Goal: Communication & Community: Answer question/provide support

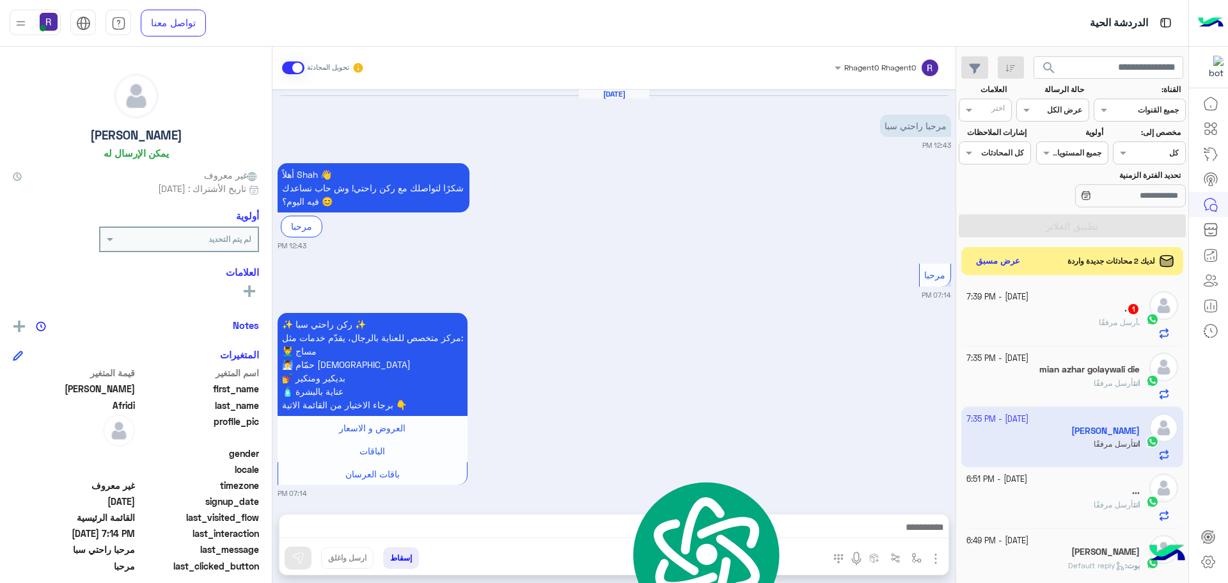
click at [1053, 317] on div ". أرسل مرفقًا" at bounding box center [1054, 328] width 174 height 22
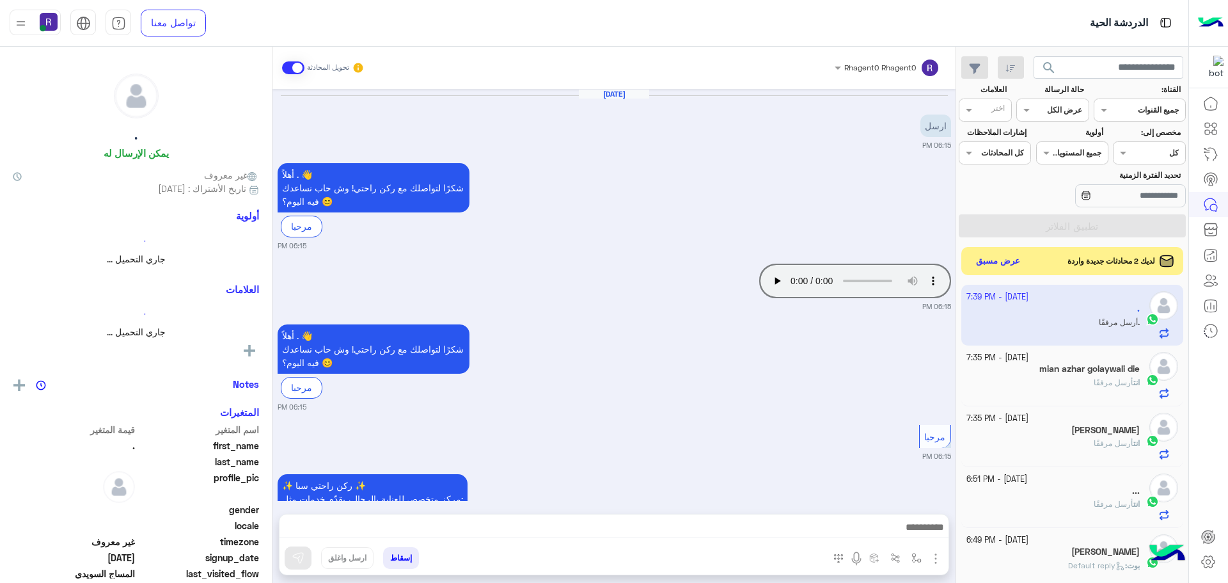
scroll to position [1165, 0]
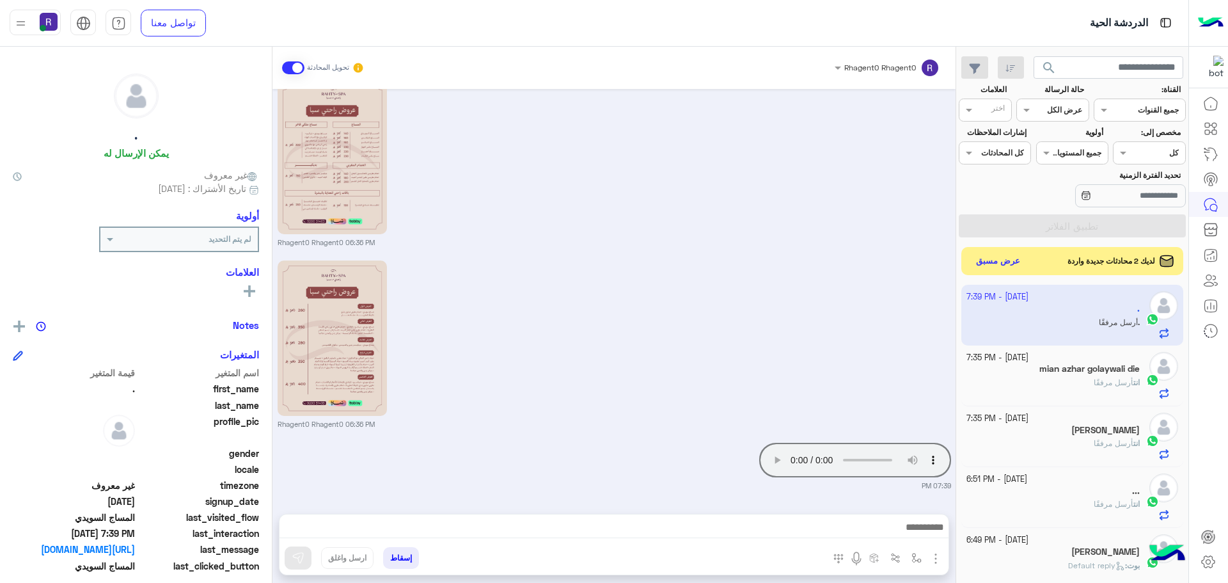
click at [619, 388] on div "Rhagent0 Rhagent0 06:36 PM" at bounding box center [615, 343] width 674 height 172
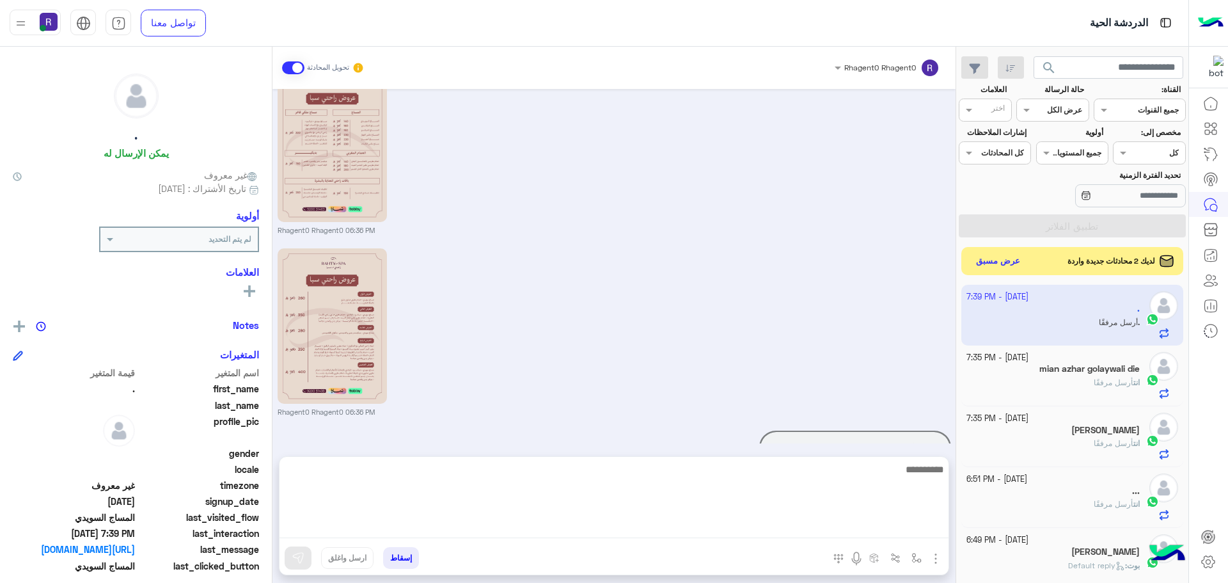
click at [828, 521] on textarea at bounding box center [614, 499] width 669 height 77
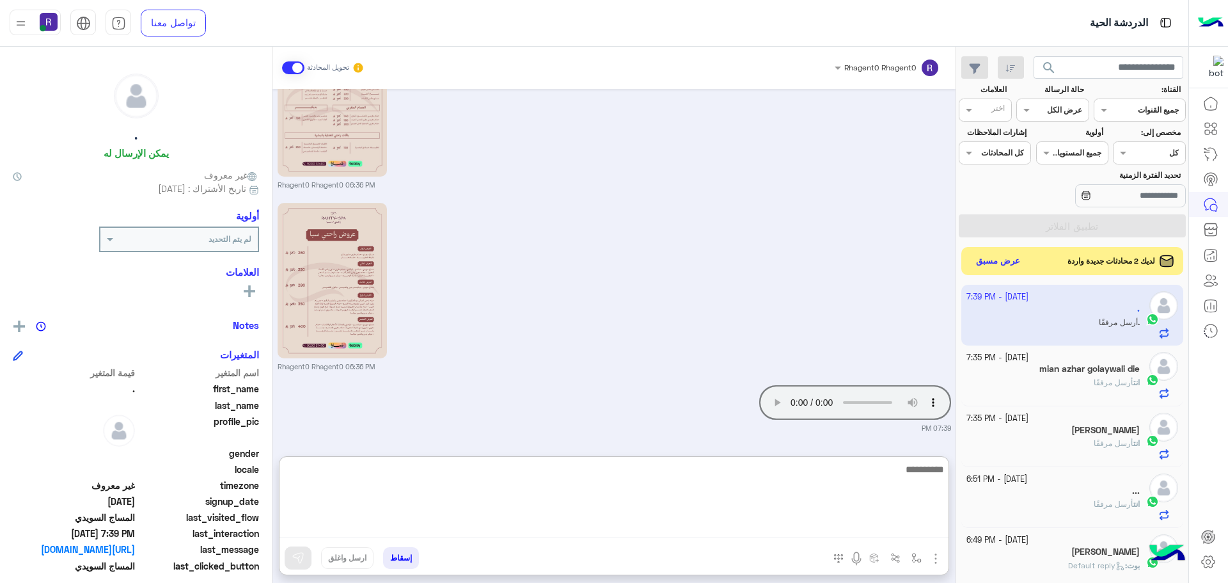
scroll to position [1222, 0]
click at [856, 482] on textarea at bounding box center [614, 499] width 669 height 77
type textarea "**********"
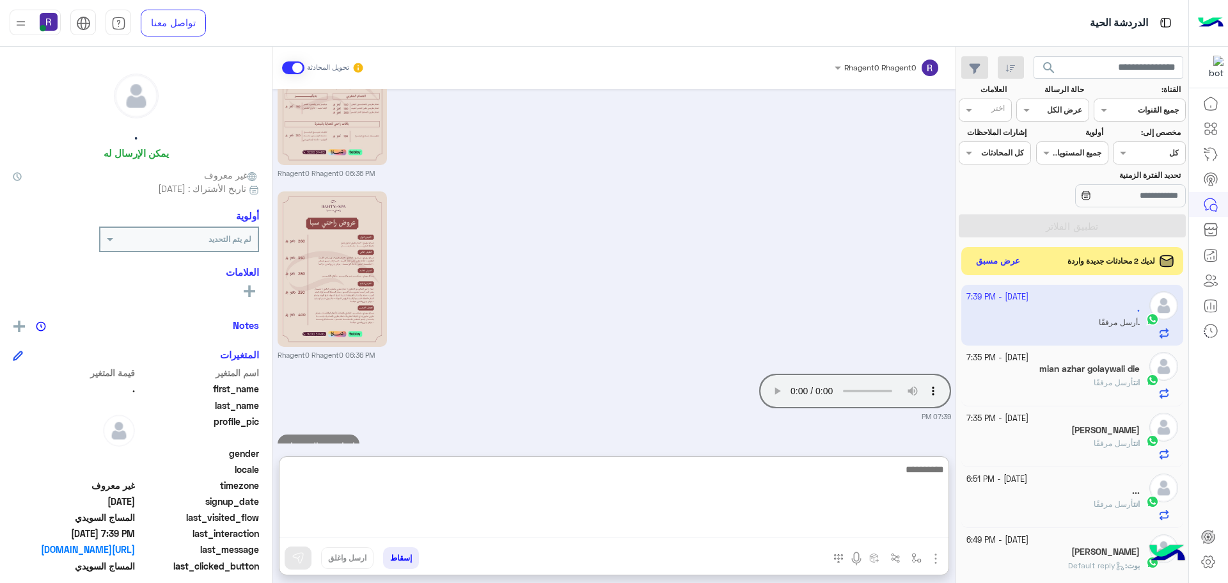
scroll to position [1271, 0]
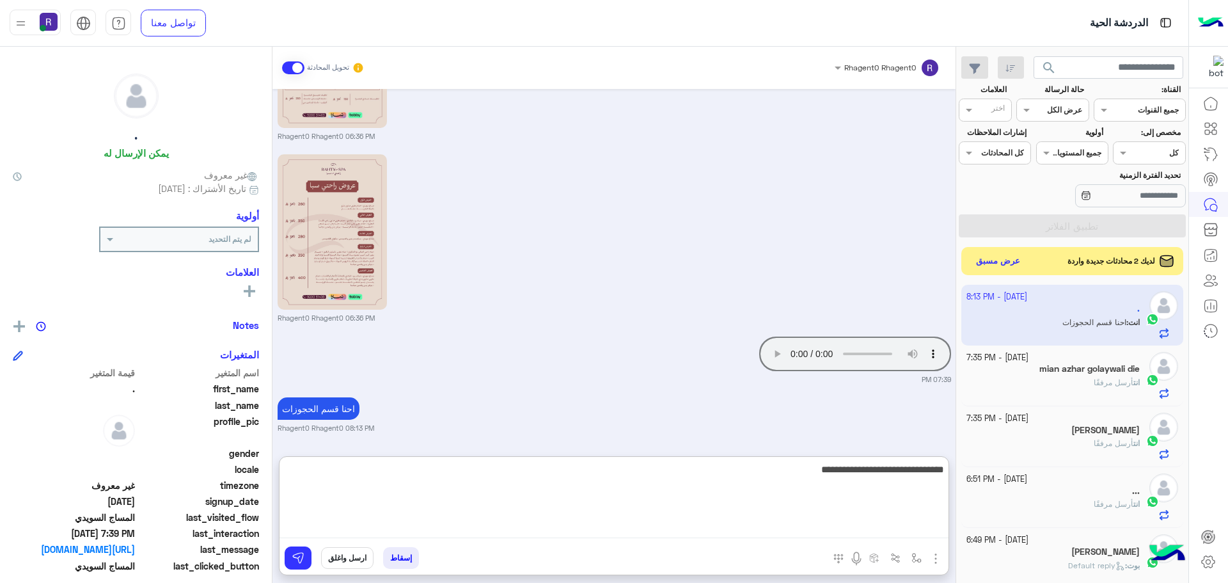
type textarea "**********"
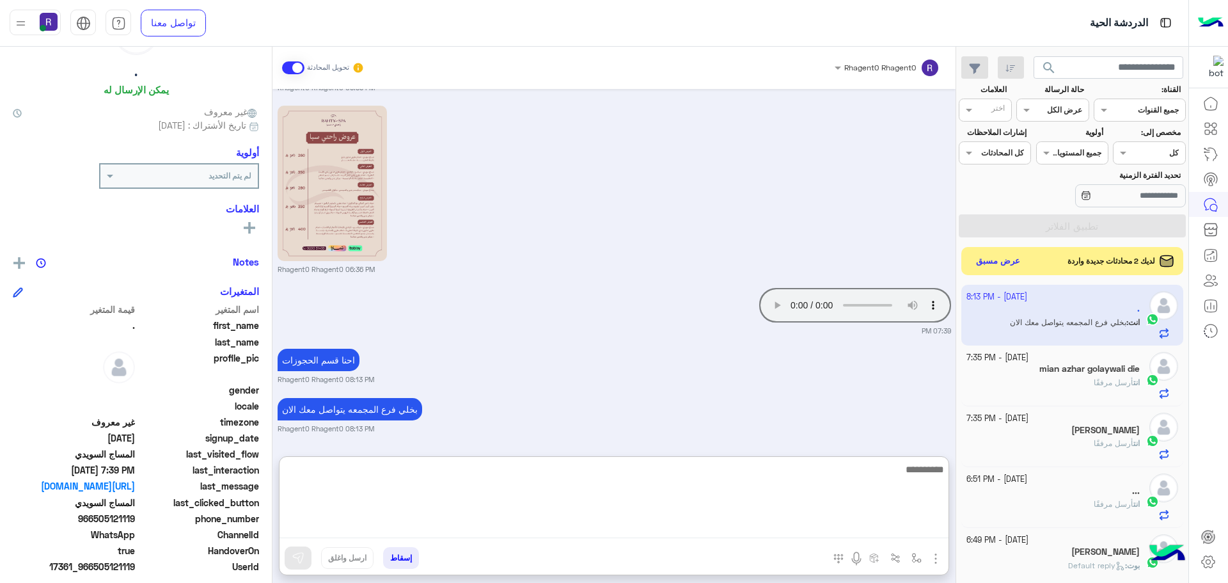
scroll to position [122, 0]
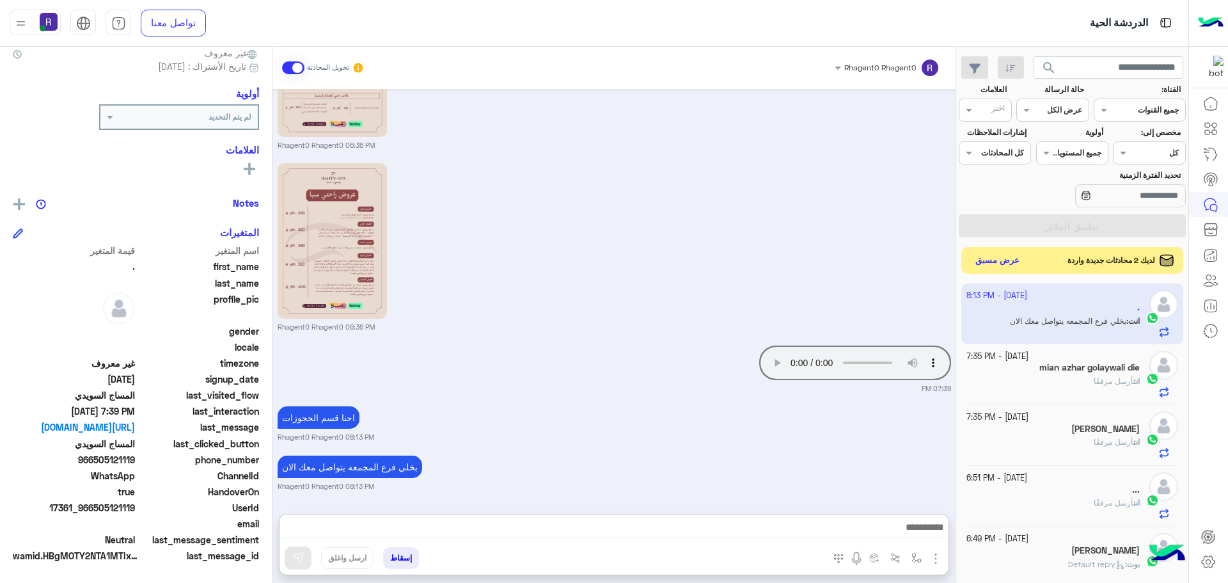
click at [996, 262] on button "عرض مسبق" at bounding box center [998, 260] width 54 height 17
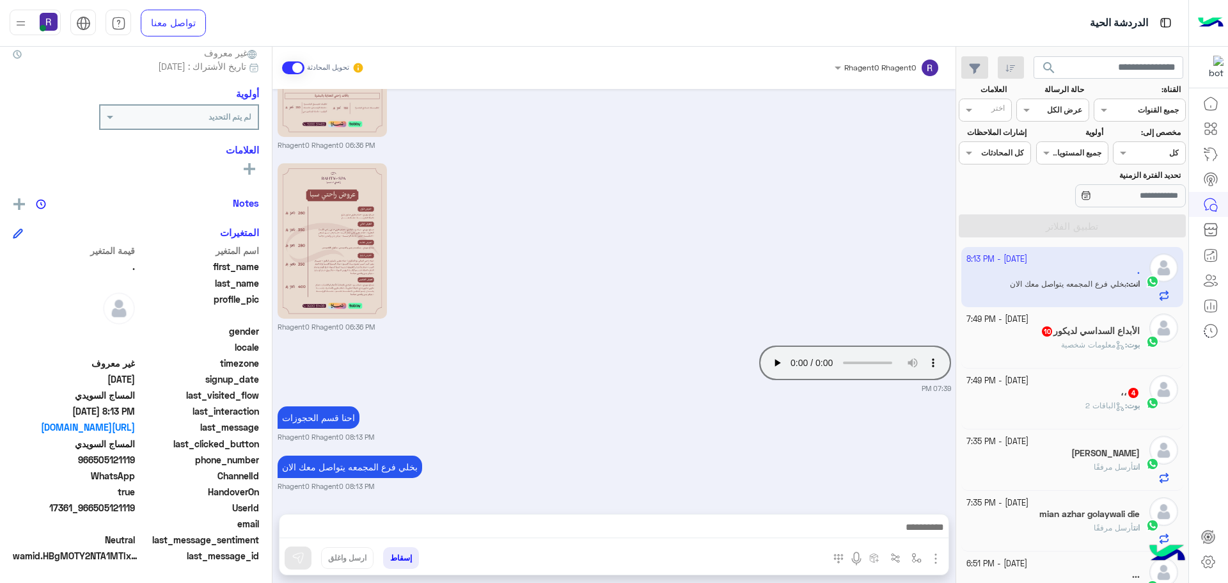
click at [1111, 354] on div "بوت : معلومات شخصية" at bounding box center [1054, 350] width 174 height 22
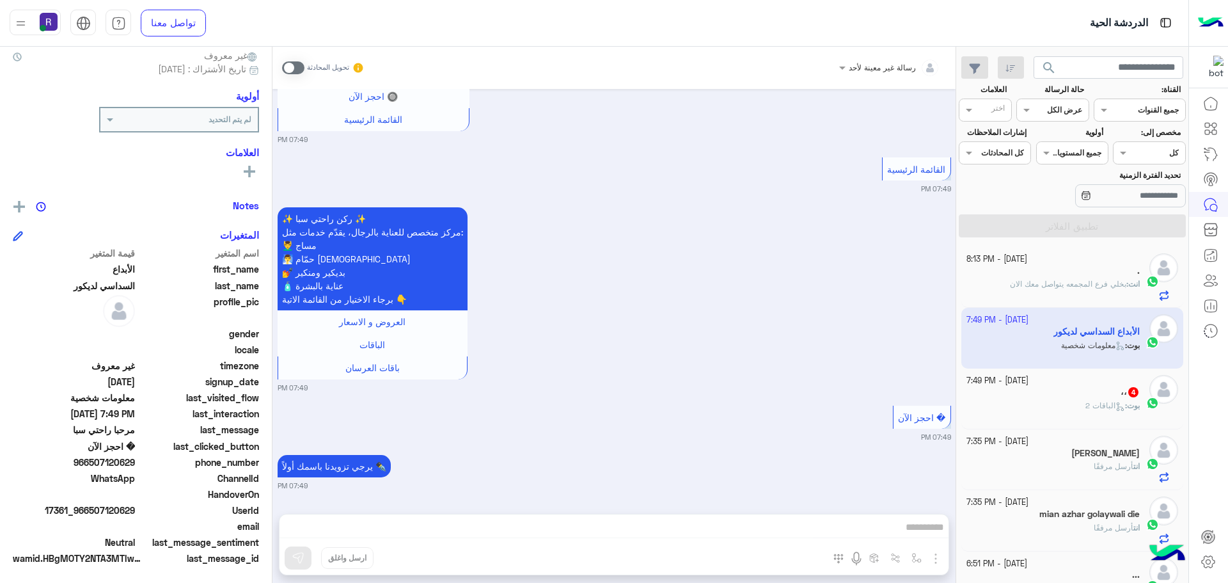
scroll to position [122, 0]
click at [287, 65] on span at bounding box center [293, 67] width 22 height 13
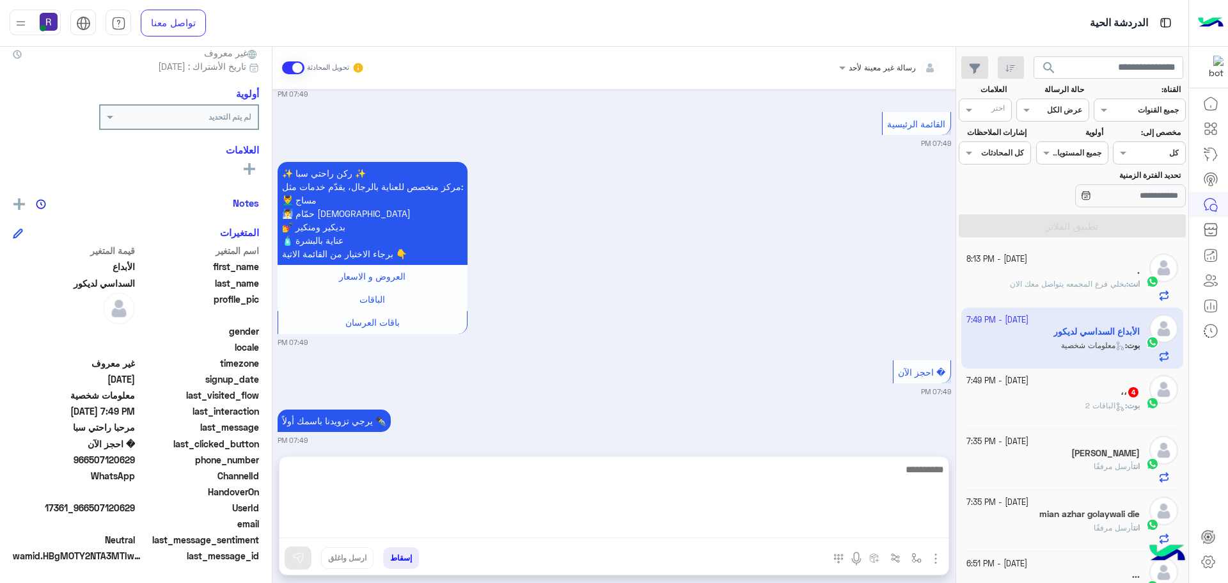
click at [683, 525] on textarea at bounding box center [614, 499] width 669 height 77
paste textarea "**********"
type textarea "**********"
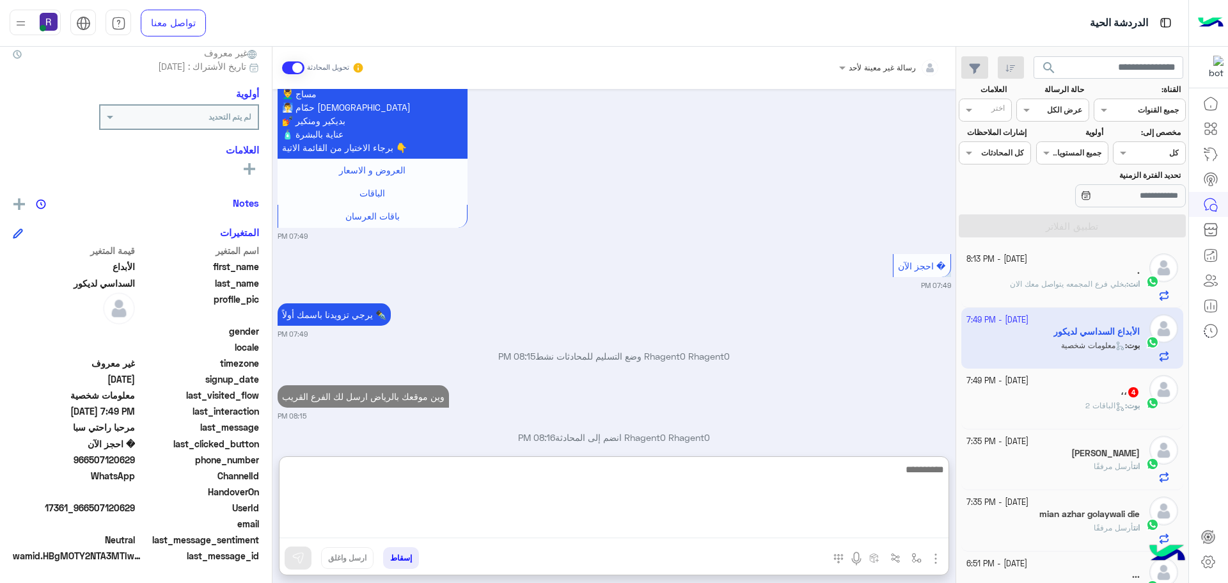
scroll to position [1749, 0]
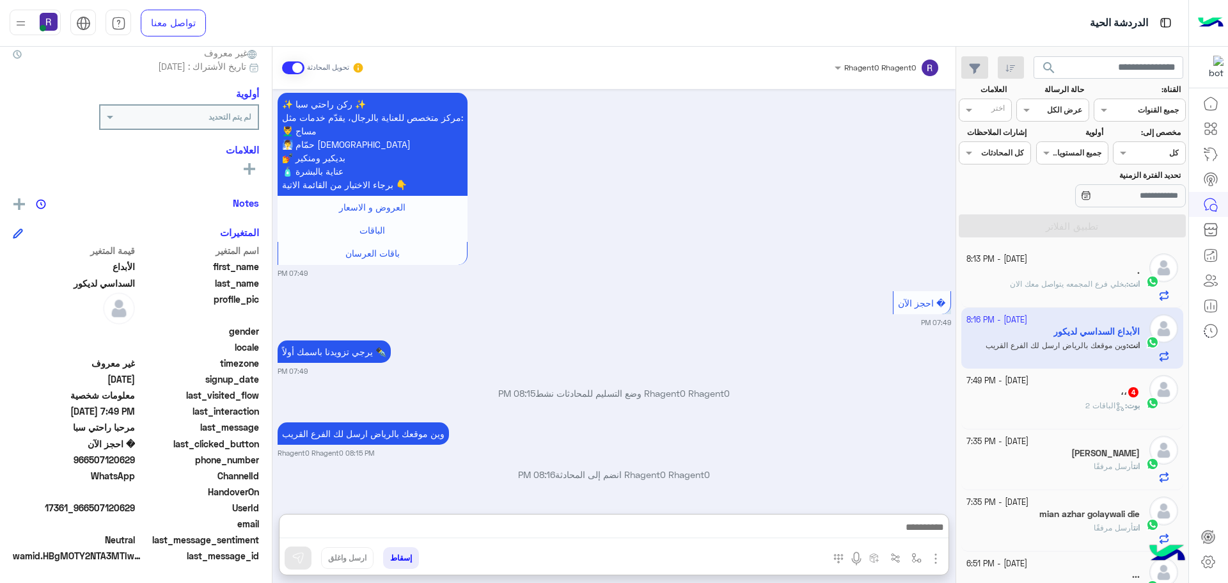
click at [1140, 376] on div "[DATE] - 7:49 PM ،، 4 بوت : الباقات 2" at bounding box center [1073, 398] width 212 height 47
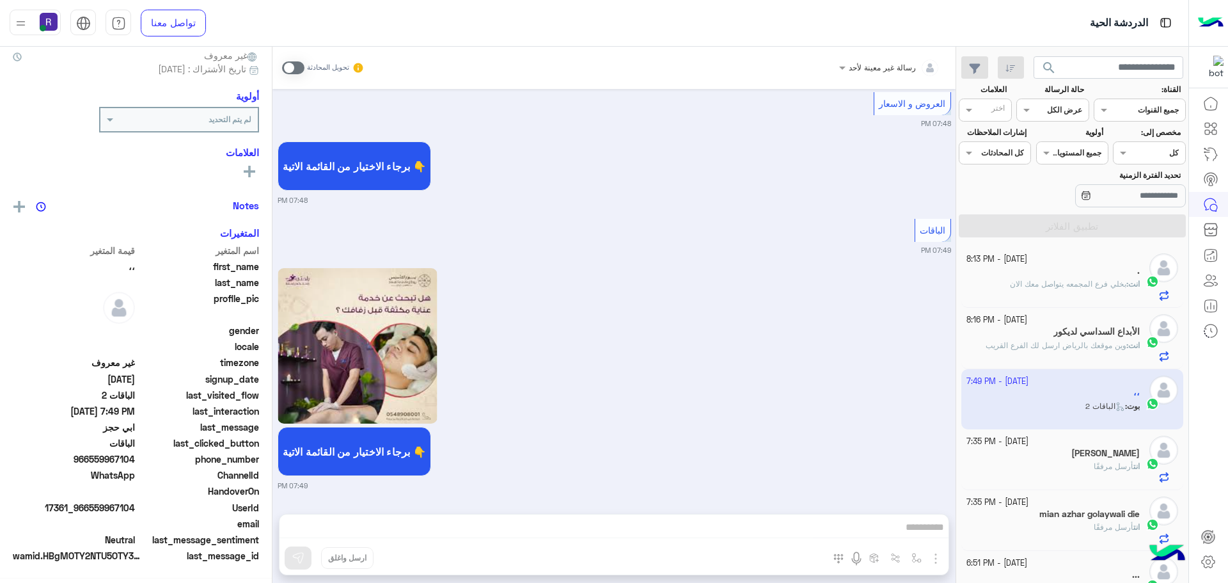
scroll to position [122, 0]
click at [289, 70] on span at bounding box center [293, 67] width 22 height 13
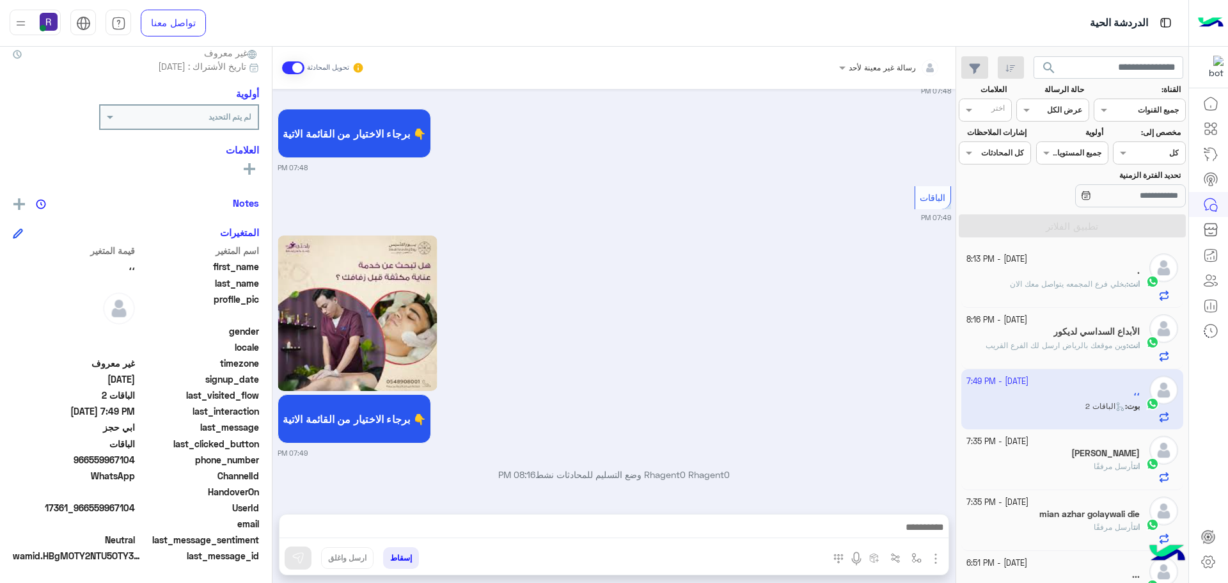
click at [940, 559] on img "button" at bounding box center [935, 558] width 15 height 15
click at [916, 530] on span "الصور" at bounding box center [912, 530] width 24 height 15
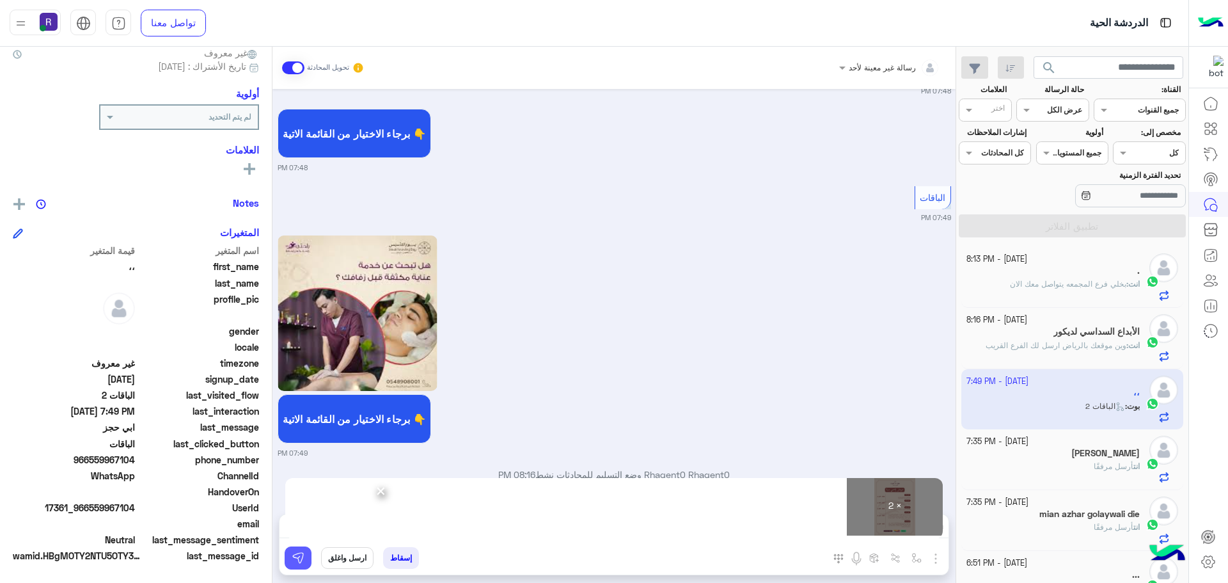
click at [296, 557] on img at bounding box center [298, 557] width 13 height 13
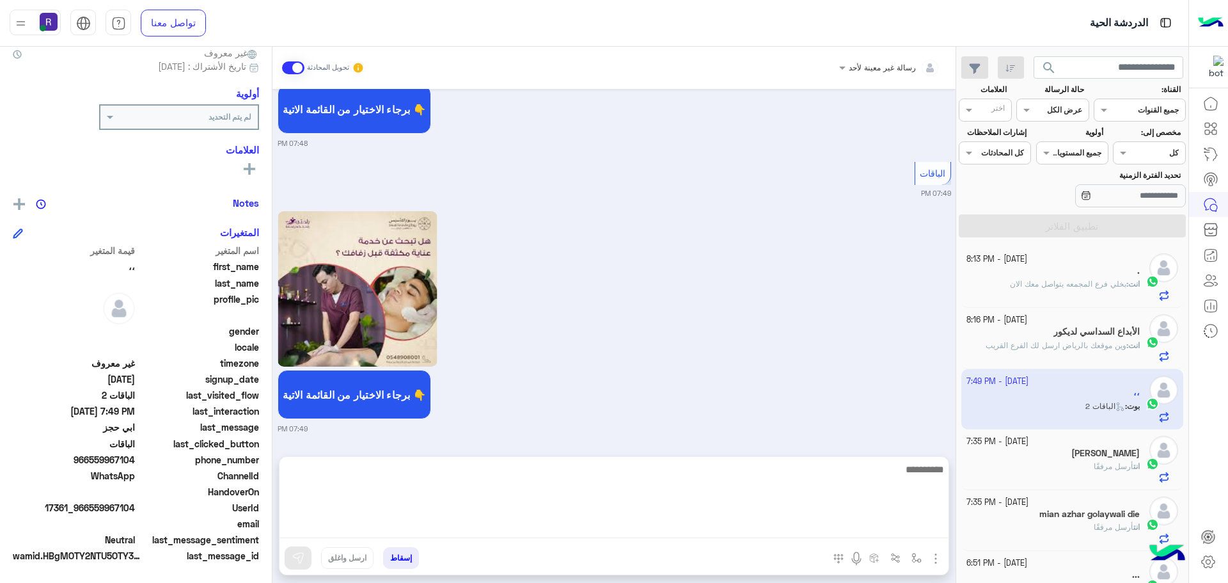
click at [688, 527] on textarea at bounding box center [614, 499] width 669 height 77
paste textarea "**********"
type textarea "**********"
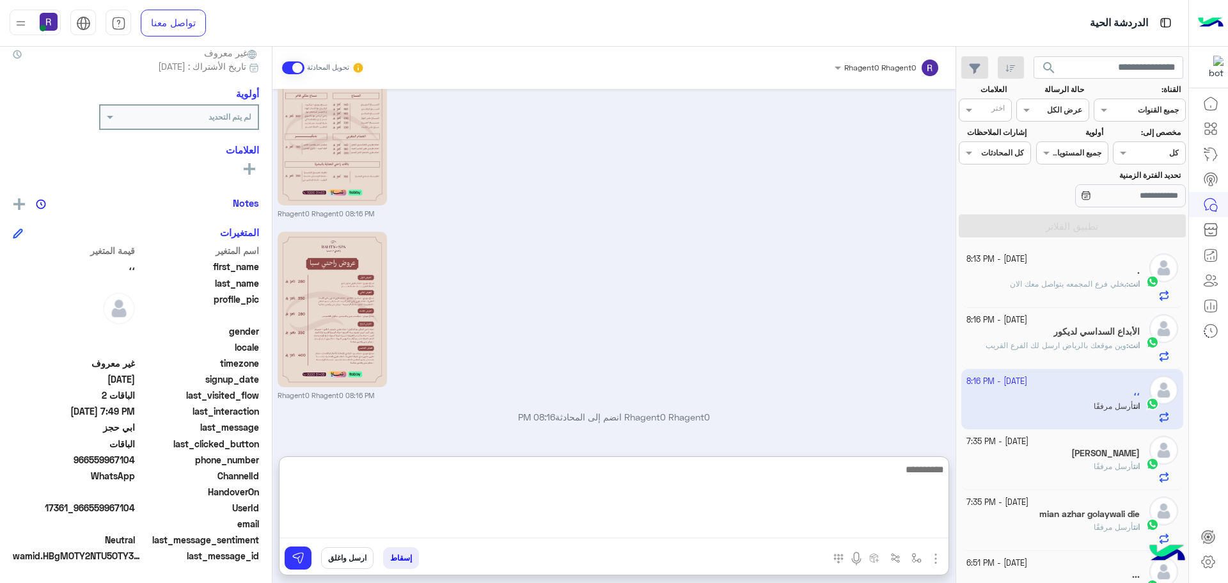
scroll to position [2628, 0]
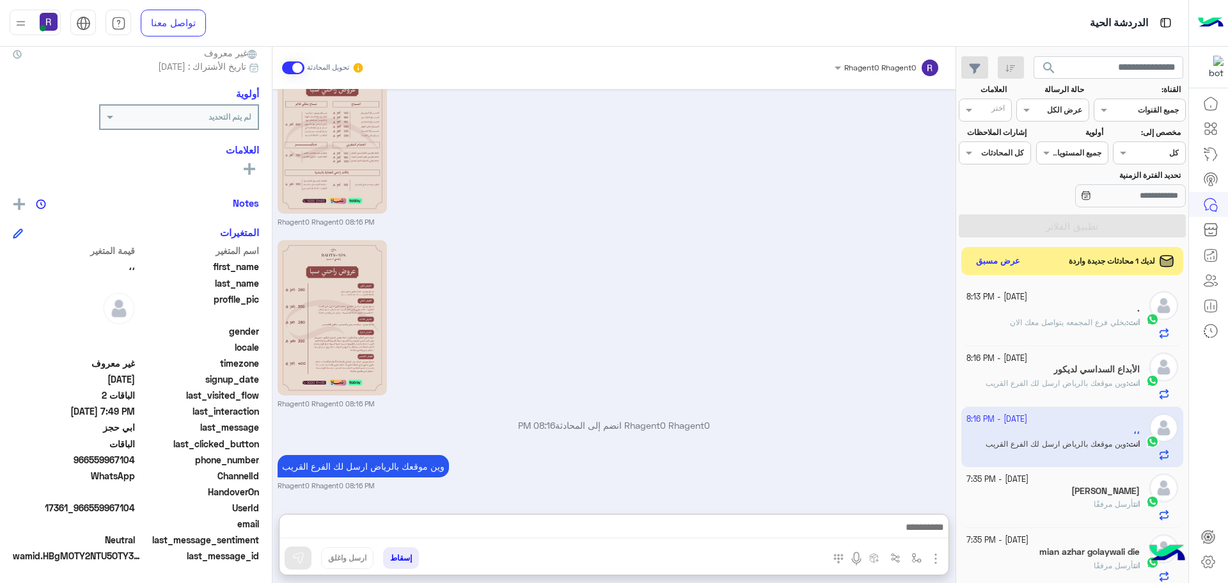
click at [789, 318] on div "Rhagent0 Rhagent0 08:16 PM" at bounding box center [615, 323] width 674 height 172
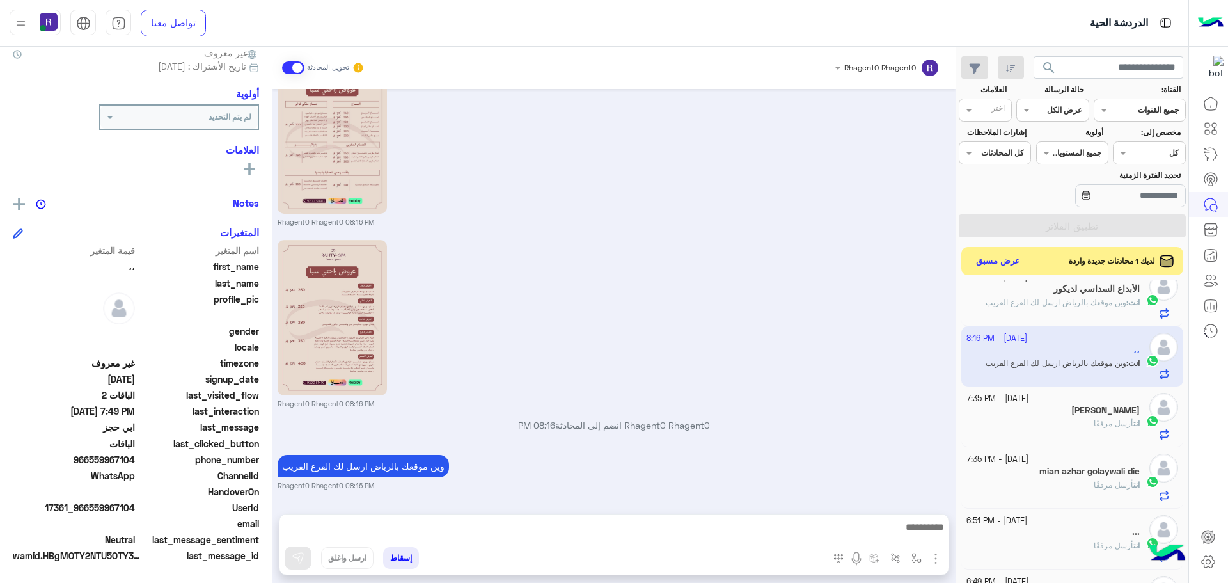
scroll to position [0, 0]
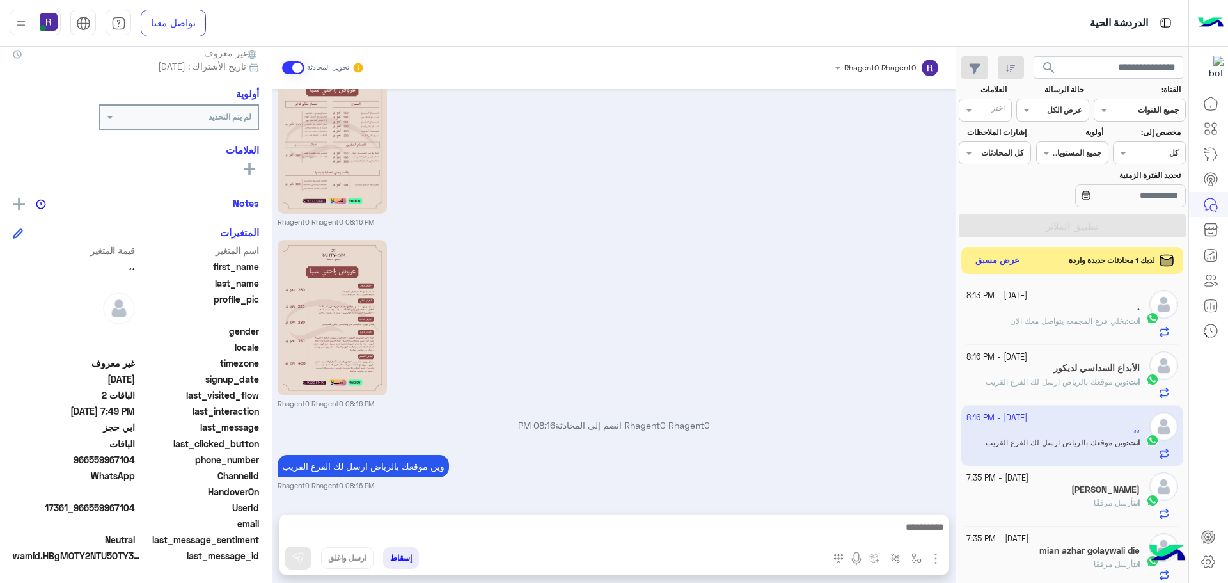
click at [1007, 266] on button "عرض مسبق" at bounding box center [998, 260] width 54 height 17
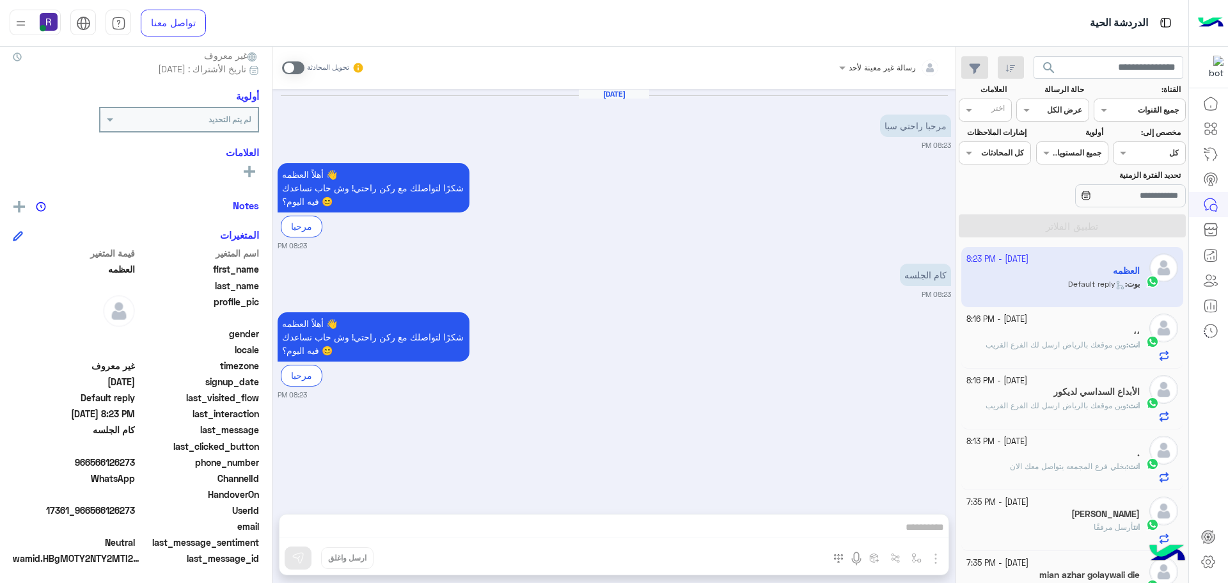
scroll to position [122, 0]
click at [294, 74] on span at bounding box center [293, 67] width 22 height 13
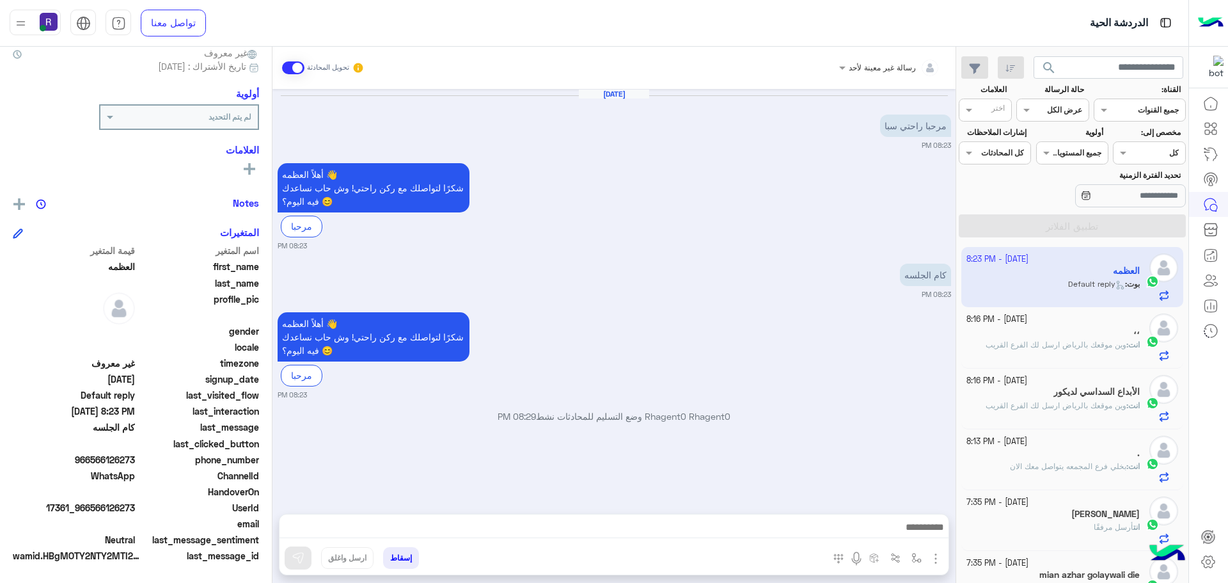
click at [937, 560] on img "button" at bounding box center [935, 558] width 15 height 15
click at [926, 528] on button "الصور" at bounding box center [916, 531] width 54 height 26
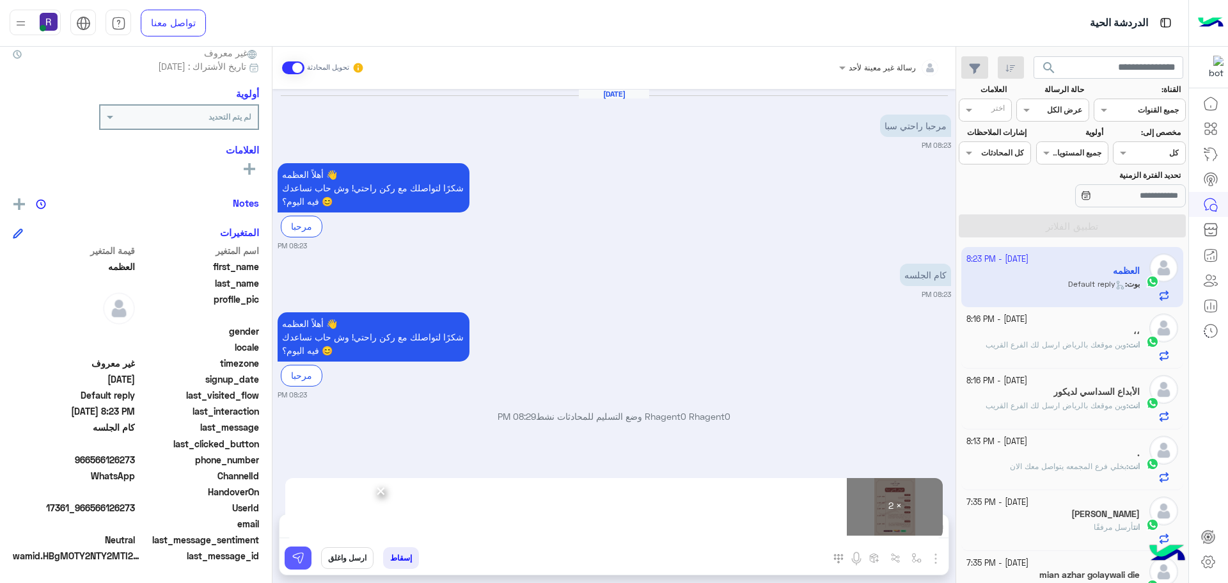
click at [307, 555] on button at bounding box center [298, 557] width 27 height 23
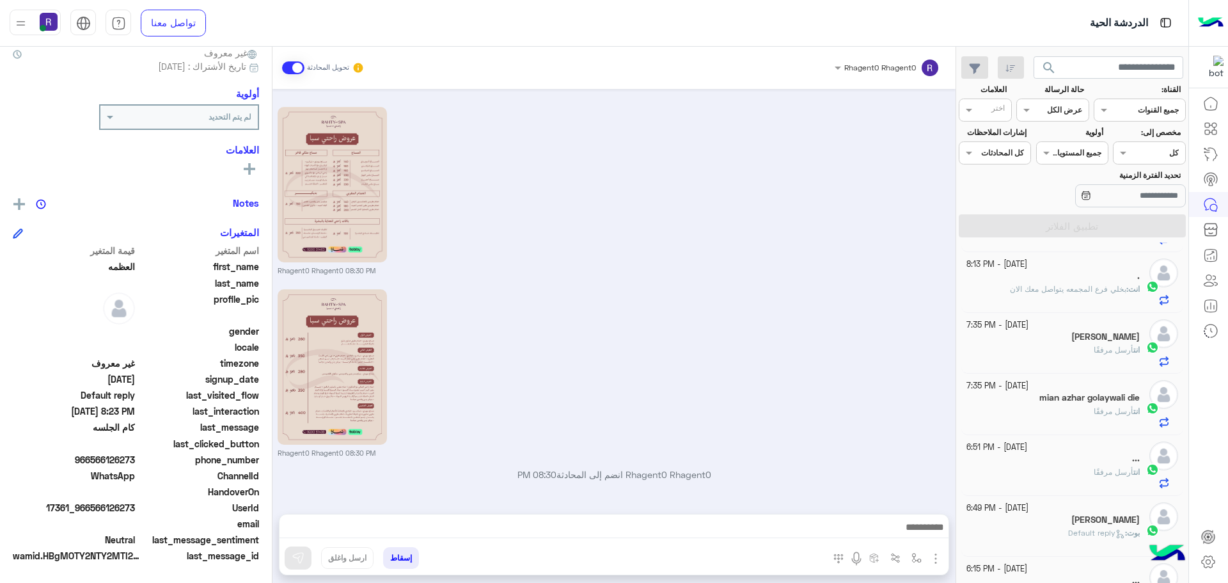
scroll to position [0, 0]
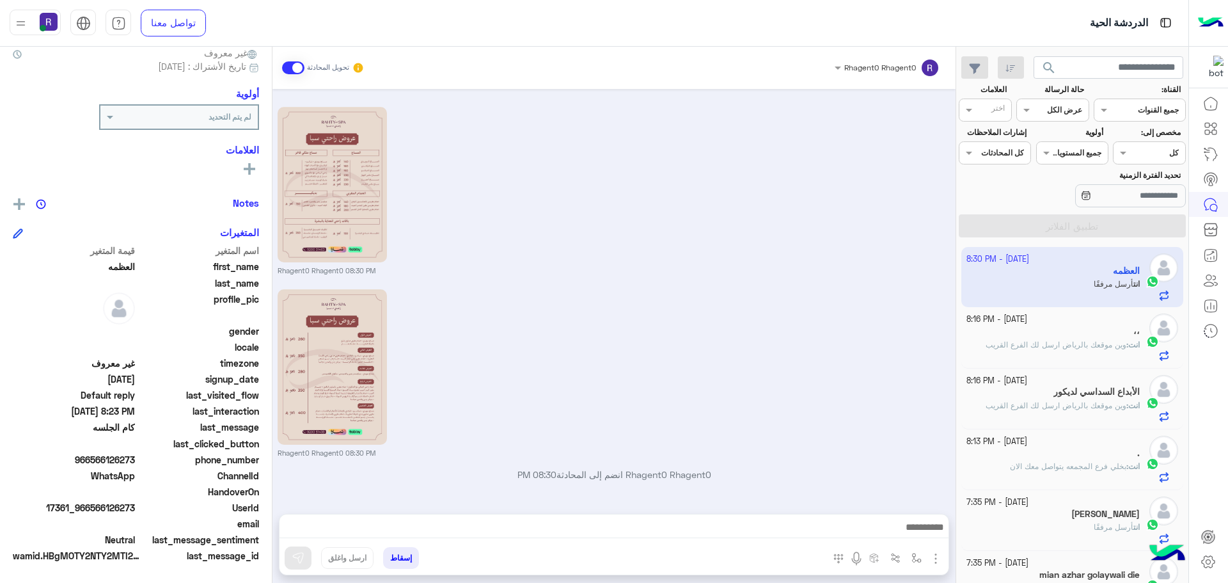
click at [898, 289] on div "Rhagent0 Rhagent0 08:30 PM" at bounding box center [615, 372] width 674 height 172
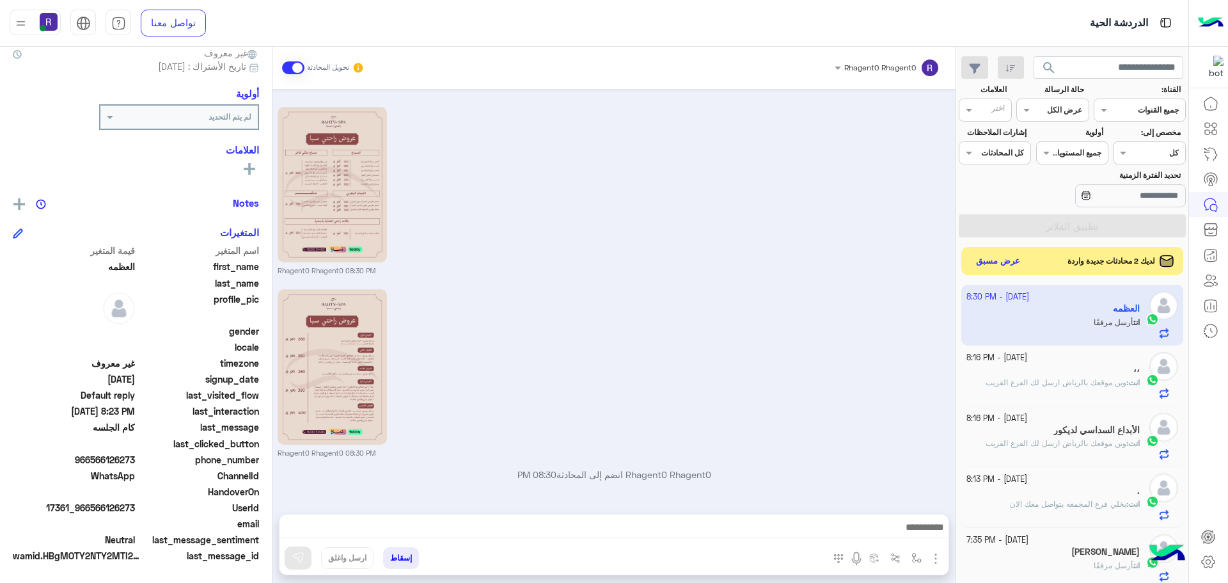
click at [1004, 274] on div "لديك 2 محادثات جديدة واردة عرض مسبق" at bounding box center [1073, 261] width 223 height 28
click at [1004, 271] on div "لديك 2 محادثات جديدة واردة عرض مسبق" at bounding box center [1073, 261] width 223 height 28
click at [1005, 262] on button "عرض مسبق" at bounding box center [998, 260] width 54 height 17
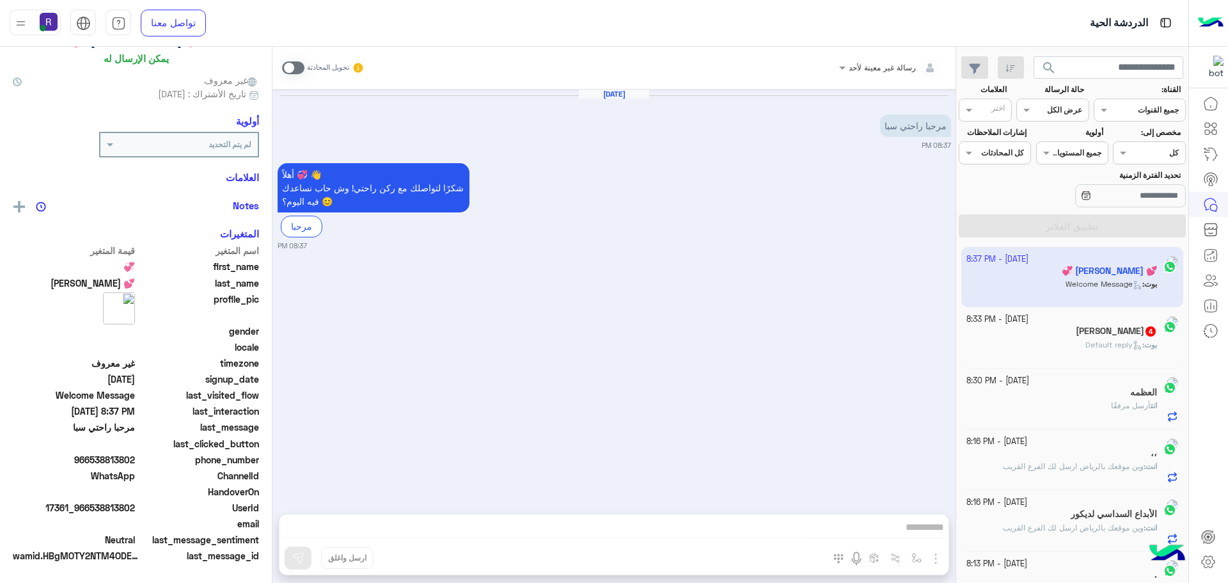
scroll to position [120, 0]
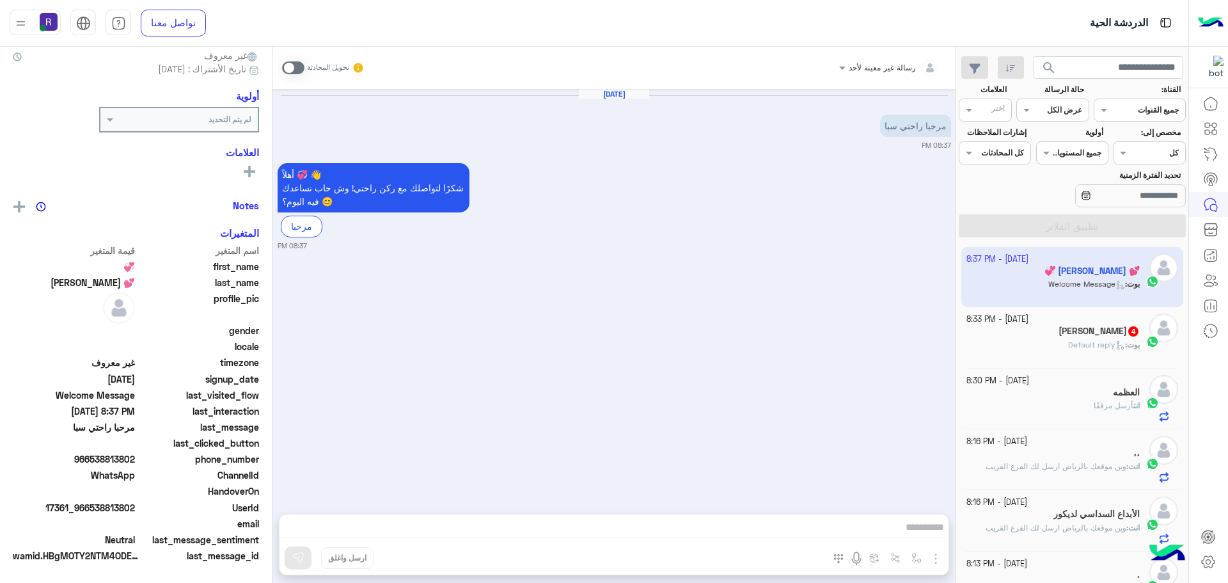
click at [291, 67] on span at bounding box center [293, 67] width 22 height 13
click at [938, 551] on img "button" at bounding box center [935, 558] width 15 height 15
click at [912, 535] on span "الصور" at bounding box center [912, 530] width 24 height 15
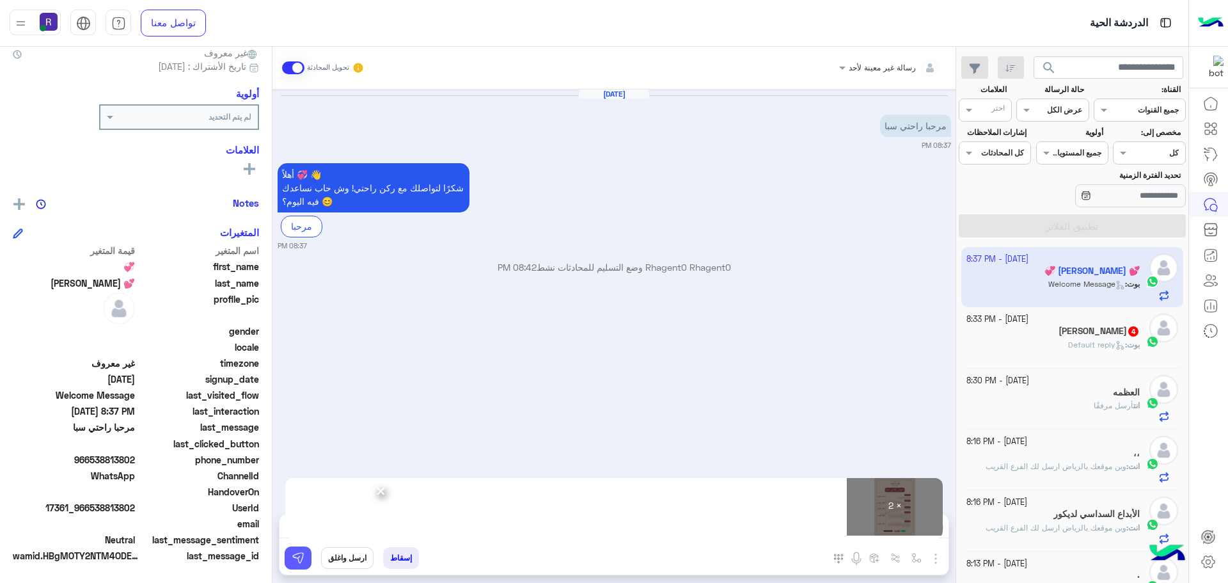
click at [303, 559] on img at bounding box center [298, 557] width 13 height 13
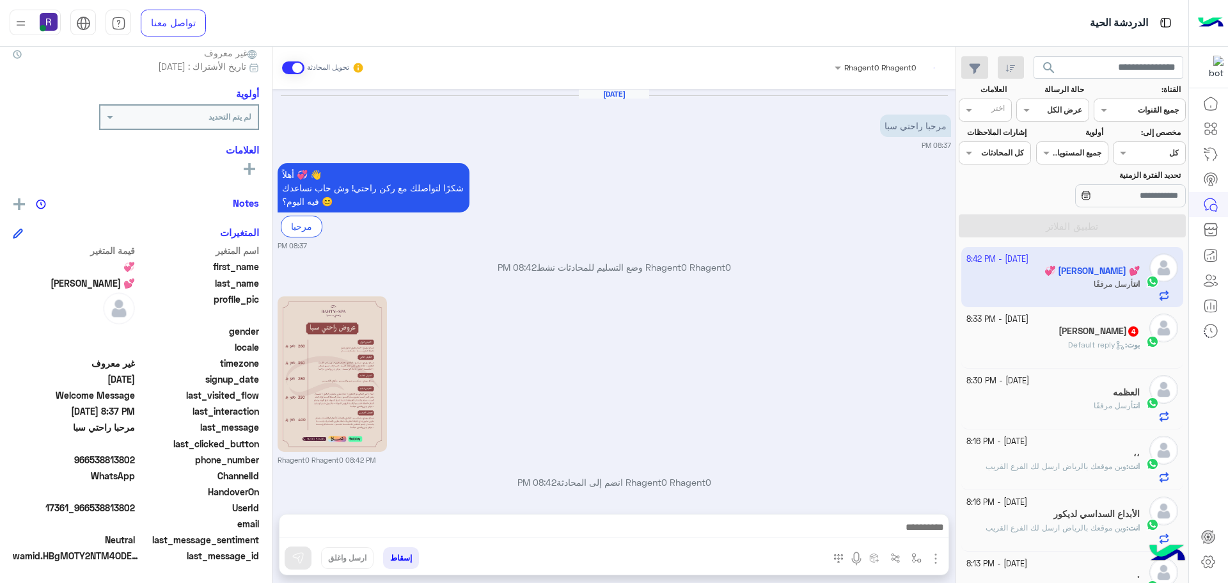
scroll to position [189, 0]
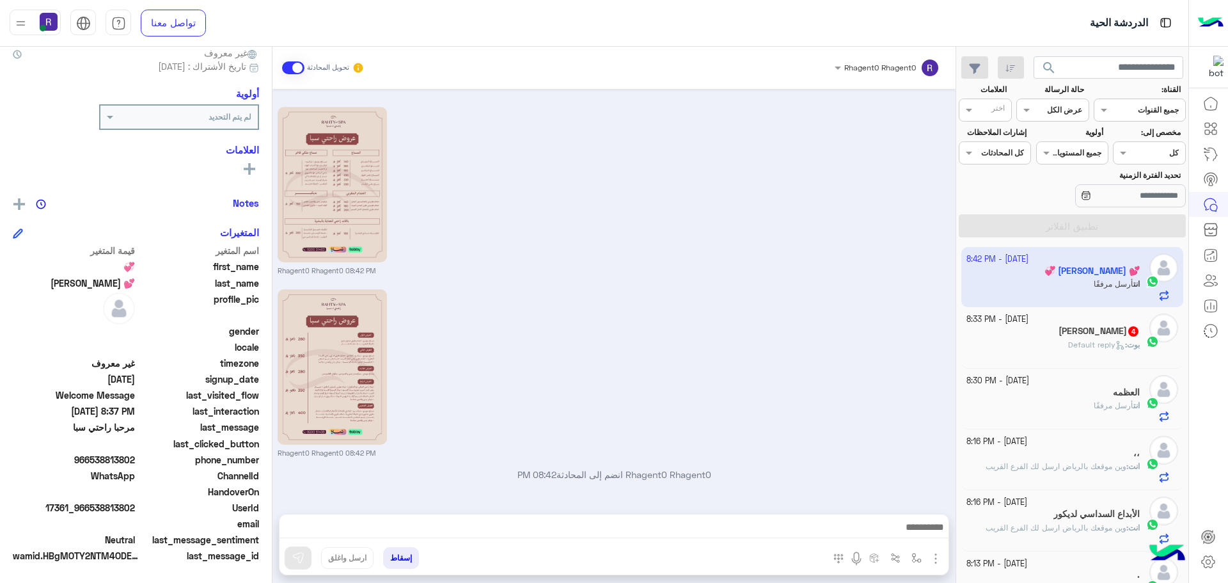
click at [1080, 346] on span "Default reply" at bounding box center [1096, 345] width 57 height 10
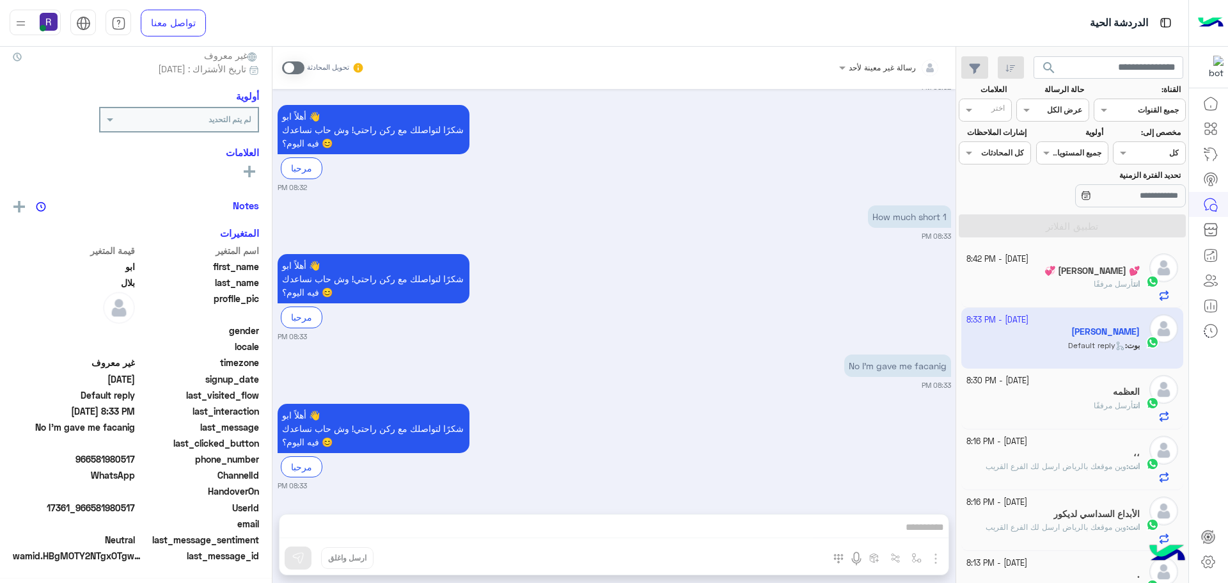
scroll to position [122, 0]
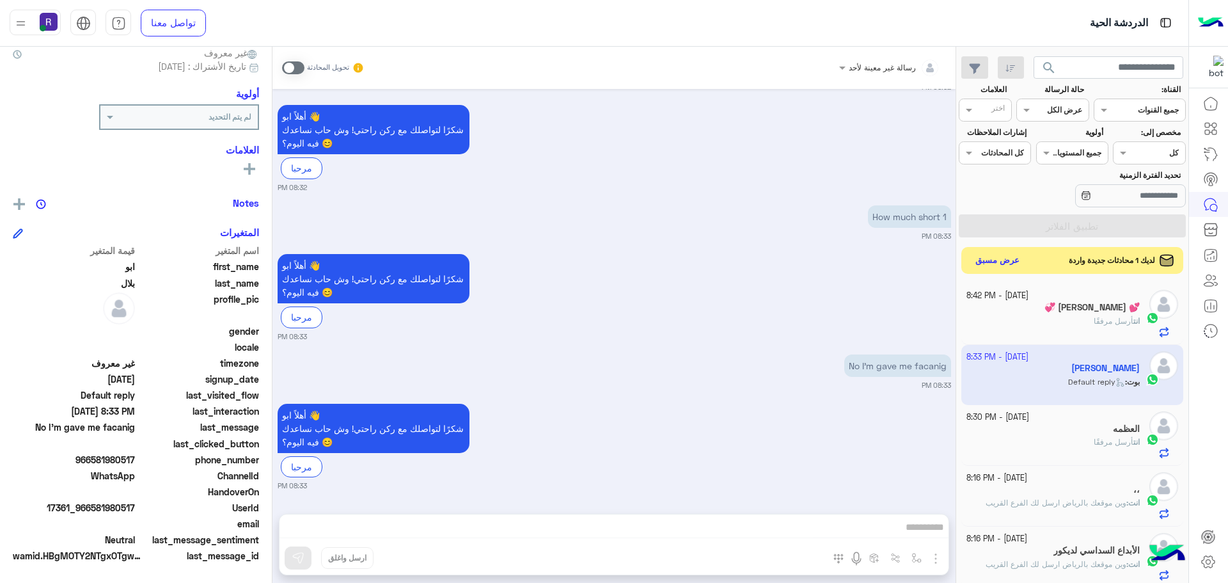
click at [989, 256] on button "عرض مسبق" at bounding box center [998, 260] width 54 height 17
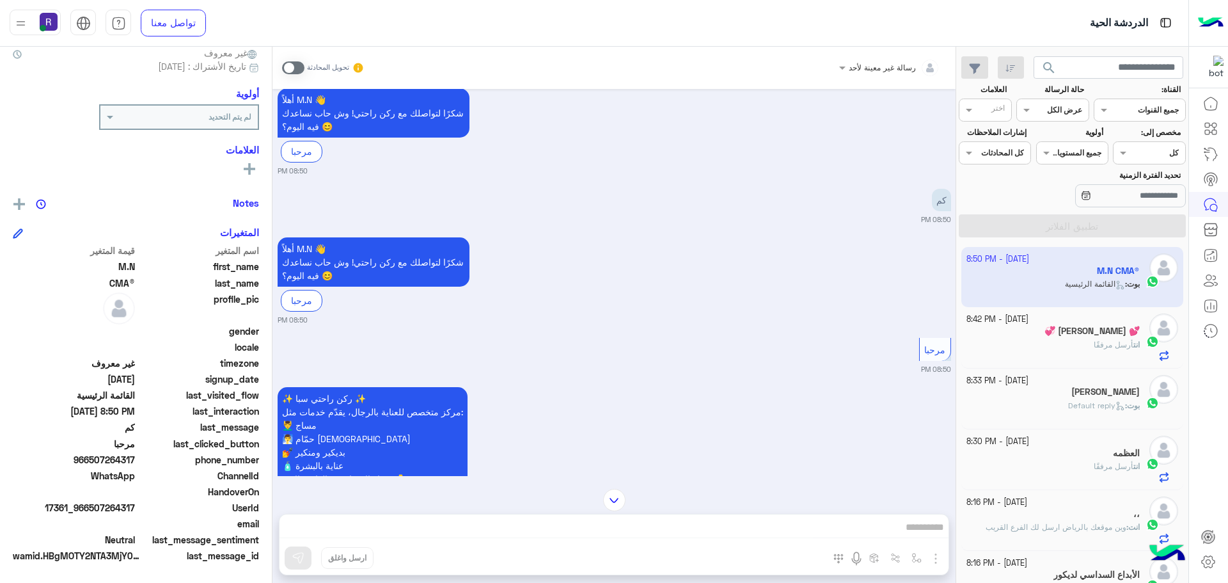
scroll to position [157, 0]
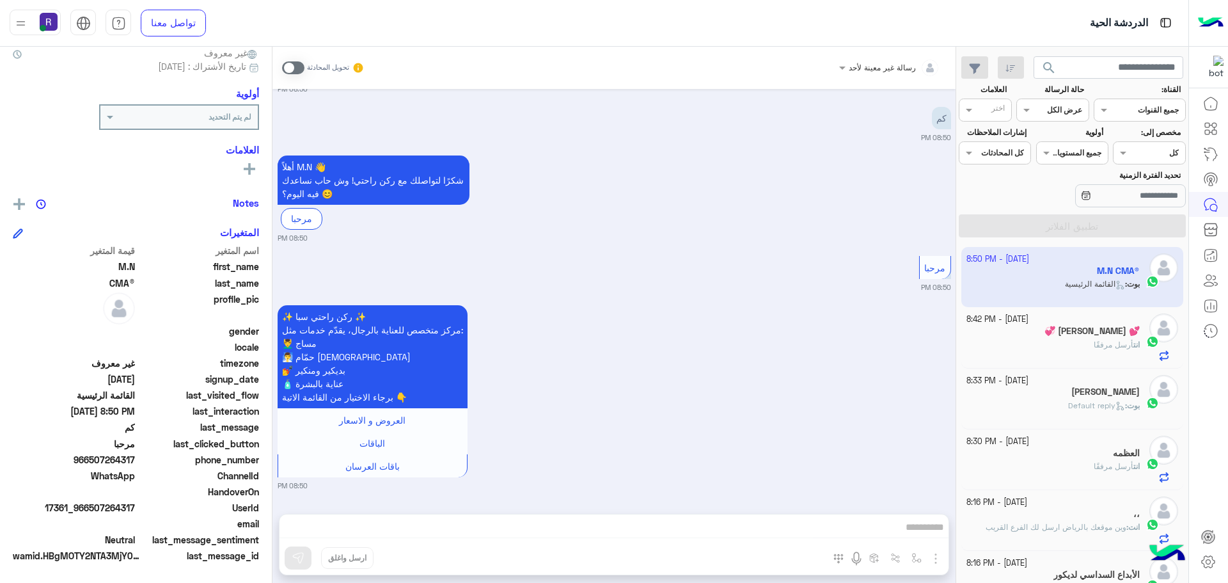
click at [294, 68] on span at bounding box center [293, 67] width 22 height 13
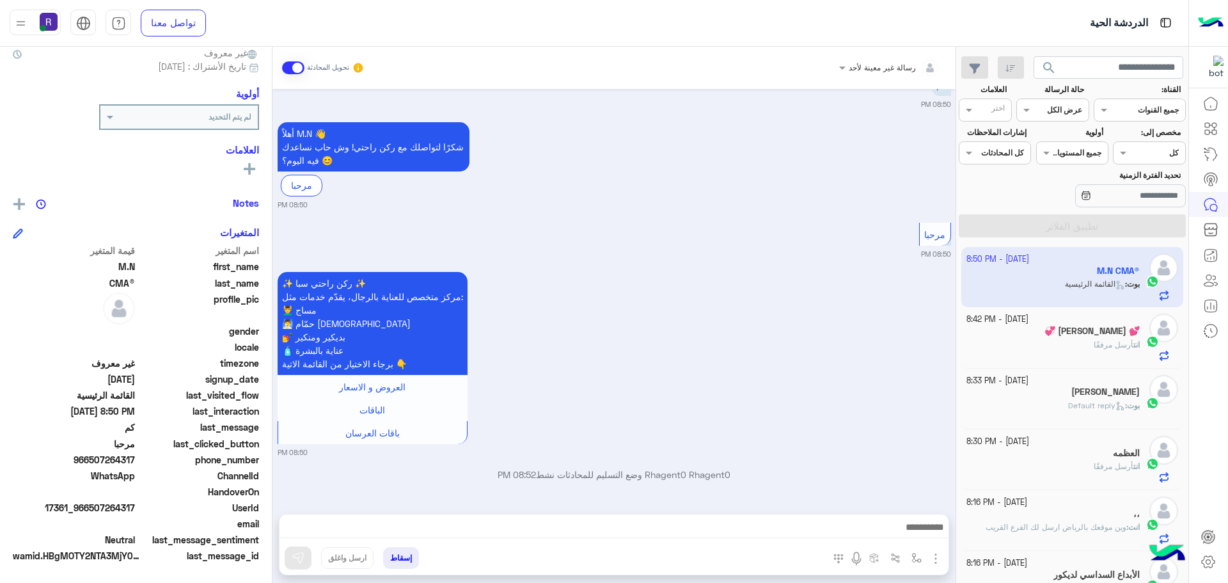
click at [934, 564] on img "button" at bounding box center [935, 558] width 15 height 15
click at [911, 530] on span "الصور" at bounding box center [912, 530] width 24 height 15
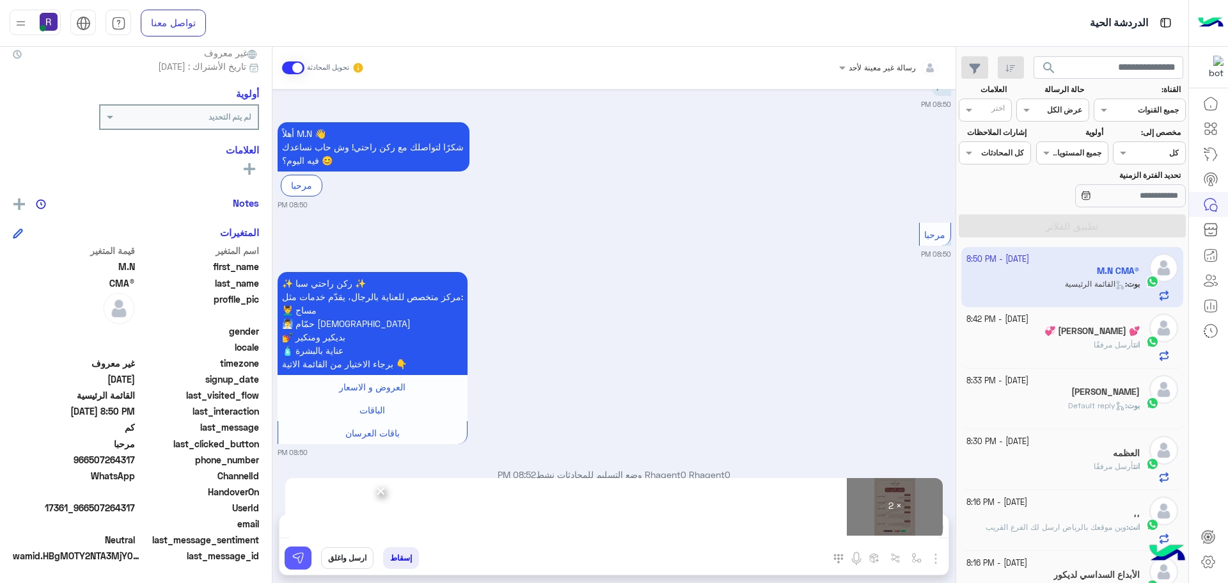
click at [305, 553] on button at bounding box center [298, 557] width 27 height 23
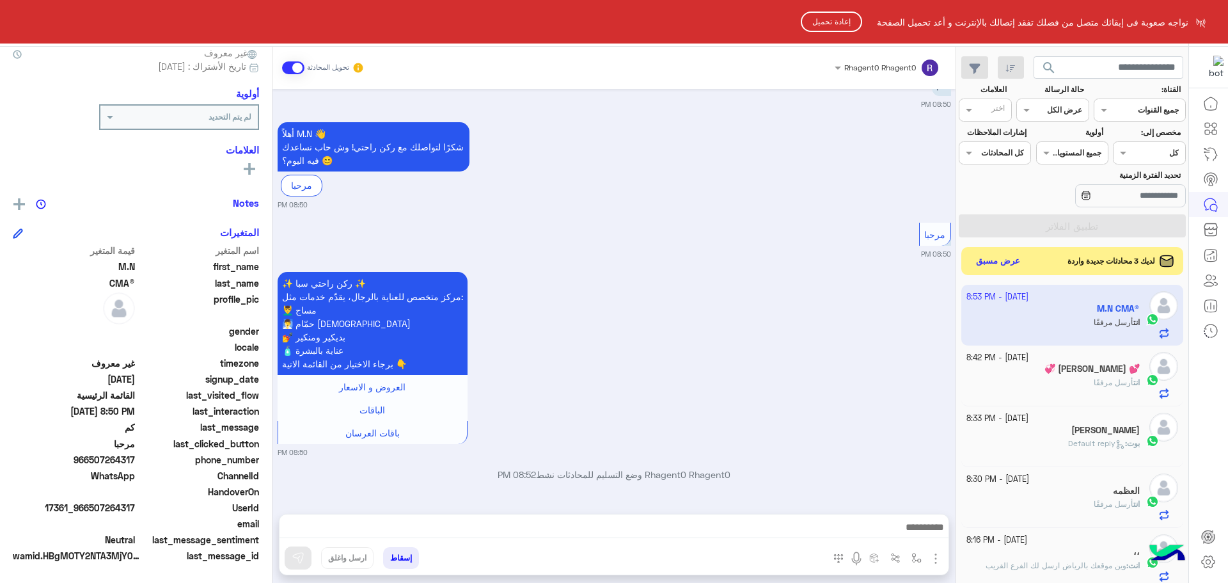
scroll to position [587, 0]
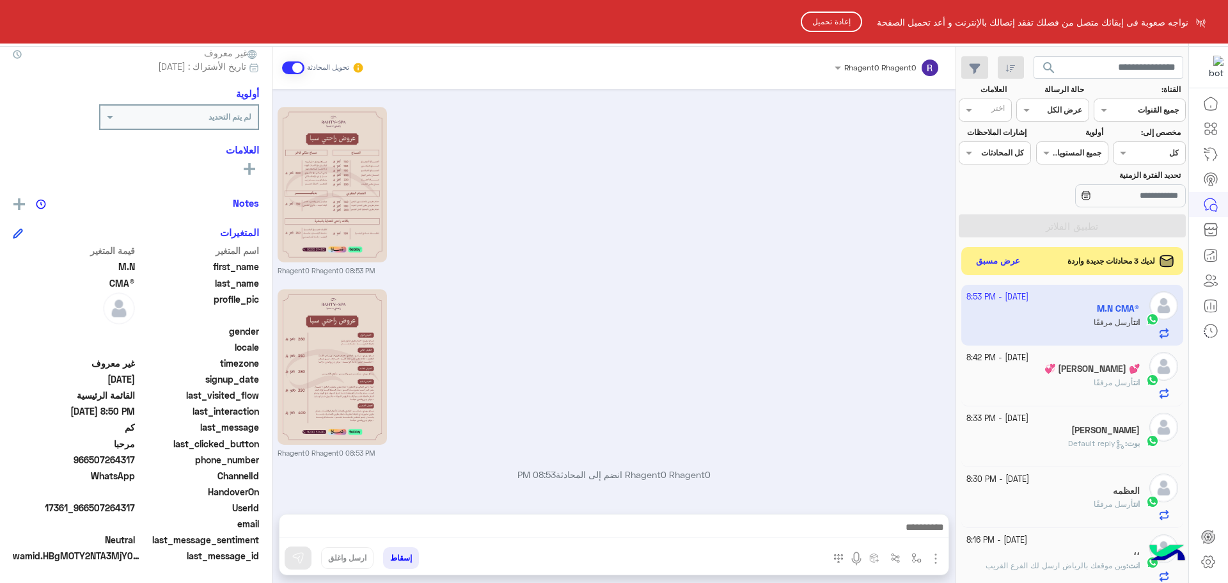
click at [834, 24] on button "إعادة تحميل" at bounding box center [831, 22] width 61 height 20
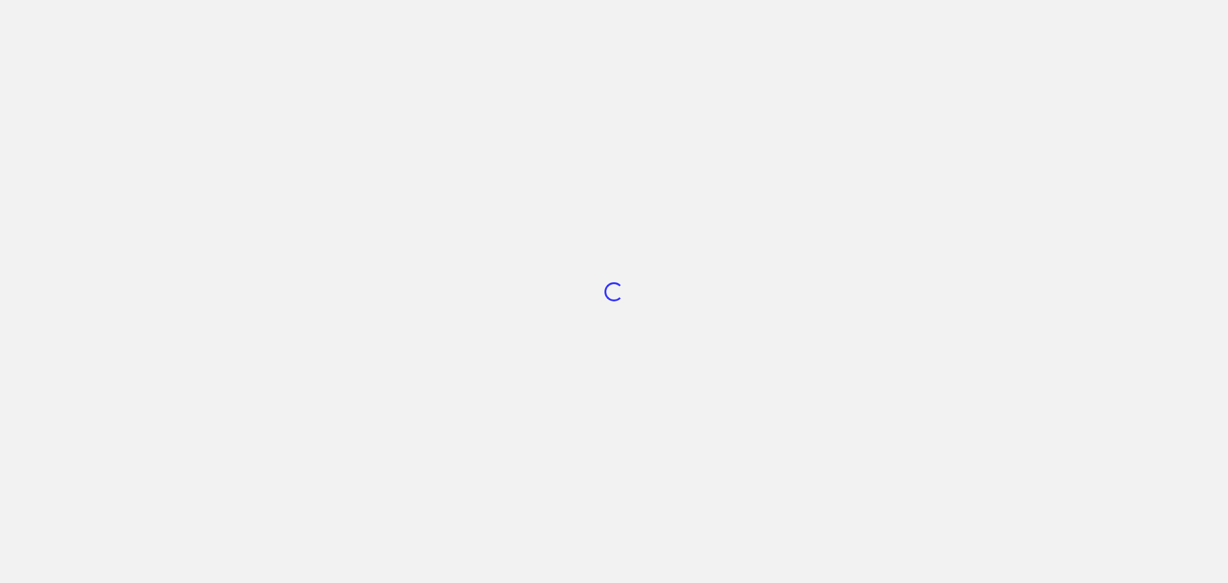
scroll to position [482, 0]
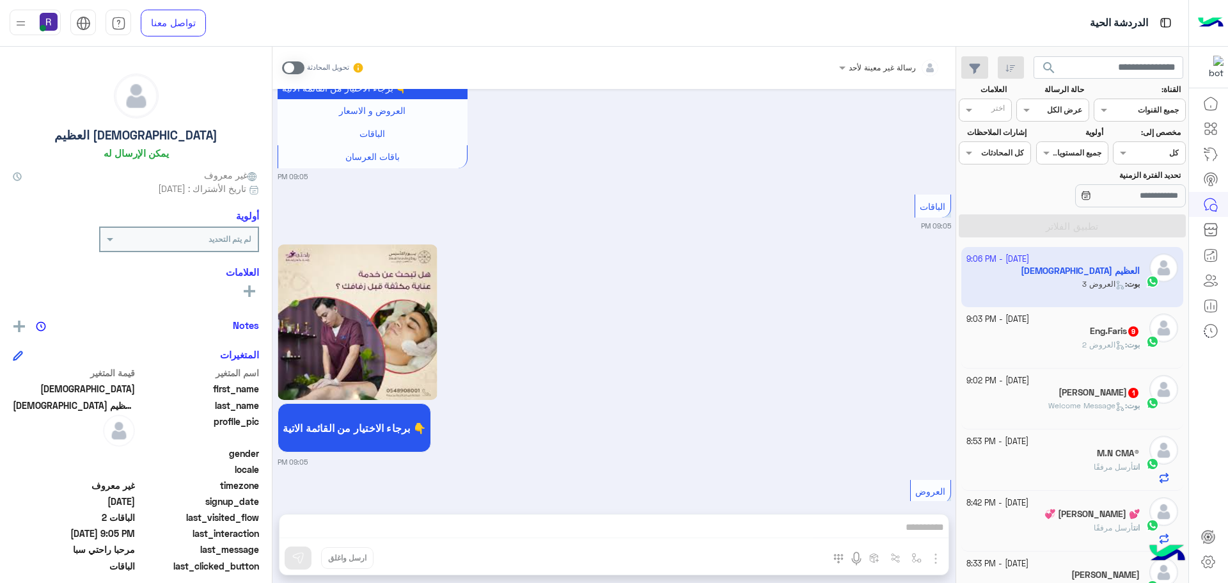
scroll to position [2217, 0]
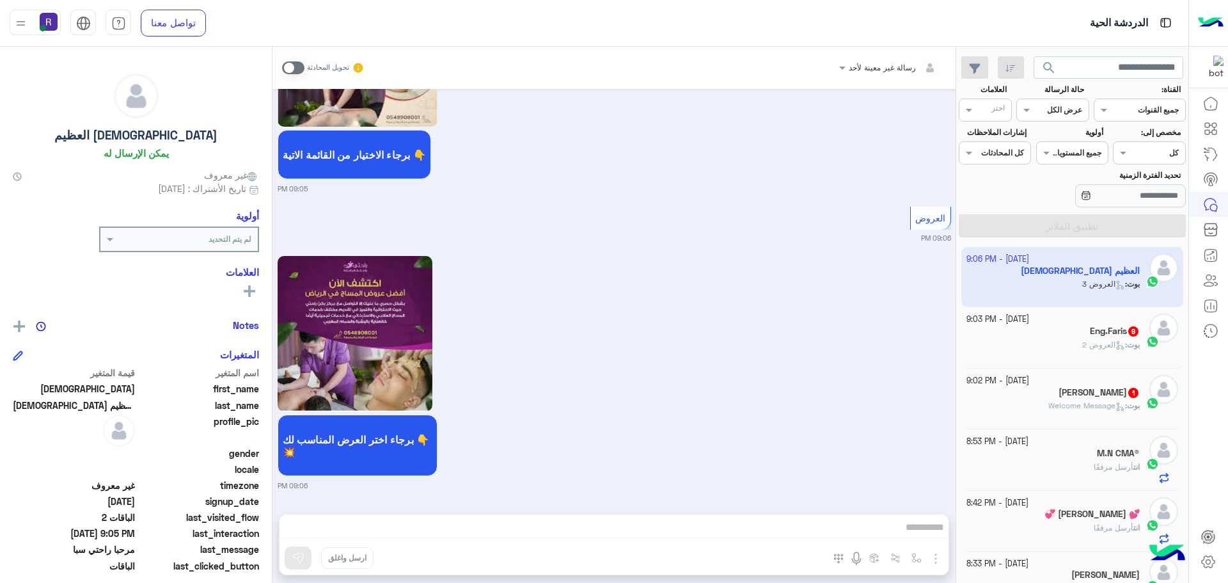
click at [1082, 345] on span "العروض 2" at bounding box center [1103, 345] width 43 height 10
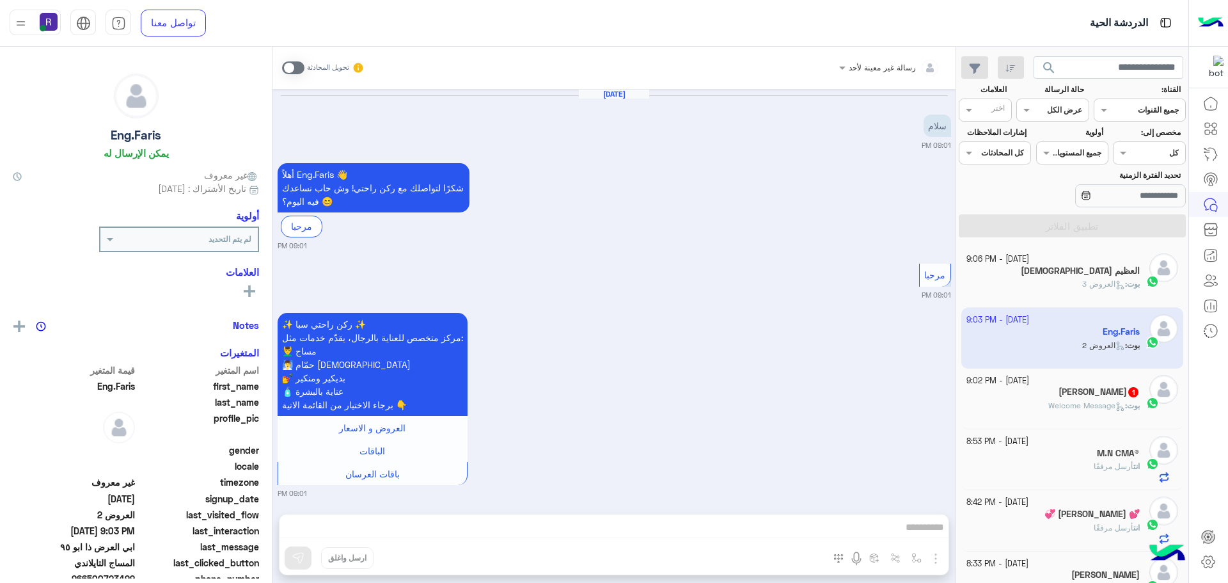
scroll to position [1642, 0]
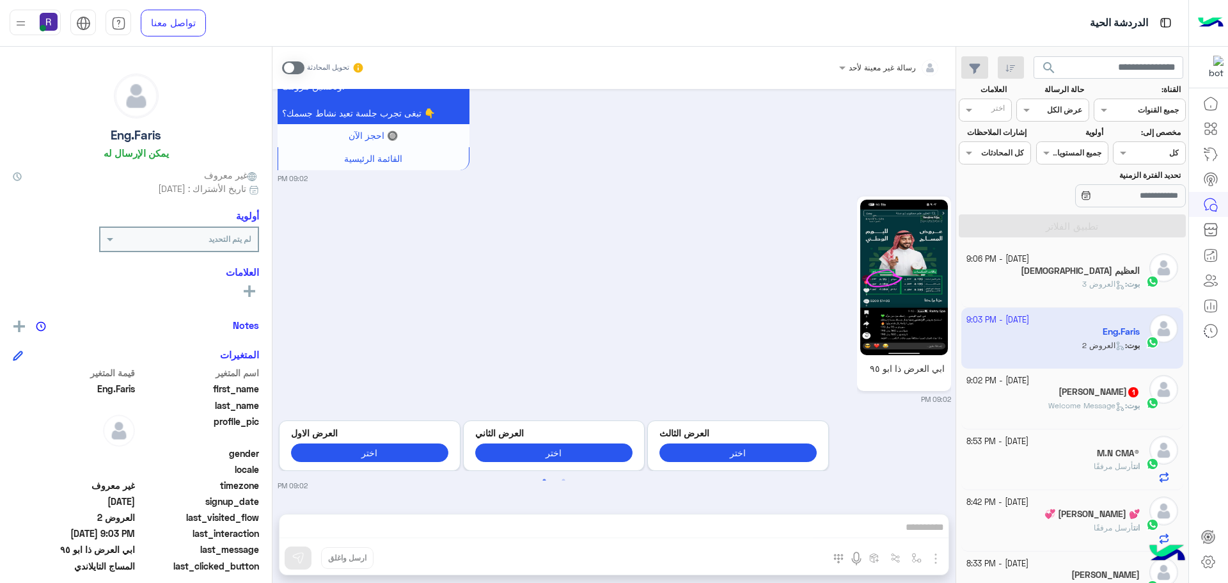
click at [840, 525] on div "رسالة غير معينة لأحد تحويل المحادثة Sep 28, 2025 سلام 09:01 PM أهلاً Eng.Faris …" at bounding box center [614, 317] width 683 height 541
click at [290, 72] on span at bounding box center [293, 67] width 22 height 13
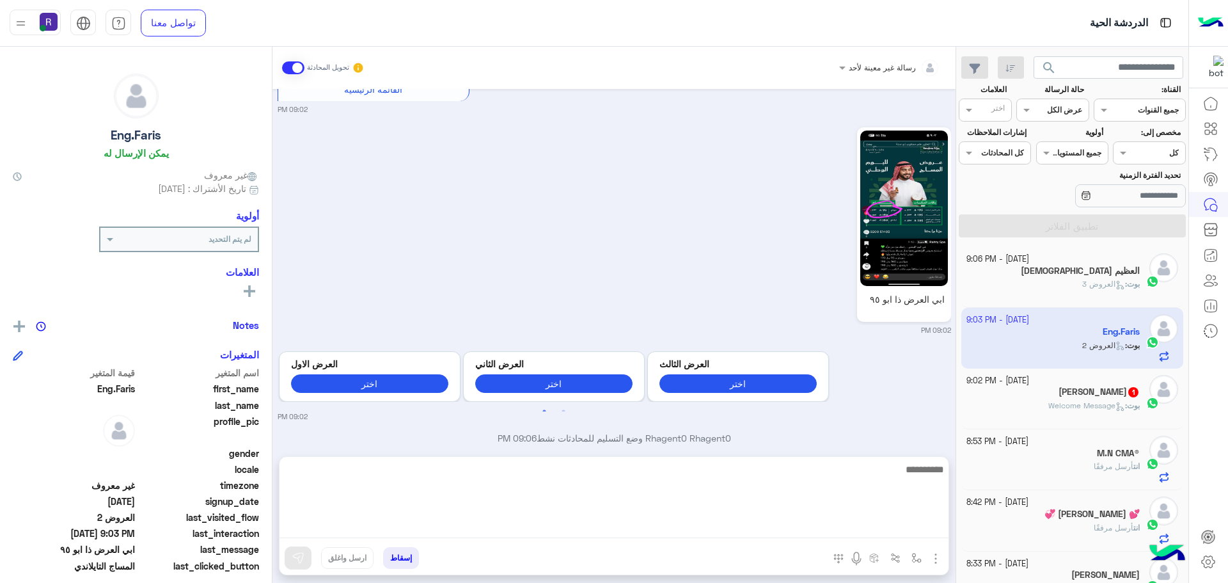
click at [776, 525] on textarea at bounding box center [614, 499] width 669 height 77
type textarea "*****"
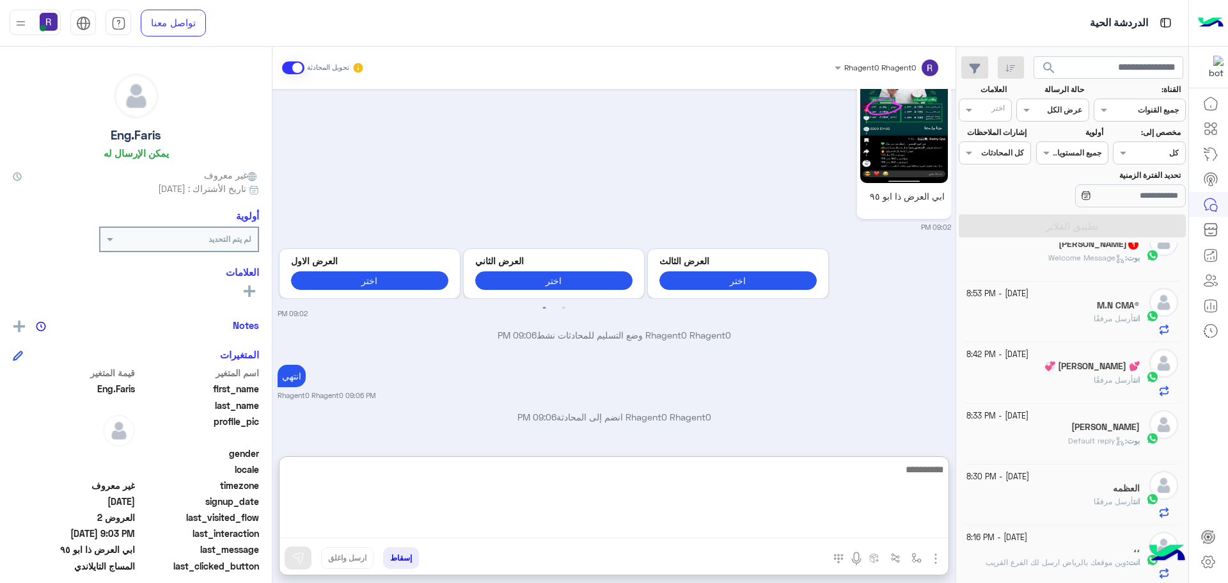
scroll to position [0, 0]
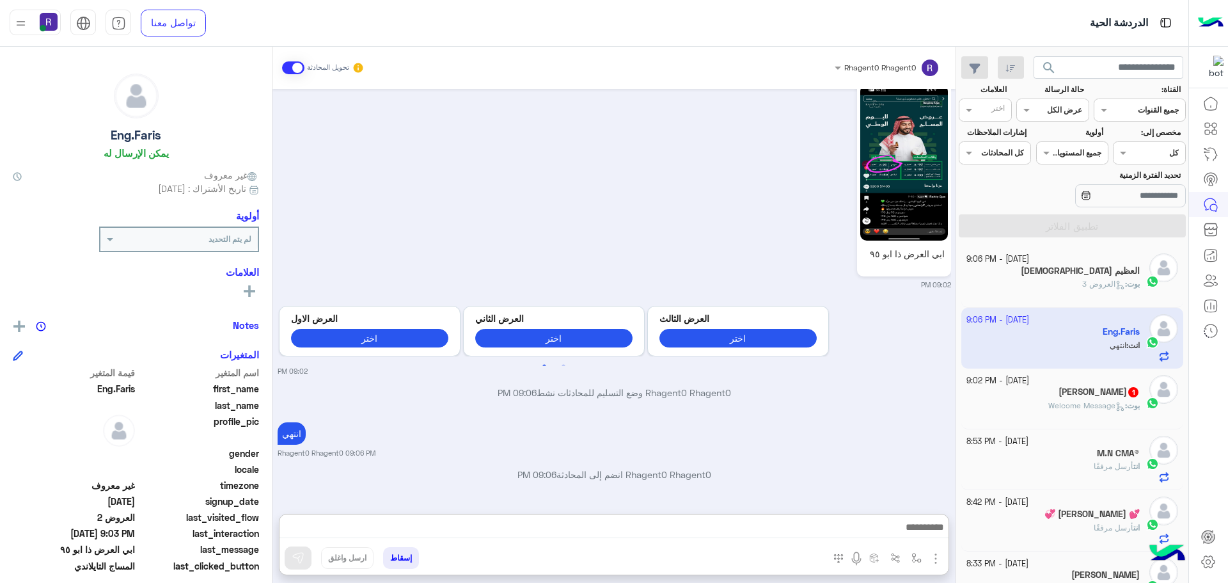
click at [778, 419] on div "انتهي Rhagent0 Rhagent0 09:06 PM" at bounding box center [615, 438] width 674 height 39
click at [1049, 405] on span "بوت : Welcome Message" at bounding box center [1094, 405] width 91 height 10
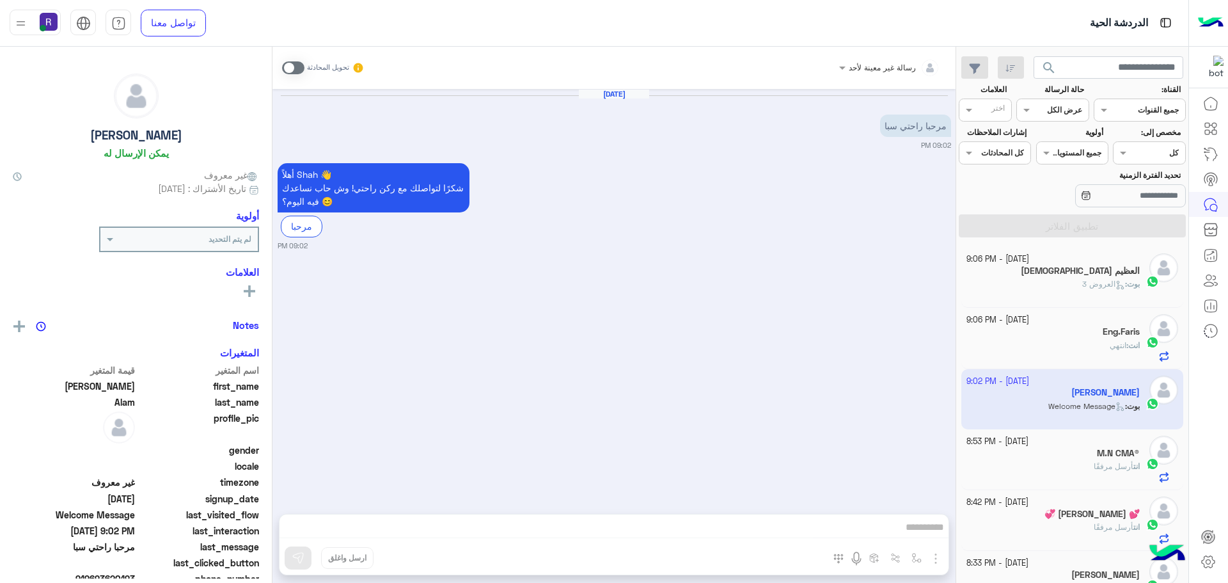
click at [289, 62] on span at bounding box center [293, 67] width 22 height 13
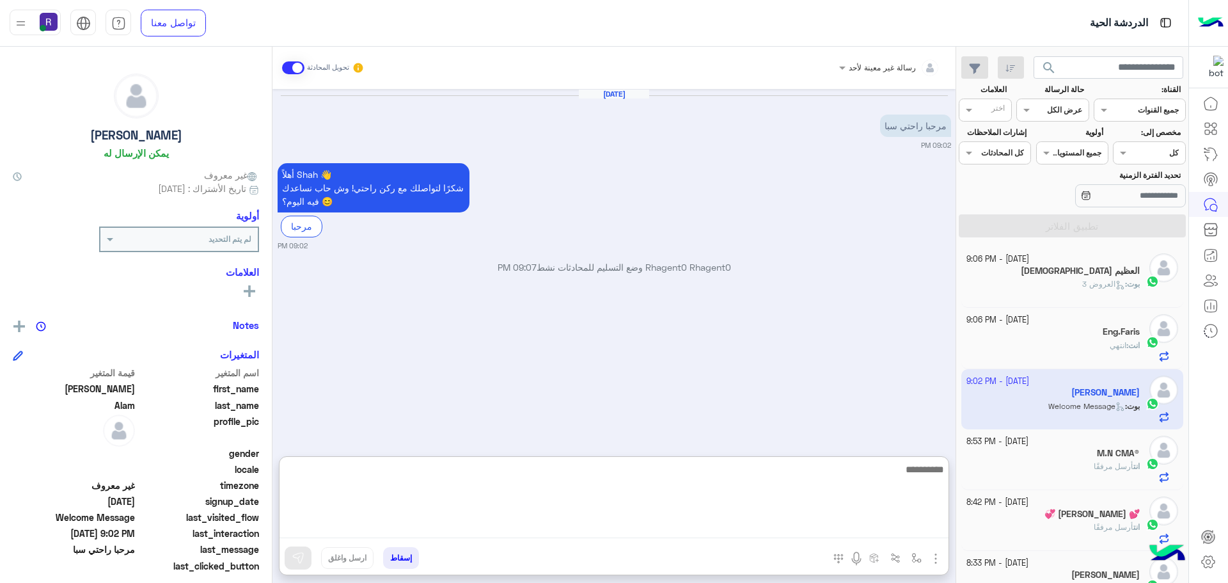
click at [919, 533] on textarea at bounding box center [614, 499] width 669 height 77
paste textarea "**********"
type textarea "**********"
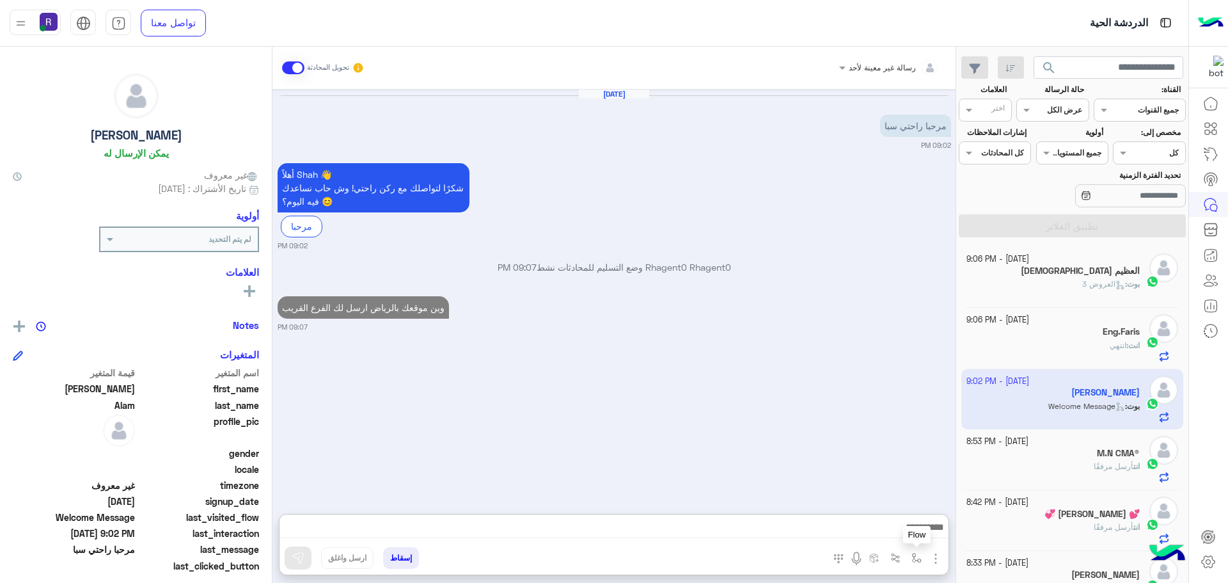
click at [921, 555] on img "button" at bounding box center [917, 558] width 10 height 10
click at [940, 559] on img "button" at bounding box center [935, 558] width 15 height 15
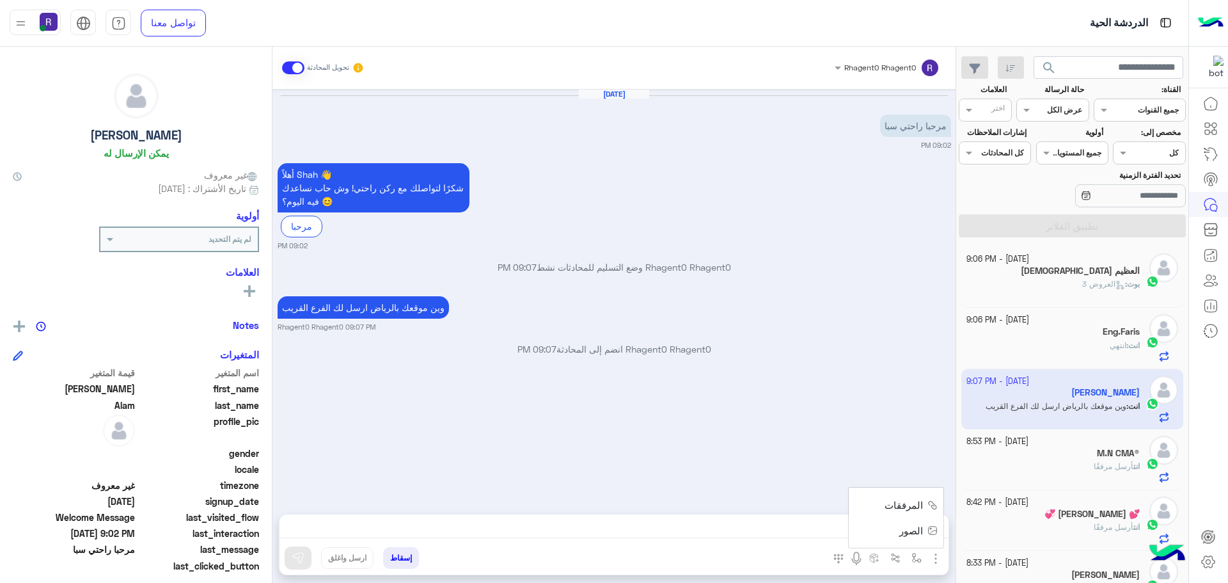
click at [920, 527] on span "الصور" at bounding box center [912, 530] width 24 height 15
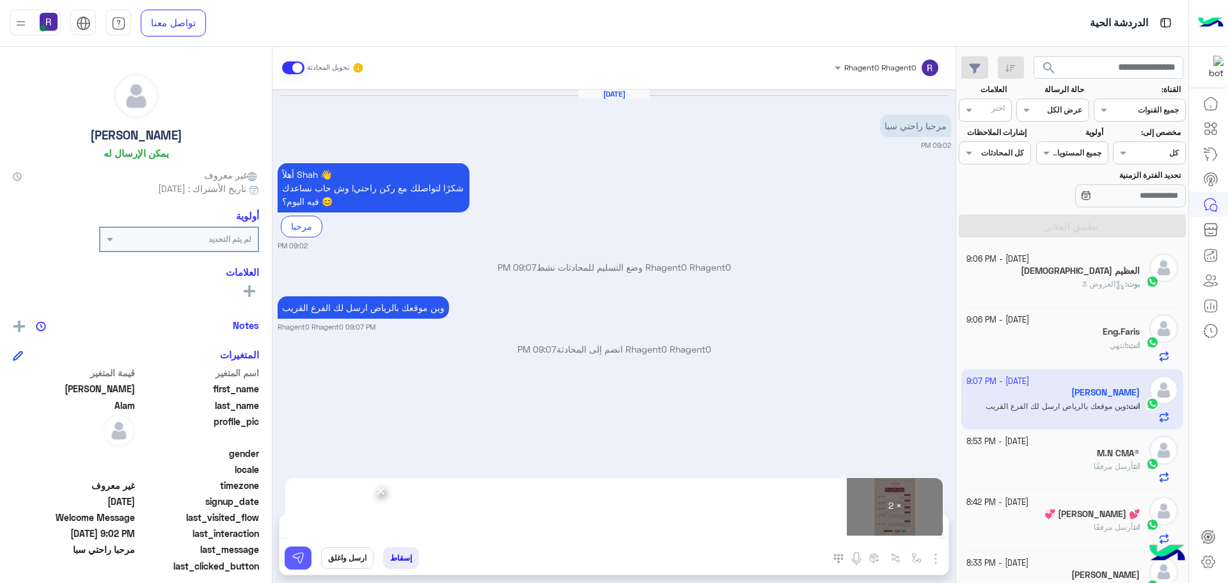
click at [305, 560] on button at bounding box center [298, 557] width 27 height 23
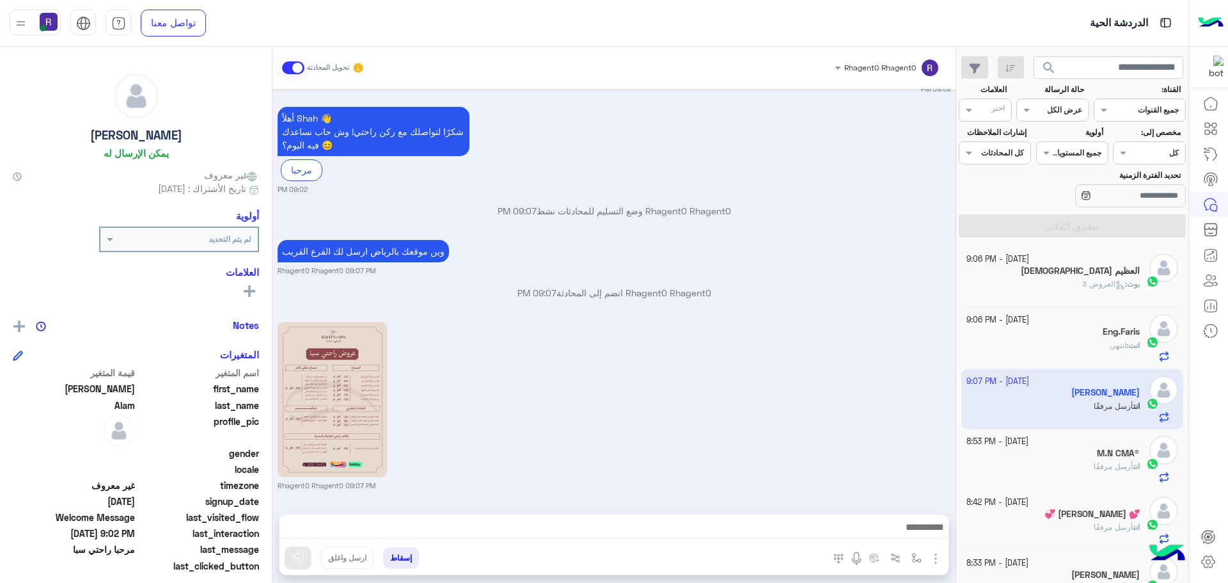
scroll to position [238, 0]
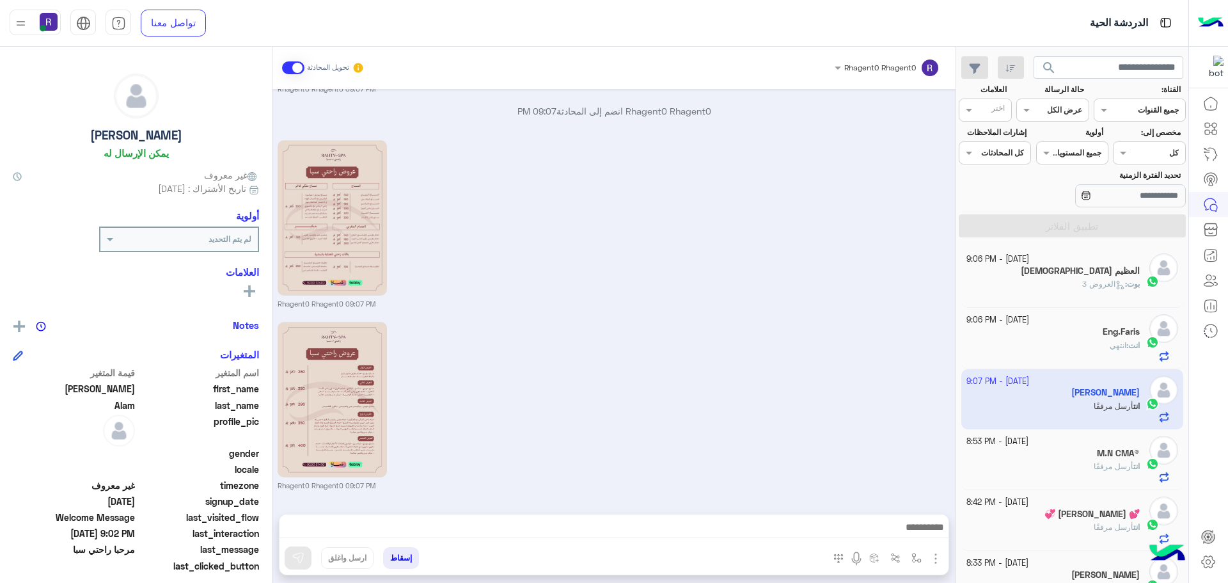
click at [1086, 324] on div "28 September - 9:06 PM" at bounding box center [1054, 320] width 174 height 12
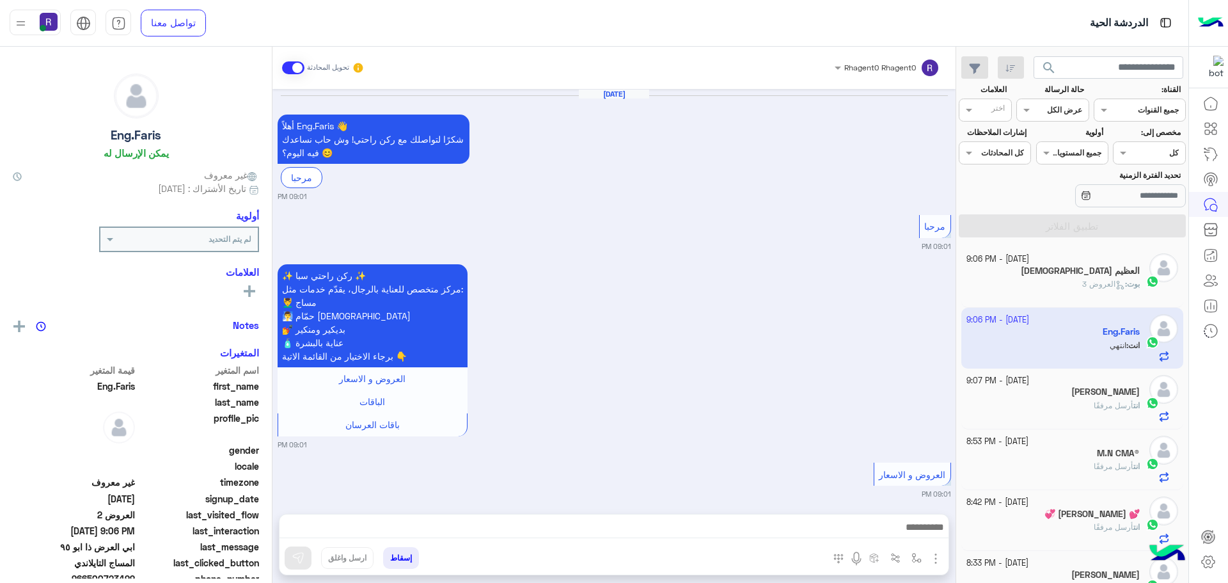
scroll to position [1708, 0]
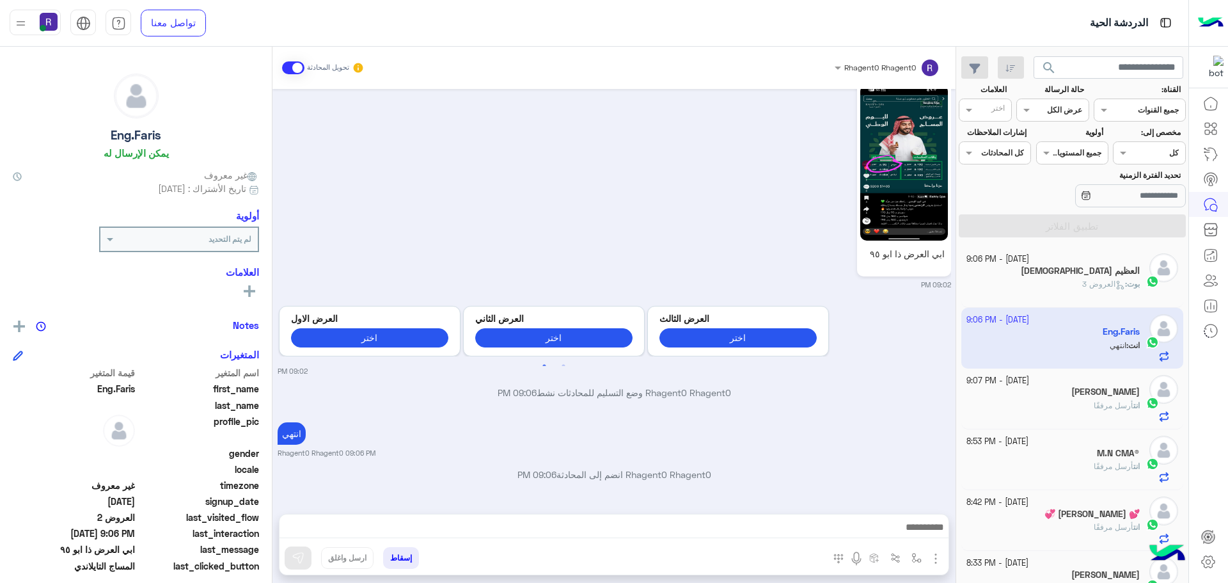
drag, startPoint x: 942, startPoint y: 558, endPoint x: 933, endPoint y: 548, distance: 13.6
click at [942, 558] on img "button" at bounding box center [935, 558] width 15 height 15
click at [913, 532] on span "الصور" at bounding box center [912, 530] width 24 height 15
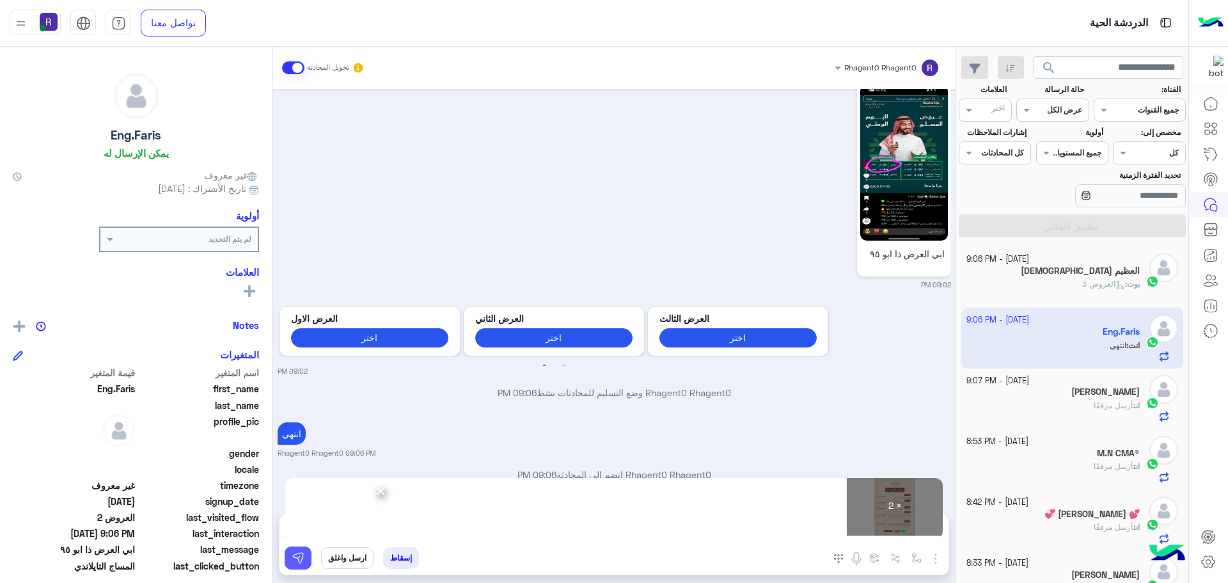
click at [286, 559] on button at bounding box center [298, 557] width 27 height 23
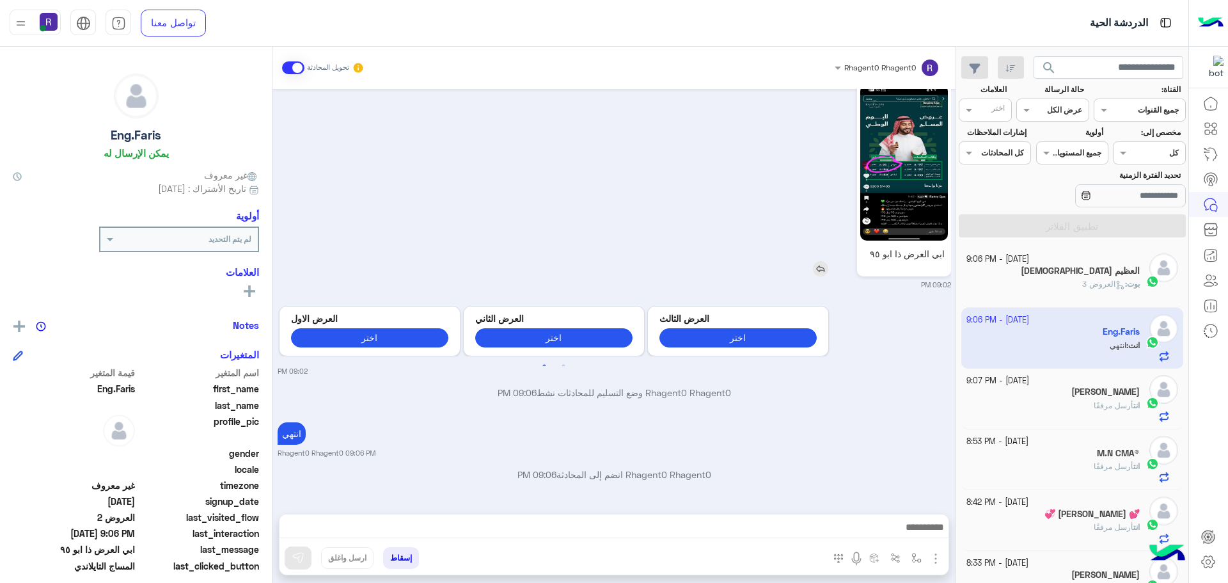
click at [919, 172] on img at bounding box center [904, 162] width 88 height 155
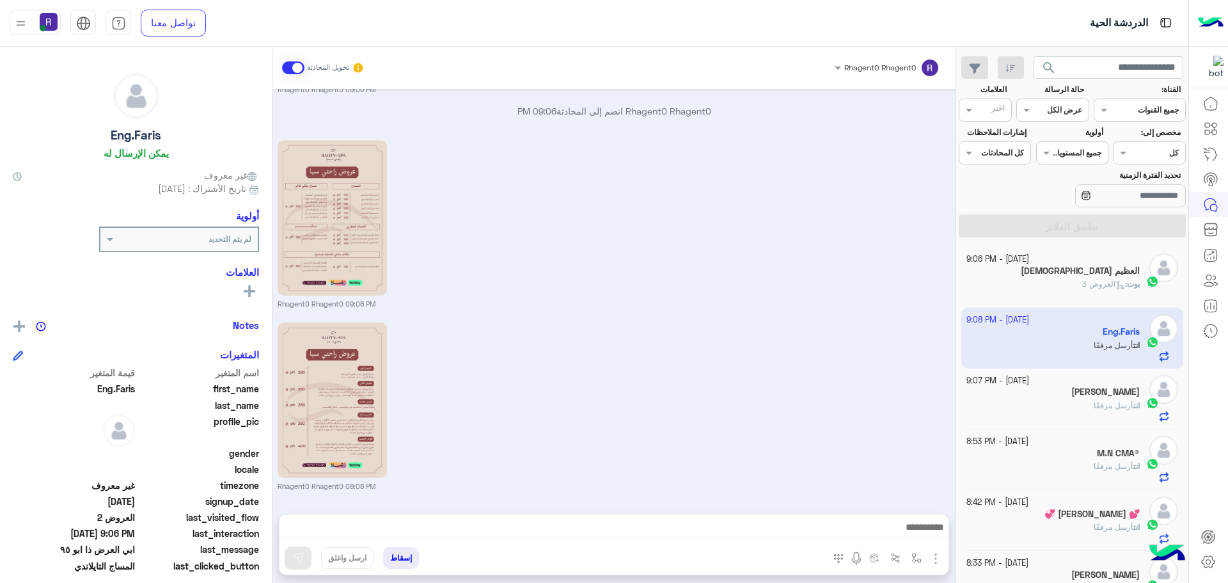
scroll to position [2120, 0]
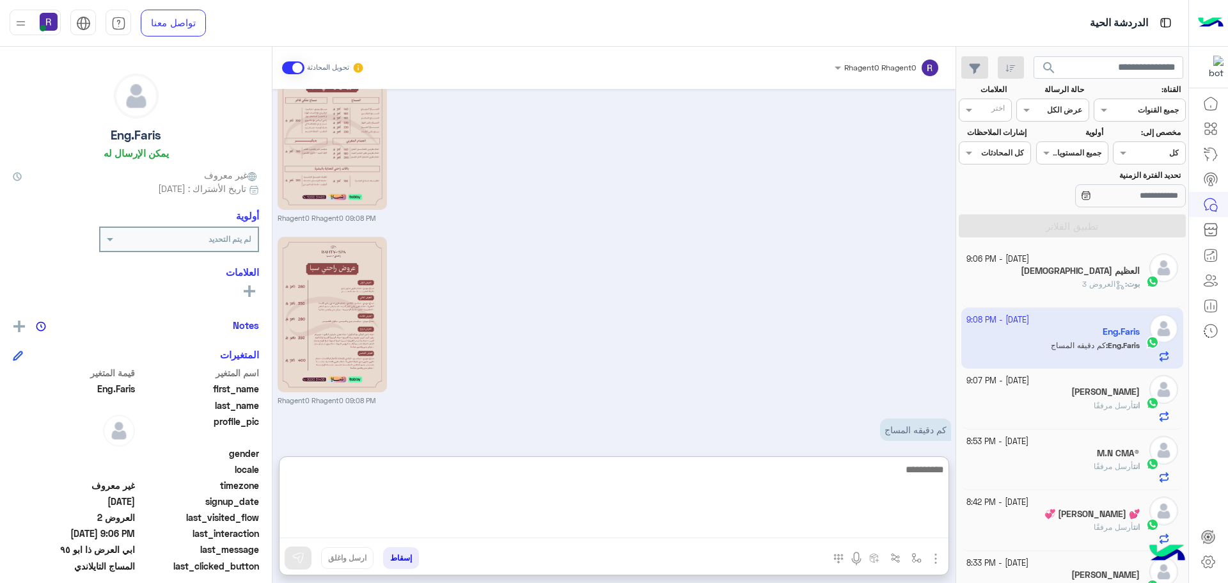
click at [910, 535] on textarea at bounding box center [614, 499] width 669 height 77
type textarea "**********"
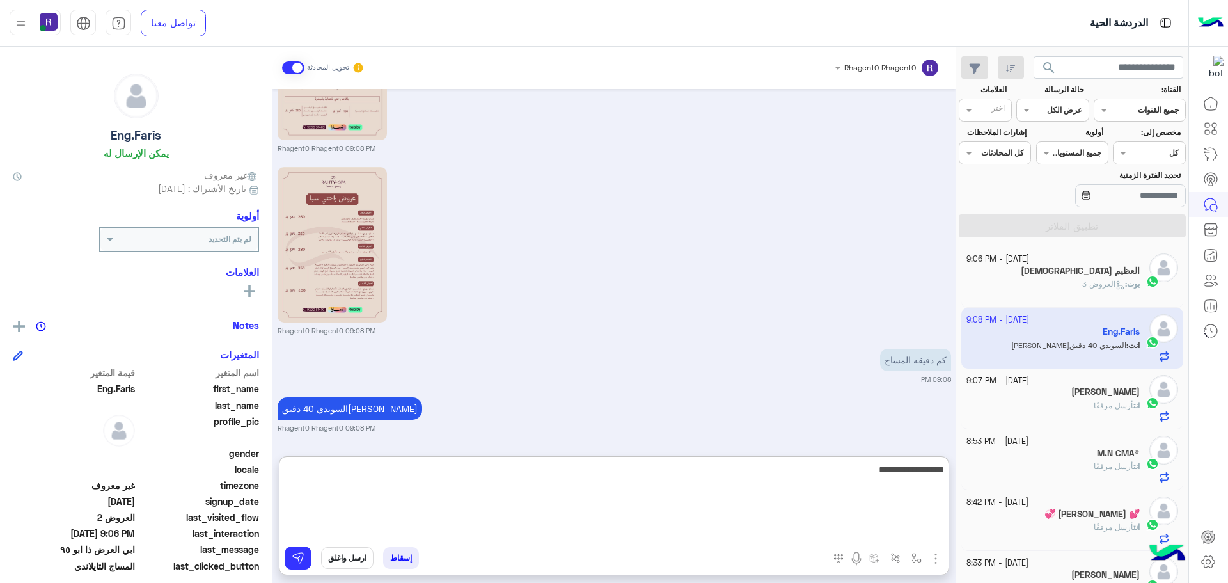
type textarea "**********"
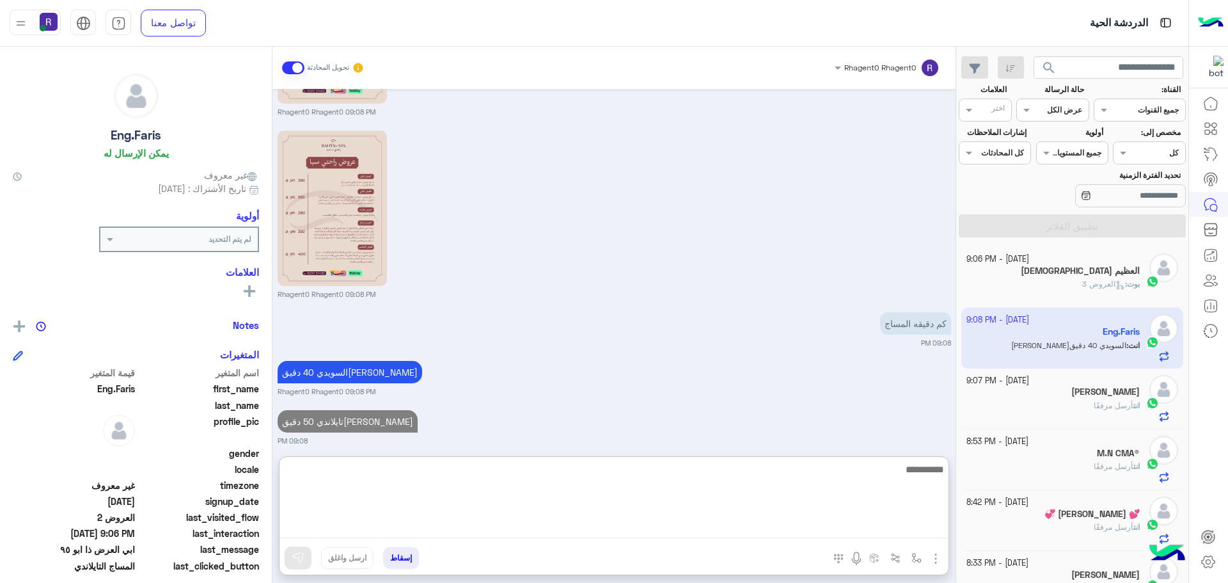
scroll to position [2276, 0]
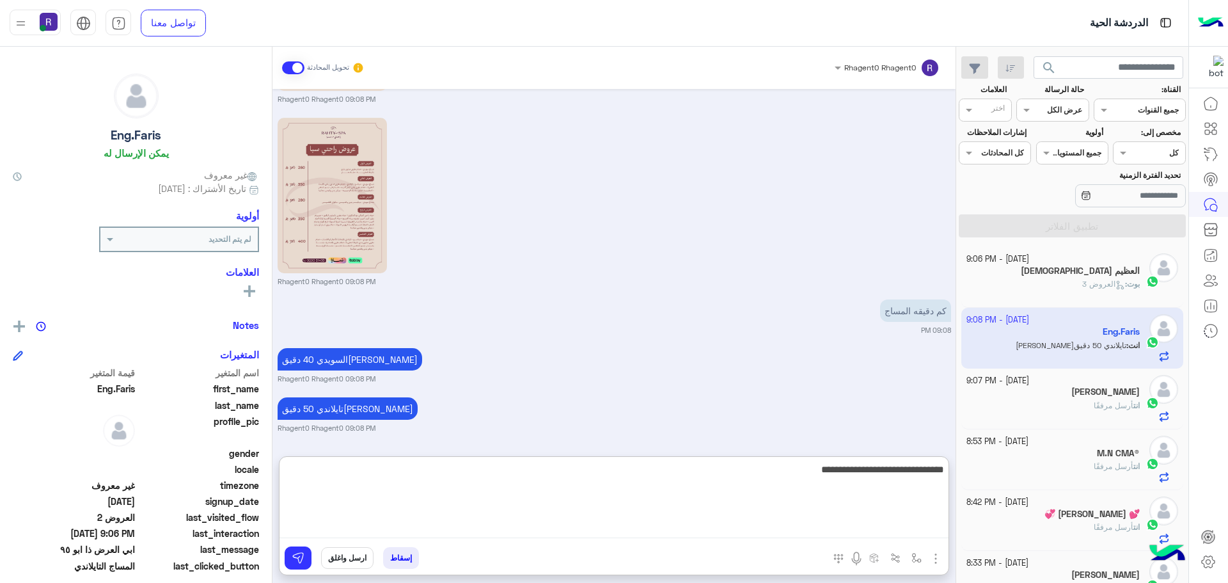
type textarea "**********"
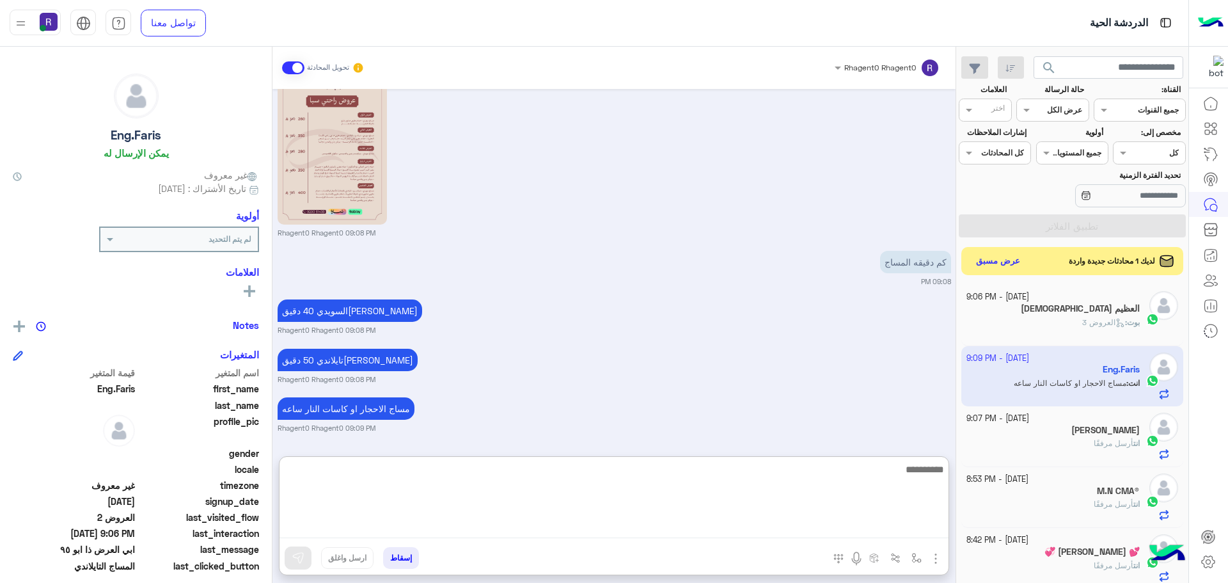
scroll to position [2324, 0]
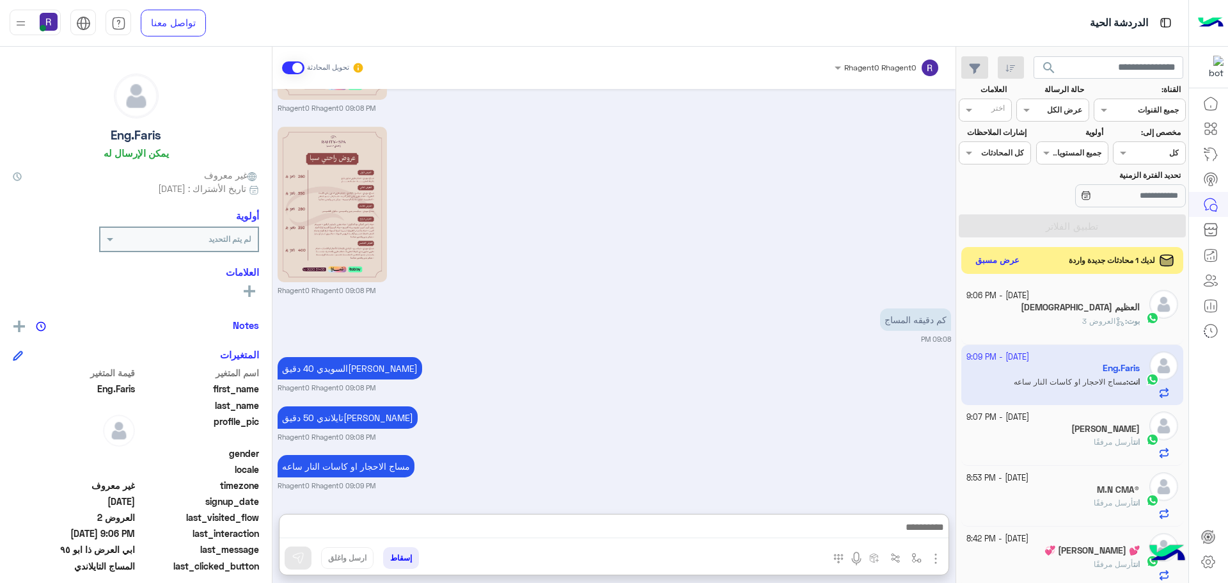
click at [1010, 264] on button "عرض مسبق" at bounding box center [998, 260] width 54 height 17
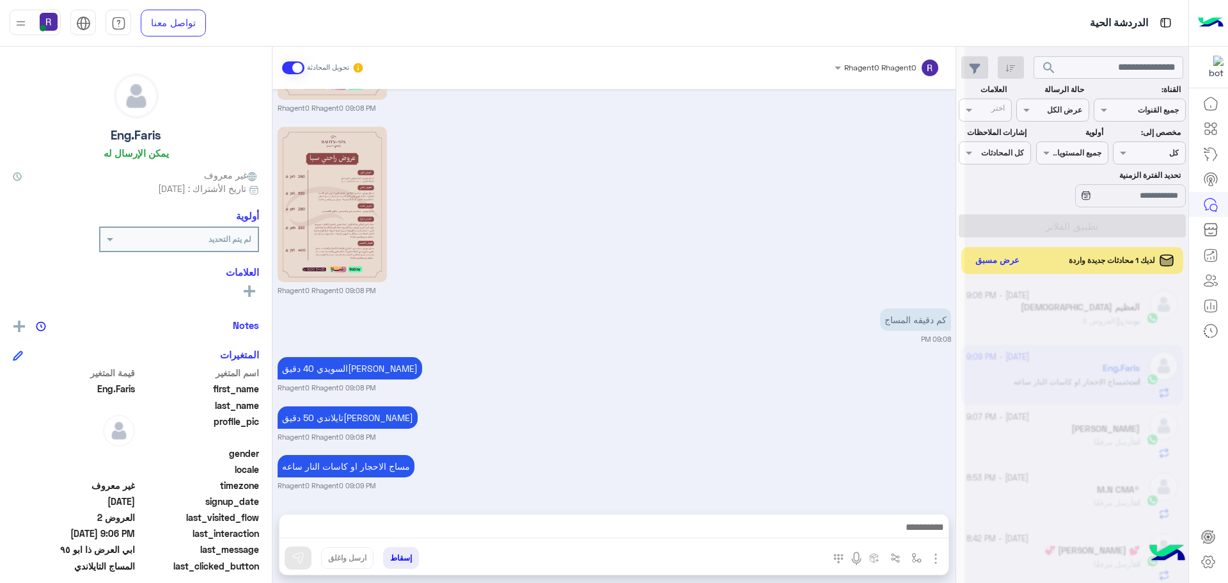
scroll to position [2267, 0]
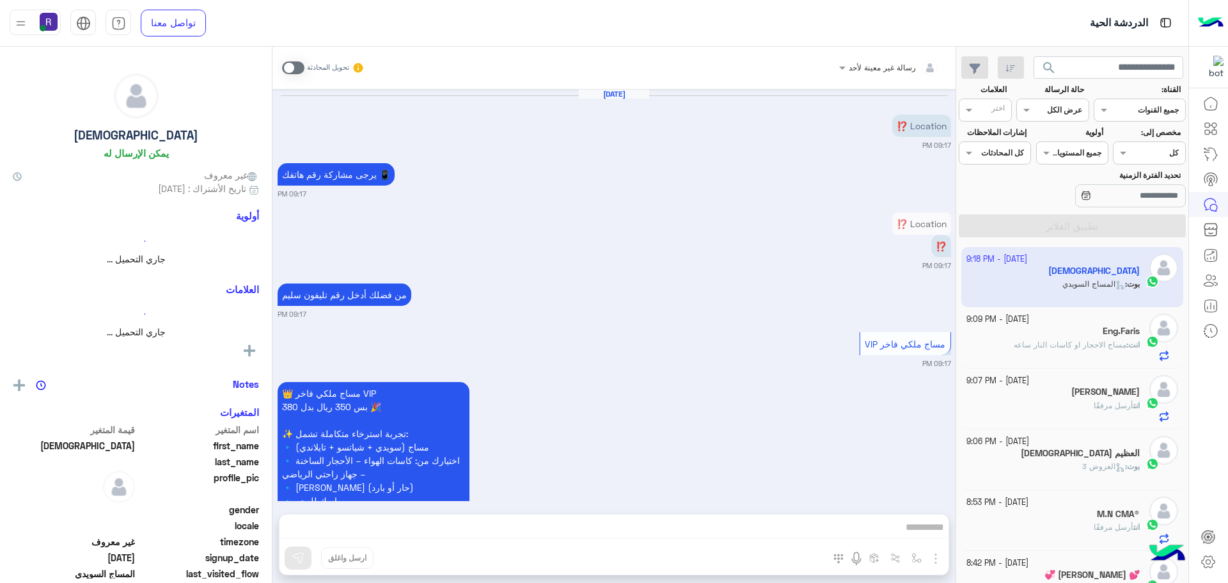
scroll to position [1537, 0]
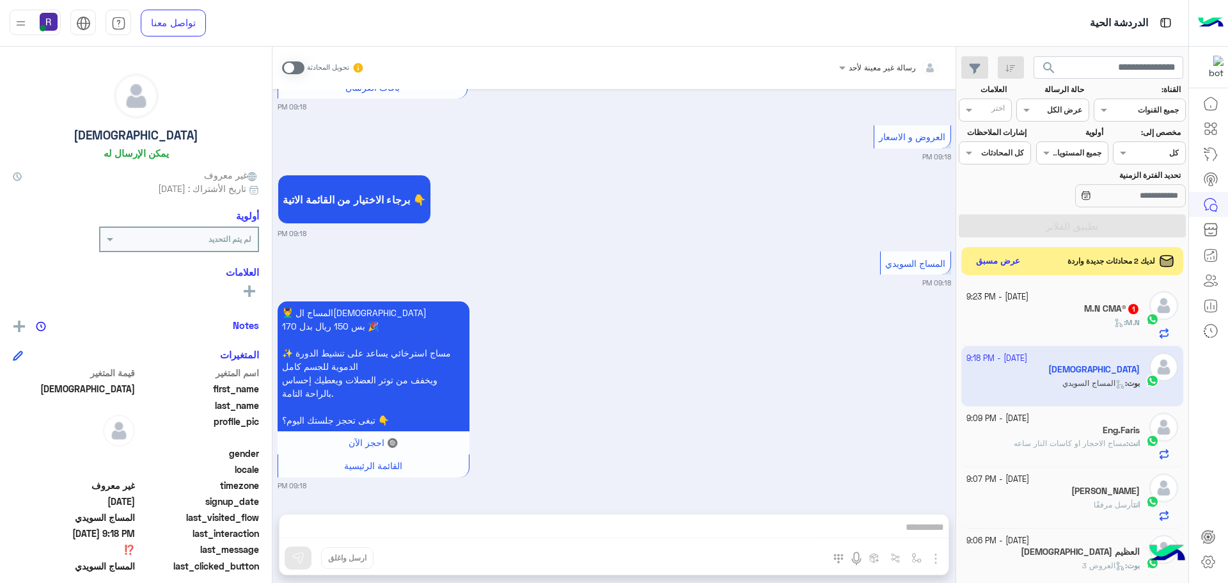
click at [1058, 317] on div "M.N :" at bounding box center [1054, 328] width 174 height 22
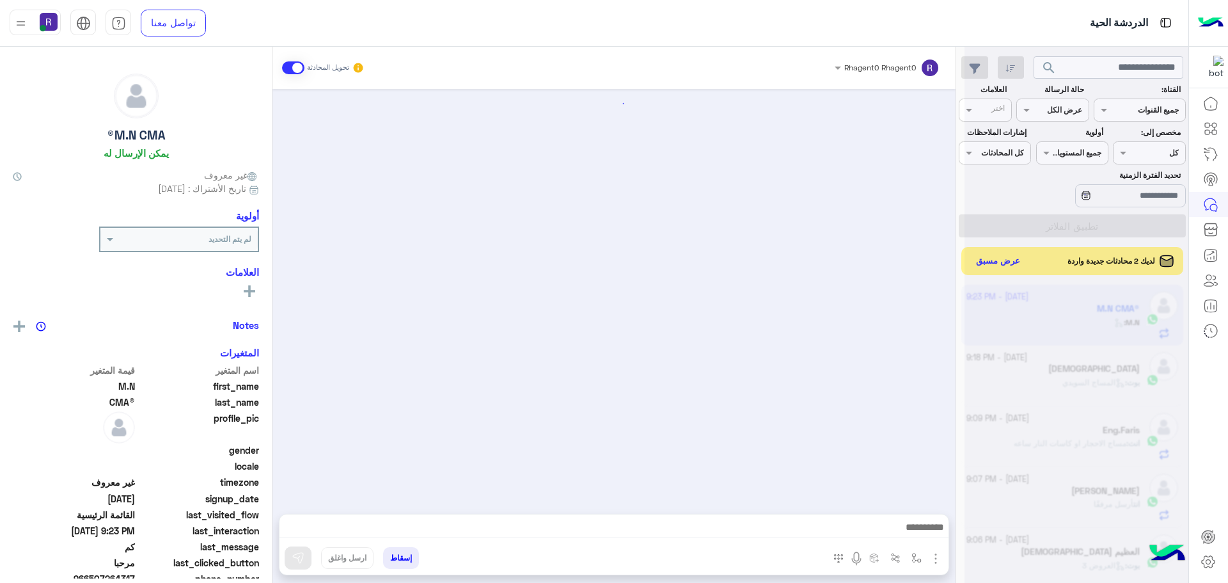
scroll to position [636, 0]
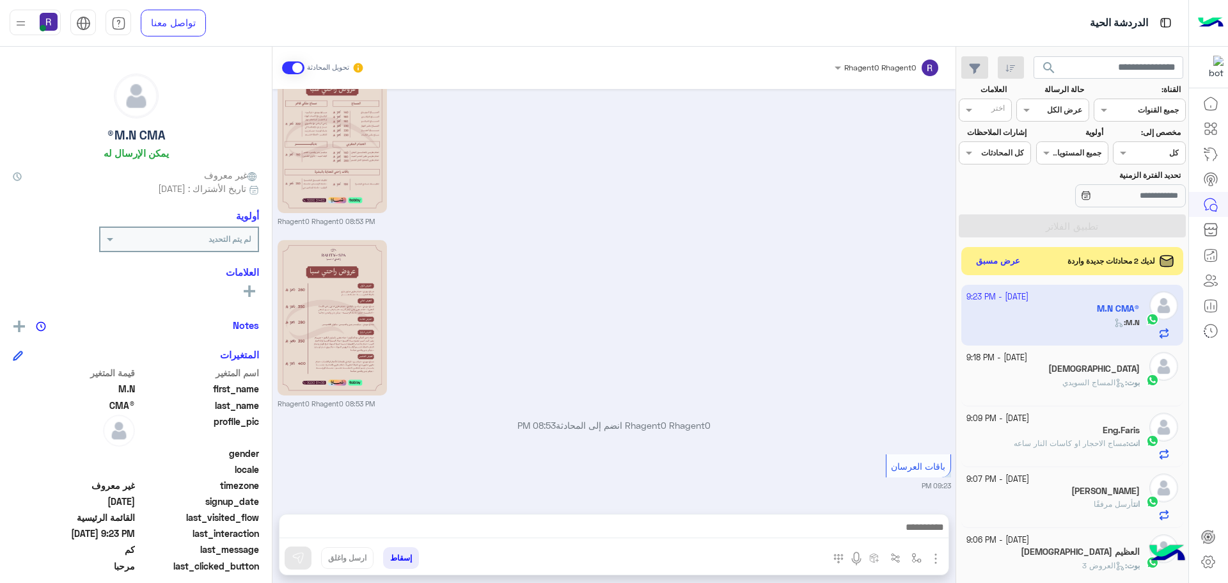
click at [937, 550] on button "button" at bounding box center [936, 557] width 17 height 17
click at [914, 530] on span "الصور" at bounding box center [912, 530] width 24 height 15
click at [1010, 257] on button "عرض مسبق" at bounding box center [998, 260] width 54 height 17
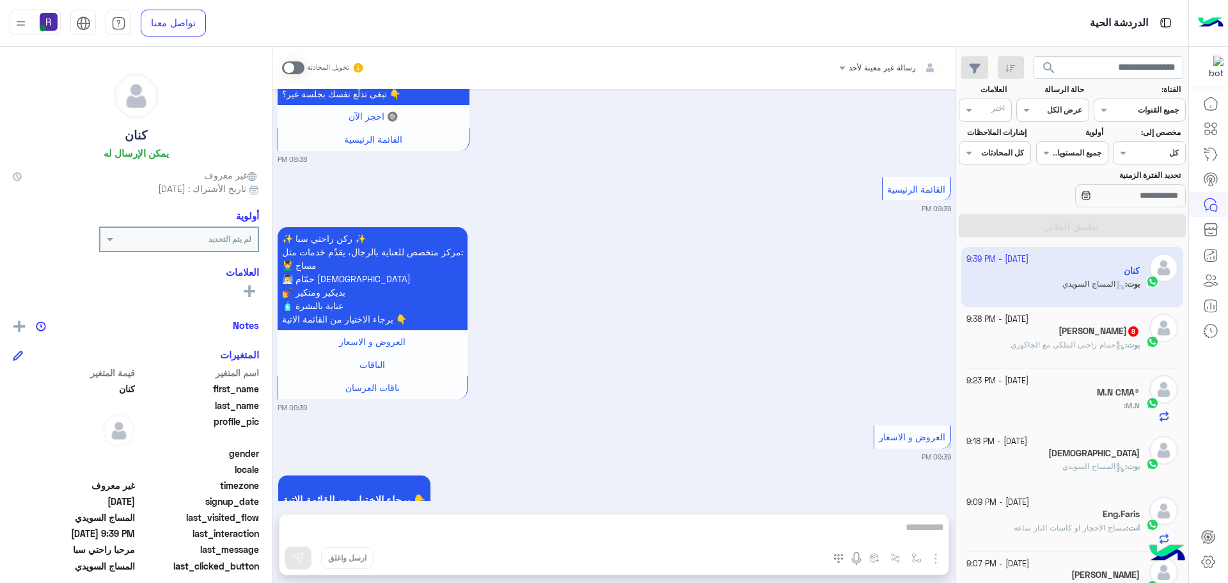
scroll to position [1117, 0]
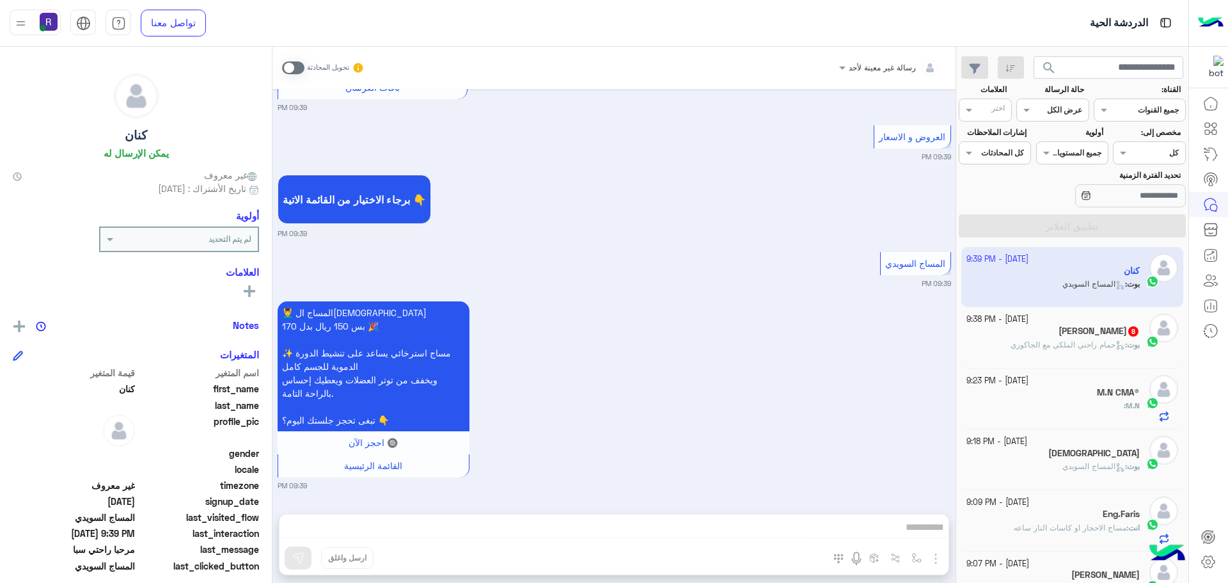
click at [287, 65] on span at bounding box center [293, 67] width 22 height 13
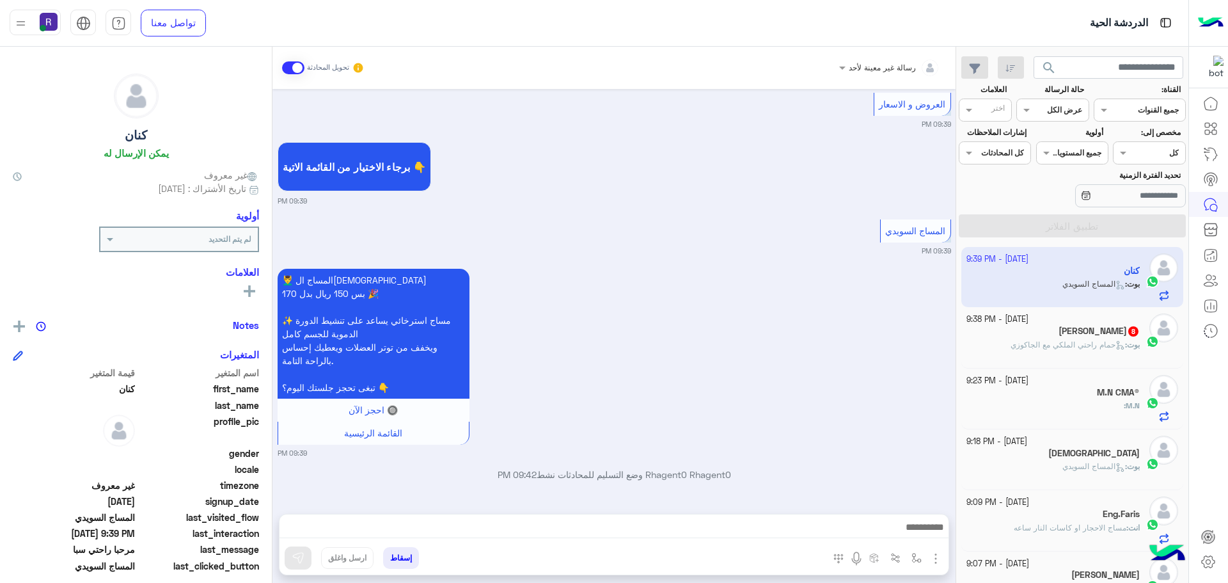
click at [938, 553] on img "button" at bounding box center [935, 558] width 15 height 15
click at [926, 534] on button "الصور" at bounding box center [916, 531] width 54 height 26
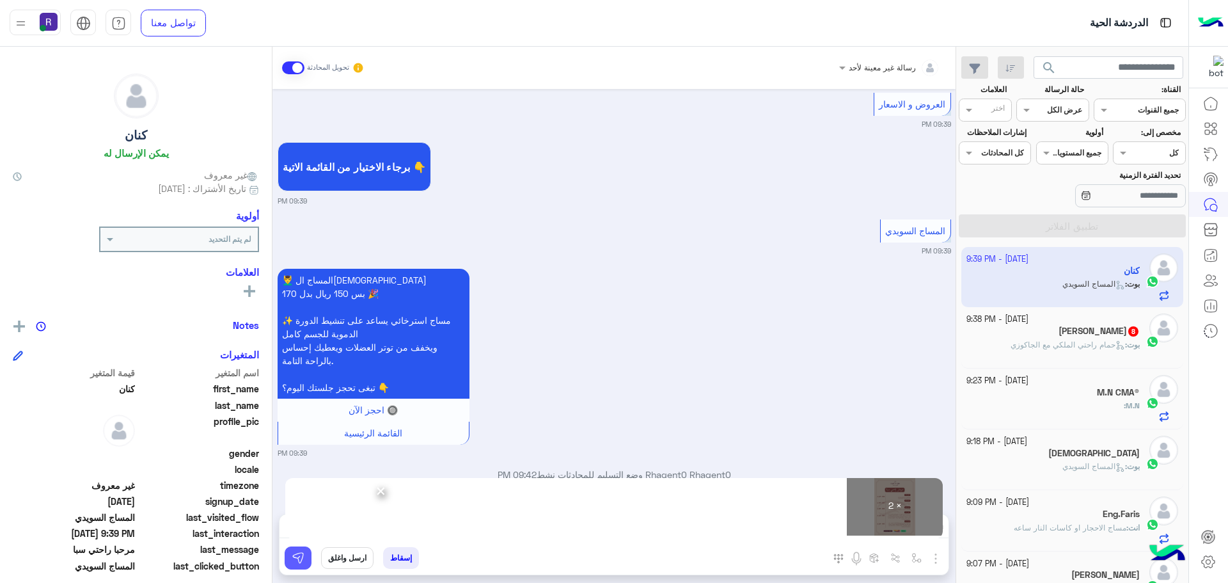
click at [290, 555] on button at bounding box center [298, 557] width 27 height 23
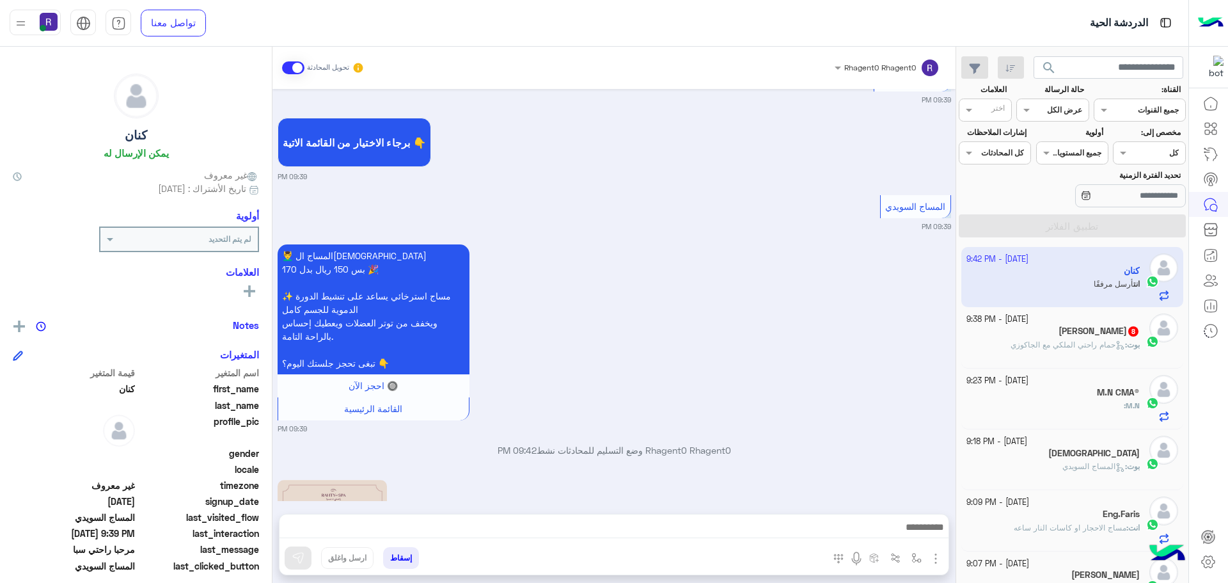
scroll to position [1365, 0]
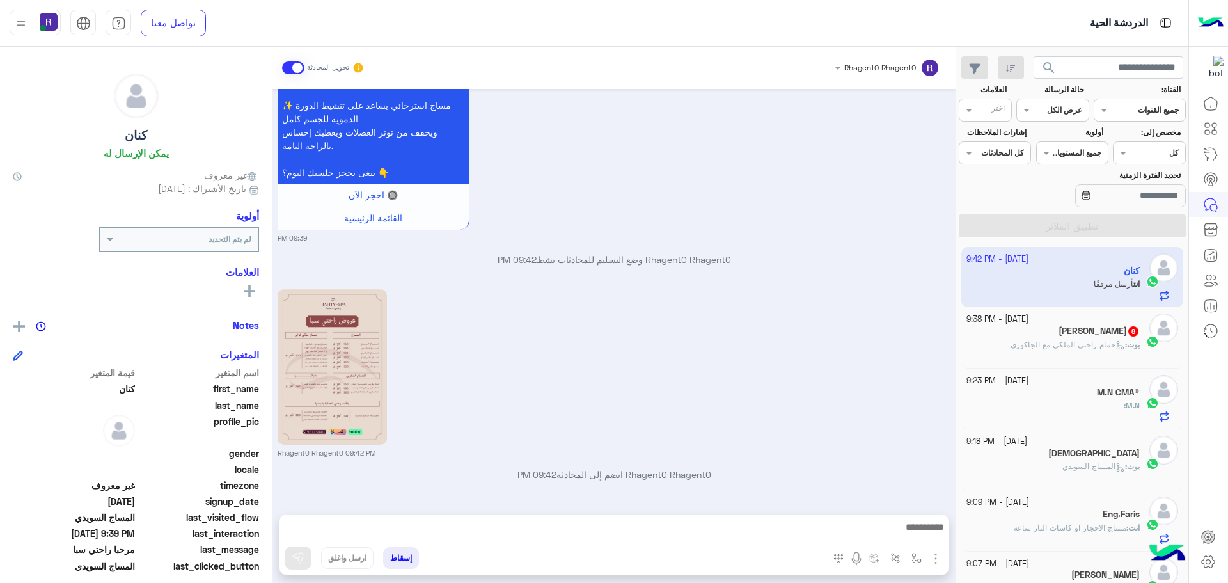
click at [1116, 348] on icon at bounding box center [1121, 345] width 10 height 10
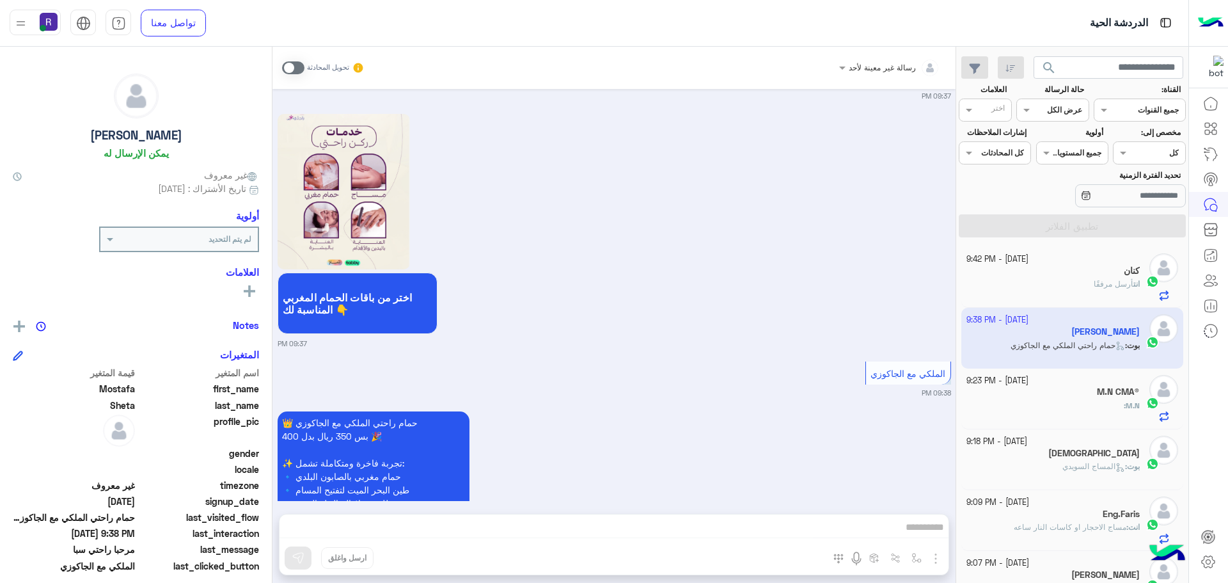
scroll to position [1658, 0]
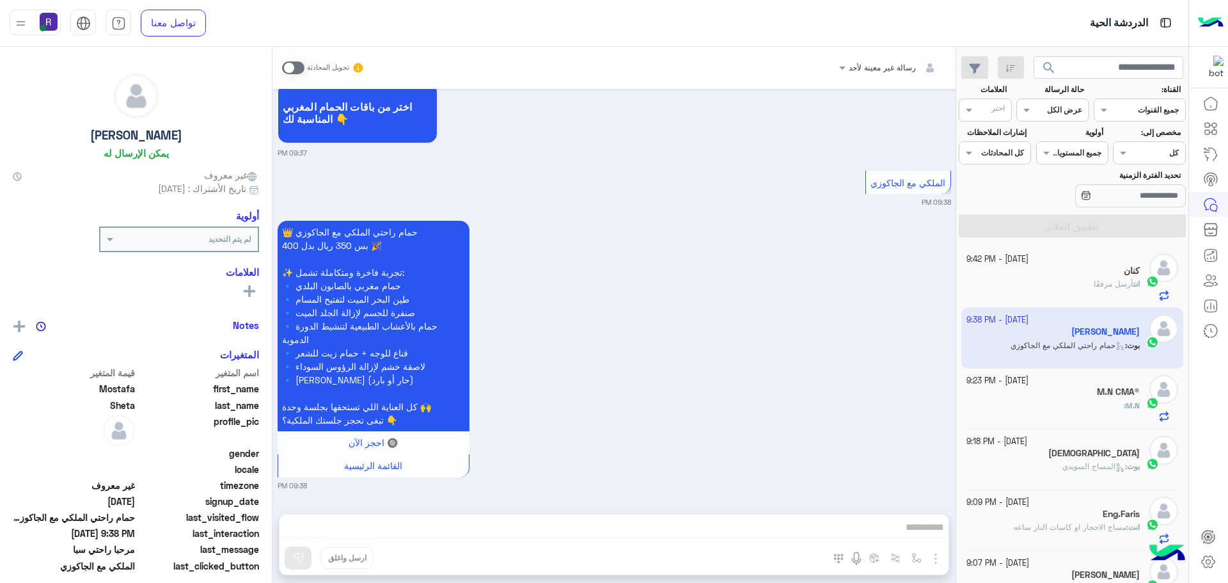
click at [292, 63] on span at bounding box center [293, 67] width 22 height 13
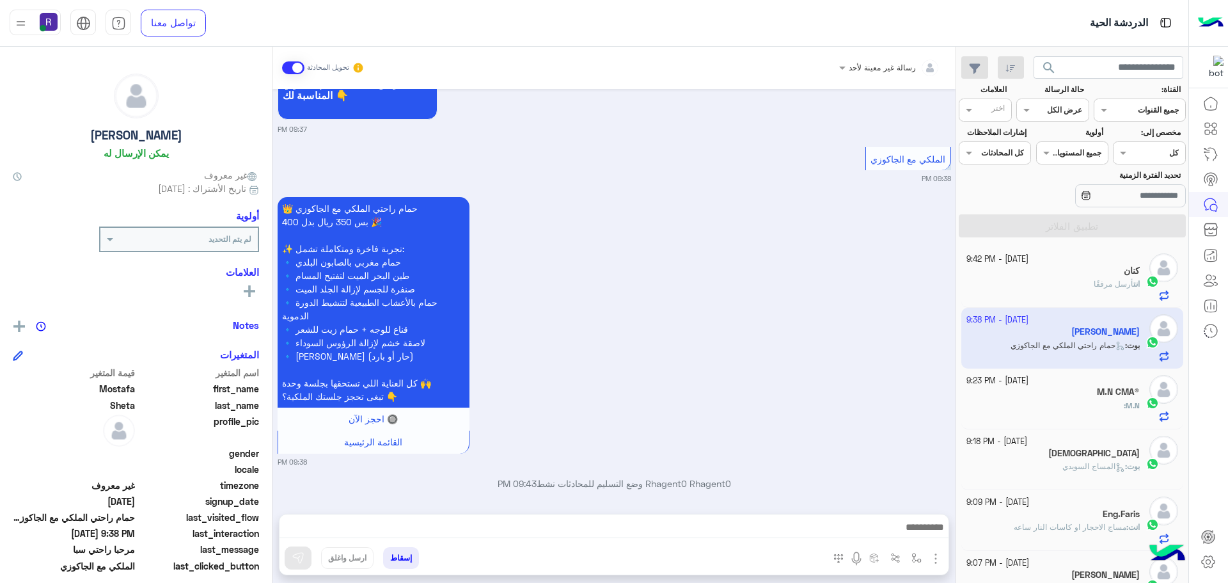
scroll to position [1691, 0]
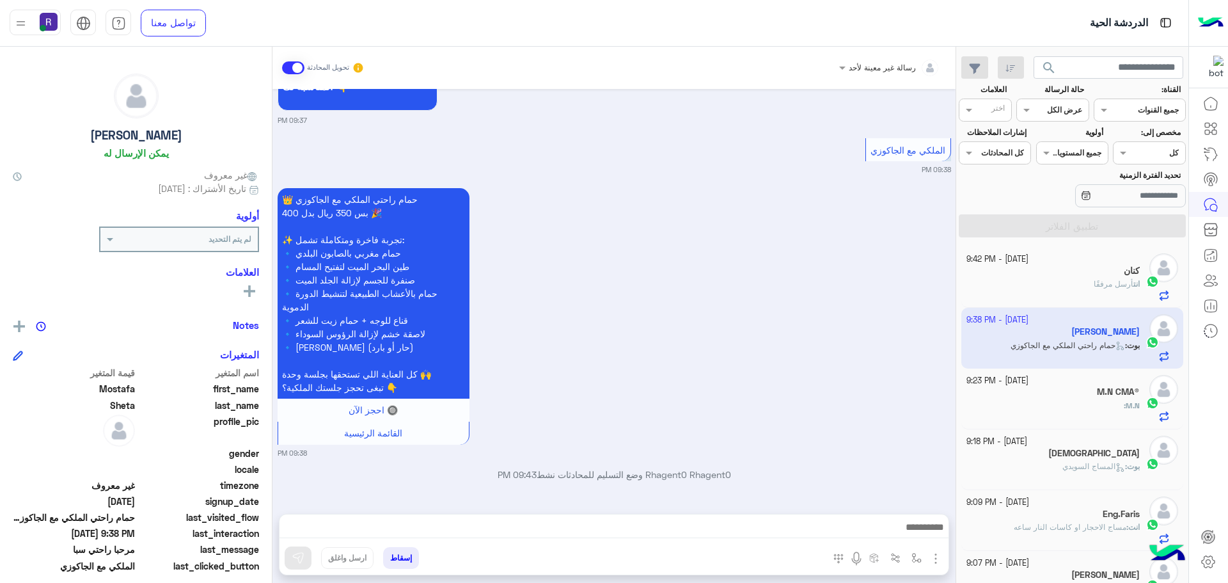
click at [931, 557] on img "button" at bounding box center [935, 558] width 15 height 15
click at [905, 537] on span "الصور" at bounding box center [912, 530] width 24 height 15
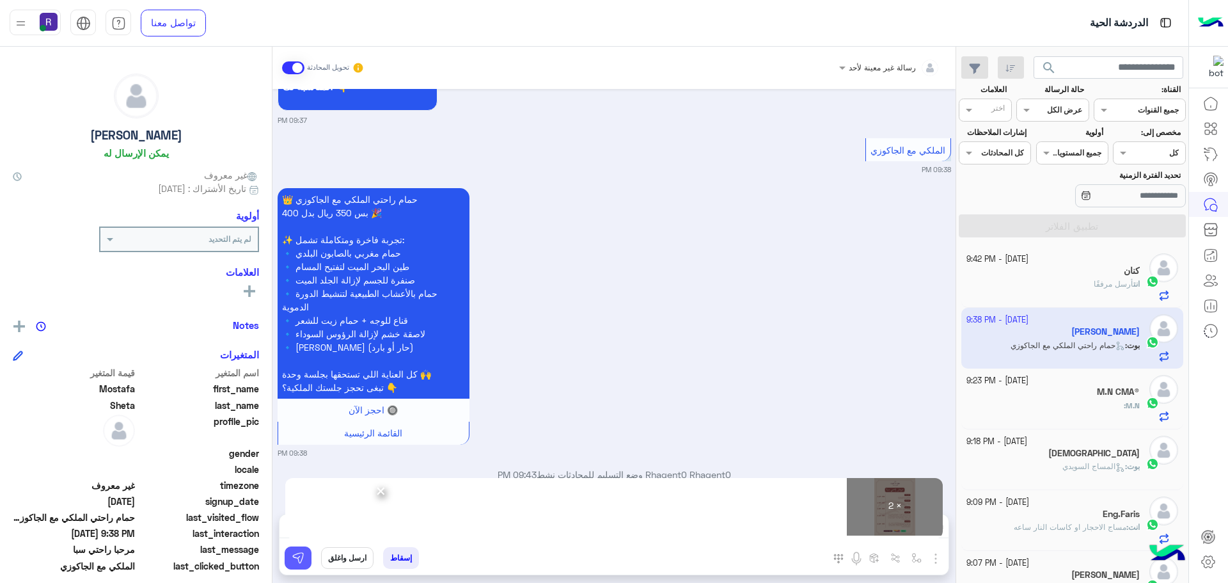
click at [290, 554] on button at bounding box center [298, 557] width 27 height 23
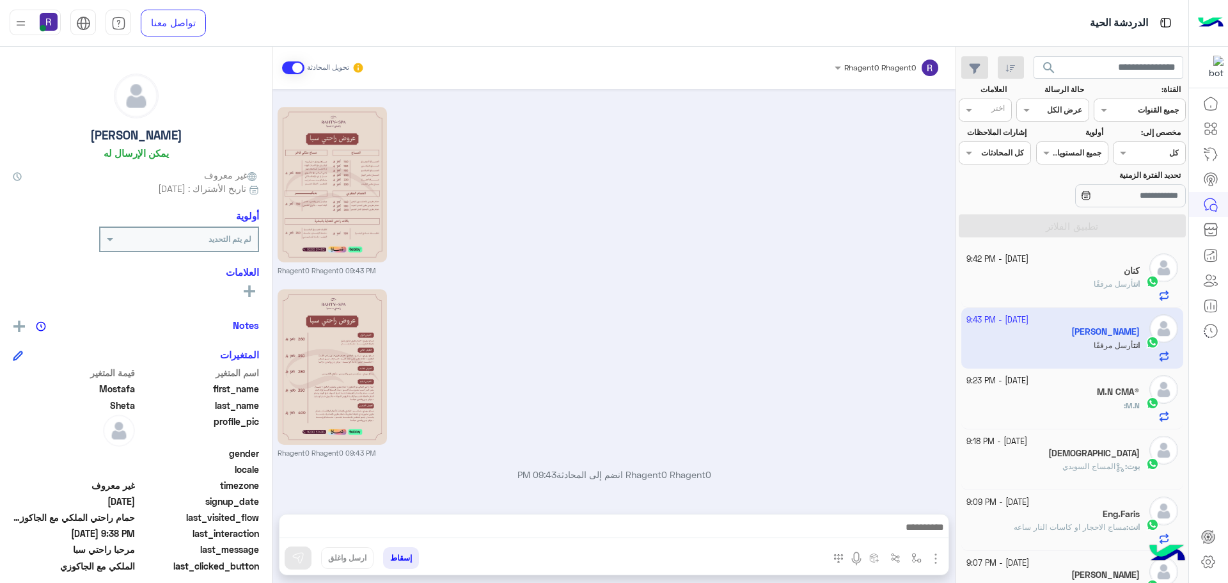
scroll to position [2087, 0]
click at [814, 216] on div "Rhagent0 Rhagent0 09:43 PM" at bounding box center [615, 190] width 674 height 172
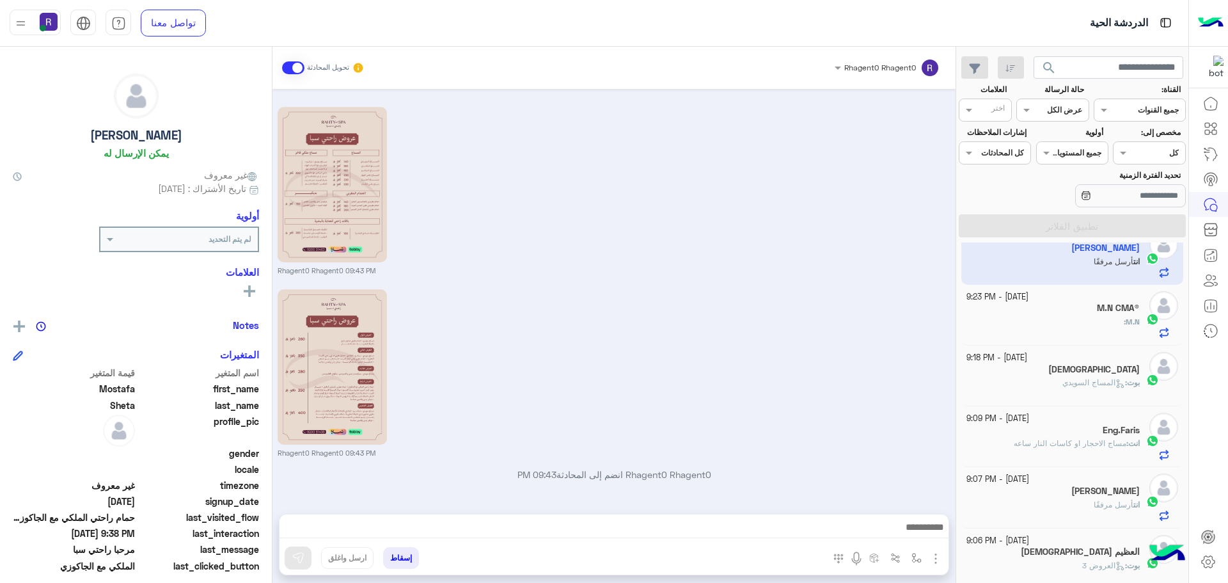
scroll to position [0, 0]
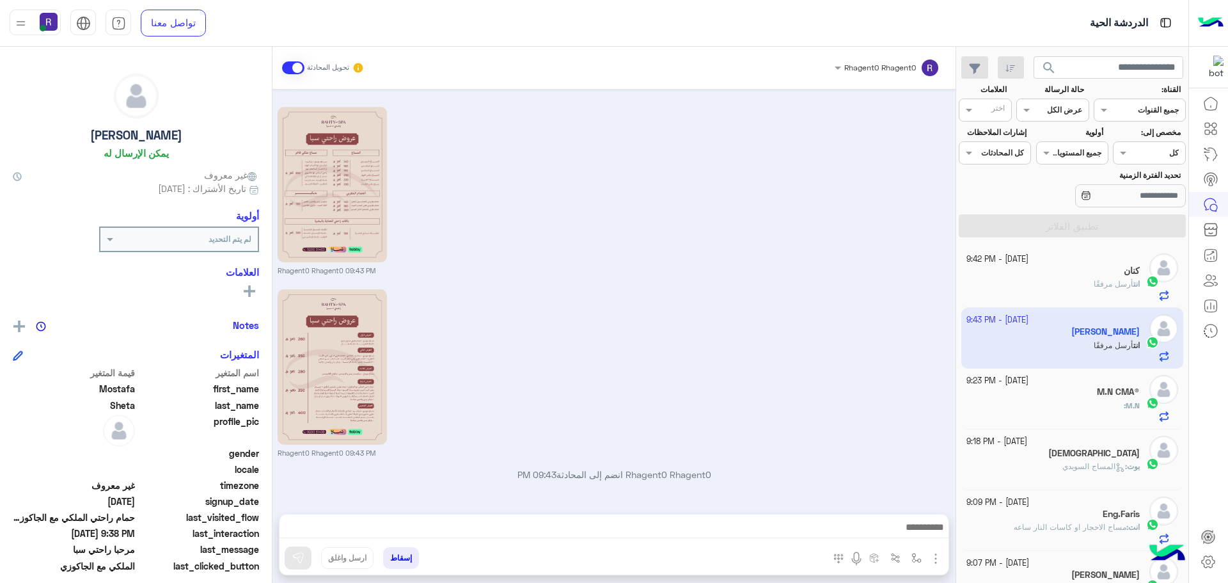
click at [1056, 276] on div "كنان" at bounding box center [1054, 272] width 174 height 13
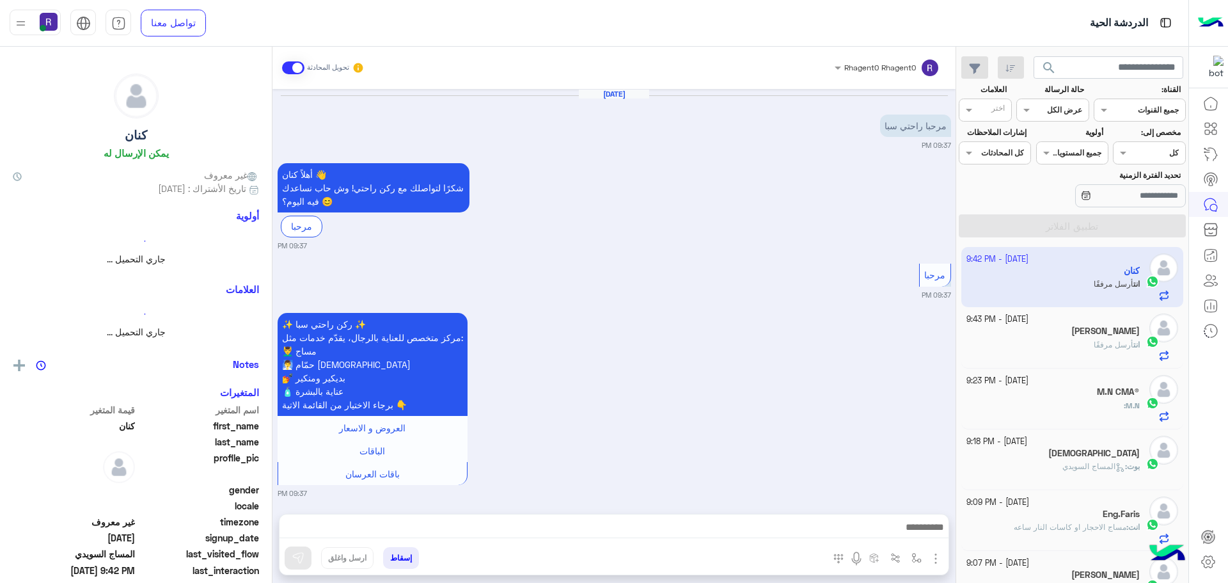
scroll to position [1547, 0]
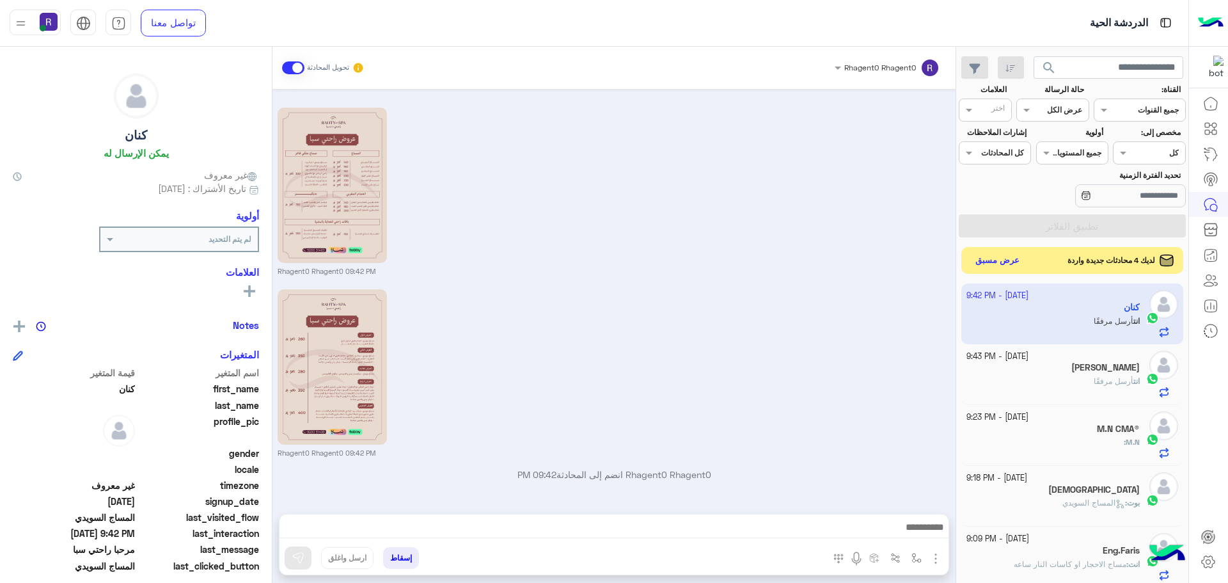
click at [1006, 261] on button "عرض مسبق" at bounding box center [998, 260] width 54 height 17
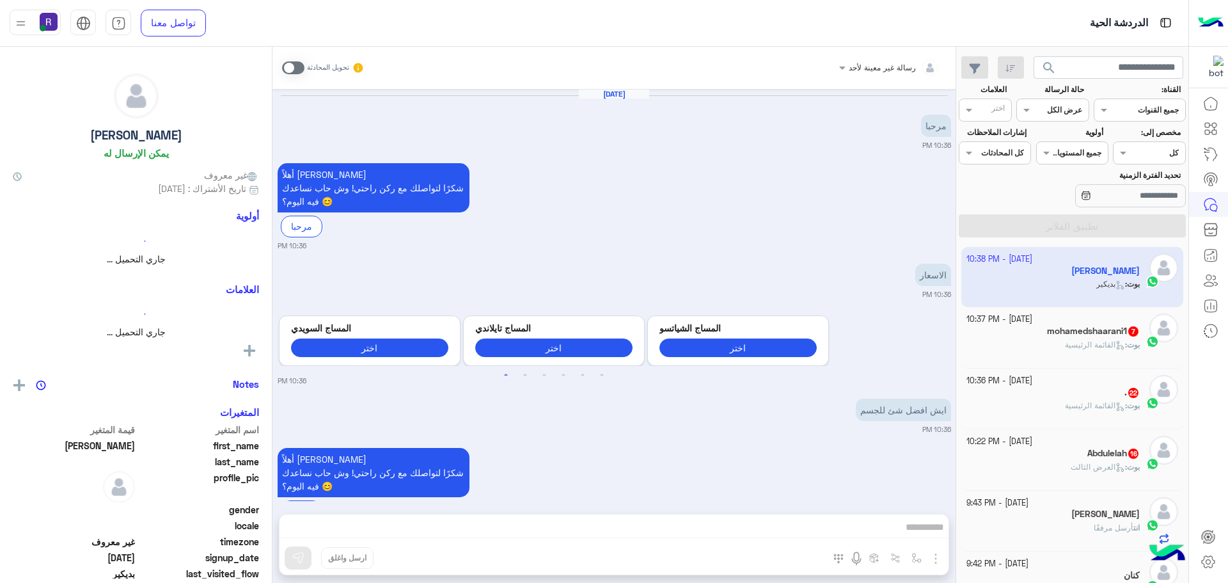
scroll to position [1253, 0]
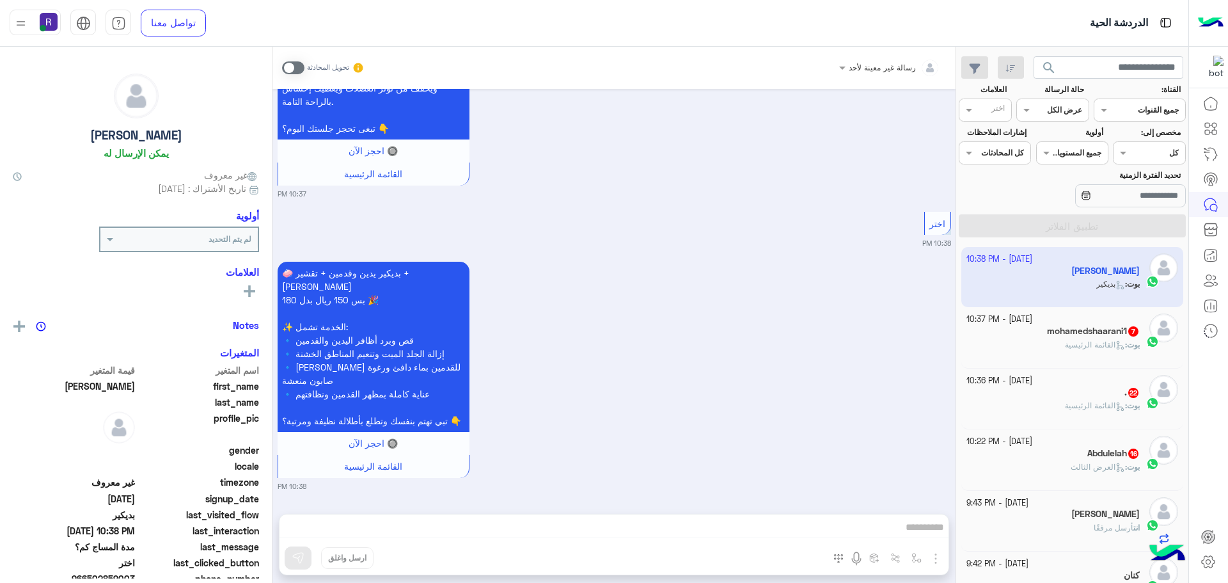
click at [298, 74] on span at bounding box center [293, 67] width 22 height 13
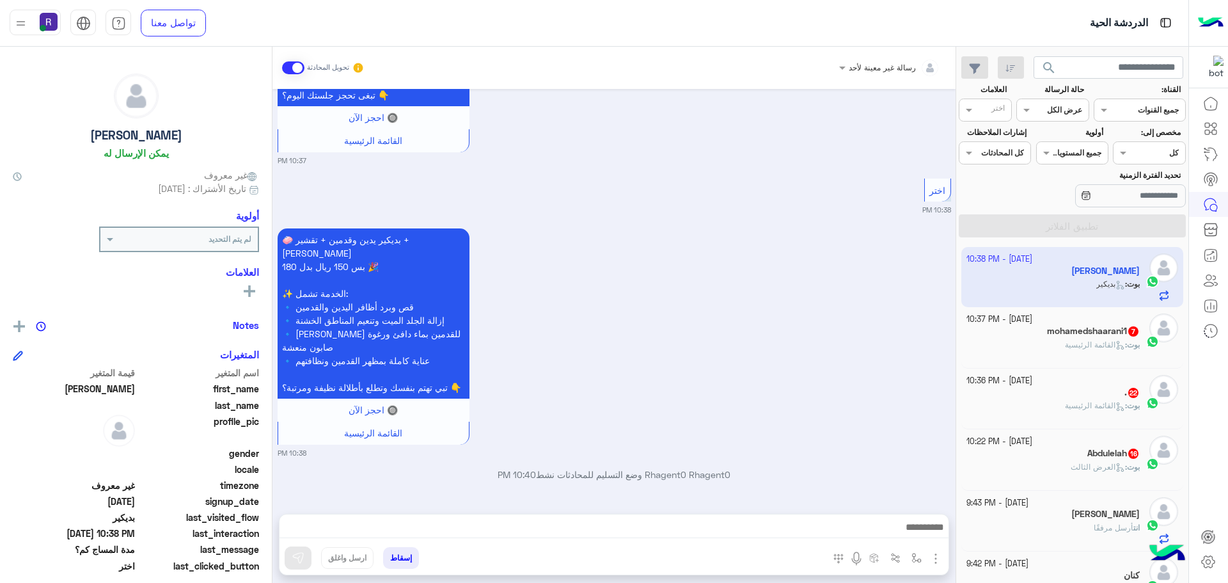
click at [939, 558] on img "button" at bounding box center [935, 558] width 15 height 15
click at [898, 528] on button "الصور" at bounding box center [916, 531] width 54 height 26
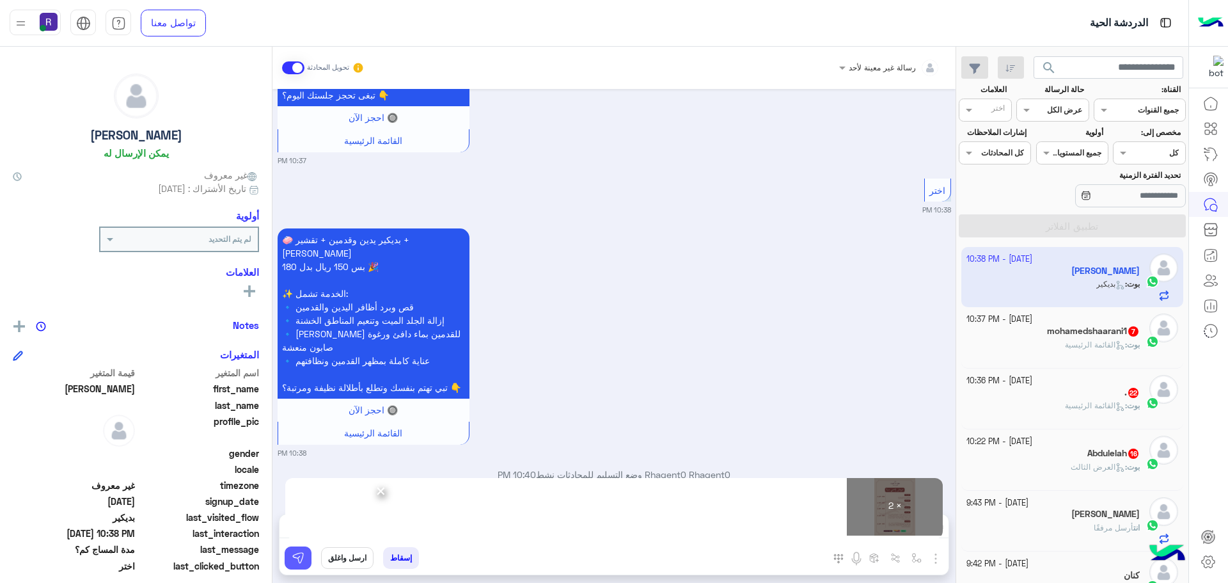
click at [301, 559] on img at bounding box center [298, 557] width 13 height 13
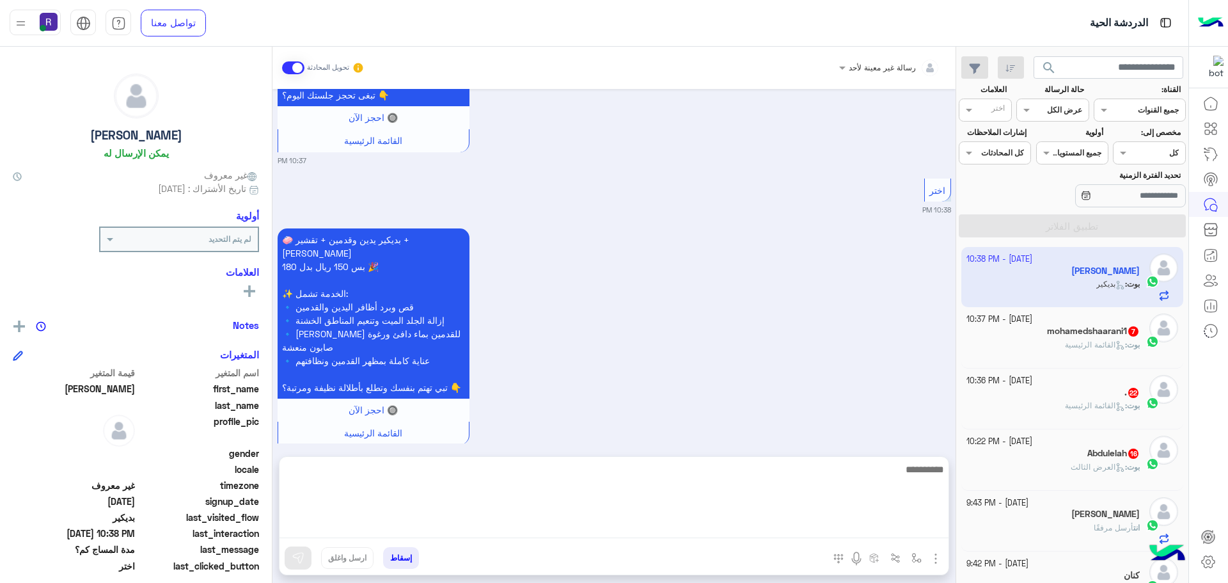
click at [613, 534] on textarea at bounding box center [614, 499] width 669 height 77
paste textarea "**********"
type textarea "**********"
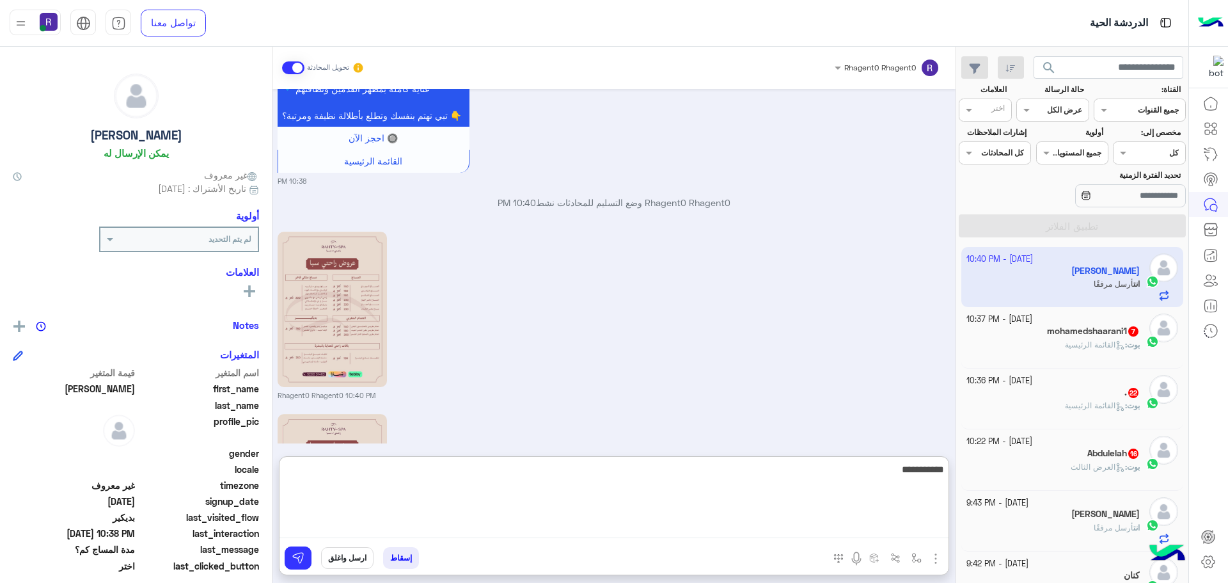
scroll to position [1741, 0]
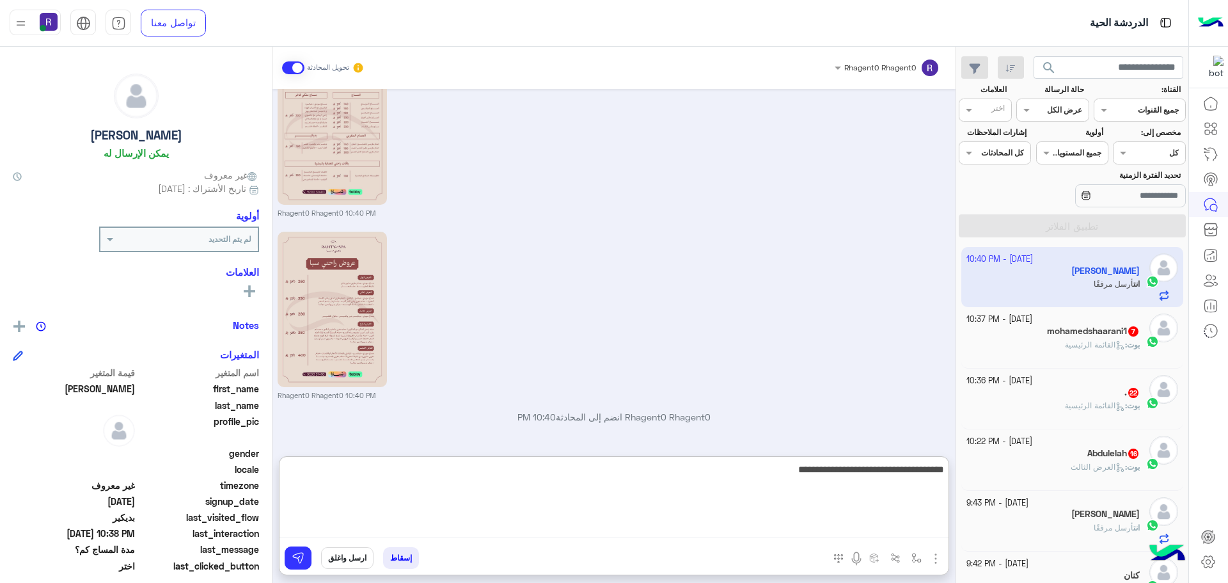
type textarea "**********"
click at [806, 473] on textarea "**********" at bounding box center [614, 499] width 669 height 77
type textarea "**********"
click at [806, 473] on textarea "**********" at bounding box center [614, 499] width 669 height 77
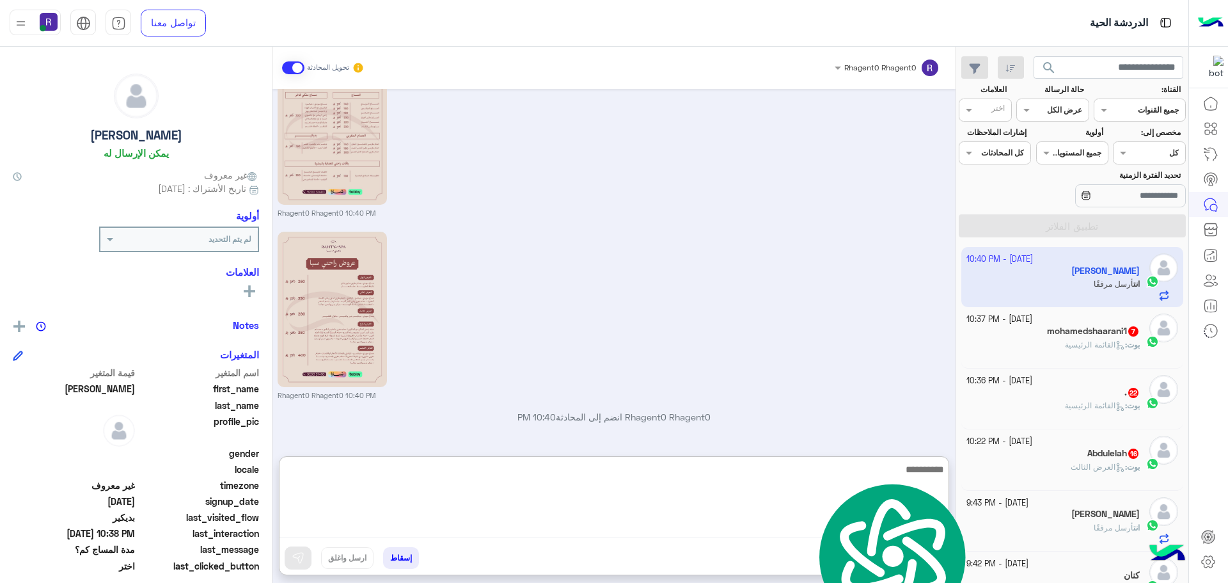
scroll to position [1789, 0]
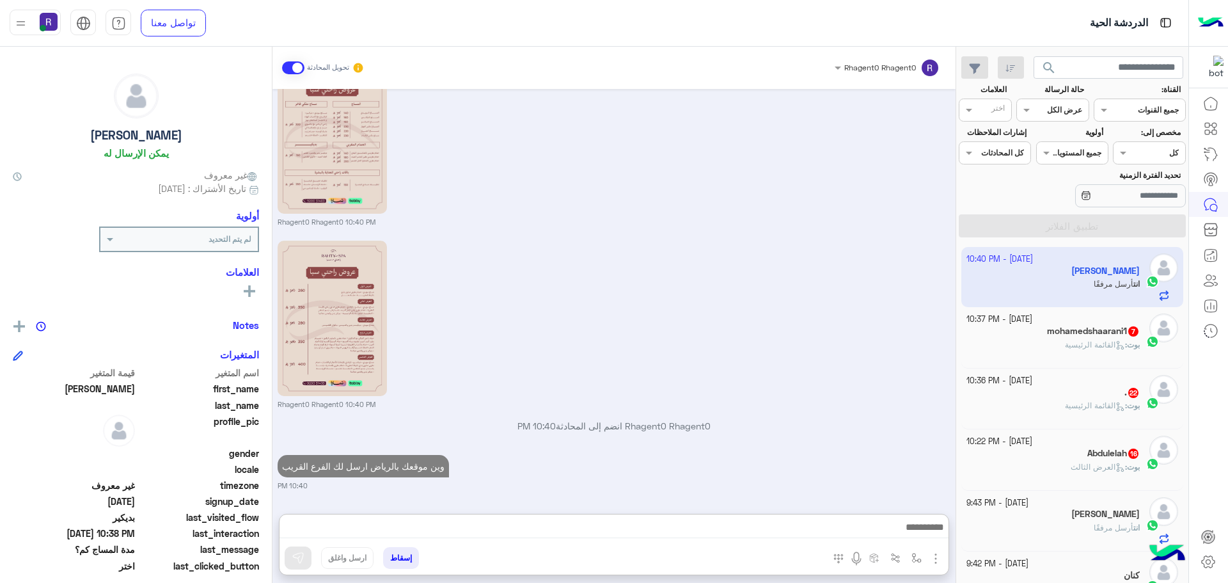
click at [1104, 324] on div "28 September - 10:37 PM" at bounding box center [1054, 319] width 174 height 12
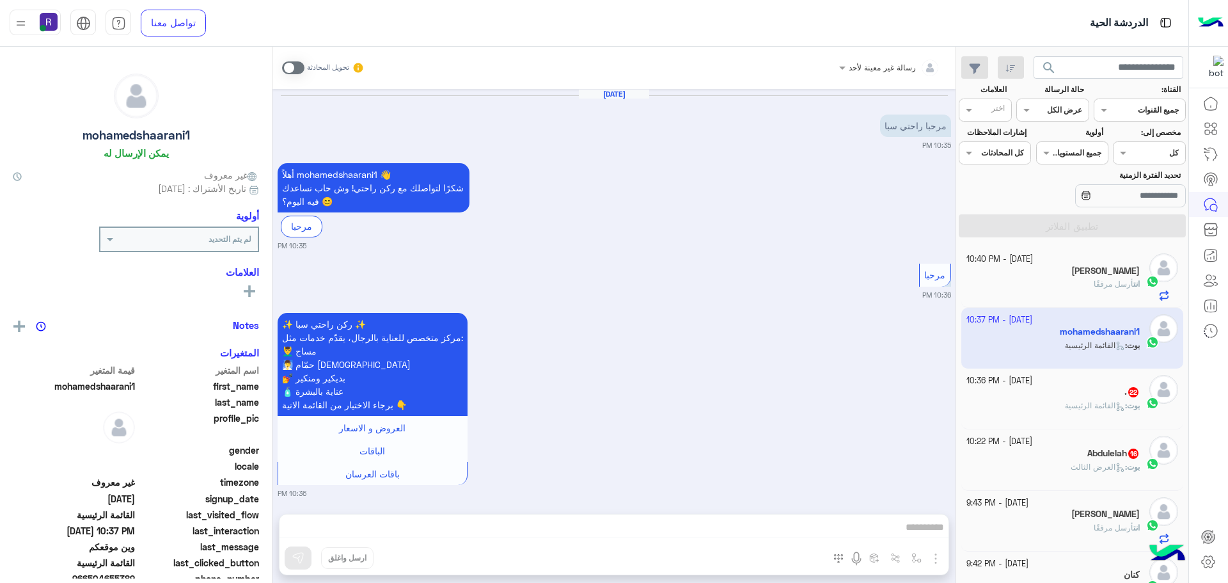
scroll to position [923, 0]
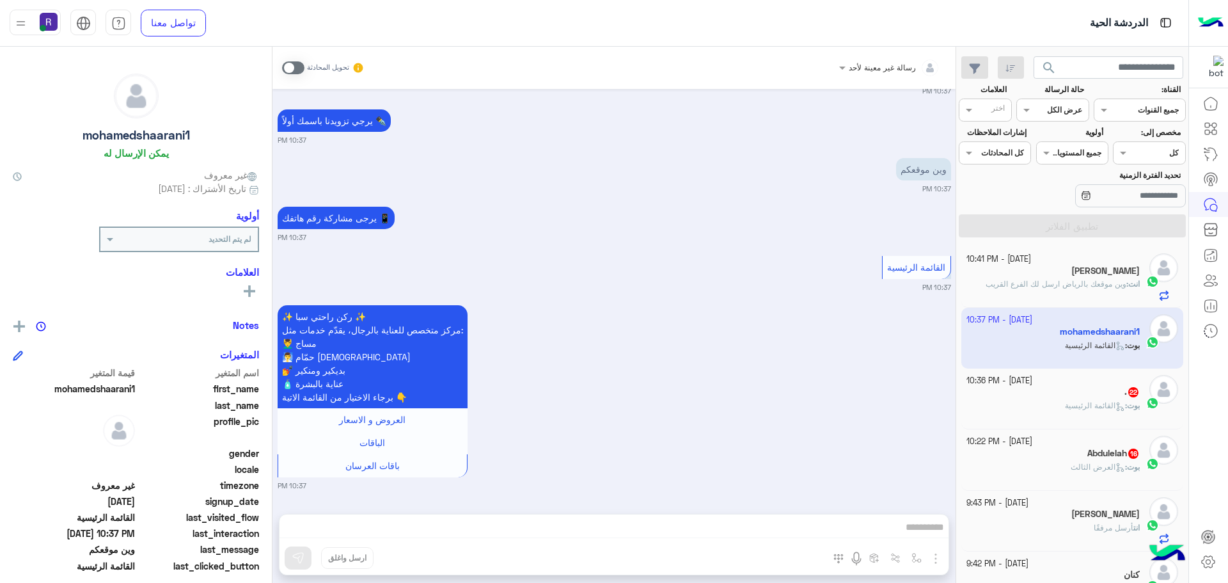
click at [292, 70] on span at bounding box center [293, 67] width 22 height 13
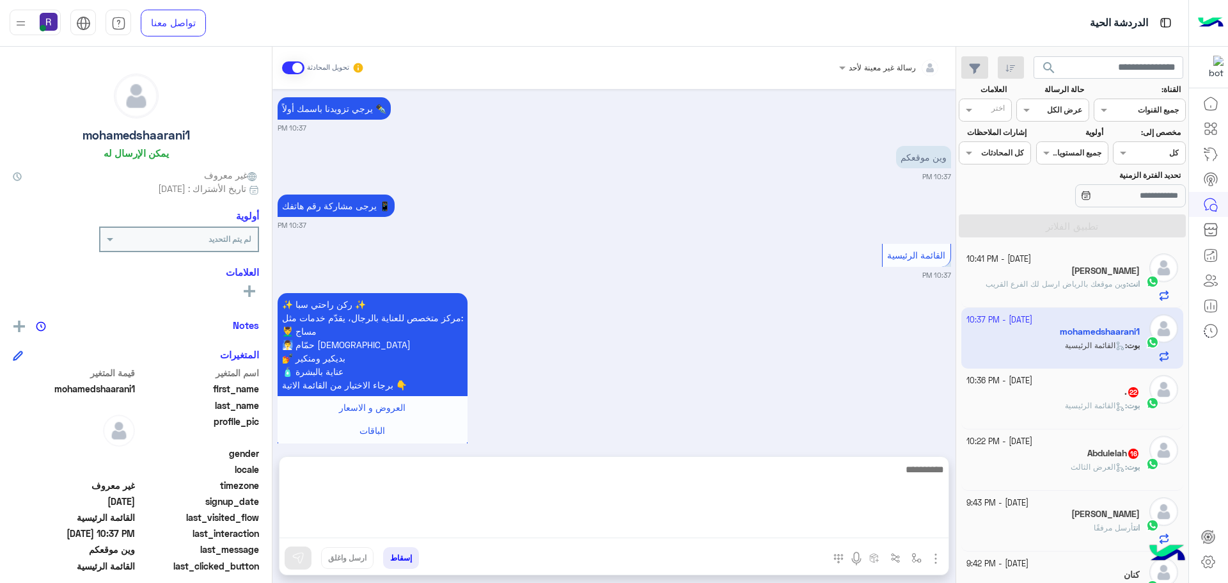
scroll to position [956, 0]
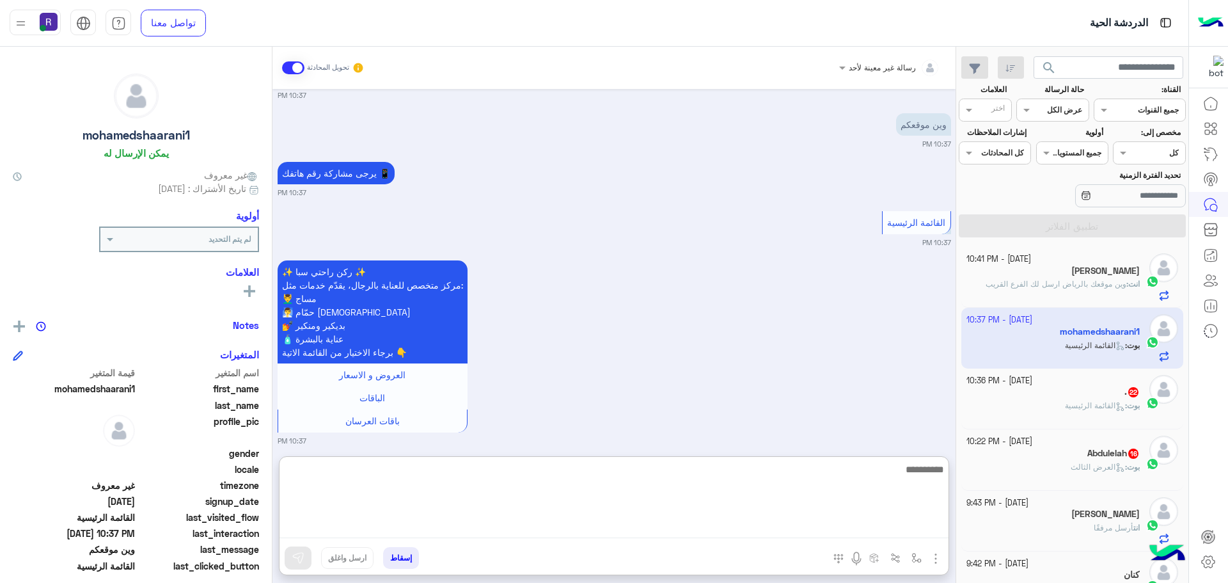
click at [741, 528] on textarea at bounding box center [614, 499] width 669 height 77
paste textarea "**********"
type textarea "**********"
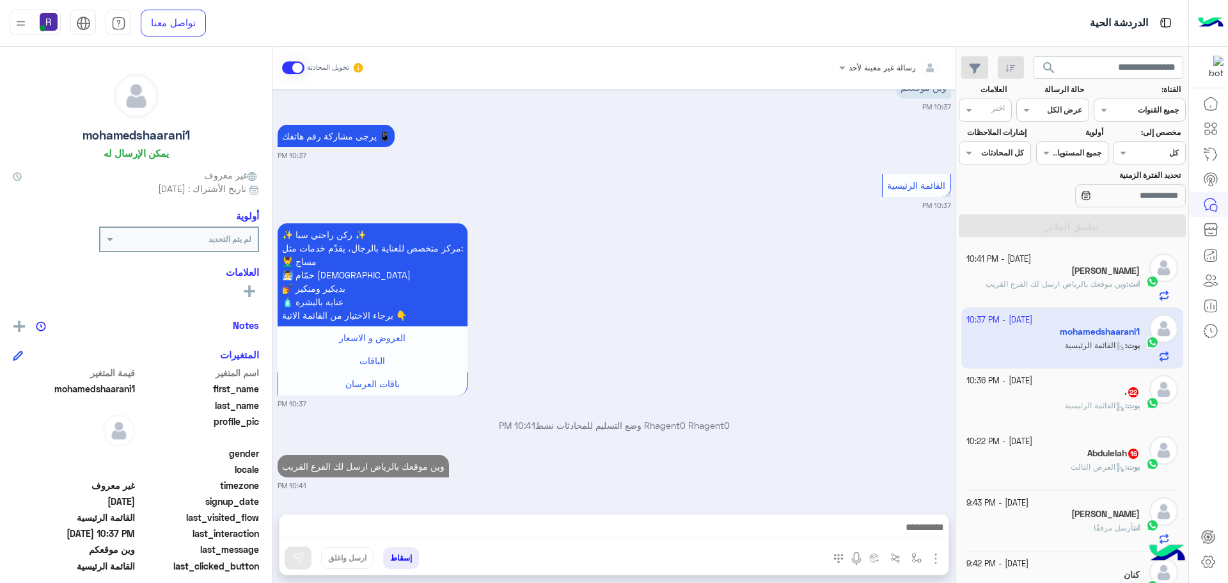
click at [936, 551] on img "button" at bounding box center [935, 558] width 15 height 15
click at [921, 533] on span "الصور" at bounding box center [912, 530] width 24 height 15
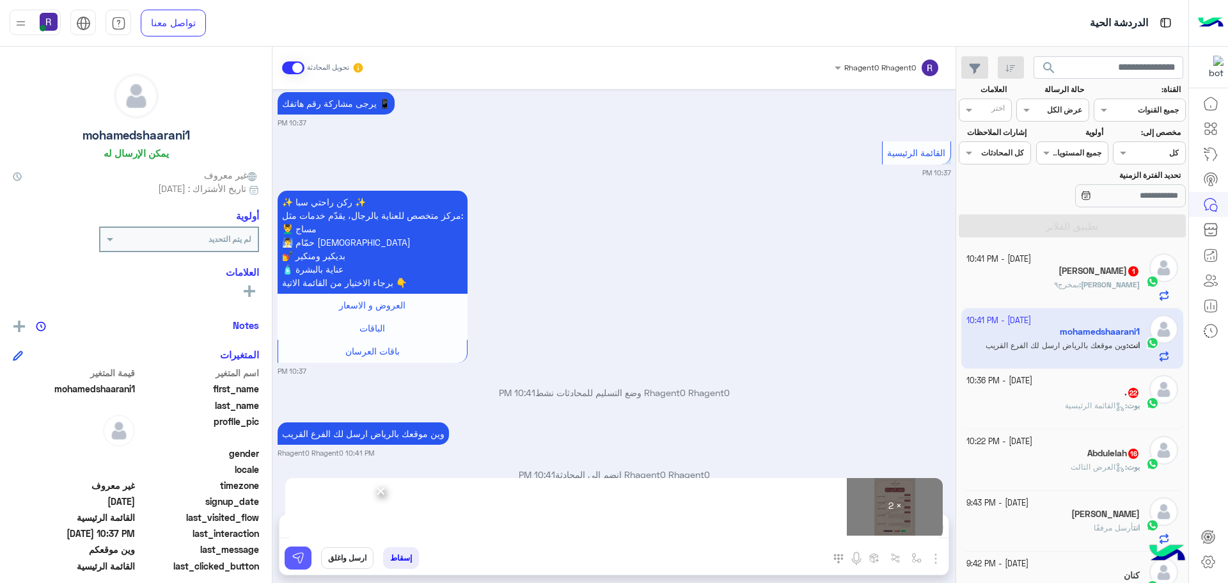
click at [301, 558] on img at bounding box center [298, 557] width 13 height 13
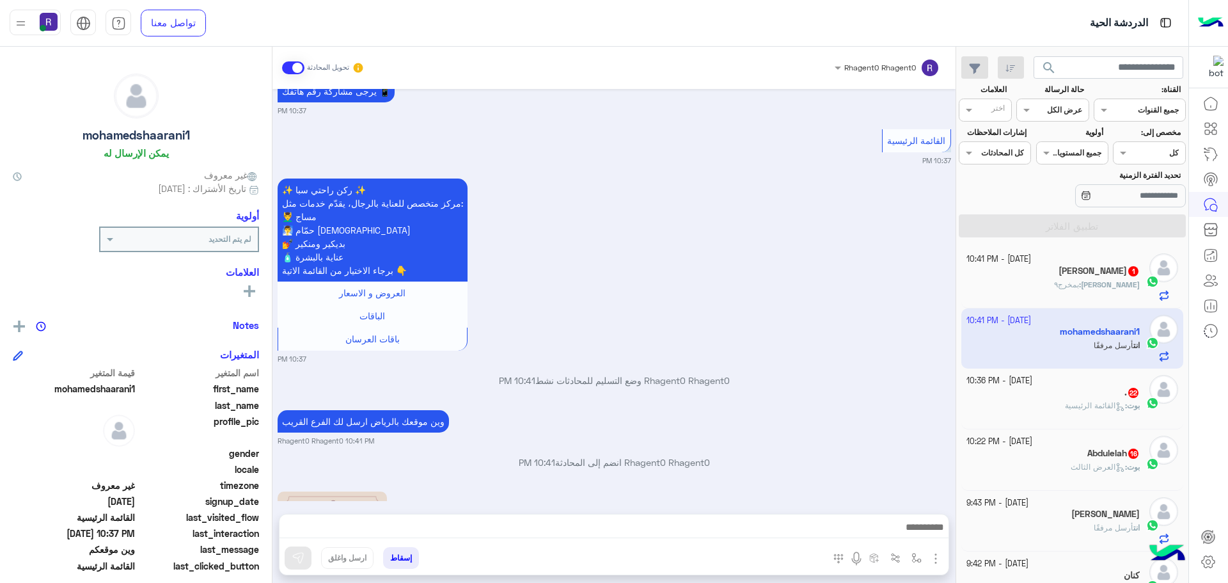
scroll to position [1402, 0]
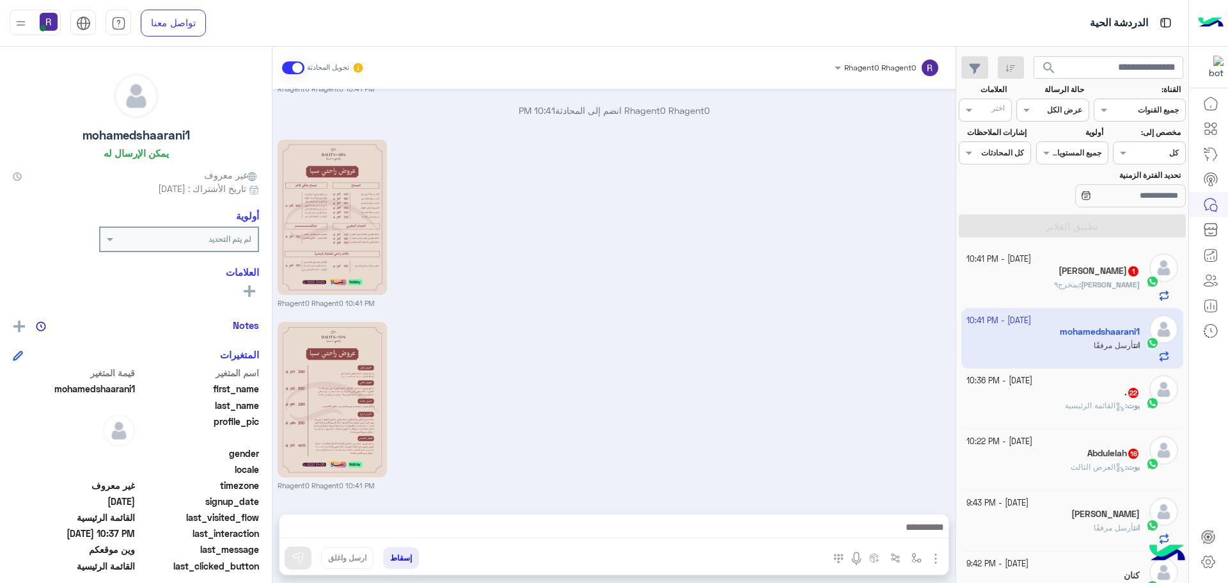
click at [1118, 398] on div ". 22" at bounding box center [1054, 393] width 174 height 13
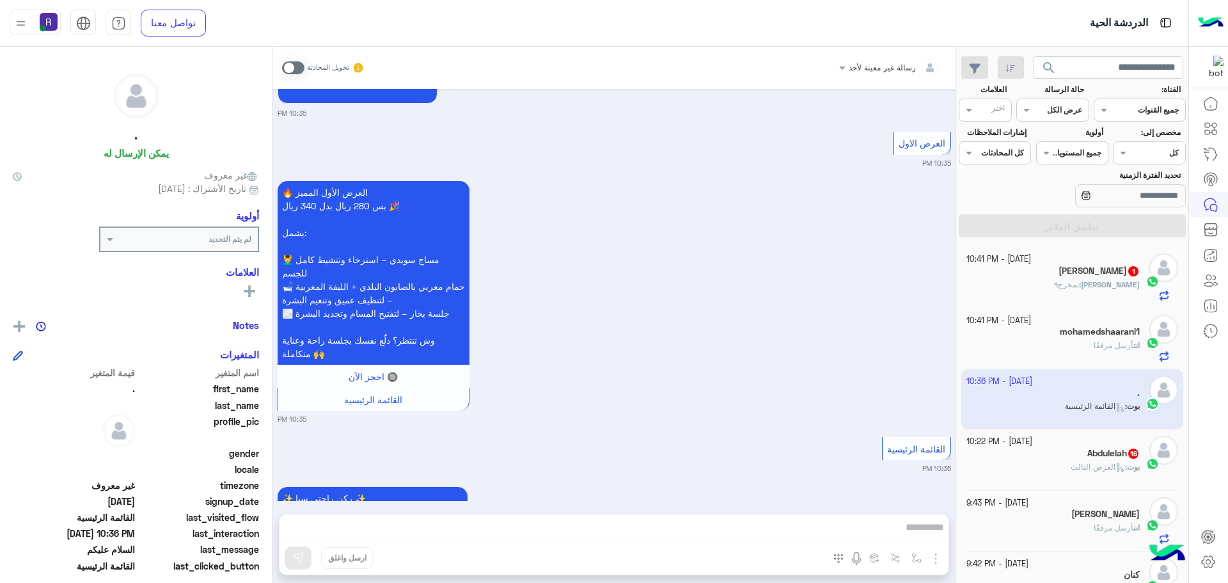
scroll to position [2356, 0]
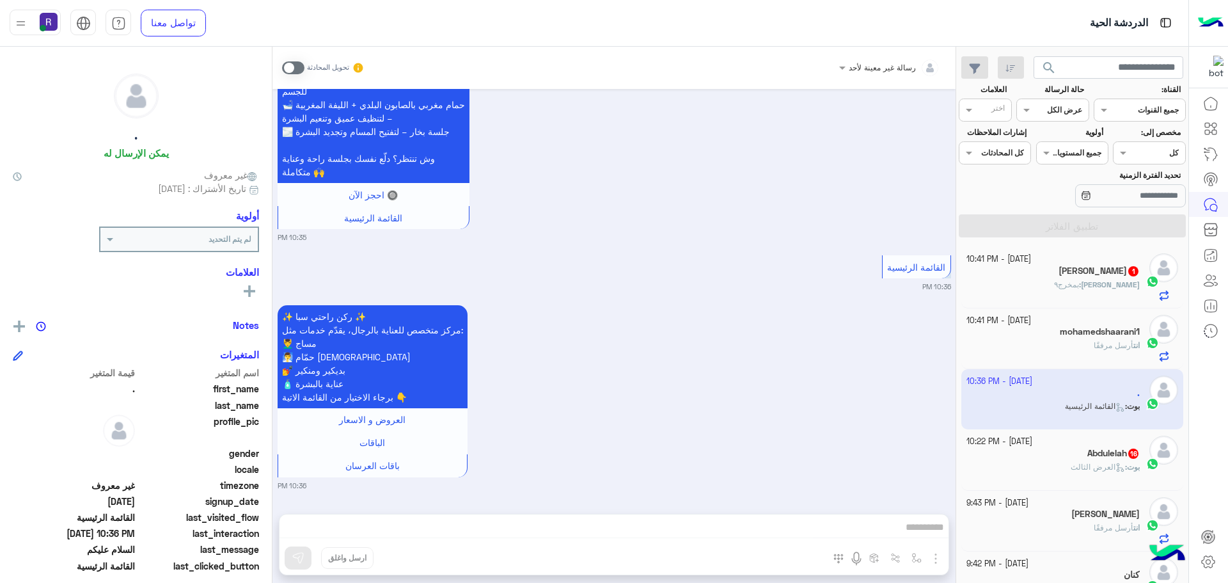
click at [292, 72] on span at bounding box center [293, 67] width 22 height 13
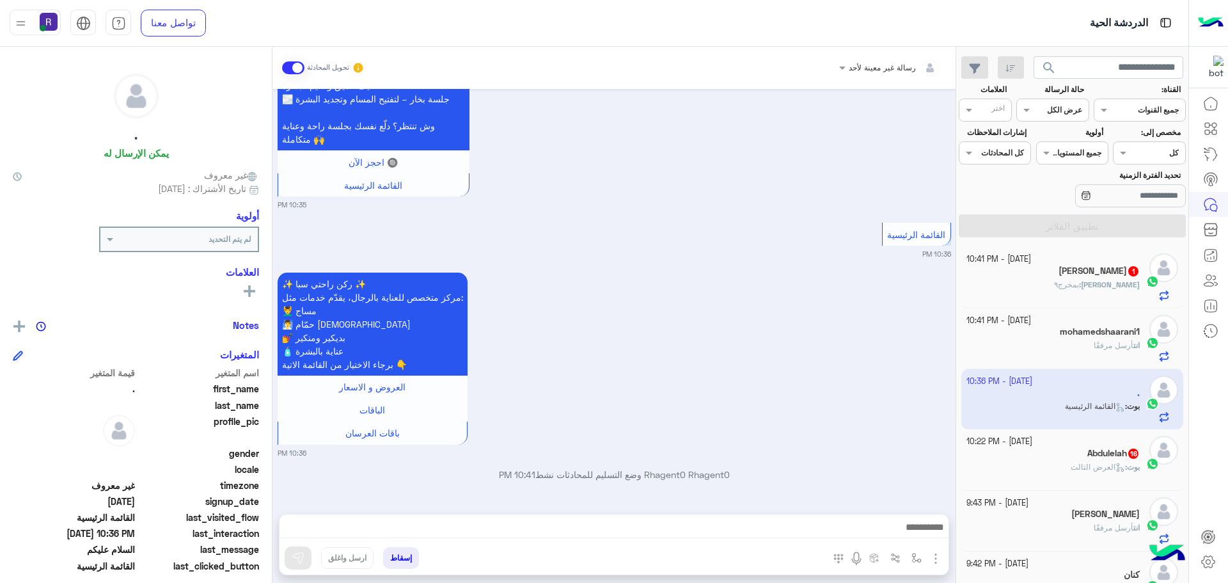
scroll to position [2389, 0]
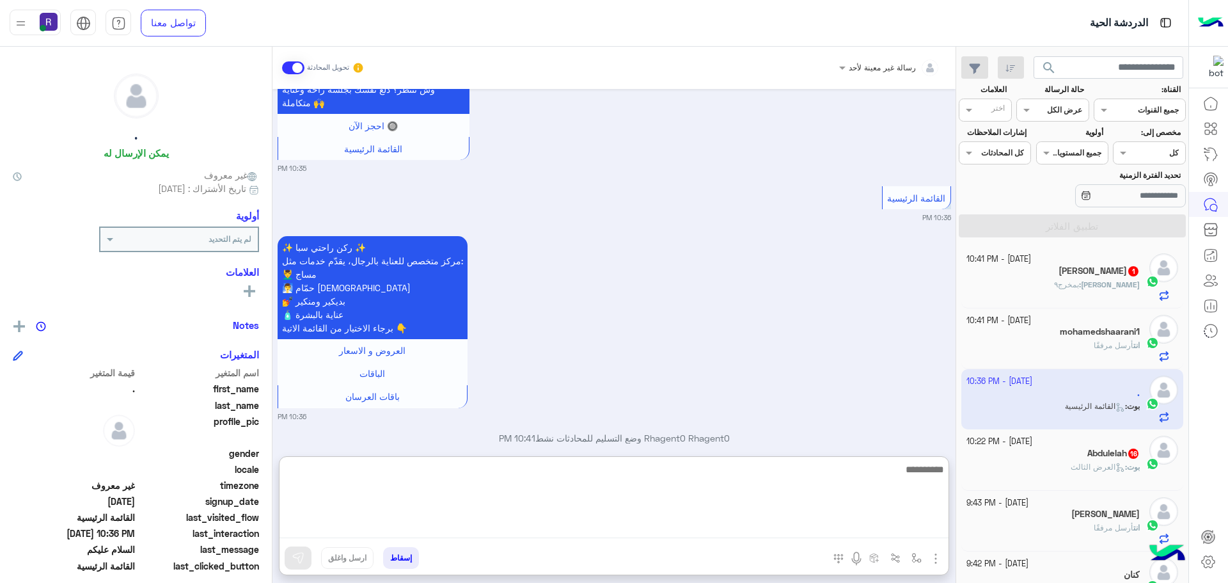
click at [771, 522] on textarea at bounding box center [614, 499] width 669 height 77
paste textarea "**********"
type textarea "**********"
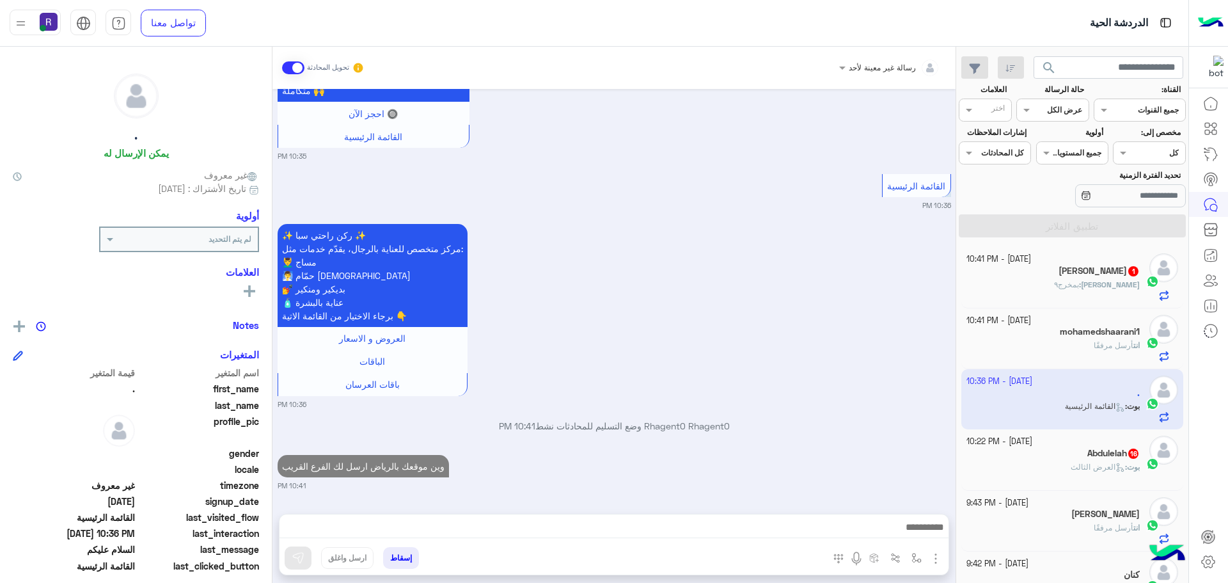
click at [940, 551] on img "button" at bounding box center [935, 558] width 15 height 15
click at [908, 535] on span "الصور" at bounding box center [912, 530] width 24 height 15
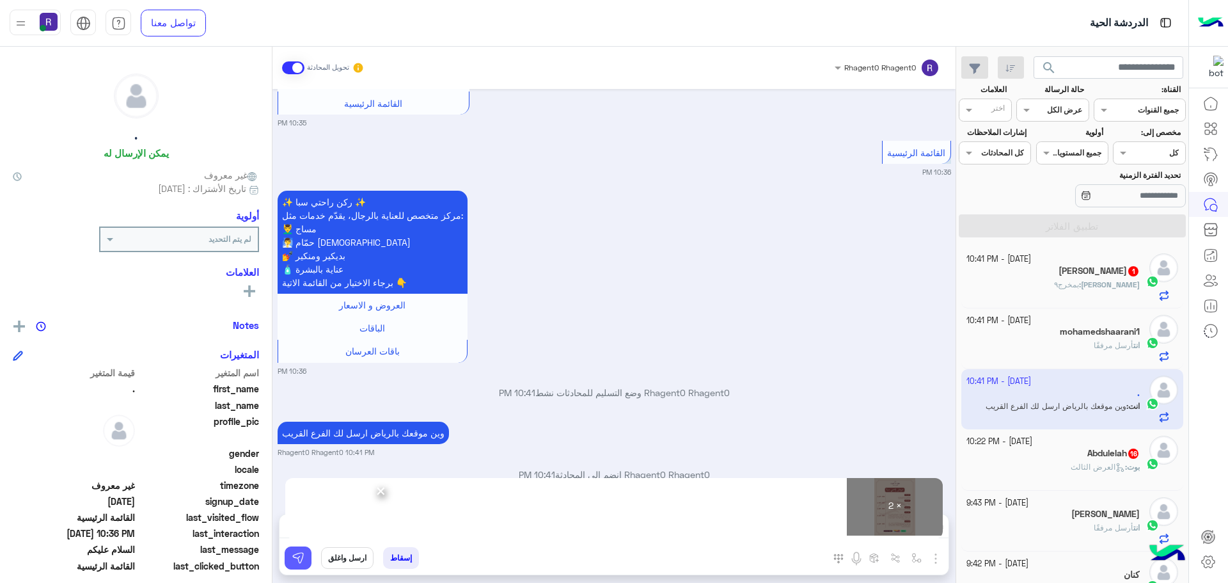
click at [303, 560] on img at bounding box center [298, 557] width 13 height 13
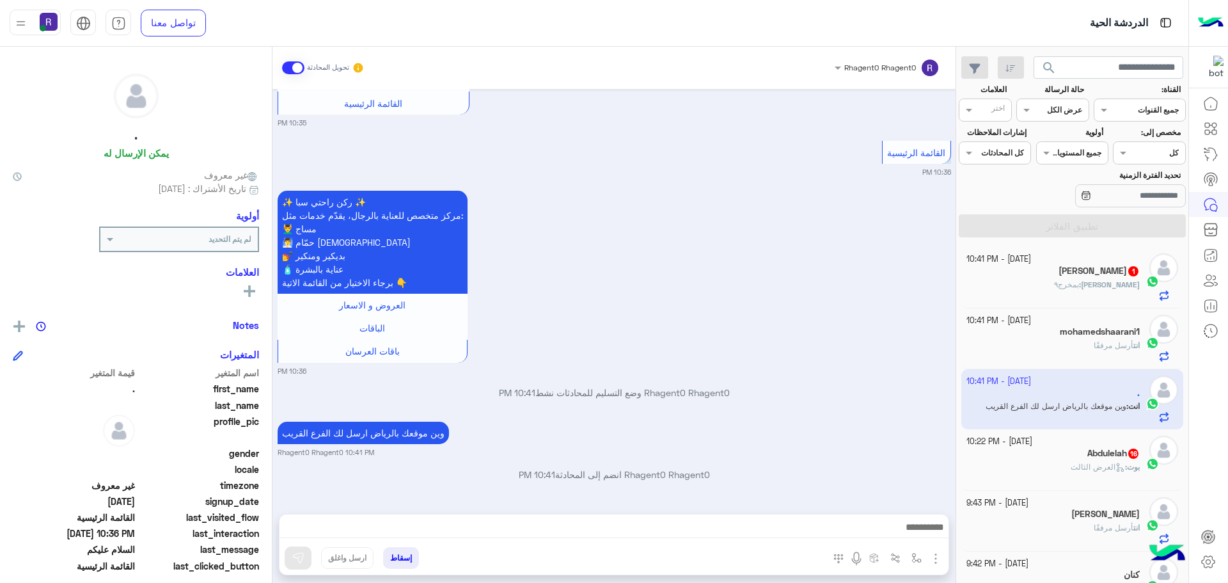
click at [1086, 459] on div "Abdulelah 16" at bounding box center [1054, 454] width 174 height 13
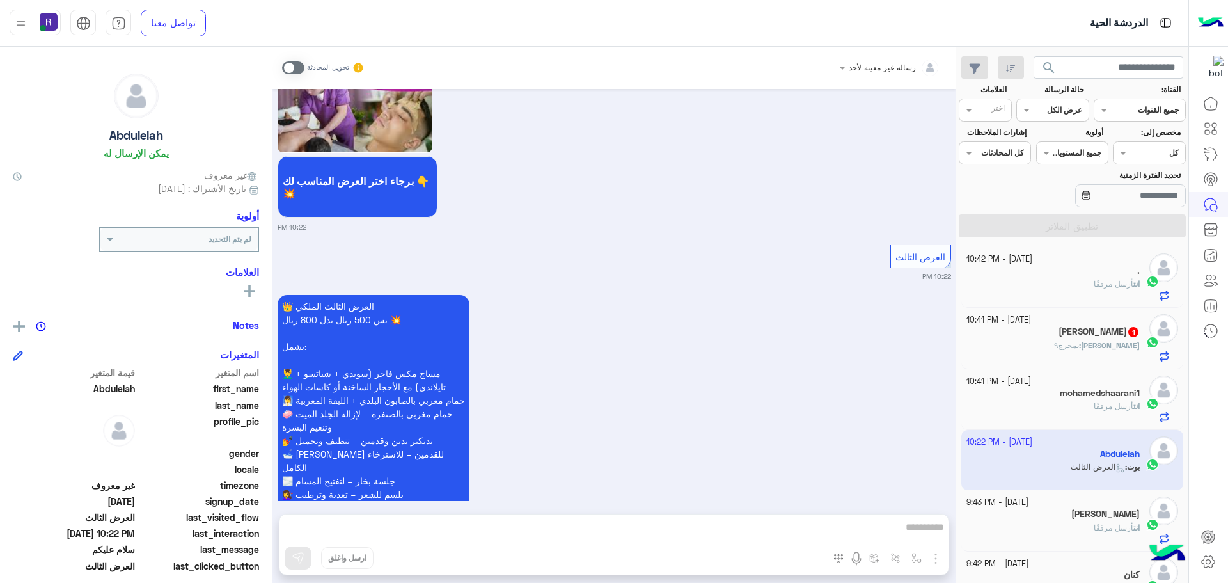
scroll to position [2671, 0]
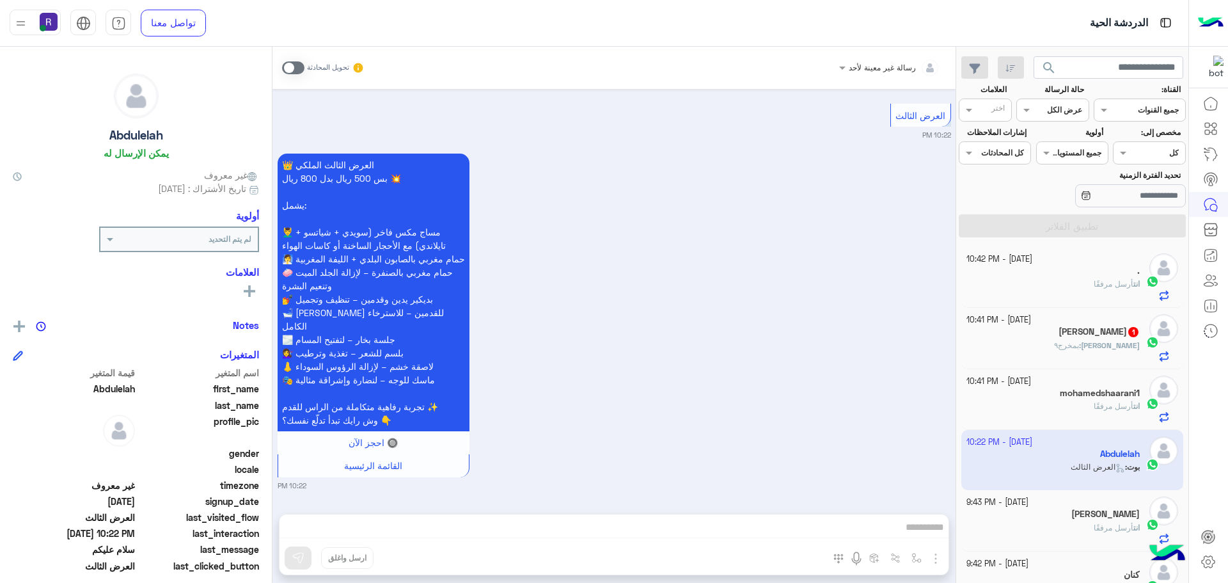
click at [297, 72] on span at bounding box center [293, 67] width 22 height 13
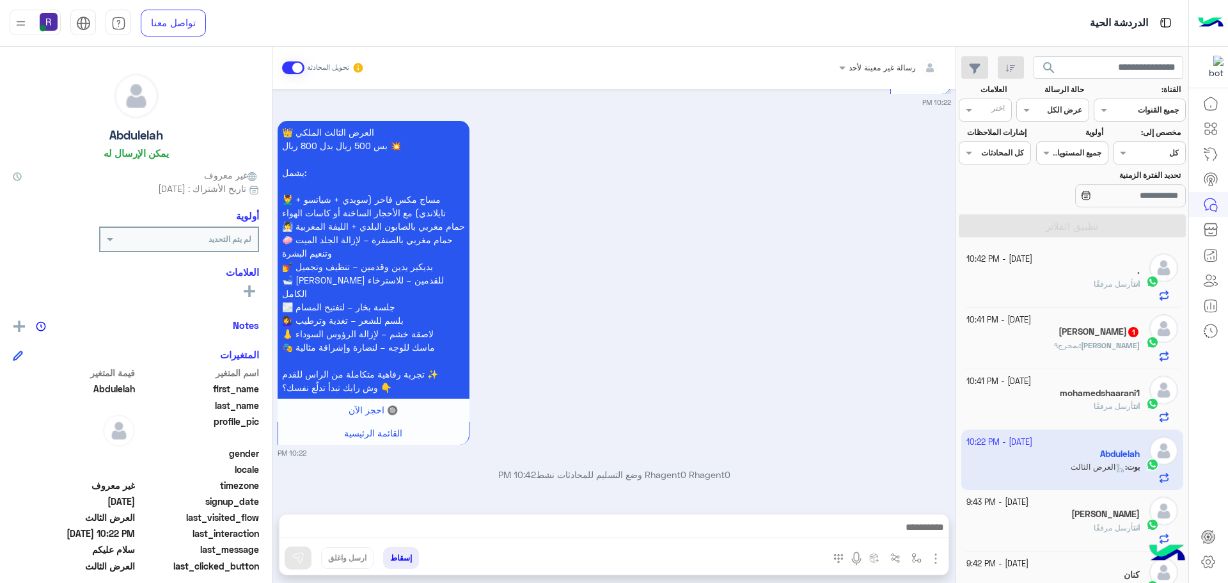
click at [937, 557] on img "button" at bounding box center [935, 558] width 15 height 15
click at [910, 534] on span "الصور" at bounding box center [912, 530] width 24 height 15
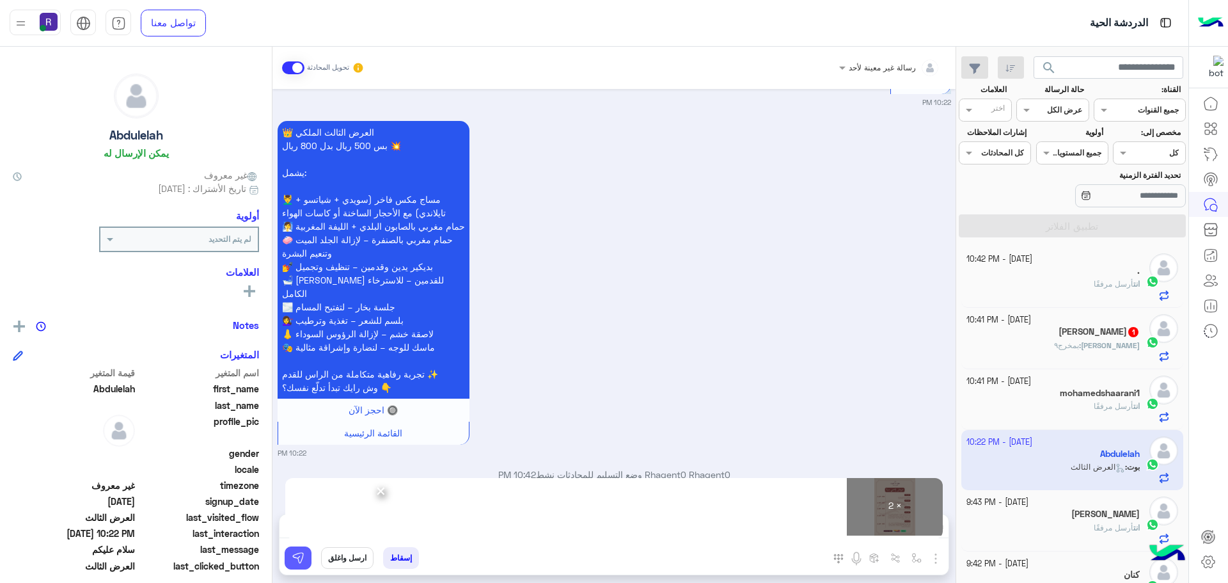
click at [305, 559] on button at bounding box center [298, 557] width 27 height 23
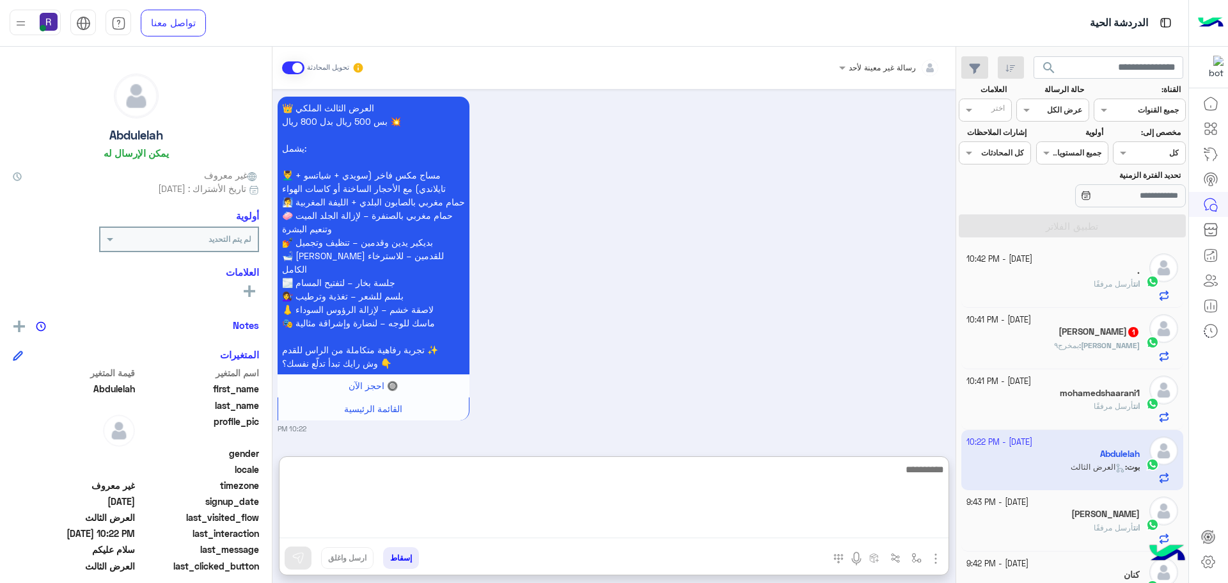
click at [720, 532] on textarea at bounding box center [614, 499] width 669 height 77
paste textarea "**********"
type textarea "**********"
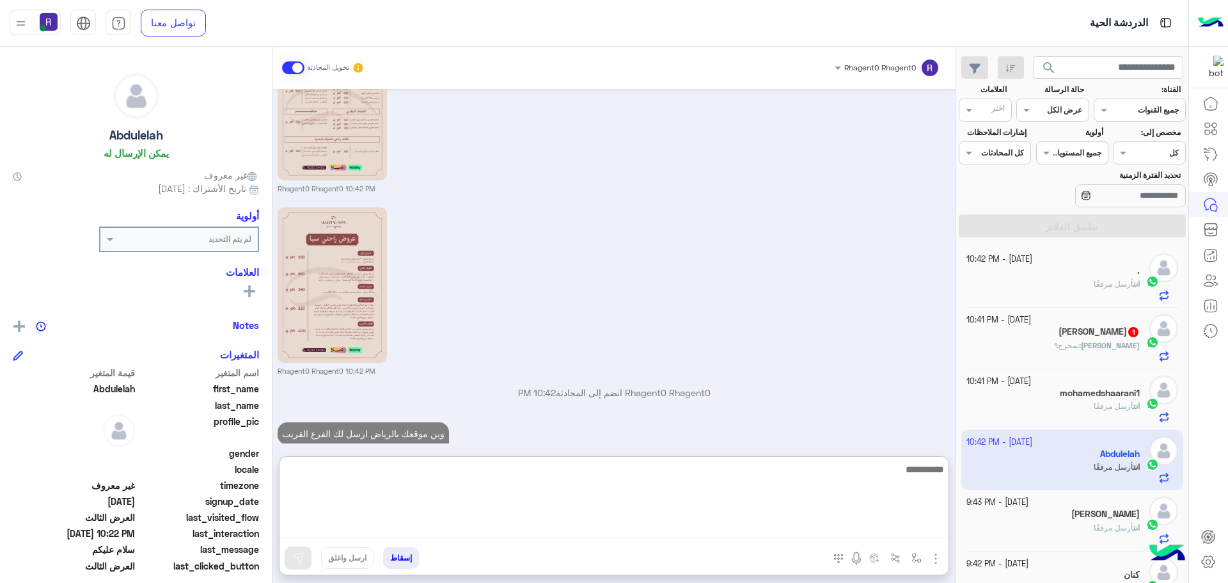
scroll to position [3207, 0]
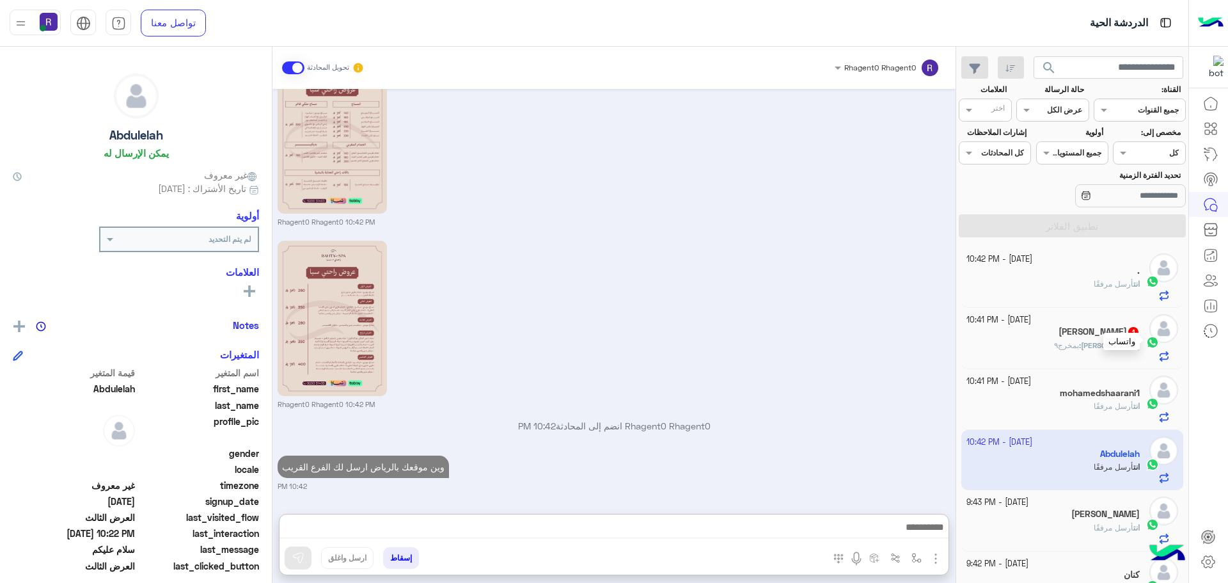
click at [1145, 345] on div at bounding box center [1152, 342] width 19 height 15
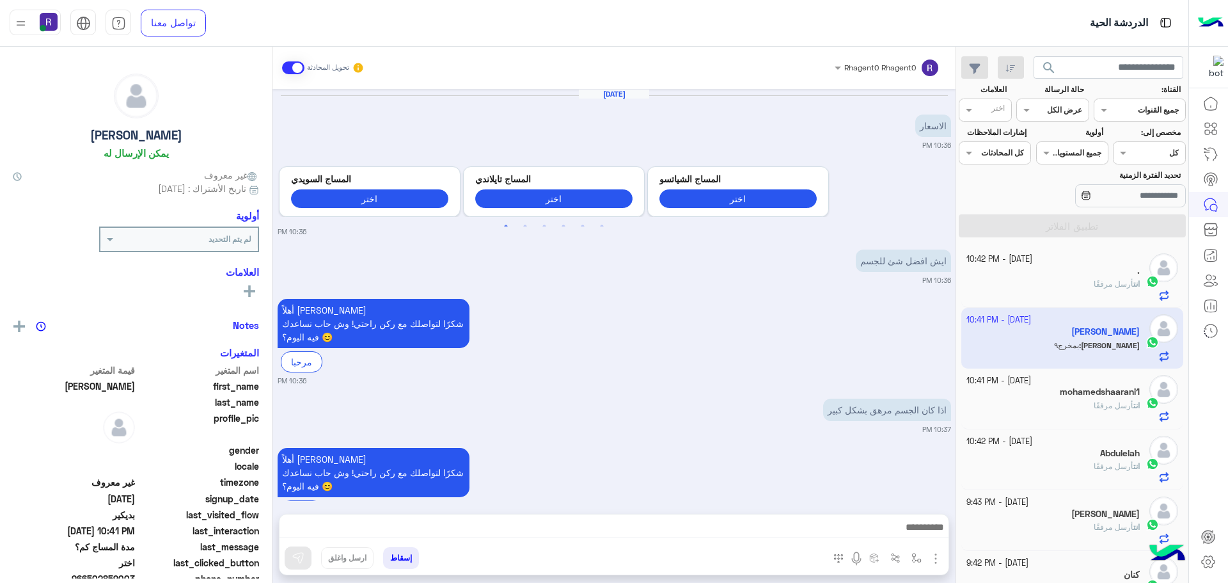
scroll to position [1631, 0]
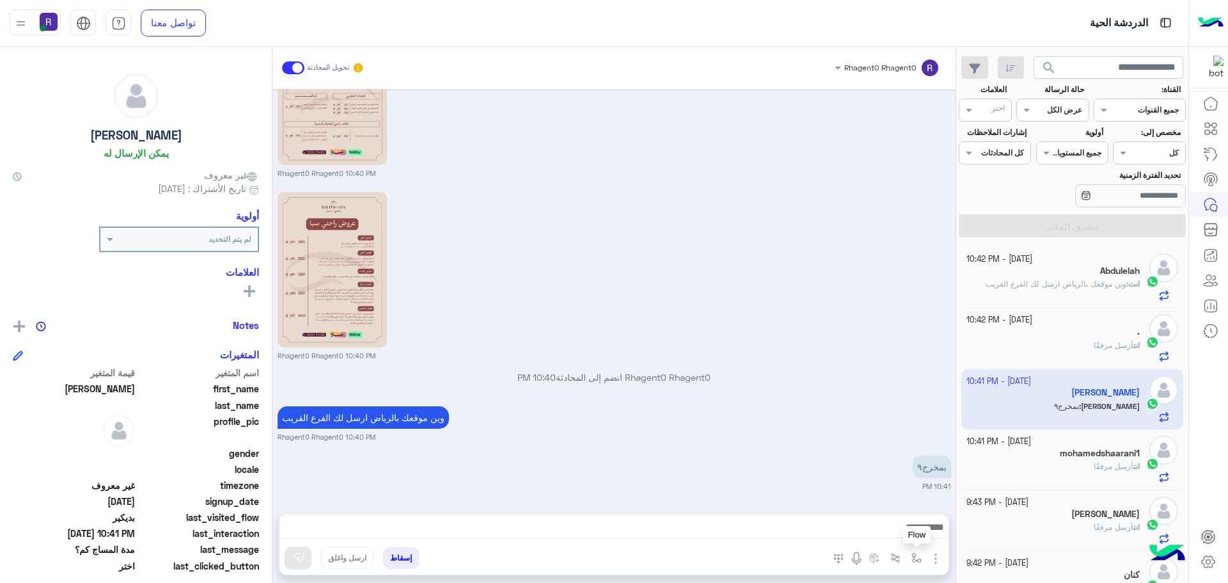
click at [912, 557] on img "button" at bounding box center [917, 558] width 10 height 10
click at [897, 532] on input "text" at bounding box center [888, 528] width 65 height 12
type input "*****"
click at [892, 504] on span "الجنادرية" at bounding box center [902, 507] width 35 height 12
type textarea "*********"
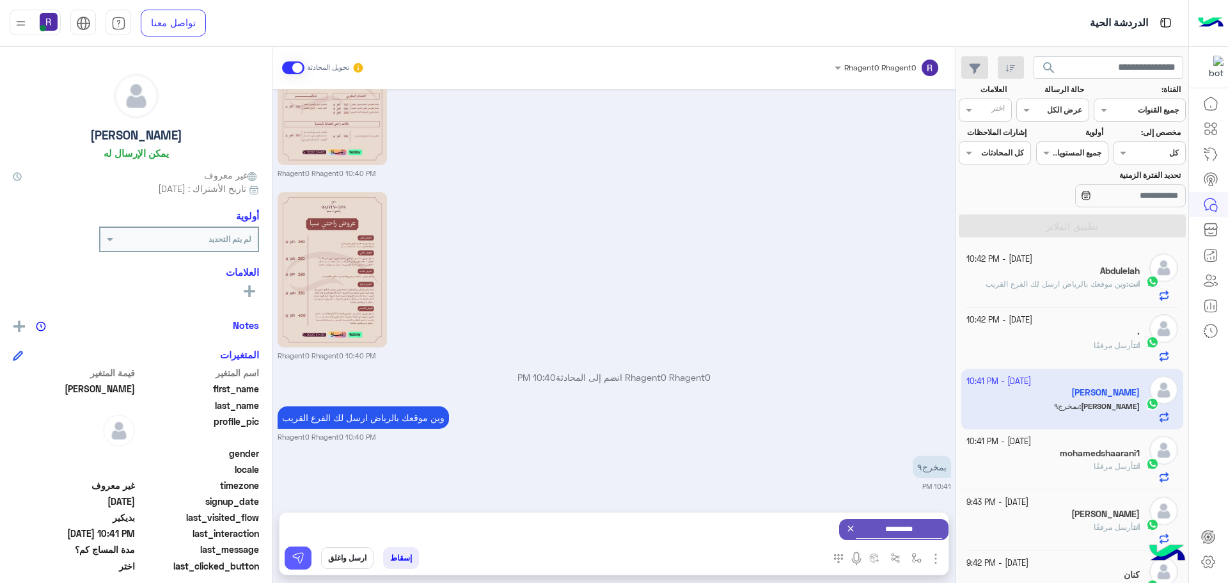
click at [302, 560] on img at bounding box center [298, 557] width 13 height 13
click at [917, 554] on img "button" at bounding box center [917, 558] width 10 height 10
click at [909, 534] on div "أدخل اسم مجموعة الرسائل" at bounding box center [877, 530] width 88 height 12
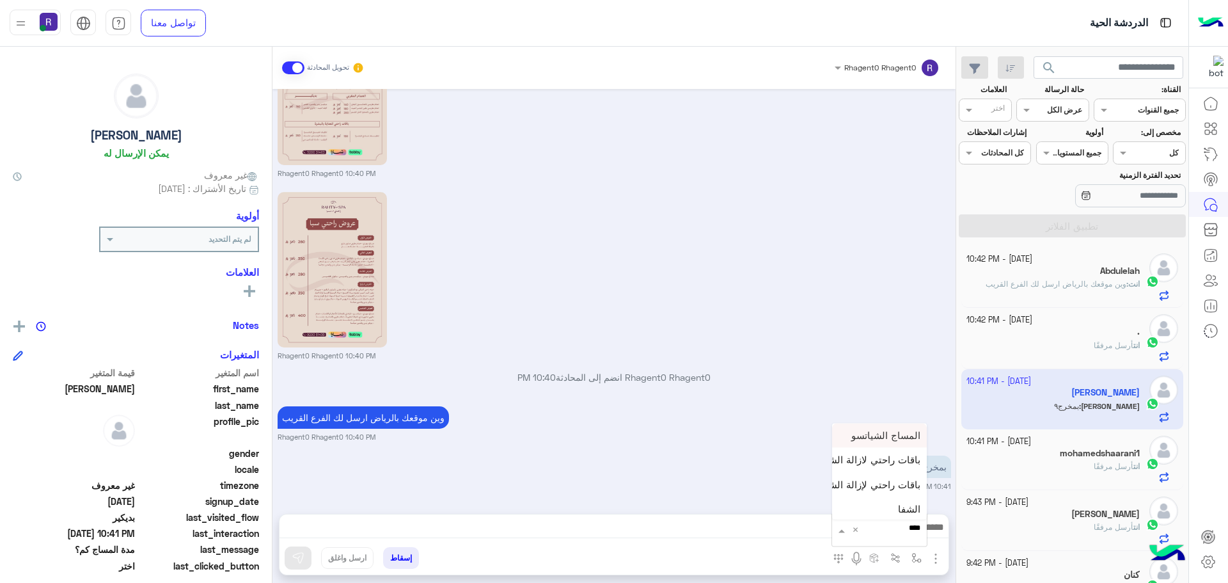
type input "*****"
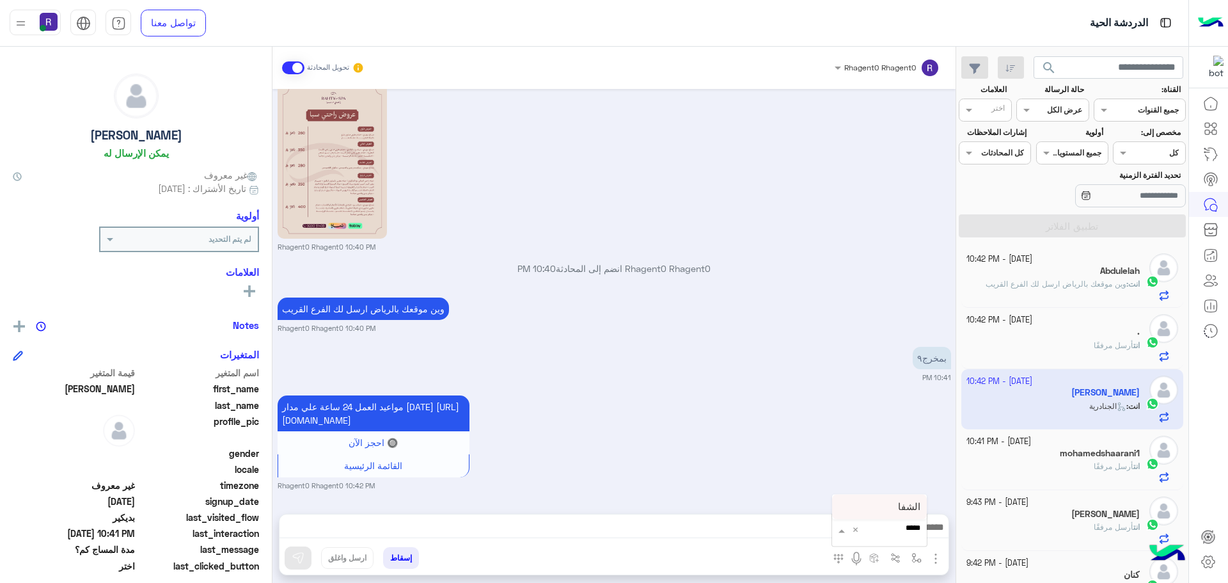
click at [902, 496] on div "الشفا" at bounding box center [879, 507] width 95 height 25
type textarea "*****"
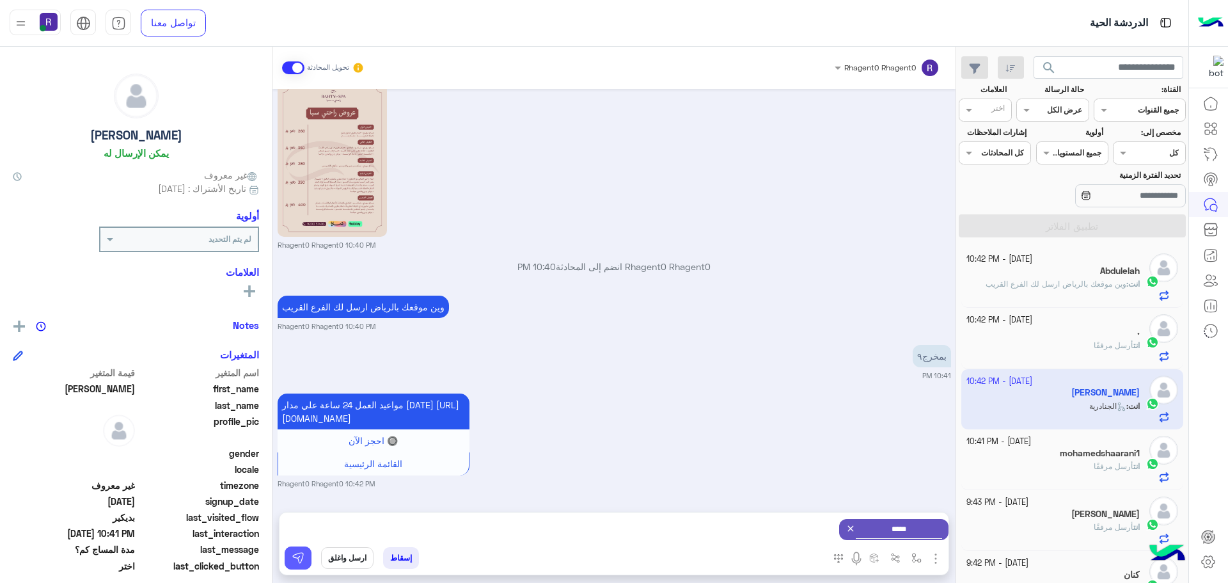
click at [307, 548] on button at bounding box center [298, 557] width 27 height 23
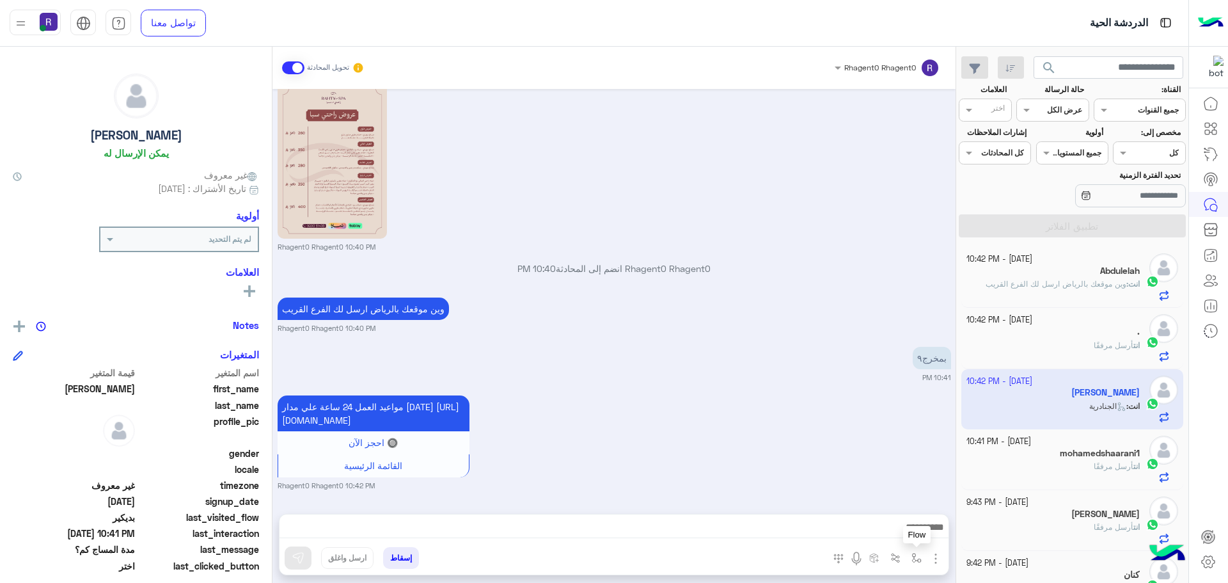
click at [921, 560] on img "button" at bounding box center [917, 558] width 10 height 10
click at [899, 532] on input "text" at bounding box center [888, 528] width 65 height 12
type input "***"
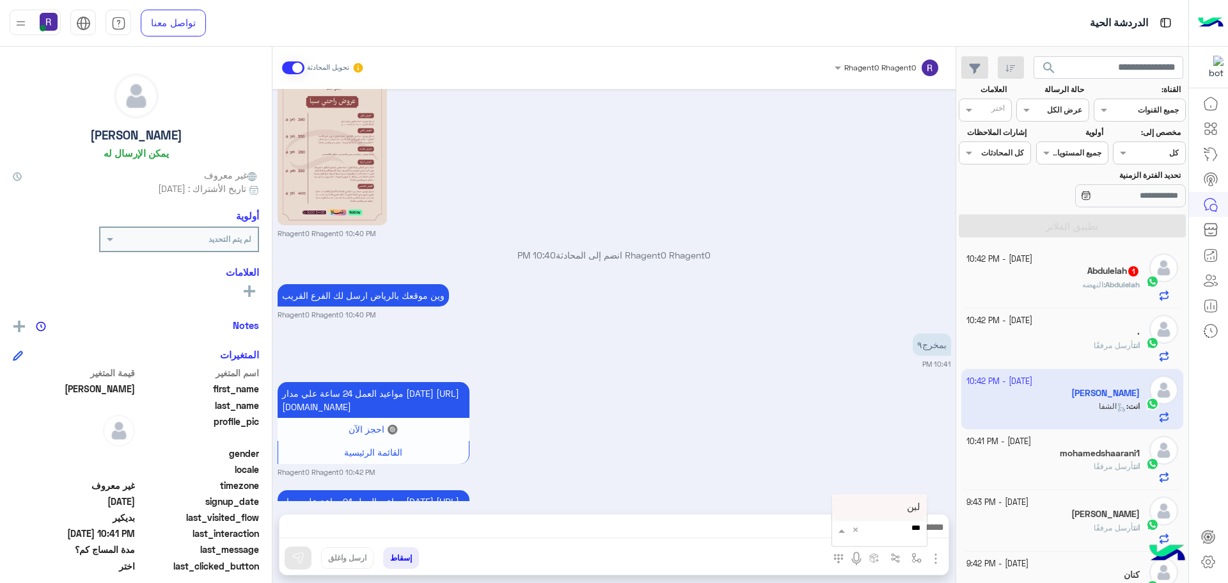
scroll to position [1875, 0]
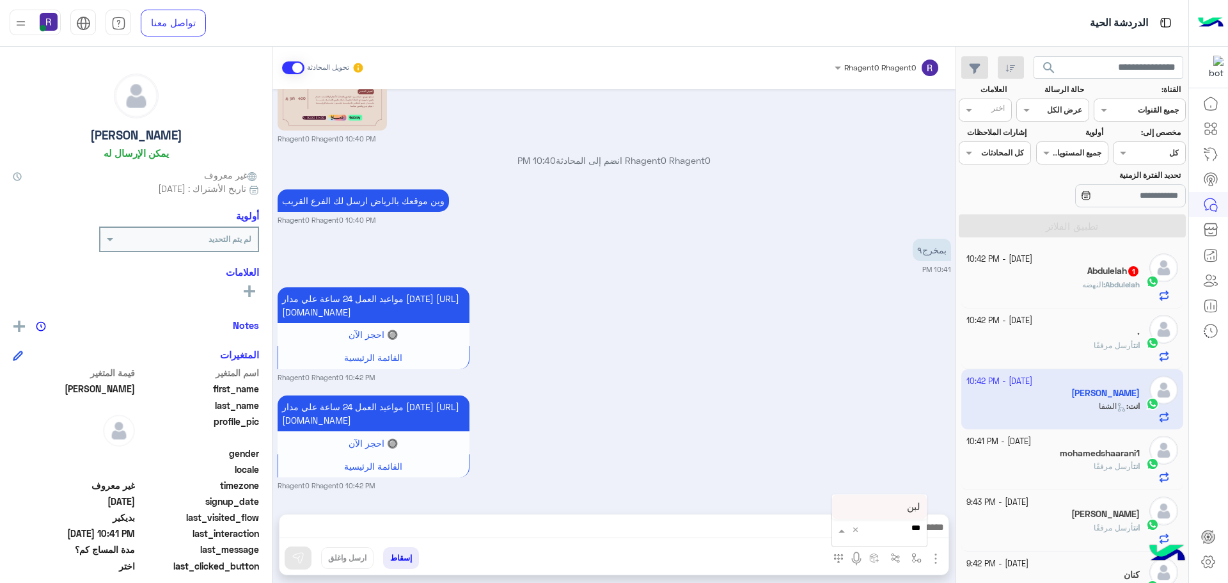
click at [906, 511] on div "لبن" at bounding box center [879, 507] width 95 height 25
type textarea "***"
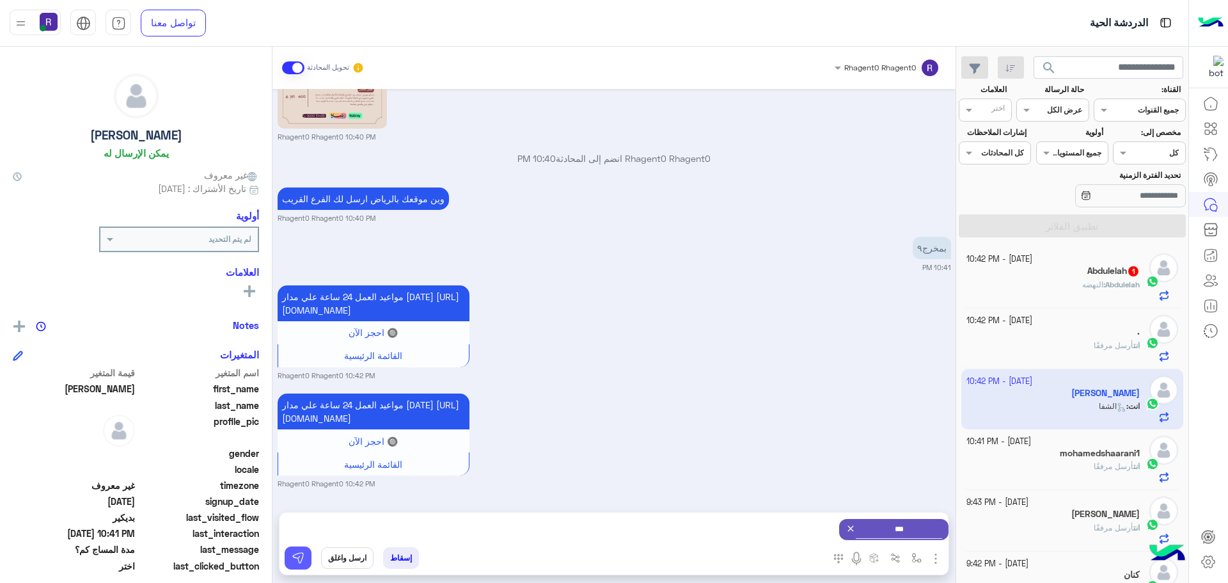
click at [306, 553] on button at bounding box center [298, 557] width 27 height 23
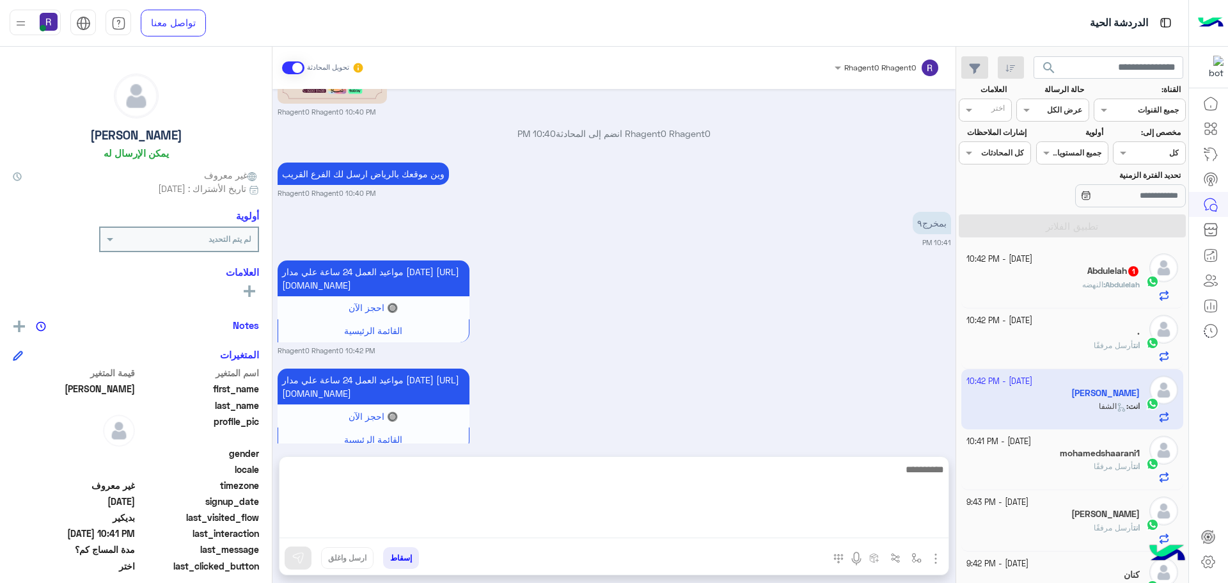
click at [776, 528] on textarea at bounding box center [614, 499] width 669 height 77
type textarea "*"
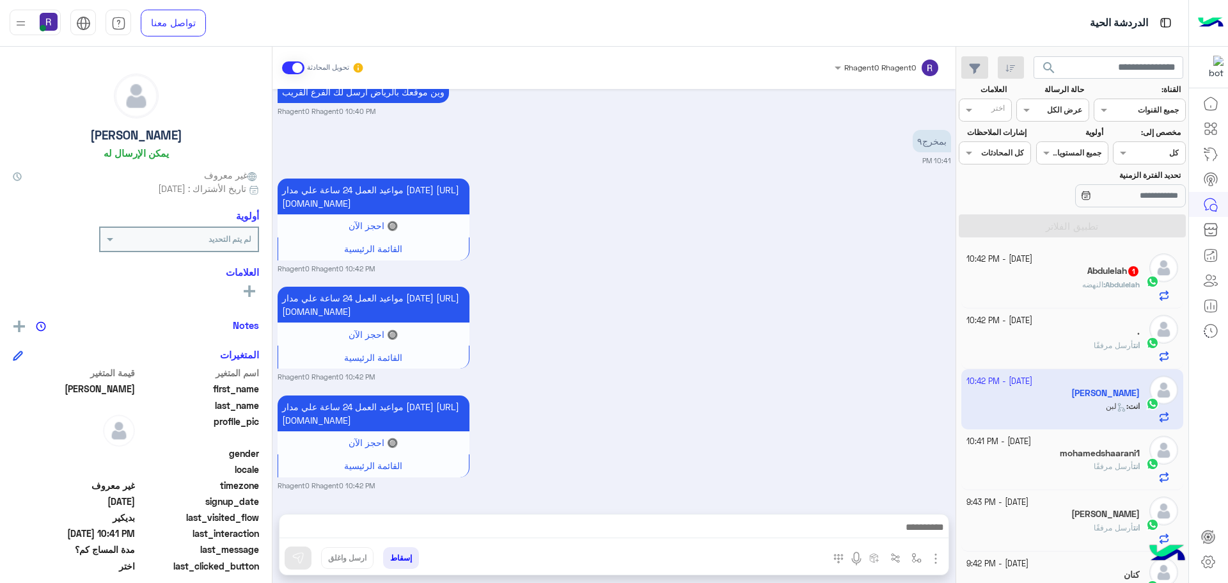
click at [832, 294] on div "مواعيد العمل 24 ساعة علي مدار اليوم https://maps.app.goo.gl/Yi9efyypPYgXPqn17 🔘…" at bounding box center [615, 332] width 674 height 99
click at [1120, 275] on h5 "Abdulelah 1" at bounding box center [1114, 271] width 52 height 11
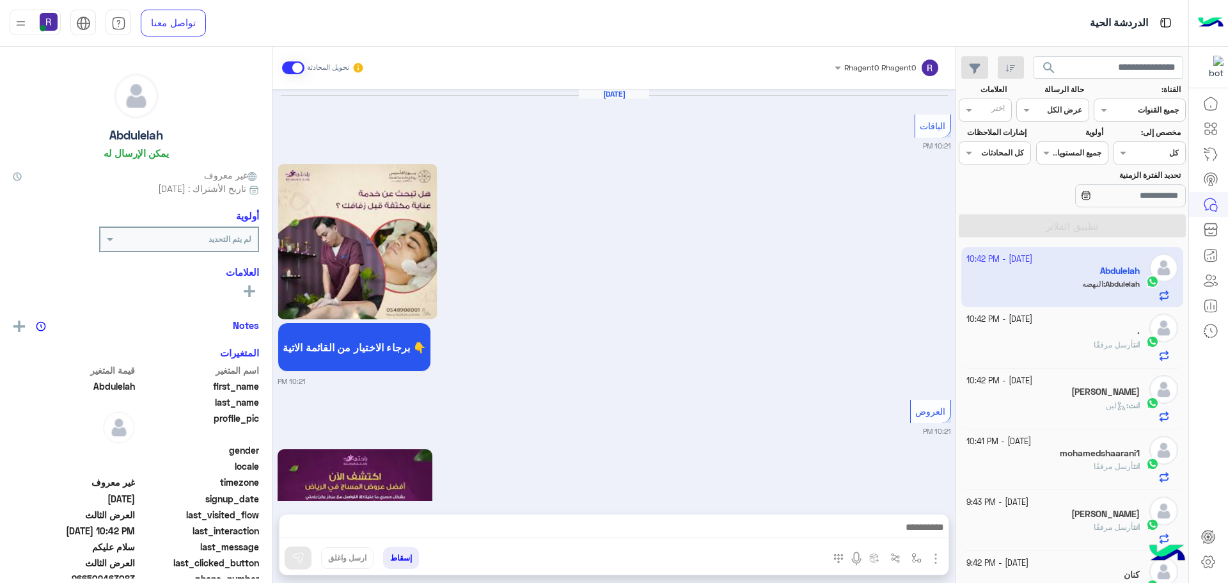
scroll to position [2348, 0]
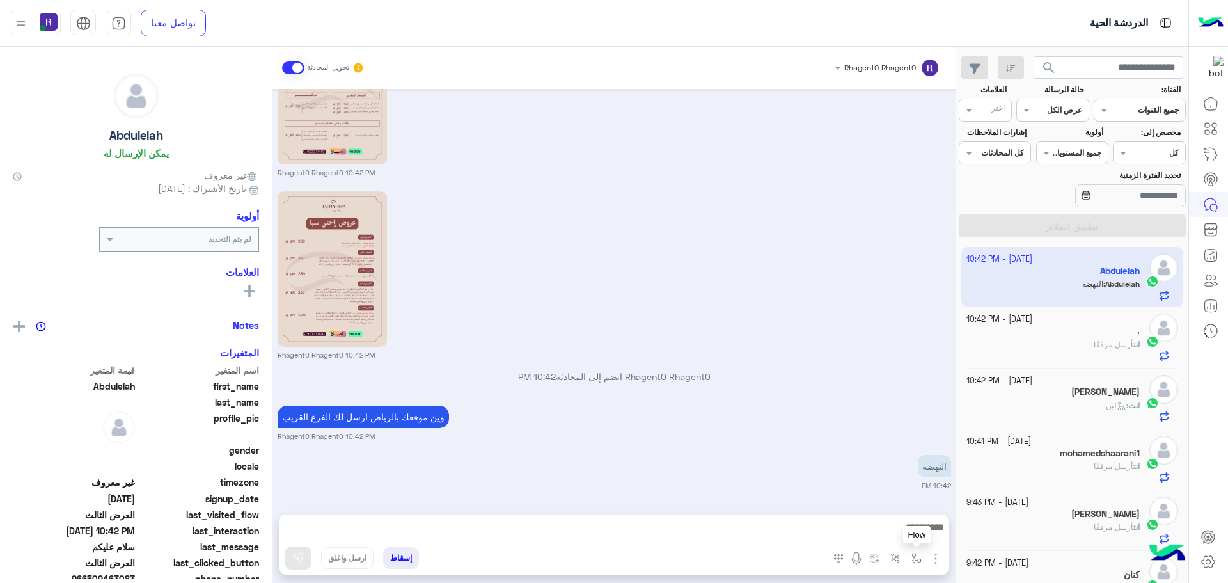
click at [918, 554] on img "button" at bounding box center [917, 558] width 10 height 10
click at [900, 531] on input "text" at bounding box center [888, 528] width 65 height 12
type input "*****"
click at [910, 503] on span "الجنادرية" at bounding box center [902, 507] width 35 height 12
type textarea "*********"
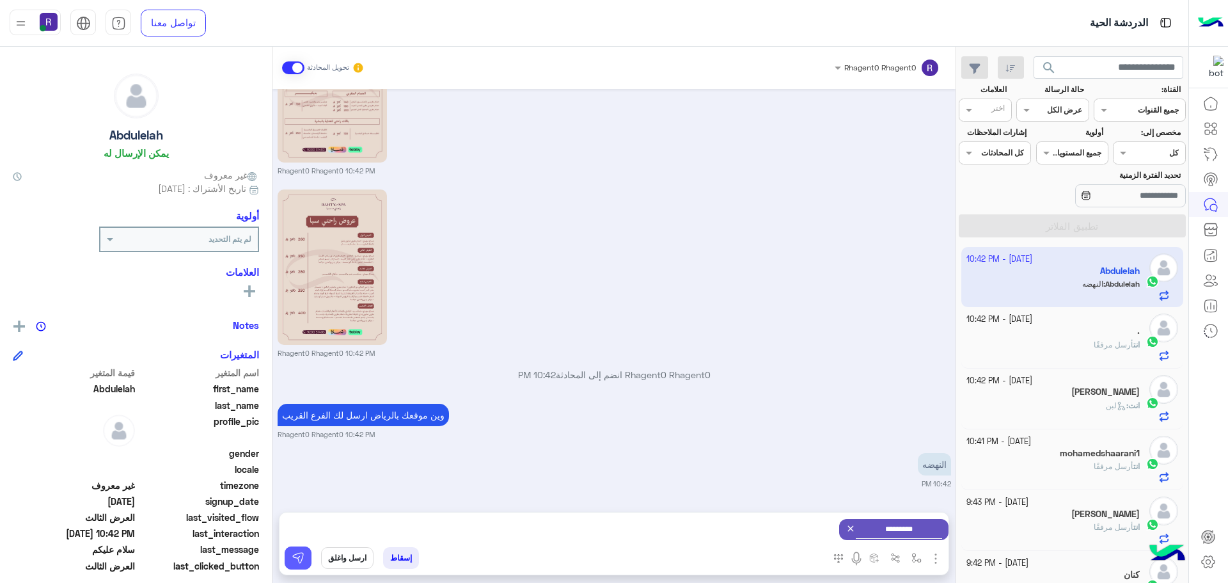
click at [287, 562] on button at bounding box center [298, 557] width 27 height 23
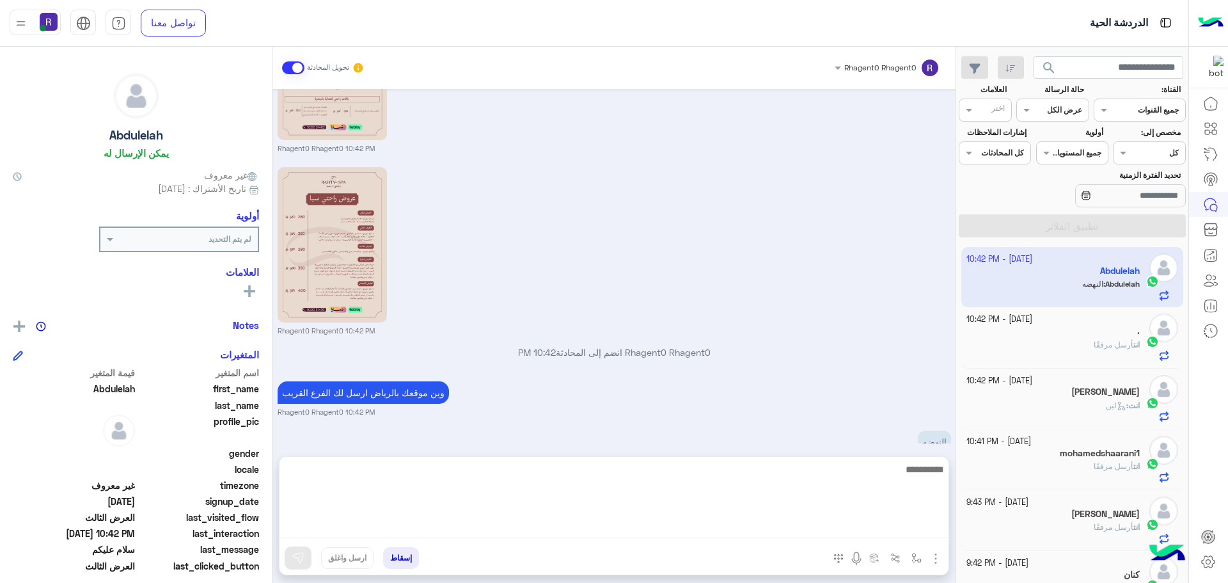
click at [725, 531] on textarea at bounding box center [614, 499] width 669 height 77
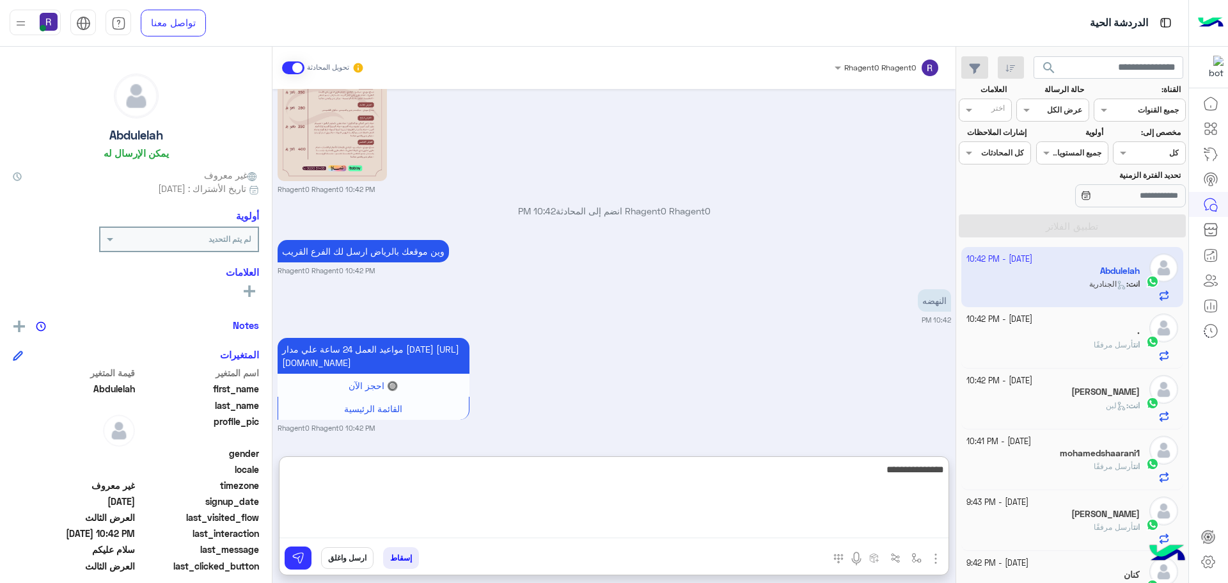
type textarea "**********"
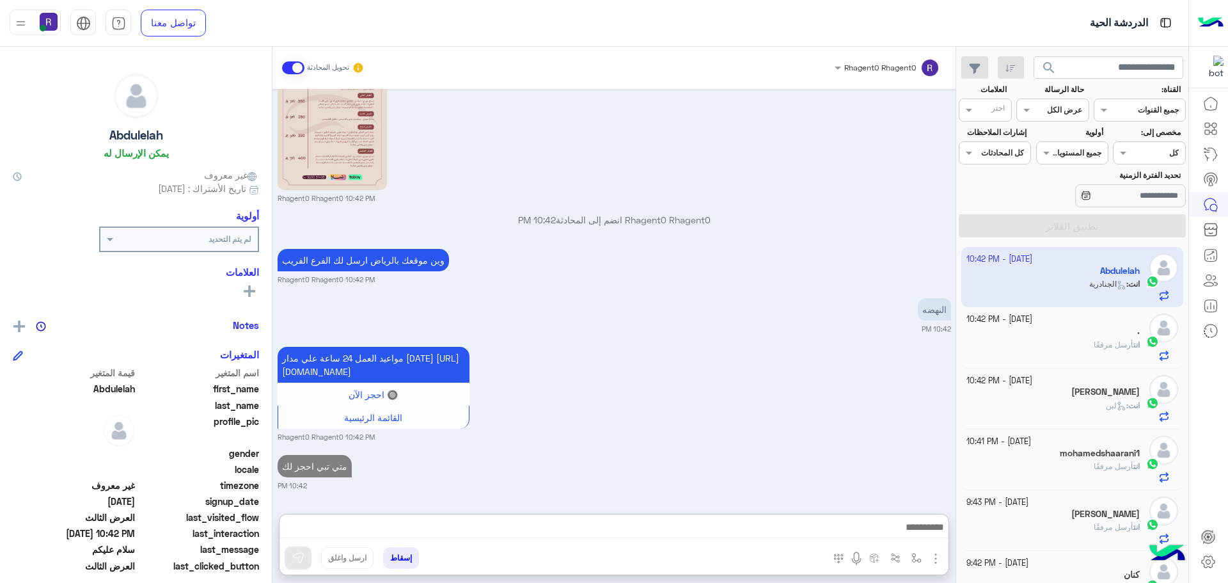
click at [1093, 498] on div "28 September - 9:43 PM" at bounding box center [1054, 502] width 174 height 12
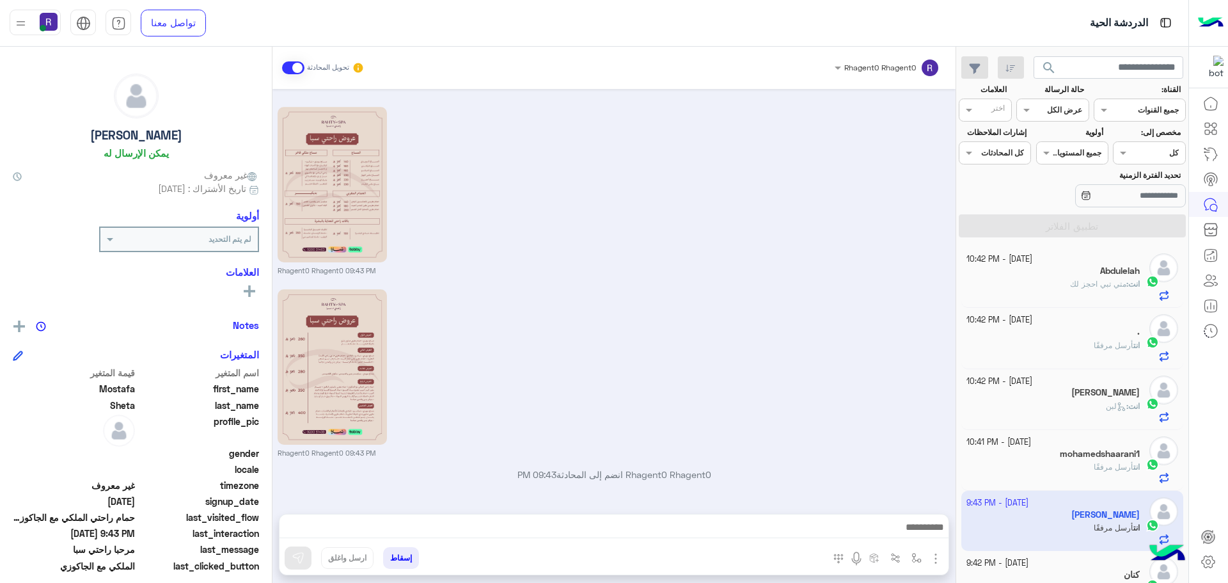
click at [827, 281] on div "Sep 28, 2025 مرحبا راحتي سبا 09:36 PM أهلاً Mostafa 👋 شكرًا لتواصلك مع ركن راحت…" at bounding box center [614, 295] width 683 height 412
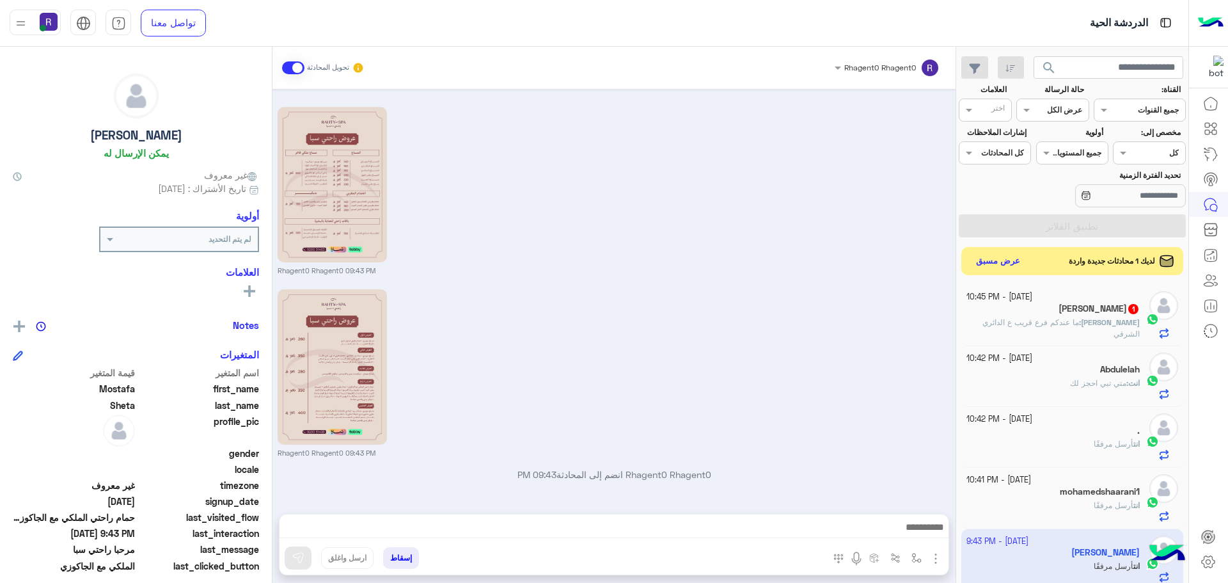
click at [1111, 319] on span "ما عندكم فرع قريب ع الدائري الشرقي" at bounding box center [1061, 327] width 157 height 21
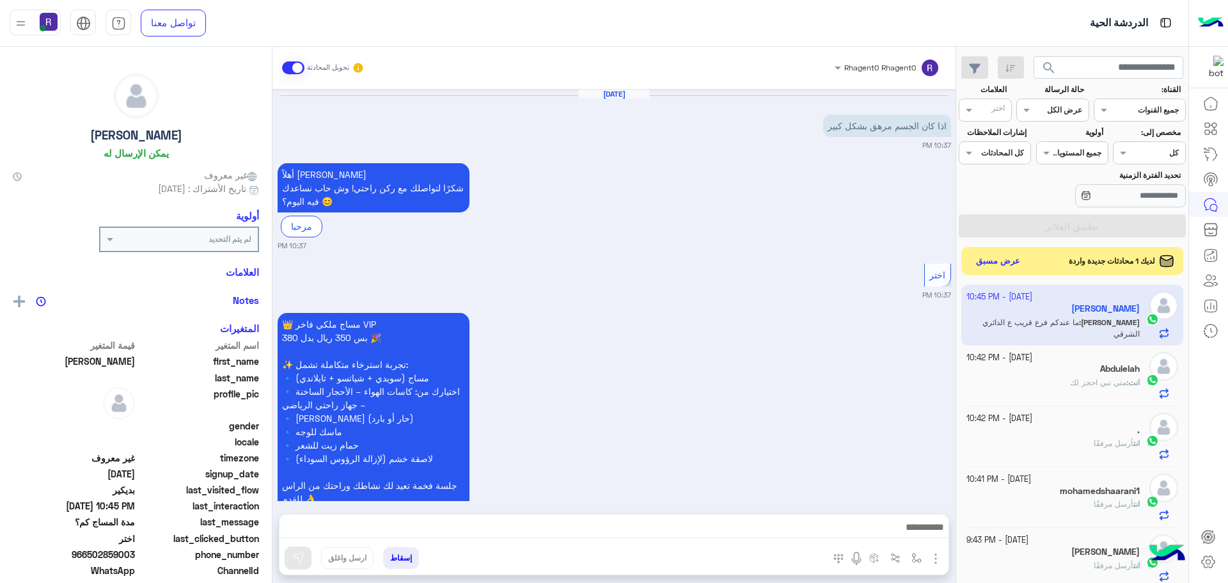
scroll to position [1761, 0]
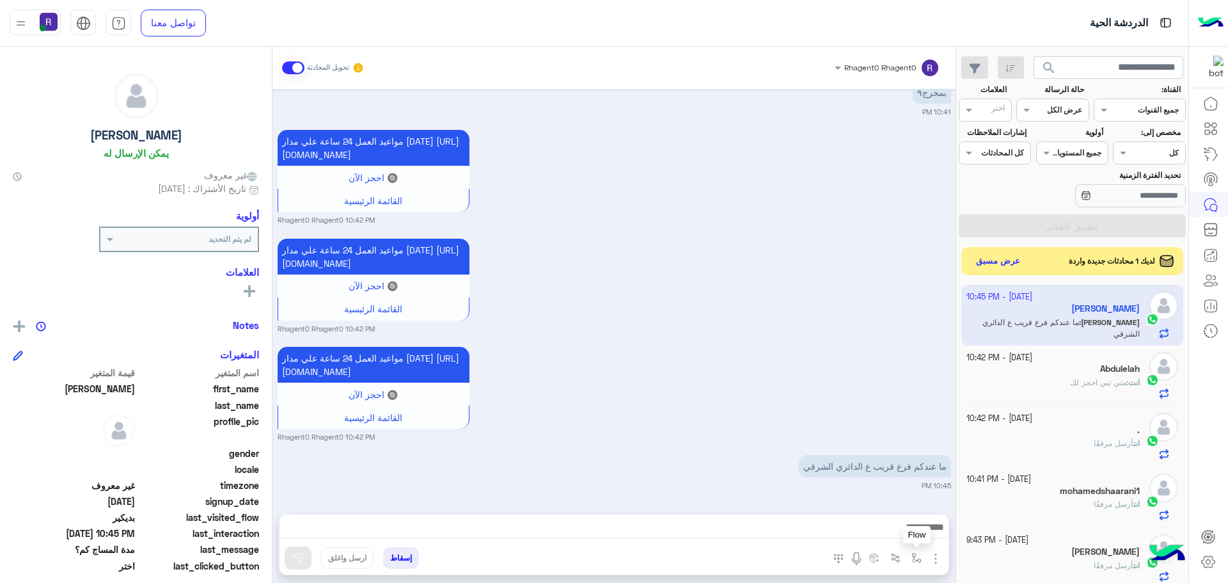
click at [916, 553] on img "button" at bounding box center [917, 558] width 10 height 10
click at [907, 536] on div "أدخل اسم مجموعة الرسائل" at bounding box center [872, 529] width 110 height 23
type input "*****"
click at [895, 500] on div "الجنادرية" at bounding box center [879, 507] width 95 height 25
type textarea "*********"
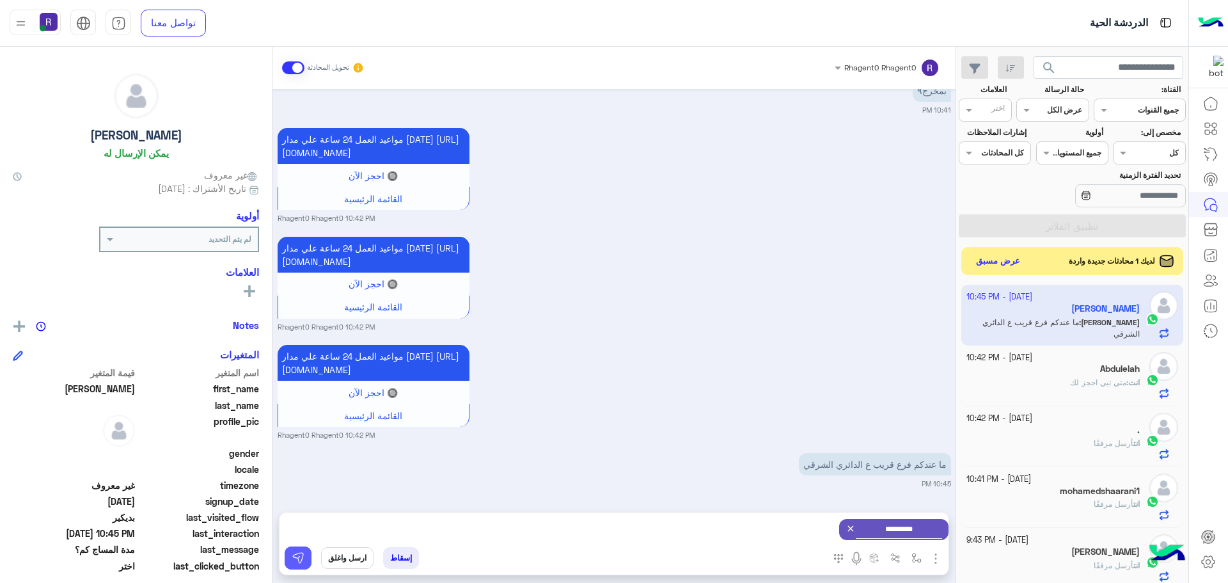
click at [305, 559] on button at bounding box center [298, 557] width 27 height 23
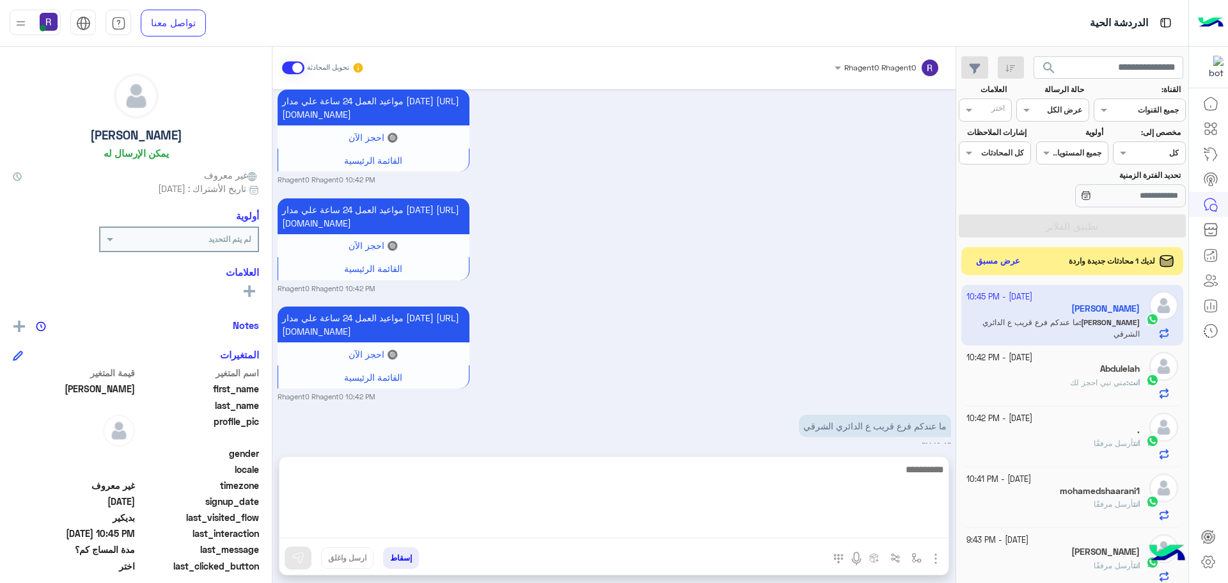
click at [541, 534] on textarea at bounding box center [614, 499] width 669 height 77
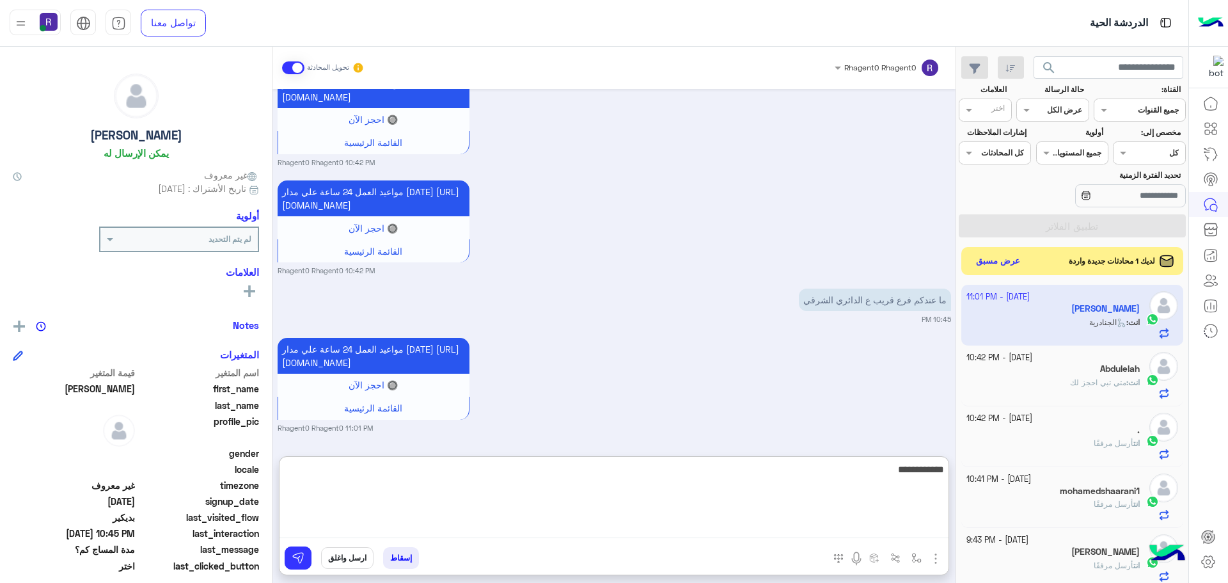
type textarea "**********"
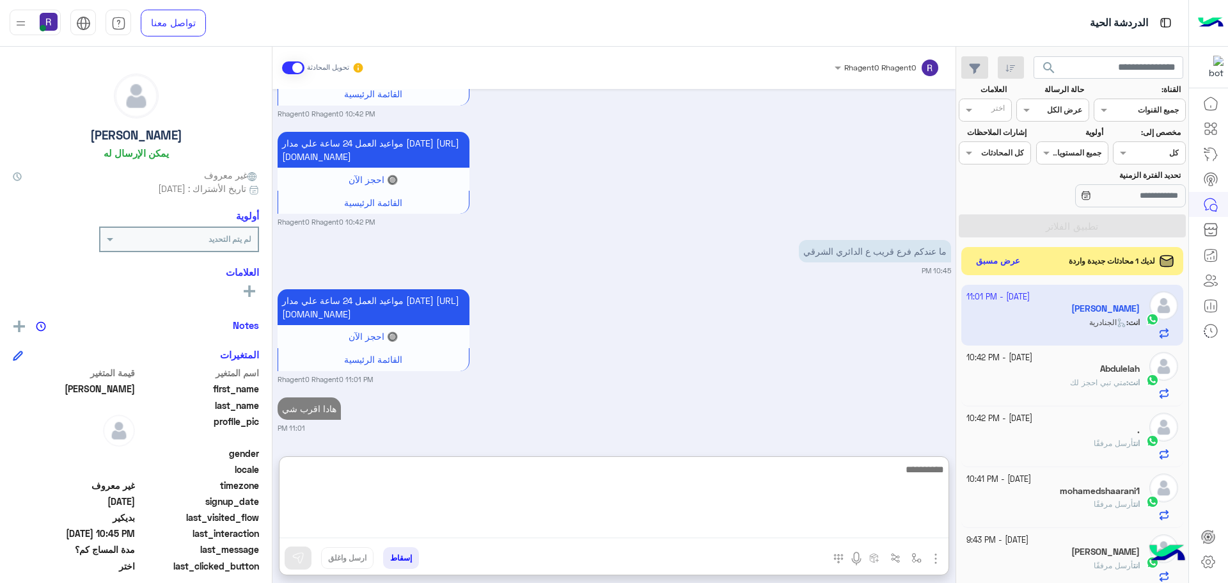
scroll to position [1990, 0]
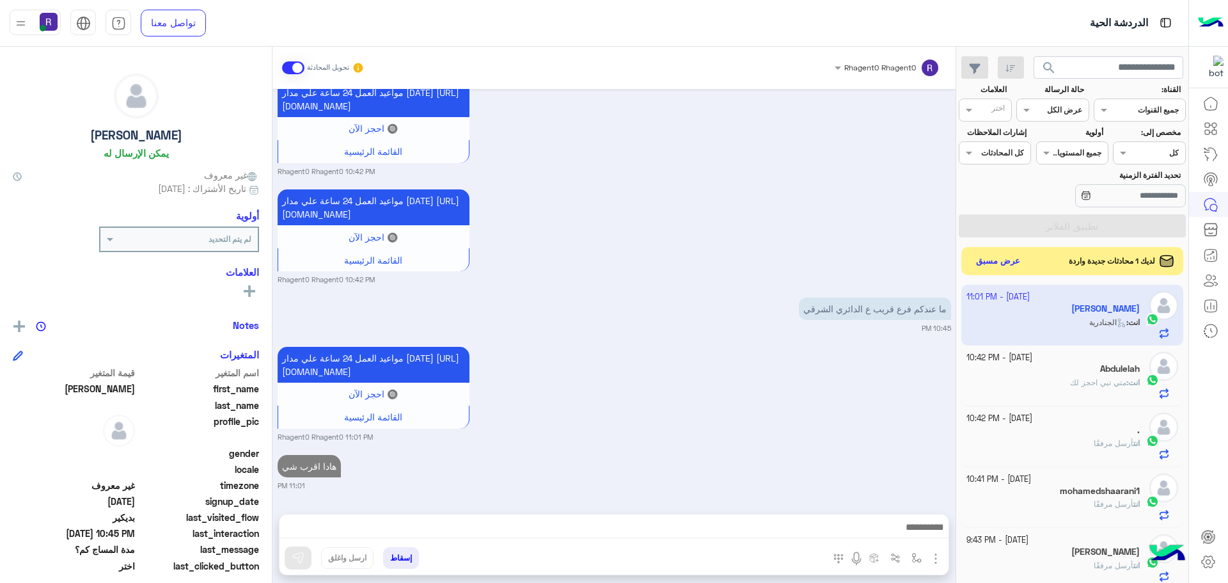
click at [969, 263] on div "لديك 1 محادثات جديدة واردة عرض مسبق" at bounding box center [1073, 261] width 223 height 28
click at [983, 260] on button "عرض مسبق" at bounding box center [998, 260] width 54 height 17
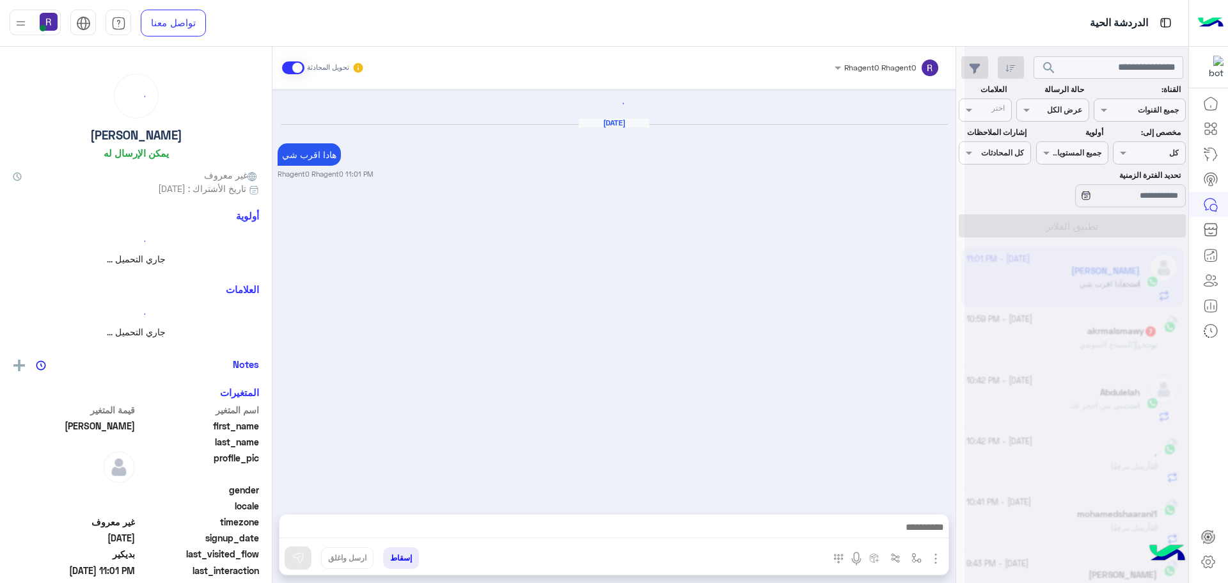
scroll to position [1832, 0]
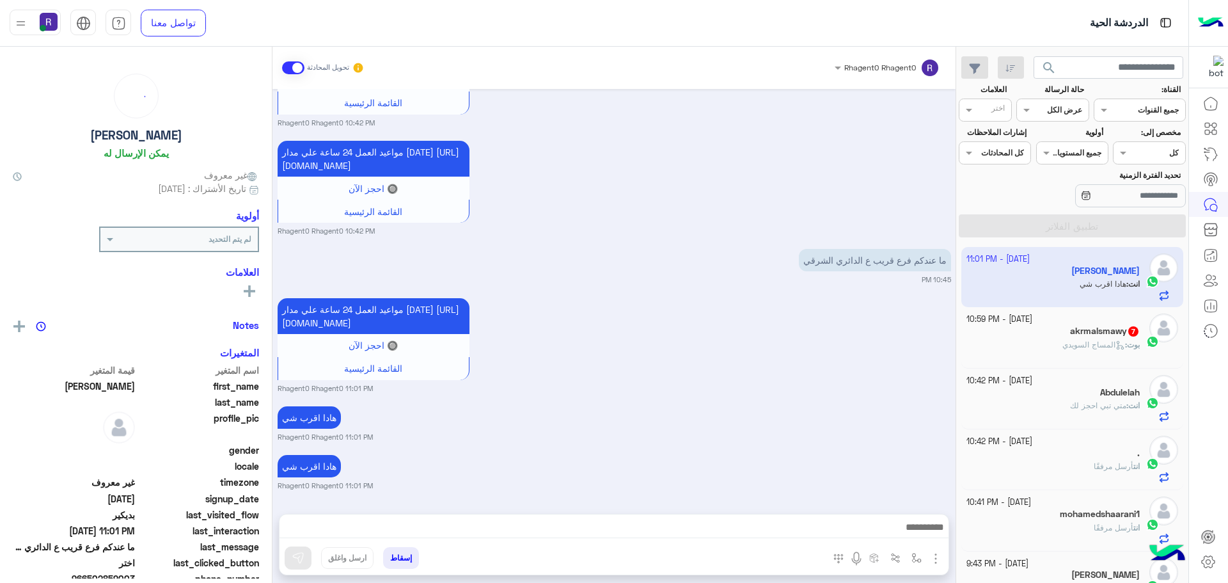
click at [1065, 332] on div "akrmalsmawy 7" at bounding box center [1054, 332] width 174 height 13
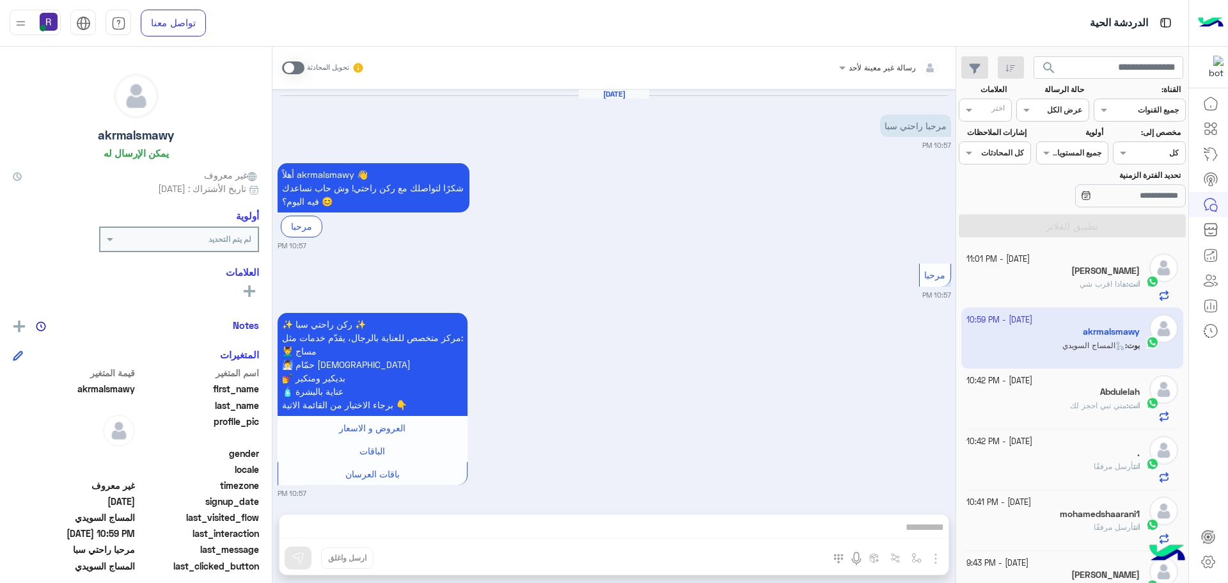
scroll to position [1118, 0]
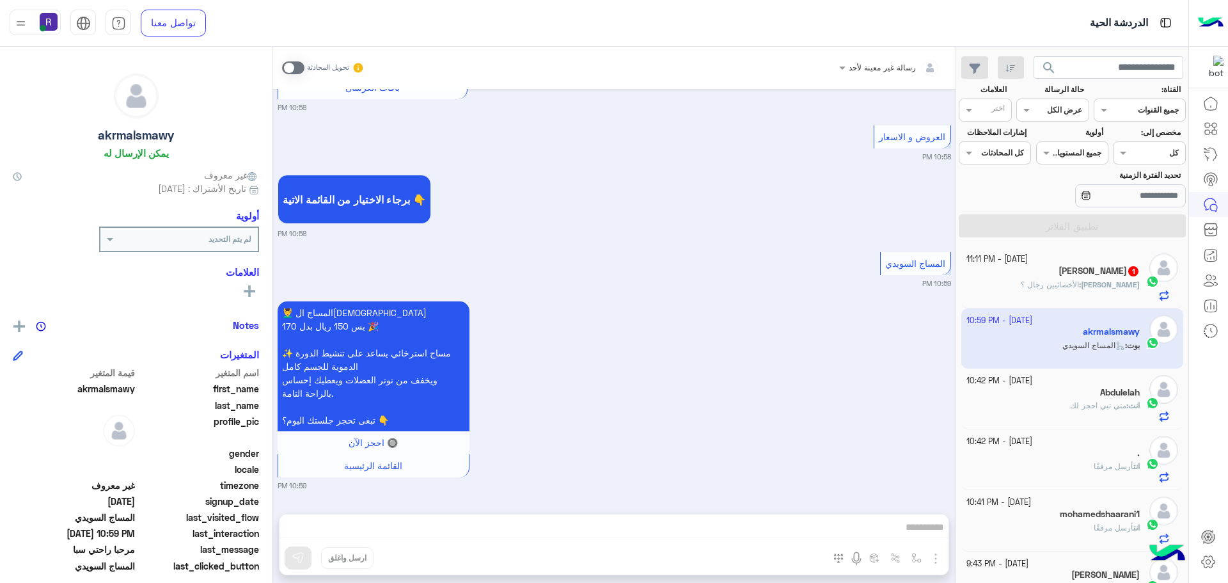
click at [1049, 291] on div "محمد : الأخصائيين رجال ؟" at bounding box center [1054, 290] width 174 height 22
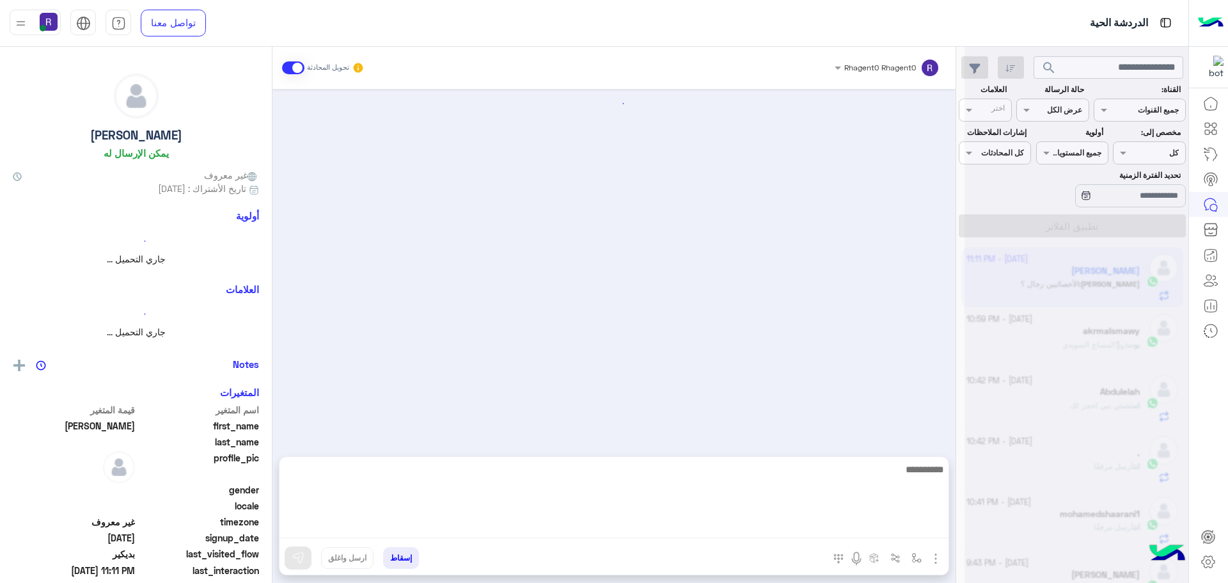
click at [875, 529] on textarea at bounding box center [614, 499] width 669 height 77
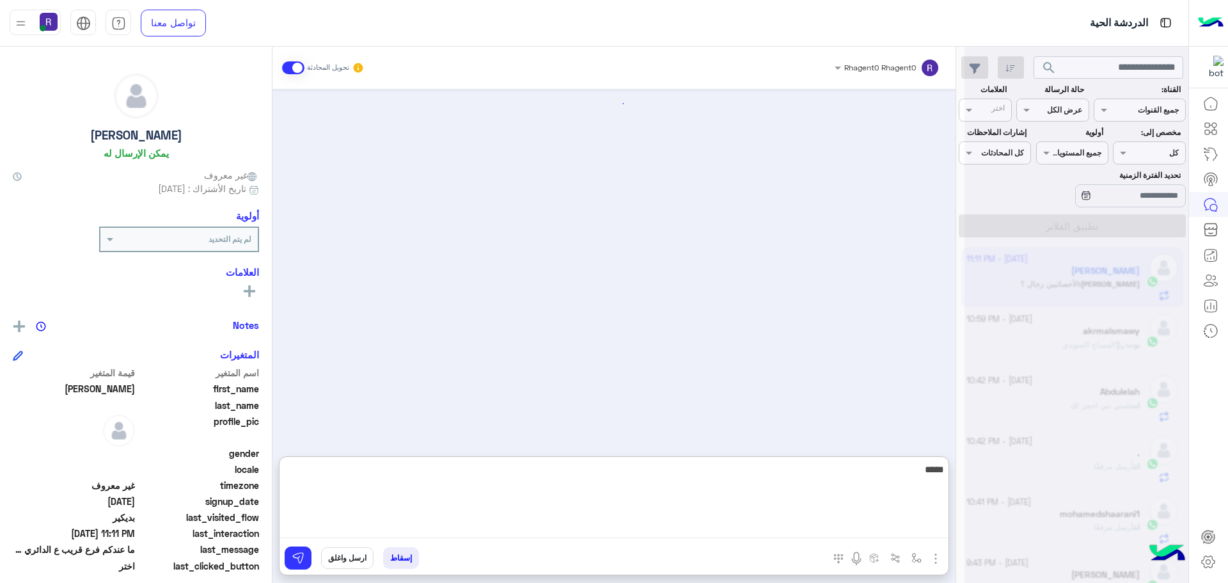
scroll to position [1840, 0]
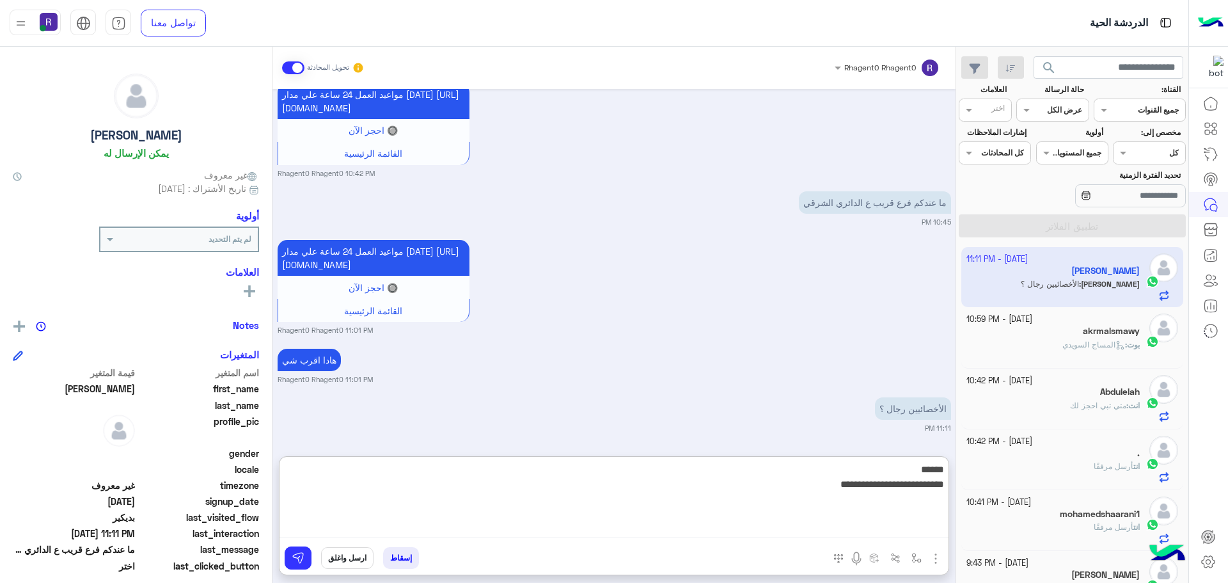
type textarea "**********"
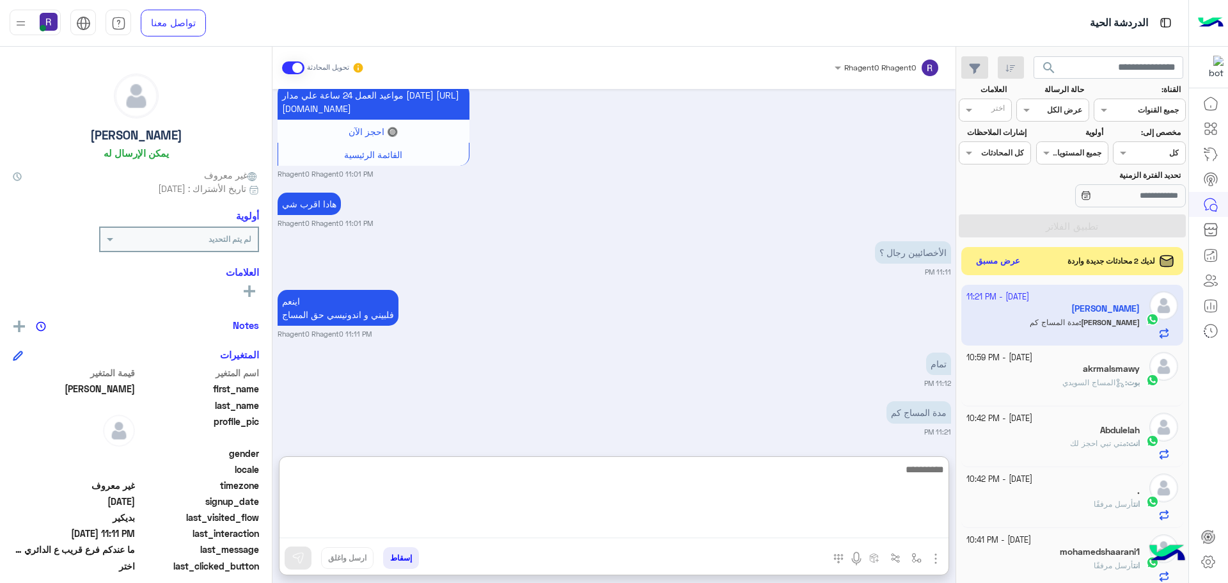
scroll to position [2210, 0]
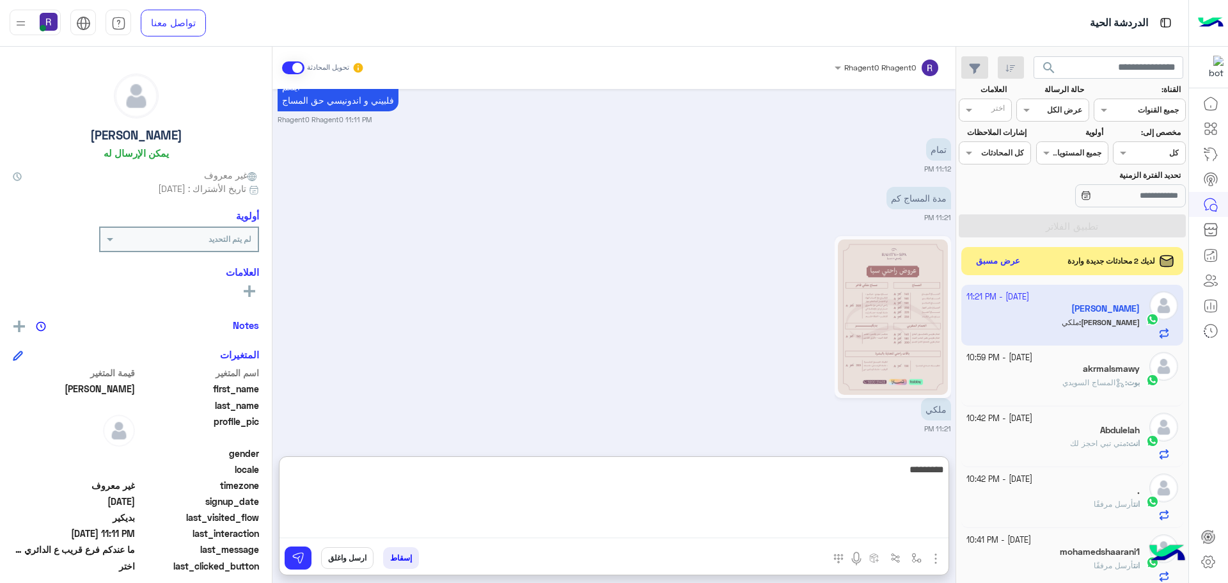
type textarea "*********"
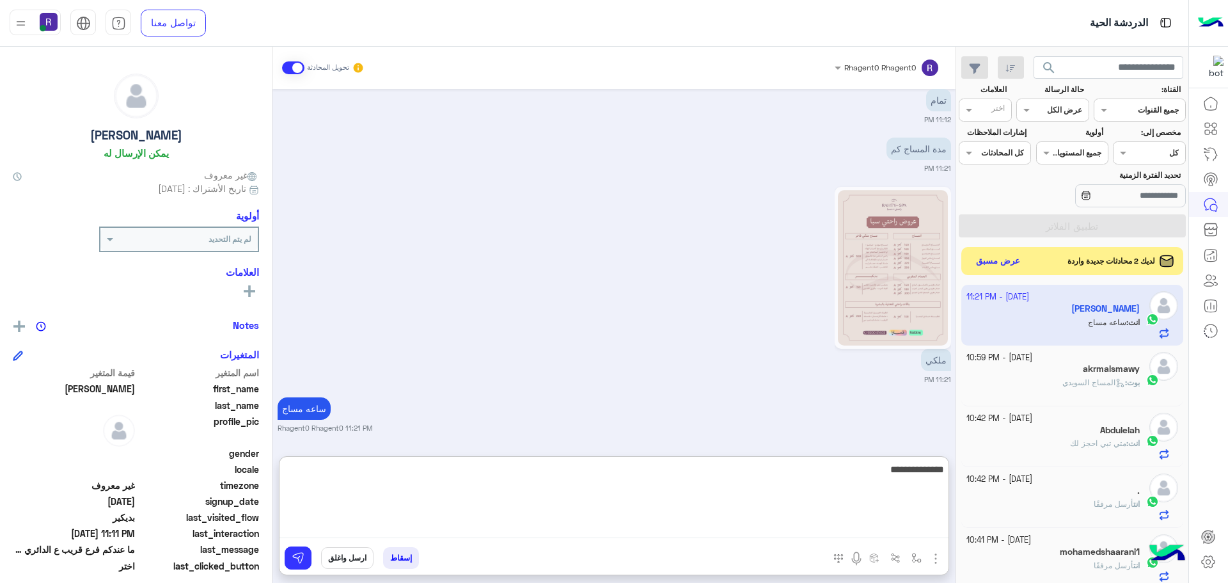
type textarea "**********"
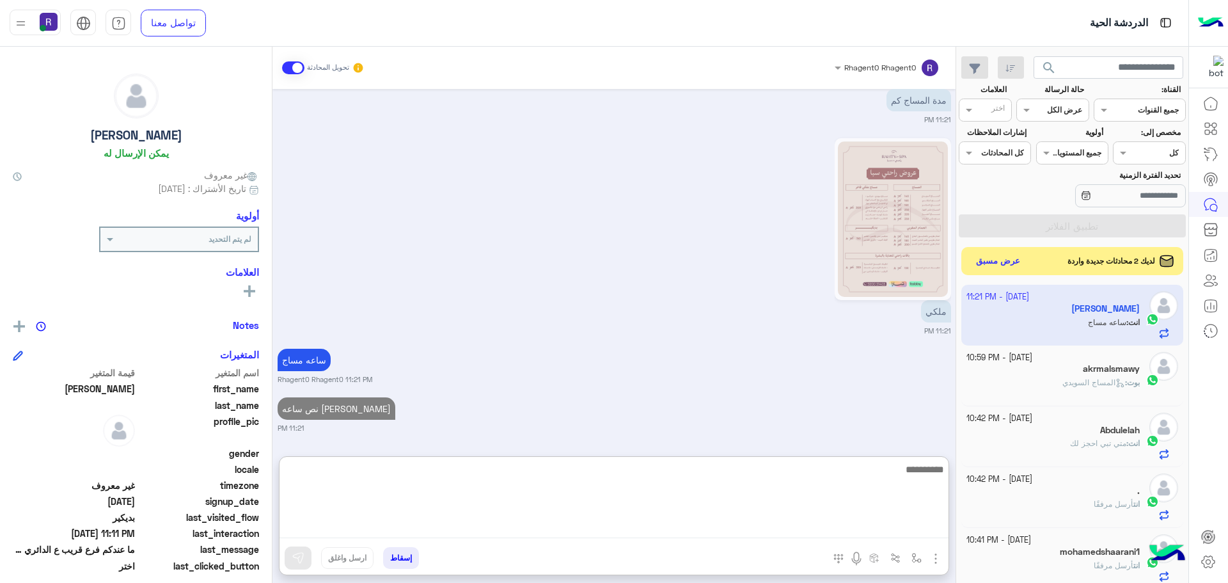
scroll to position [2308, 0]
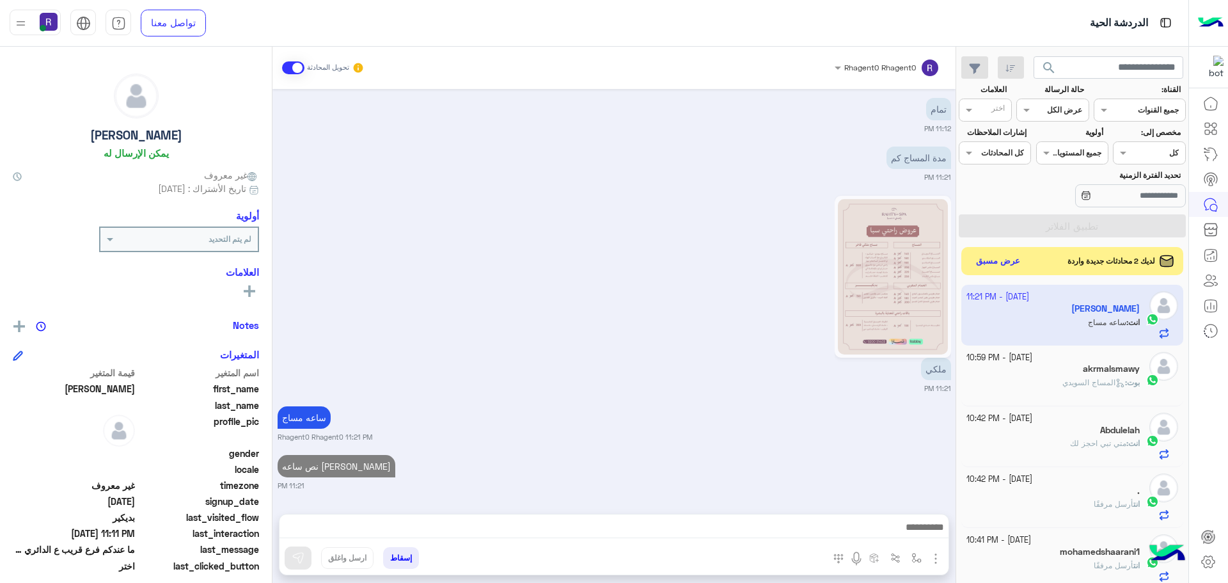
click at [1001, 251] on div "لديك 2 محادثات جديدة واردة عرض مسبق" at bounding box center [1073, 261] width 223 height 28
click at [1001, 257] on button "عرض مسبق" at bounding box center [998, 260] width 54 height 17
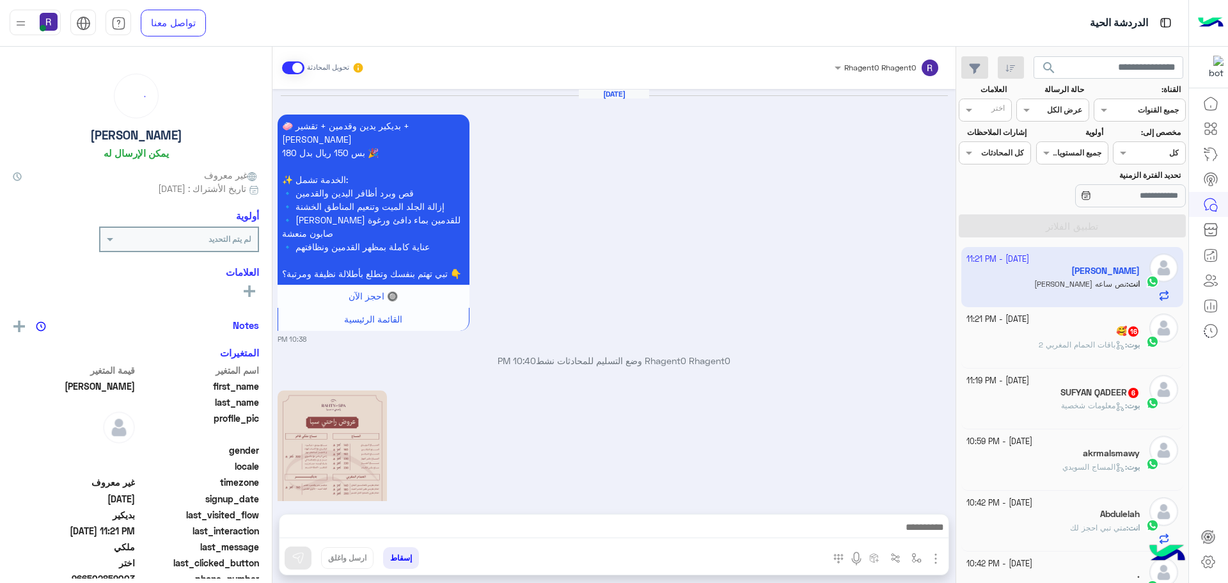
scroll to position [1532, 0]
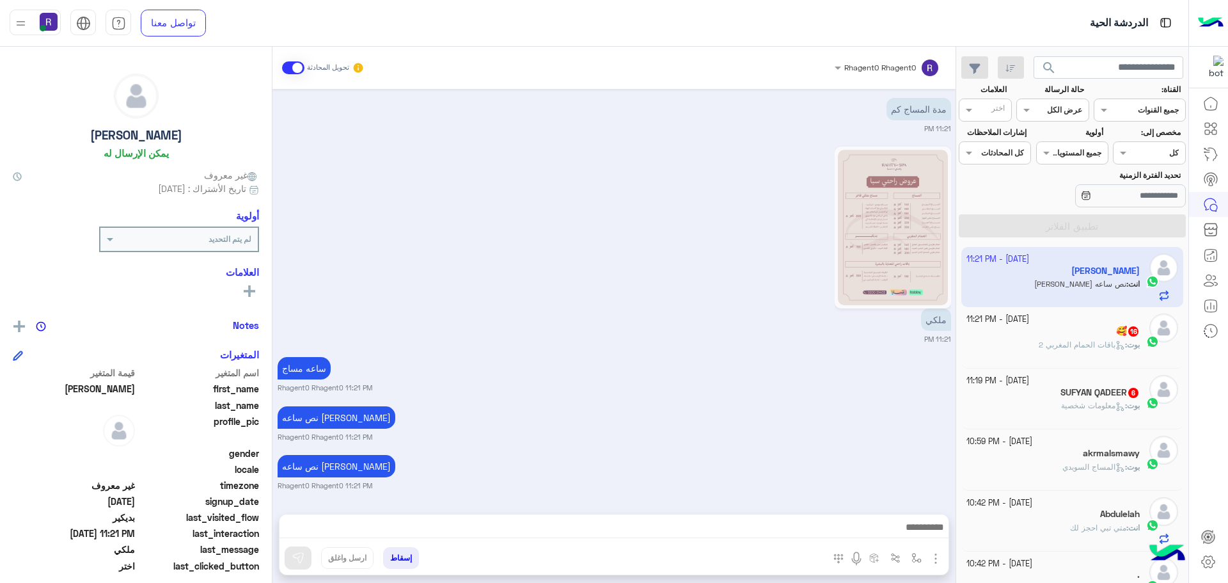
click at [1097, 335] on div "🥰 16" at bounding box center [1054, 332] width 174 height 13
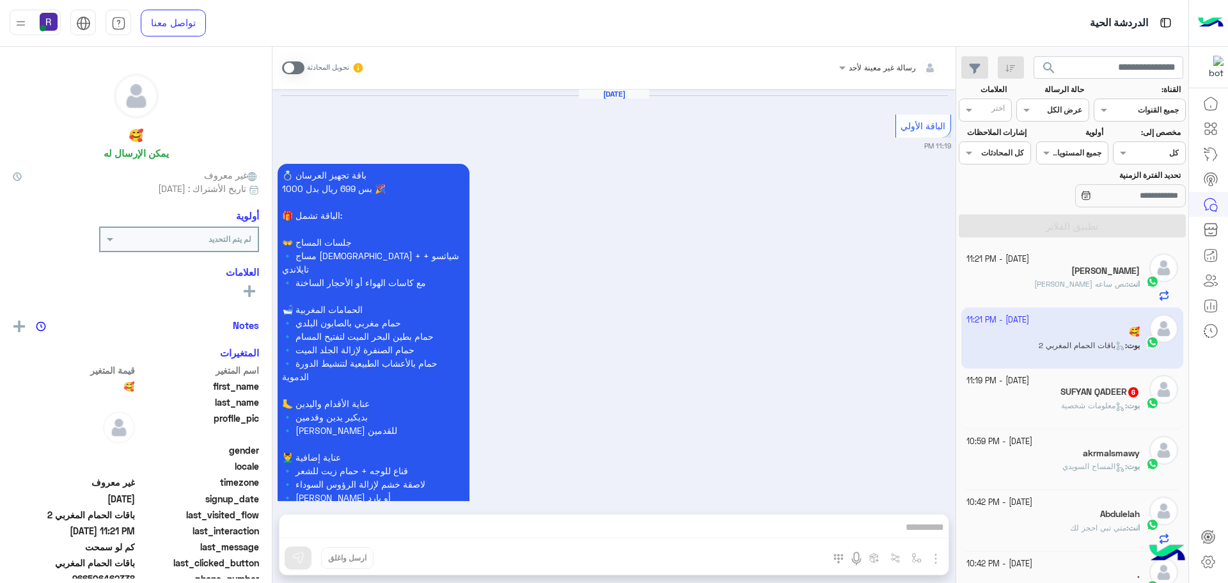
scroll to position [2716, 0]
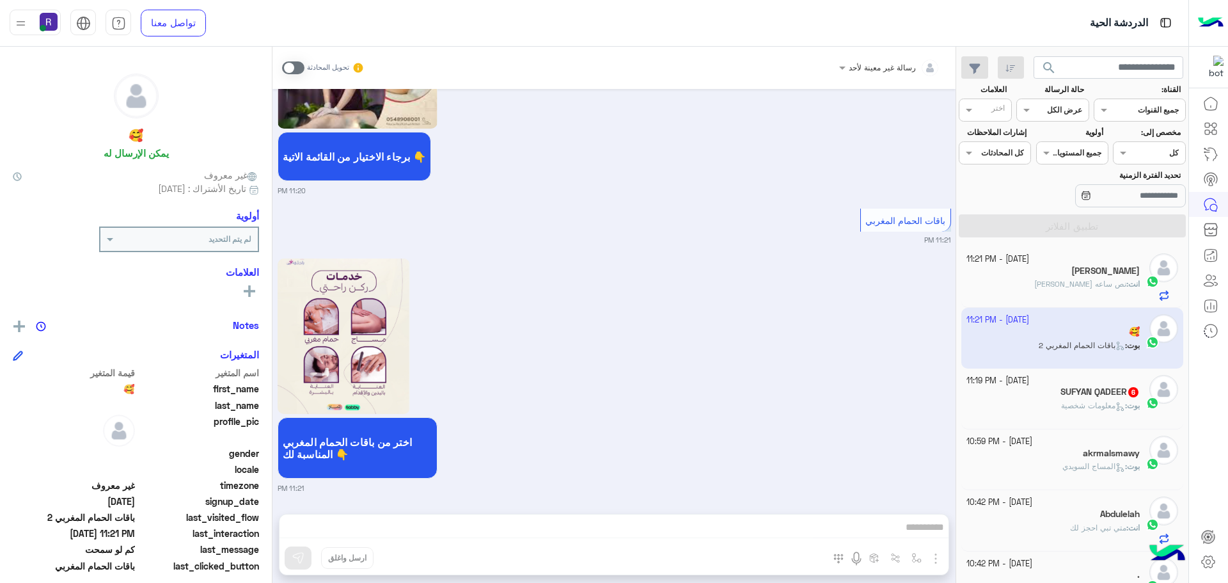
click at [1113, 411] on p "بوت : معلومات شخصية" at bounding box center [1100, 406] width 79 height 12
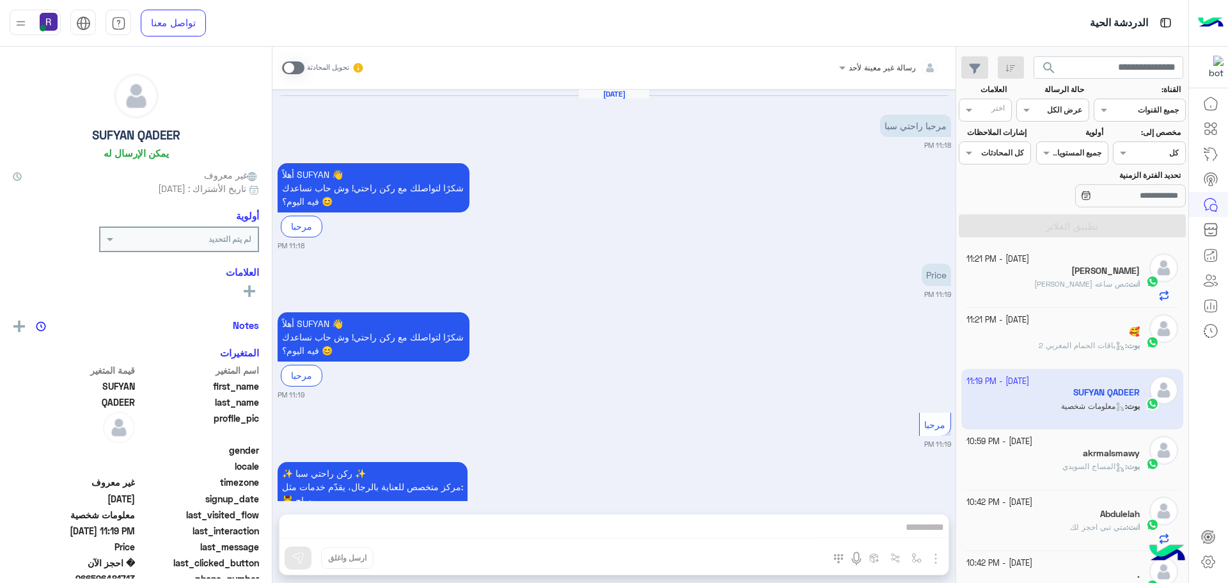
scroll to position [726, 0]
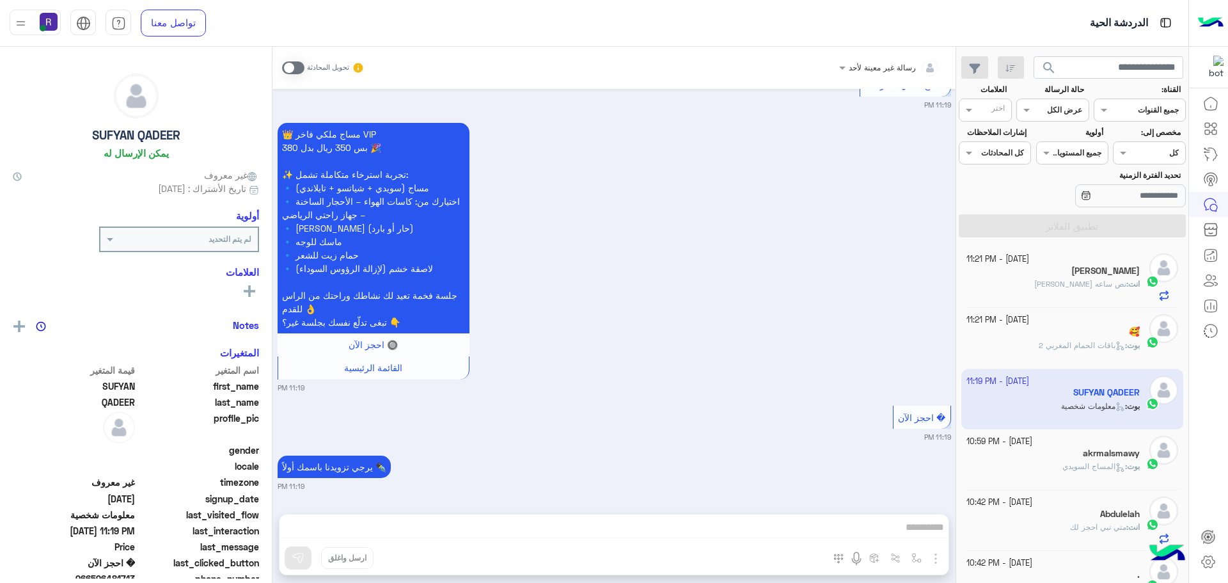
click at [287, 70] on span at bounding box center [293, 67] width 22 height 13
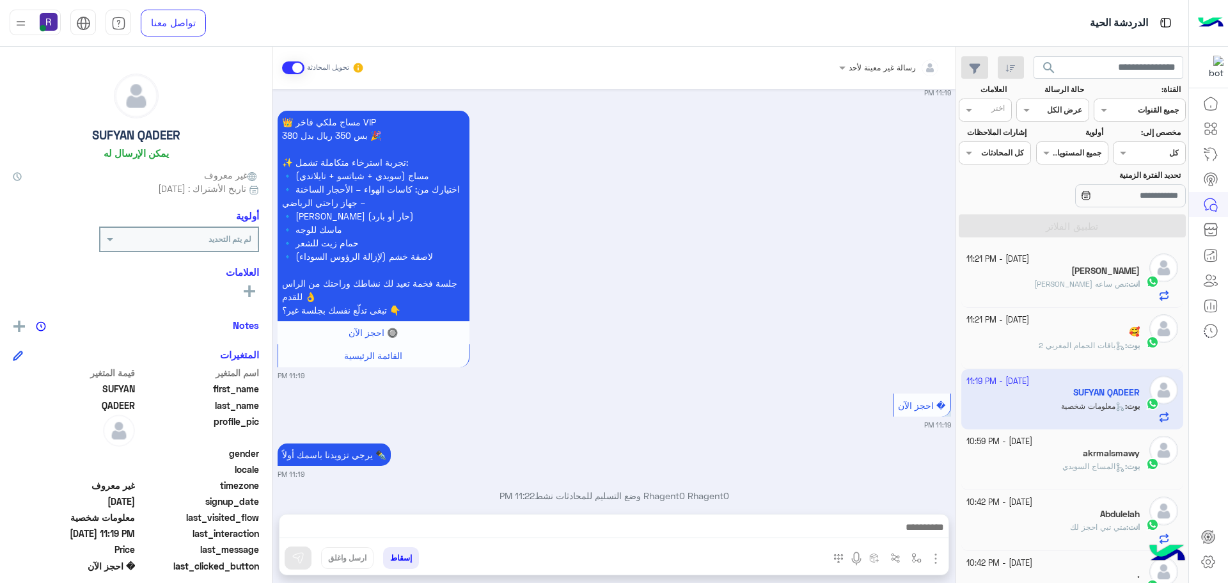
scroll to position [759, 0]
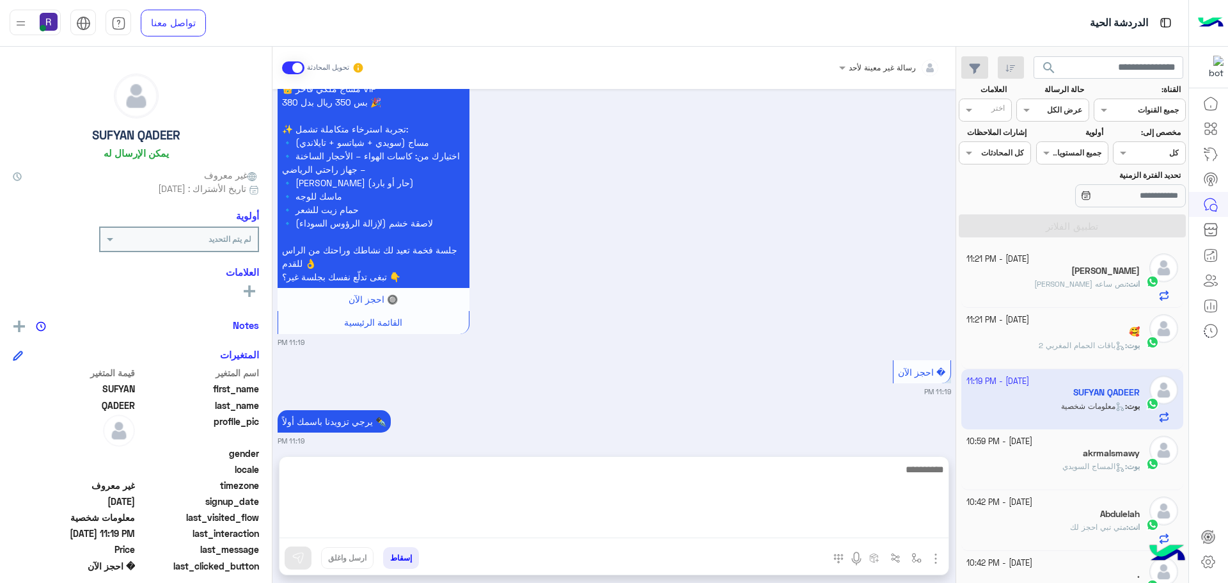
click at [743, 524] on textarea at bounding box center [614, 499] width 669 height 77
paste textarea "**********"
type textarea "**********"
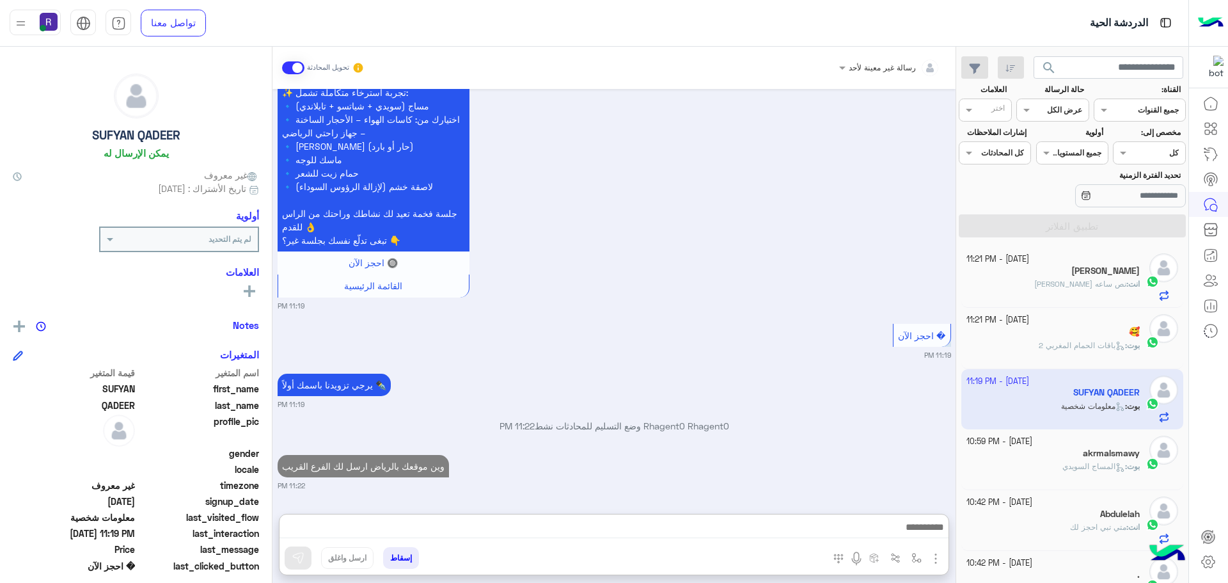
click at [1092, 481] on div "بوت : المساج السويدي" at bounding box center [1054, 472] width 174 height 22
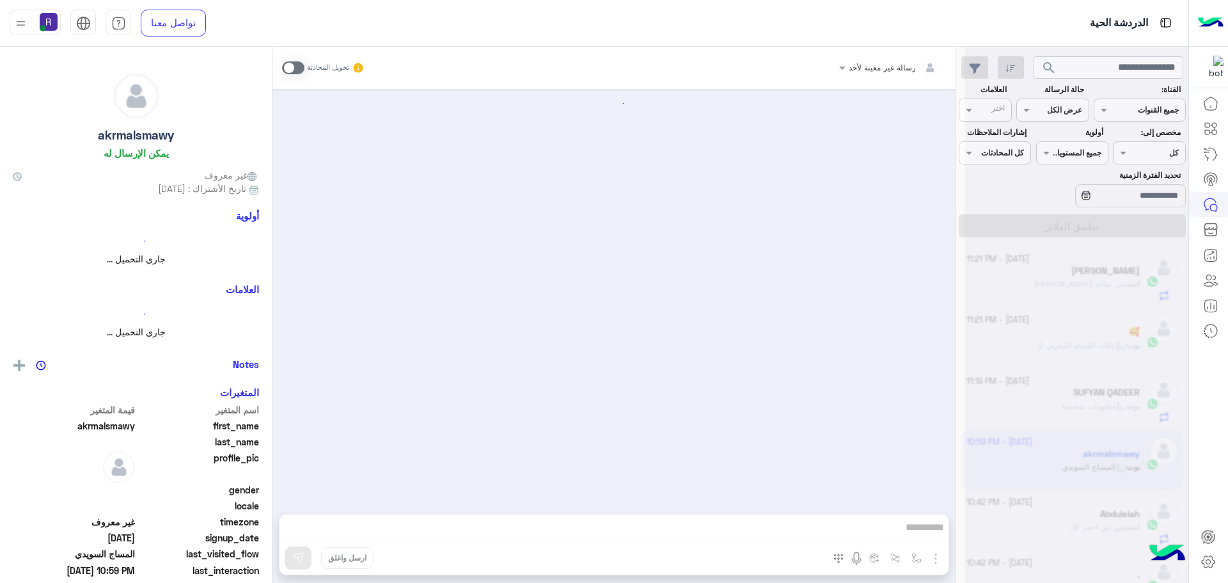
scroll to position [1118, 0]
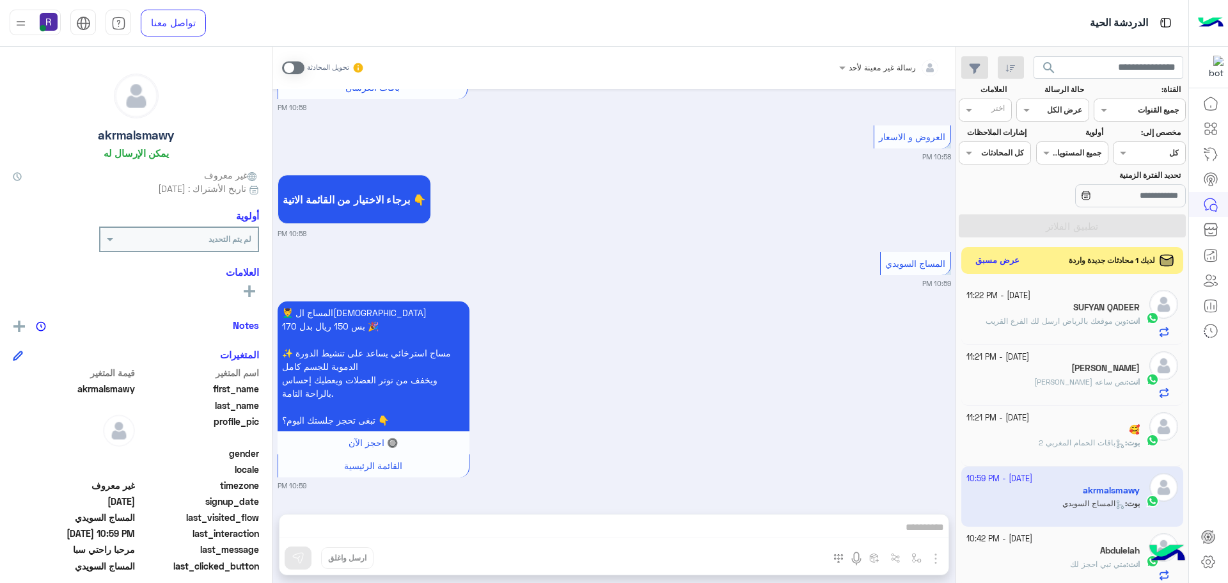
click at [1008, 258] on button "عرض مسبق" at bounding box center [998, 260] width 54 height 17
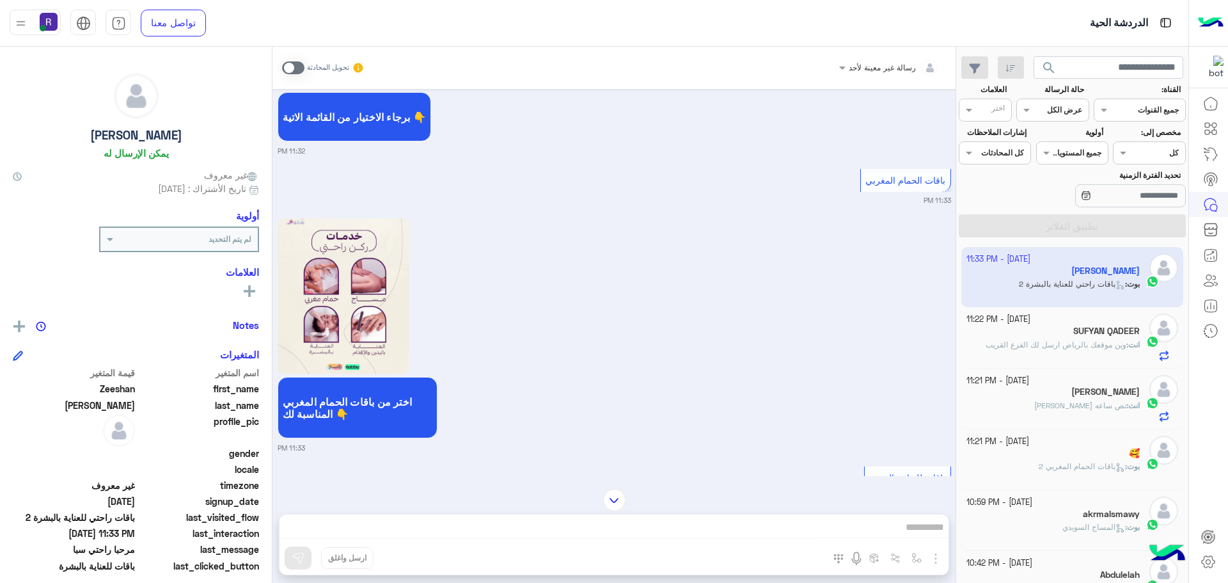
scroll to position [1406, 0]
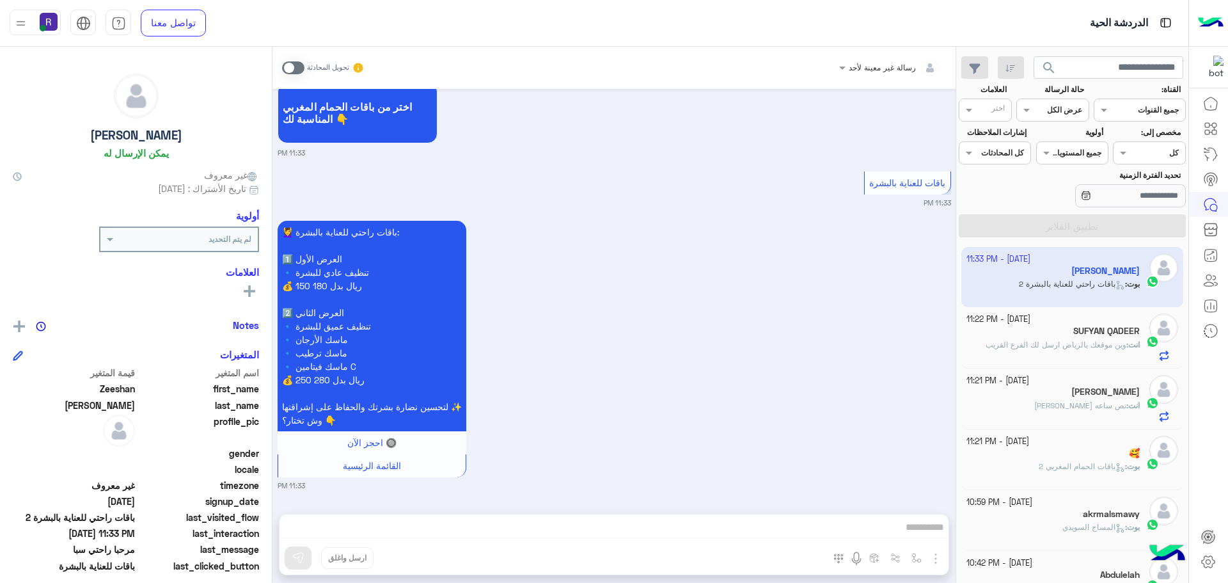
click at [297, 64] on span at bounding box center [293, 67] width 22 height 13
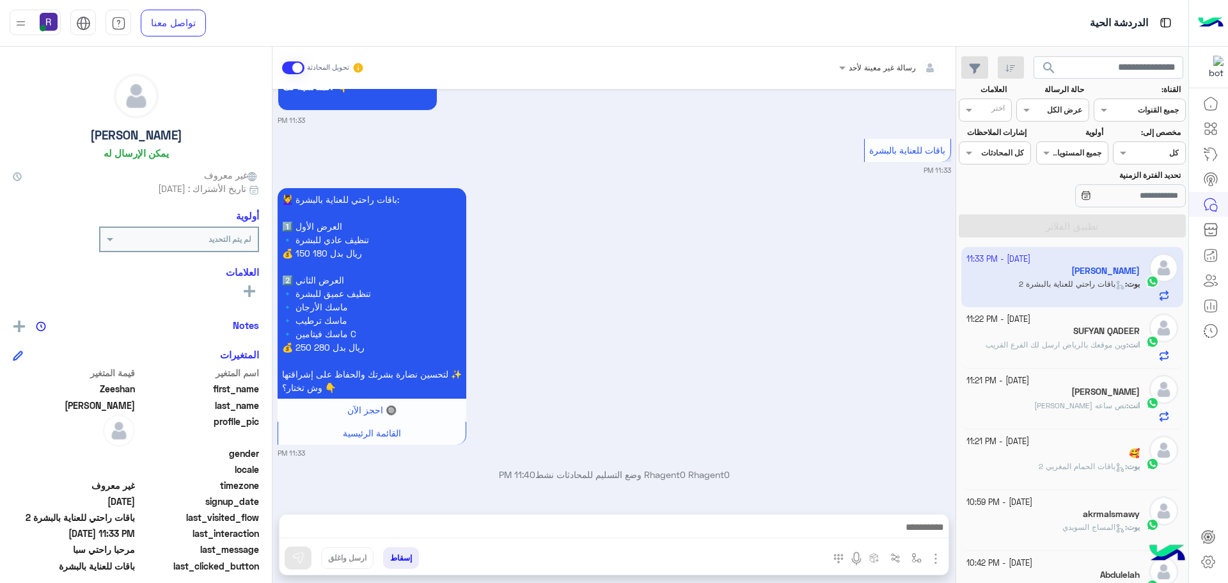
click at [932, 562] on img "button" at bounding box center [935, 558] width 15 height 15
click at [916, 528] on span "الصور" at bounding box center [912, 530] width 24 height 15
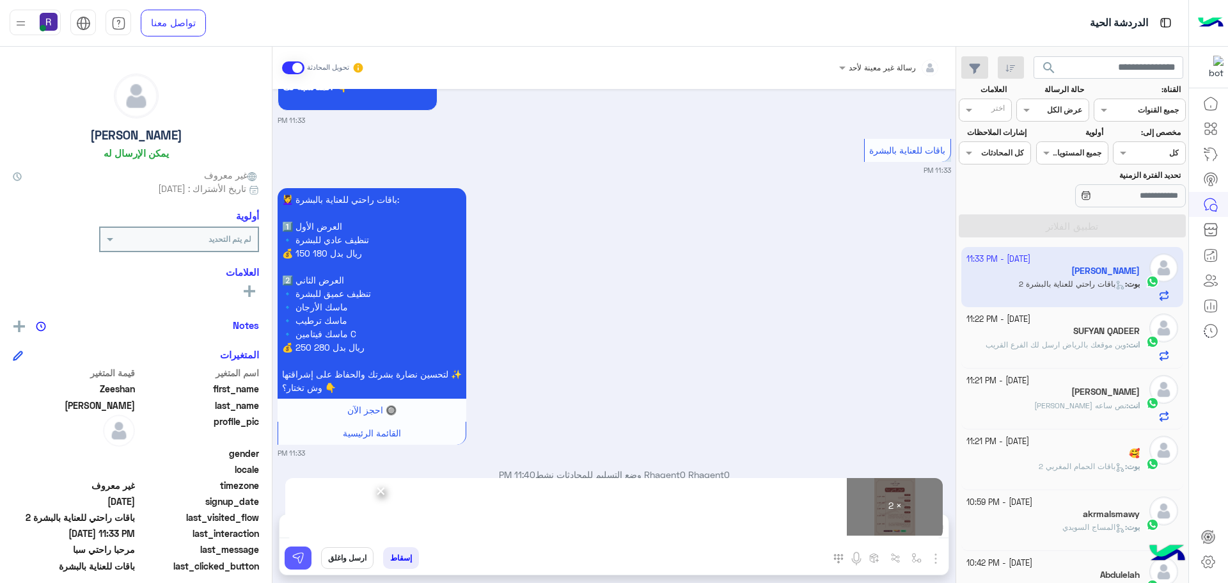
click at [297, 565] on button at bounding box center [298, 557] width 27 height 23
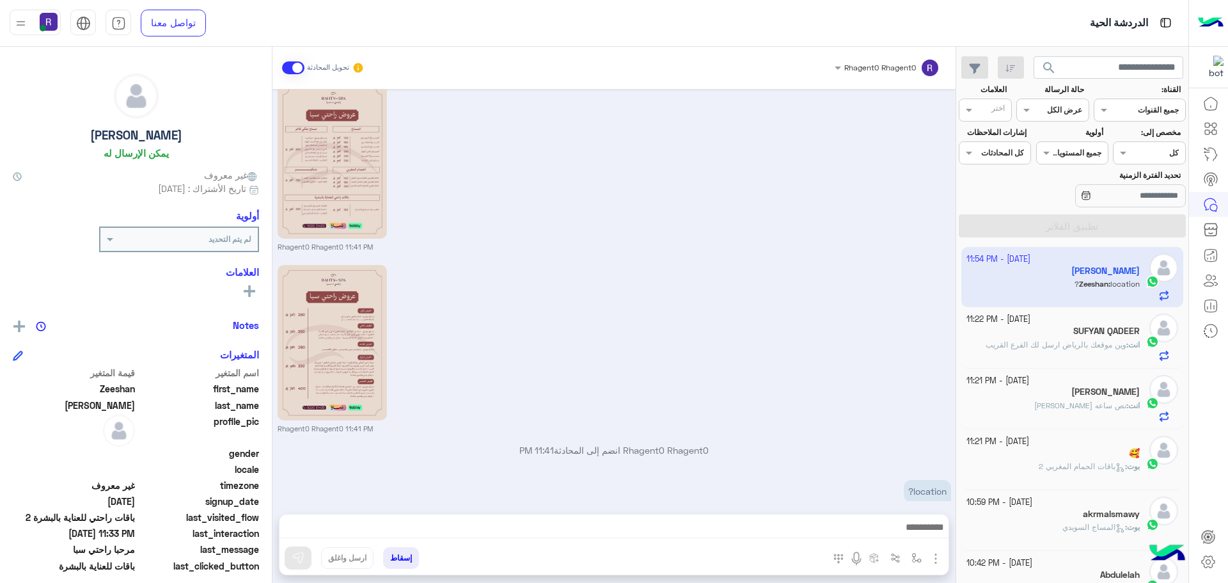
scroll to position [1885, 0]
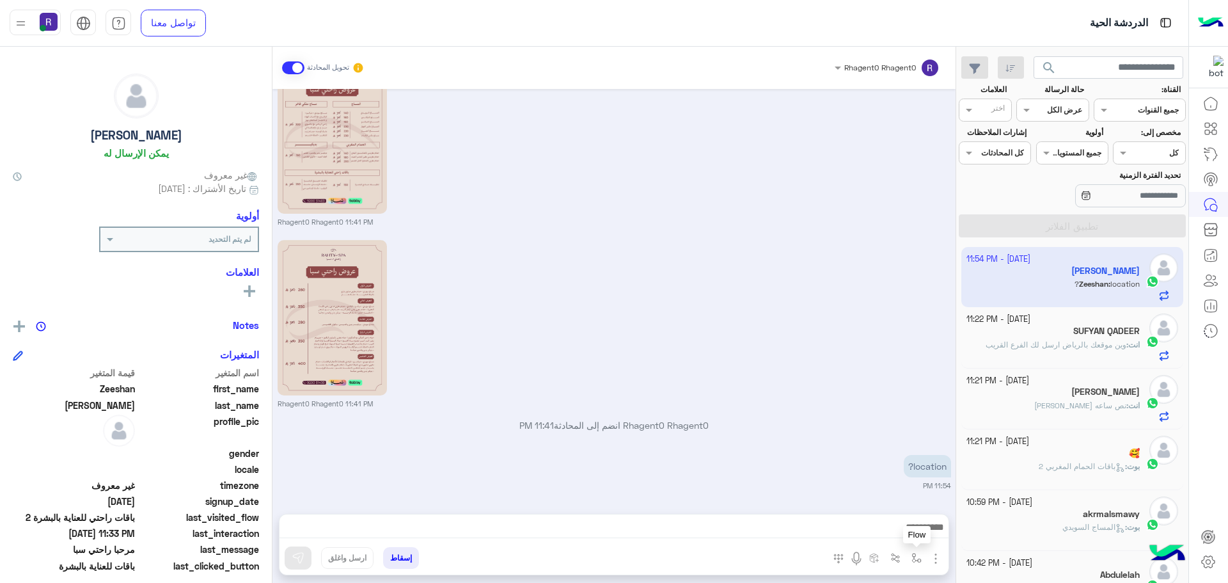
click at [923, 561] on button "button" at bounding box center [917, 557] width 21 height 21
click at [905, 532] on input "text" at bounding box center [888, 528] width 65 height 12
type input "*****"
click at [907, 510] on span "الجنادرية" at bounding box center [902, 507] width 35 height 12
type textarea "*********"
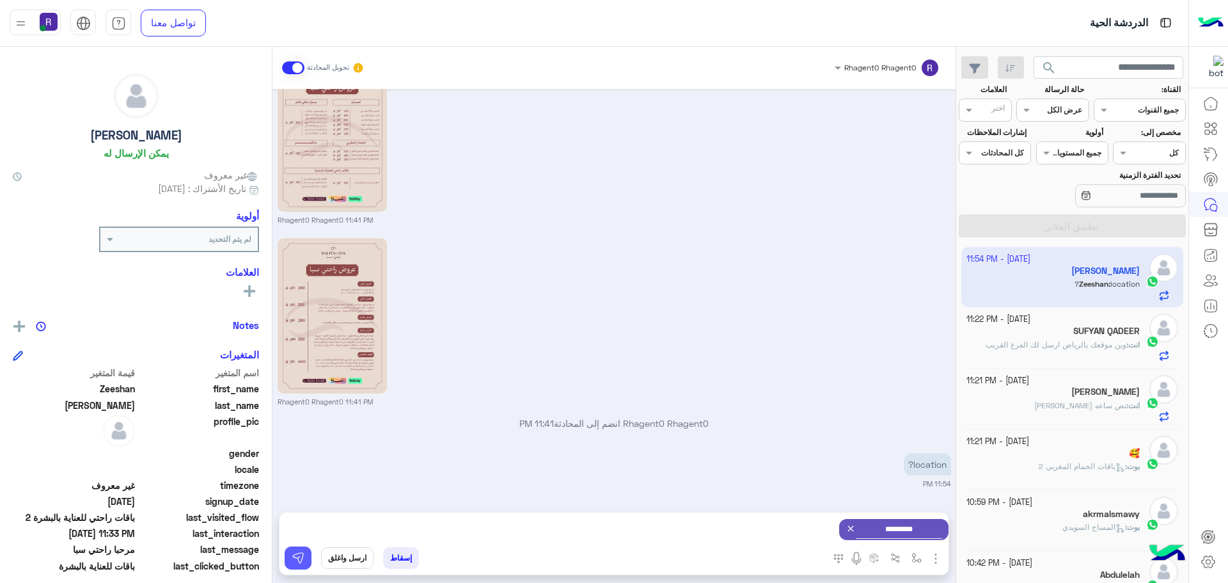
click at [297, 561] on img at bounding box center [298, 557] width 13 height 13
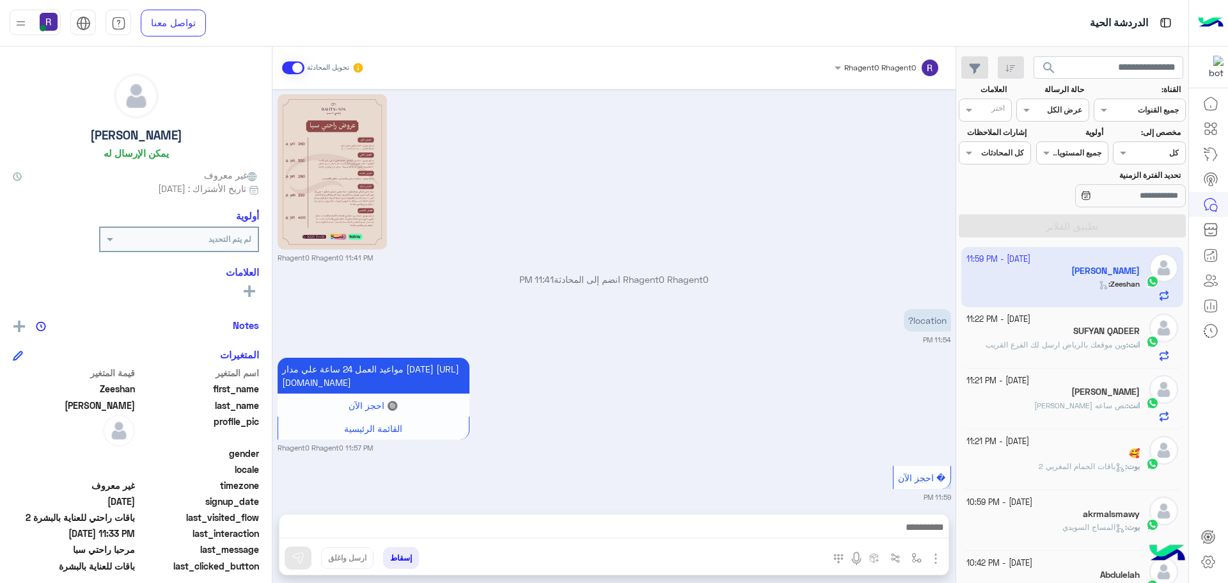
scroll to position [2056, 0]
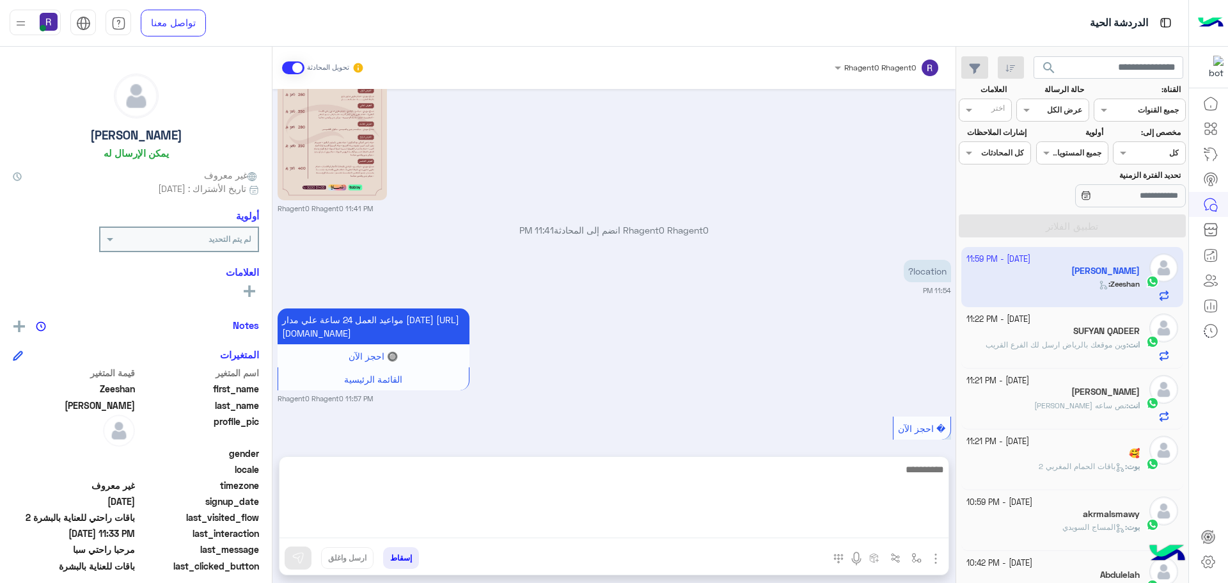
click at [891, 523] on textarea at bounding box center [614, 499] width 669 height 77
type textarea "**********"
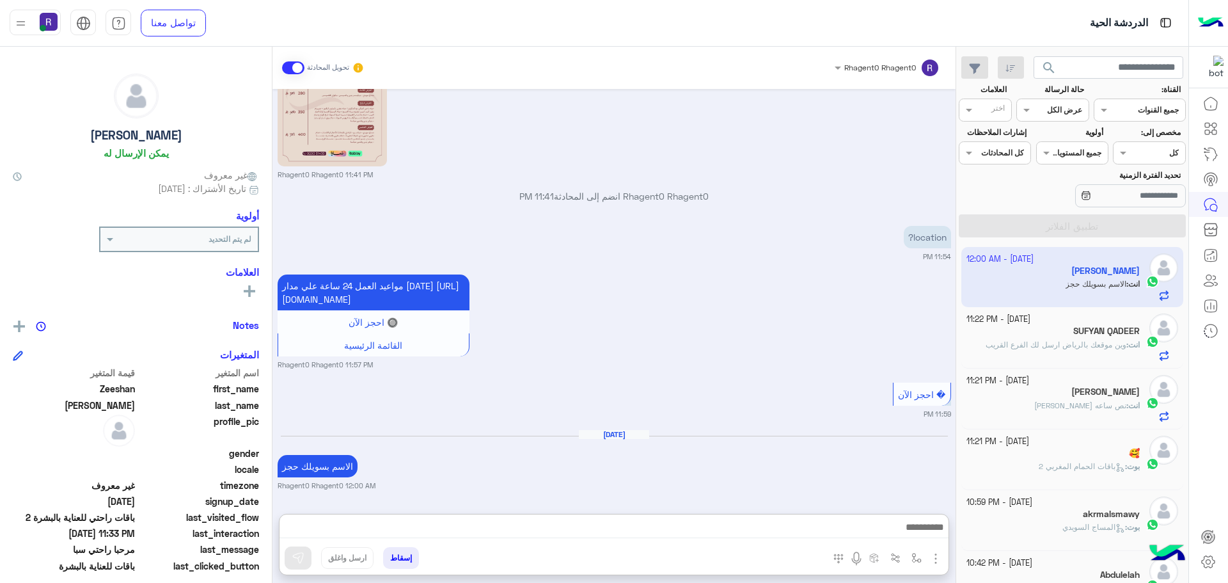
click at [794, 164] on div "Sep 28, 2025 مرحبا راحتي سبا 11:31 PM أهلاً Zeeshan 👋 شكرًا لتواصلك مع ركن راحت…" at bounding box center [614, 295] width 683 height 412
click at [717, 452] on div "Sep 29, 2025 الاسم بسويلك حجز Rhagent0 Rhagent0 12:00 AM" at bounding box center [615, 460] width 674 height 62
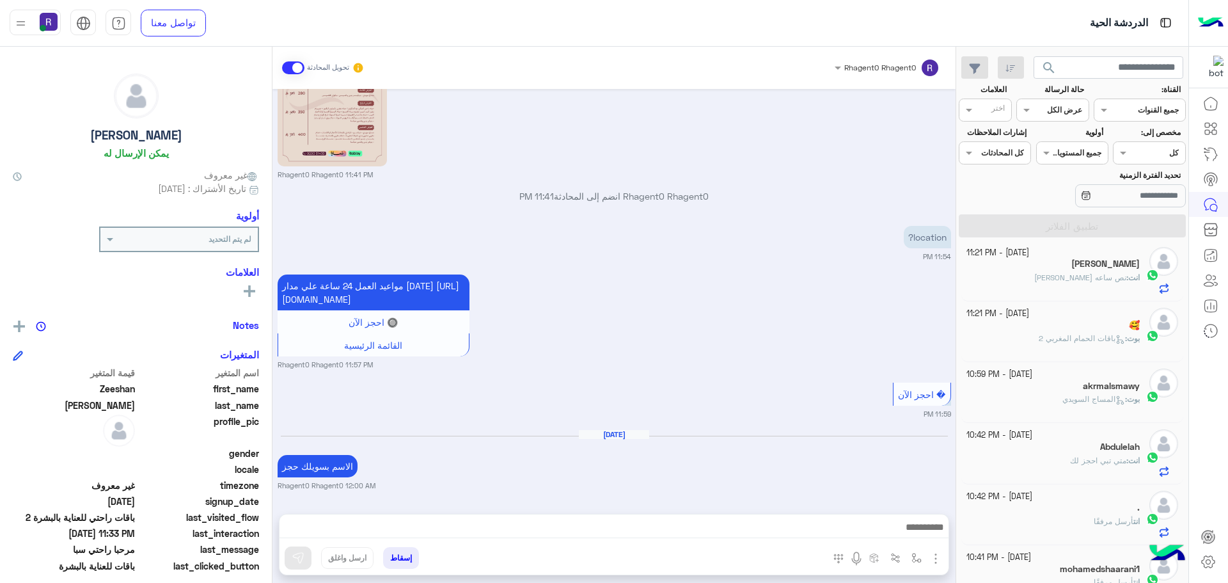
scroll to position [0, 0]
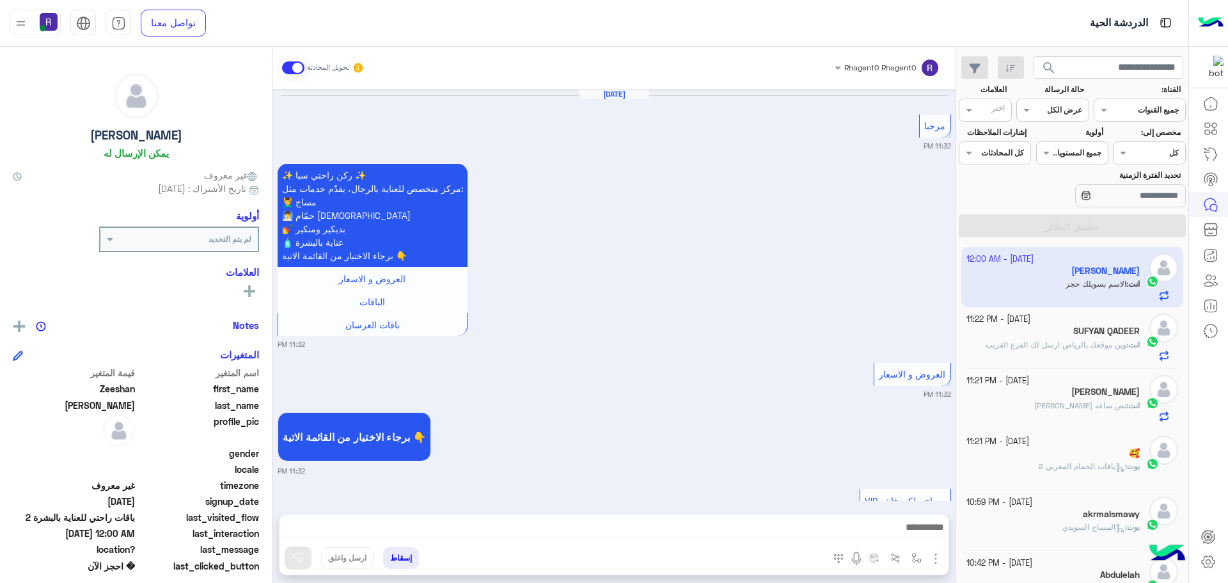
scroll to position [1978, 0]
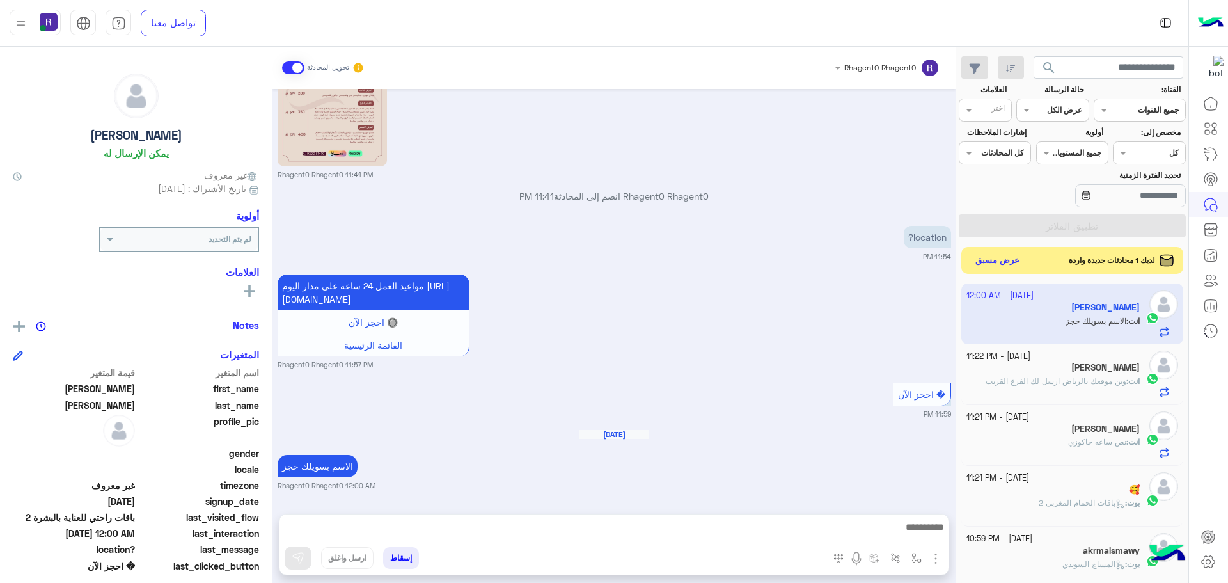
click at [997, 259] on button "عرض مسبق" at bounding box center [998, 260] width 54 height 17
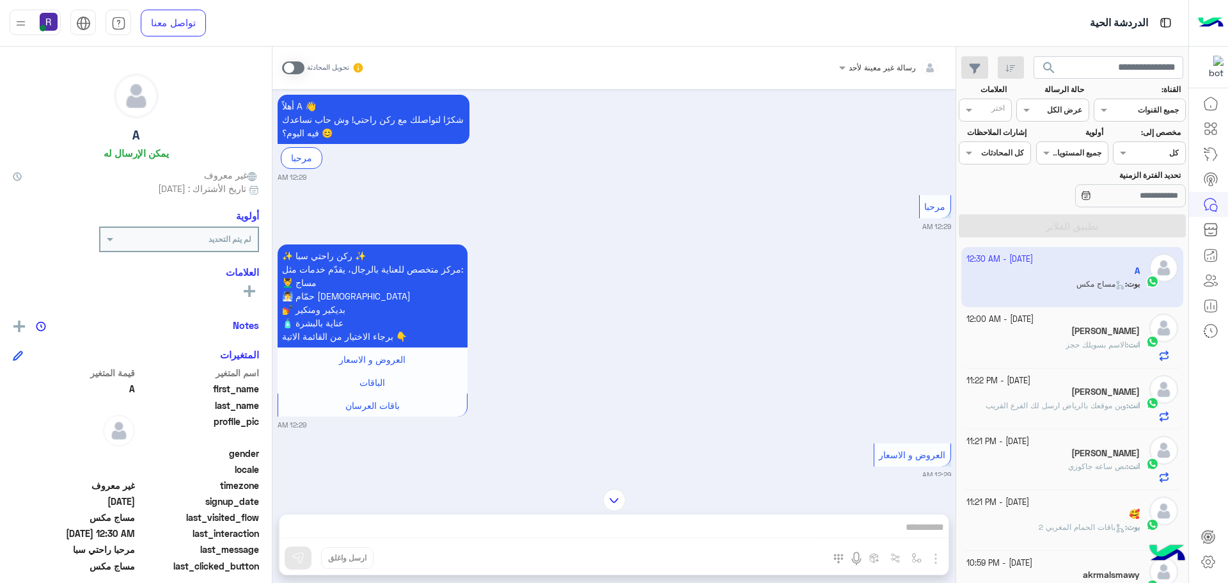
scroll to position [452, 0]
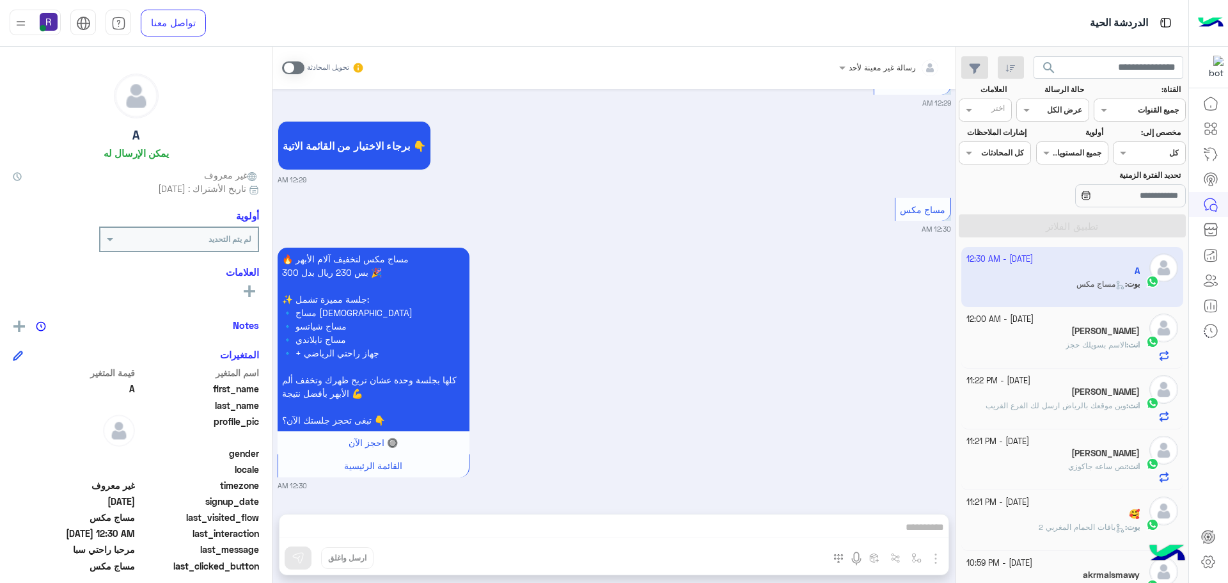
click at [798, 372] on div "🔥 مساج مكس لتخفيف آلام الأبهر بس 230 ريال بدل 300 🎉 ✨ جلسة مميزة تشمل: 🔹 مساج س…" at bounding box center [615, 367] width 674 height 246
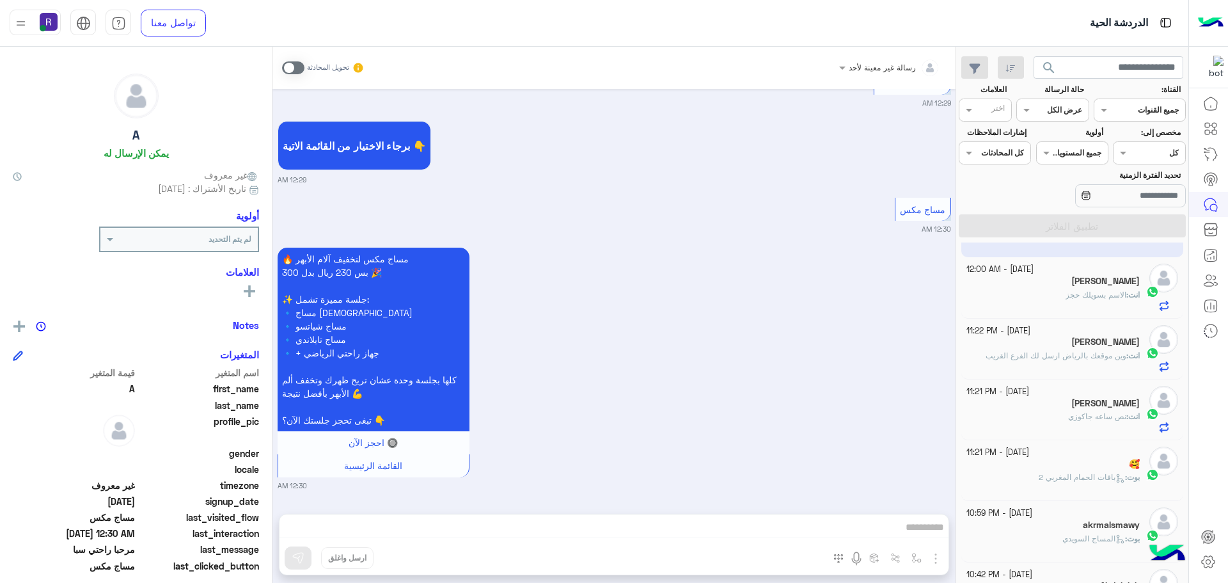
scroll to position [9, 0]
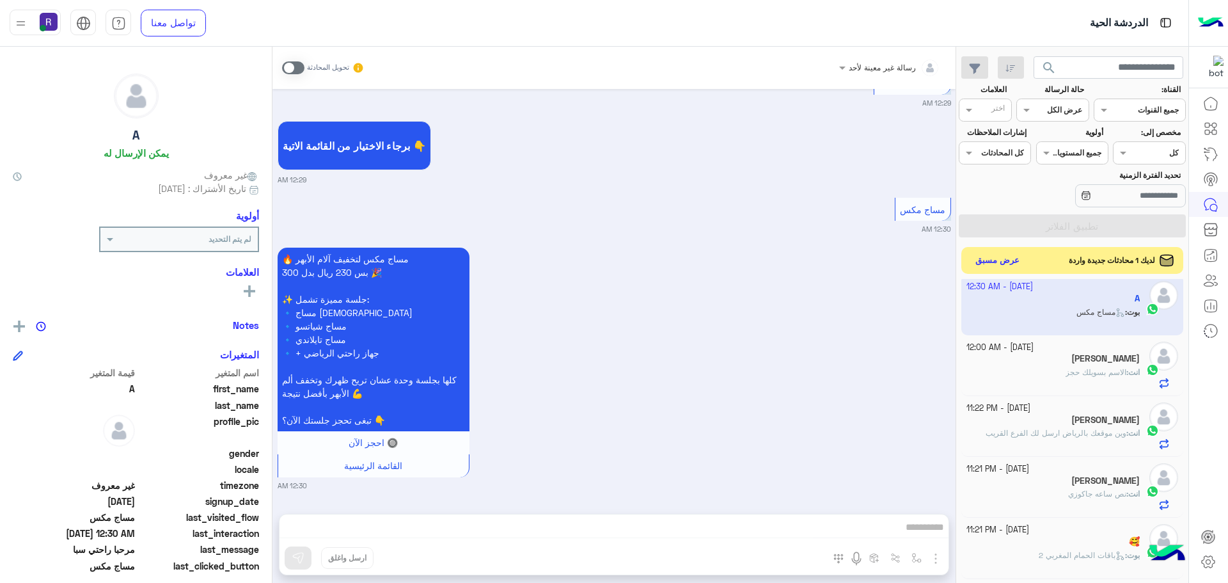
click at [997, 262] on button "عرض مسبق" at bounding box center [998, 260] width 54 height 17
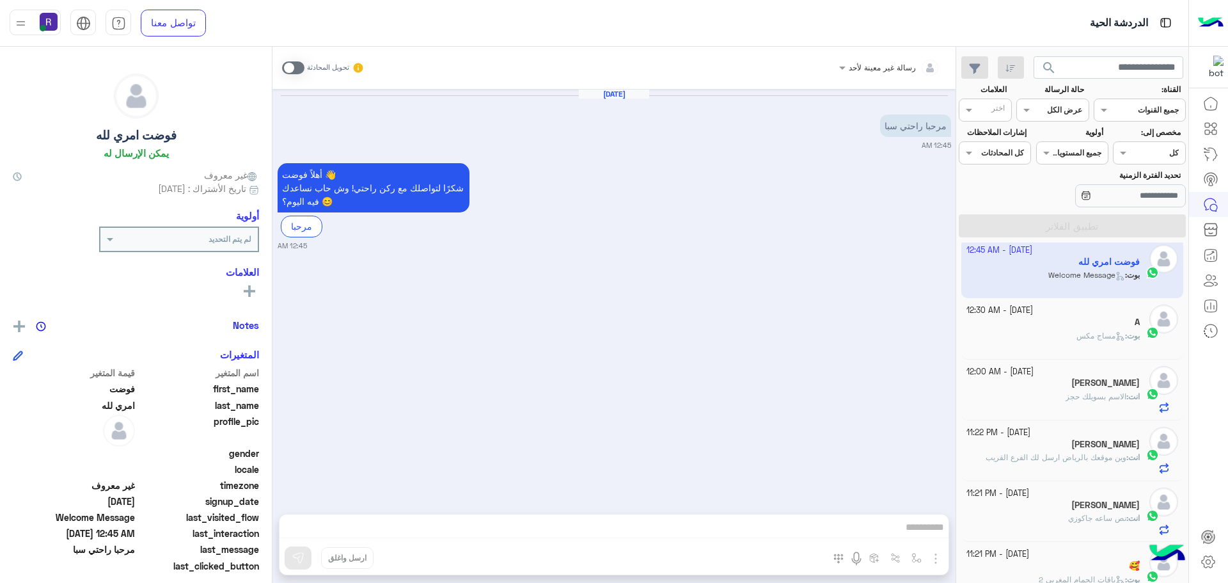
click at [290, 70] on span at bounding box center [293, 67] width 22 height 13
click at [937, 561] on img "button" at bounding box center [935, 558] width 15 height 15
click at [919, 535] on span "الصور" at bounding box center [912, 530] width 24 height 15
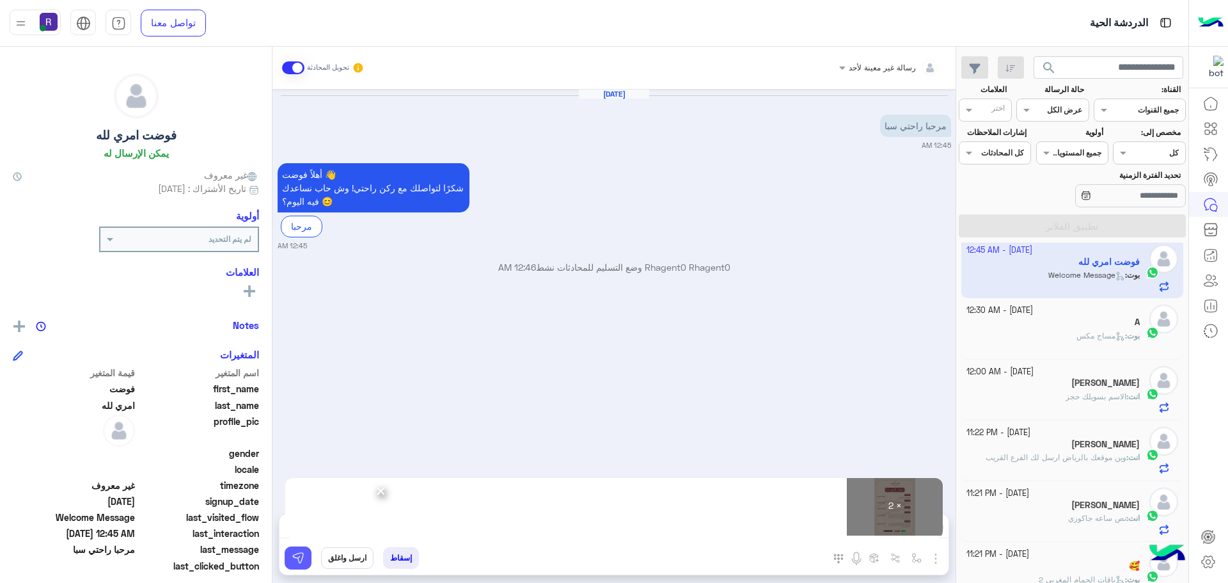
click at [294, 564] on button at bounding box center [298, 557] width 27 height 23
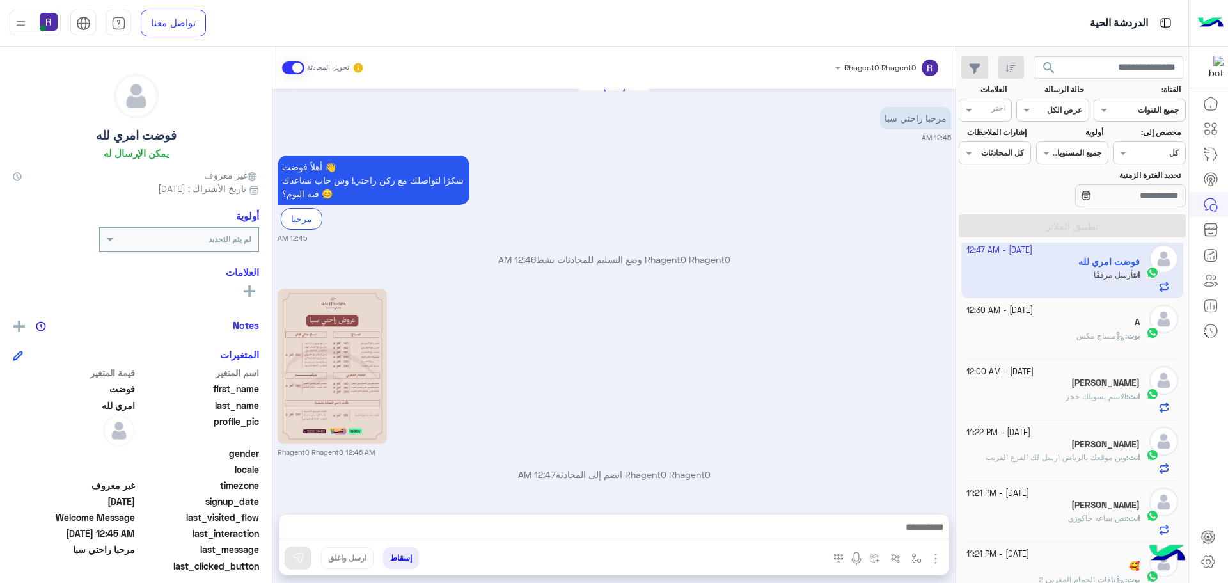
scroll to position [189, 0]
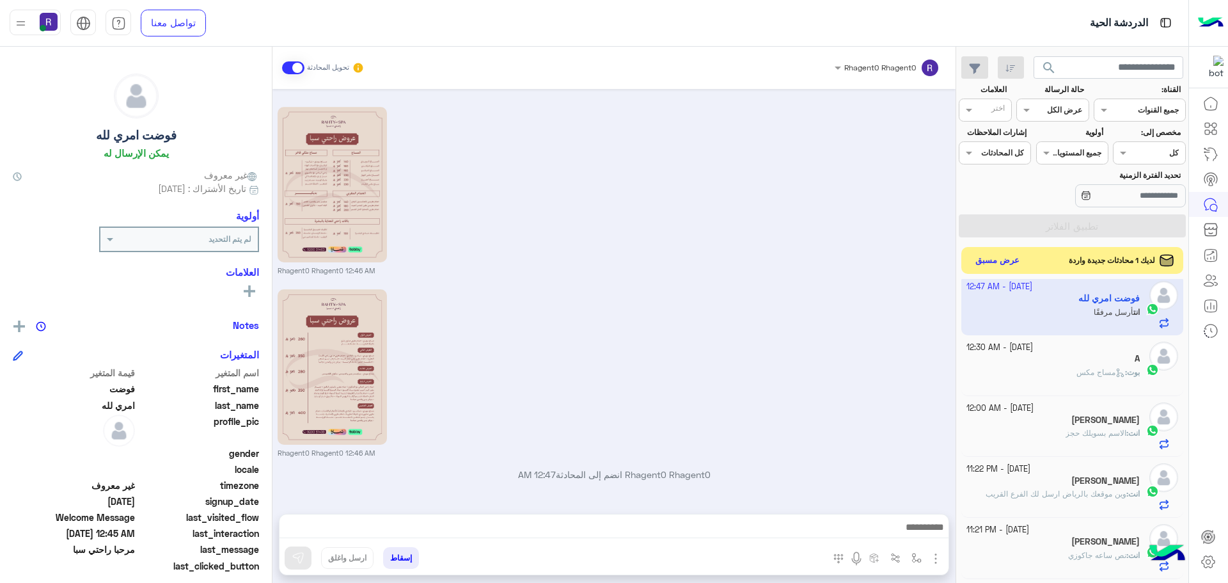
click at [1001, 265] on button "عرض مسبق" at bounding box center [998, 260] width 54 height 17
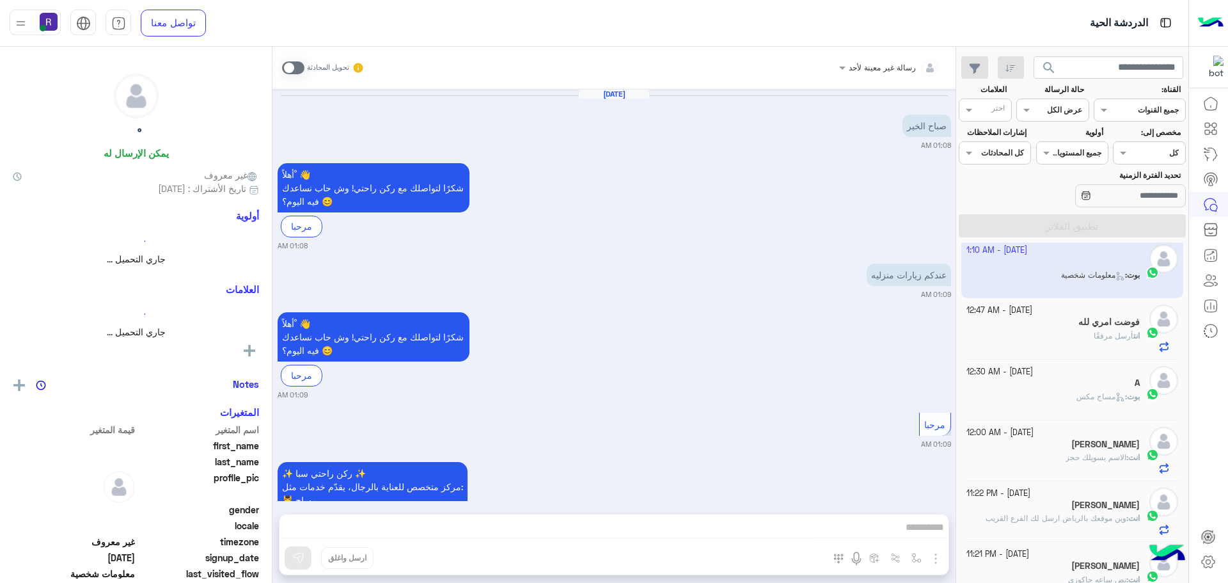
scroll to position [743, 0]
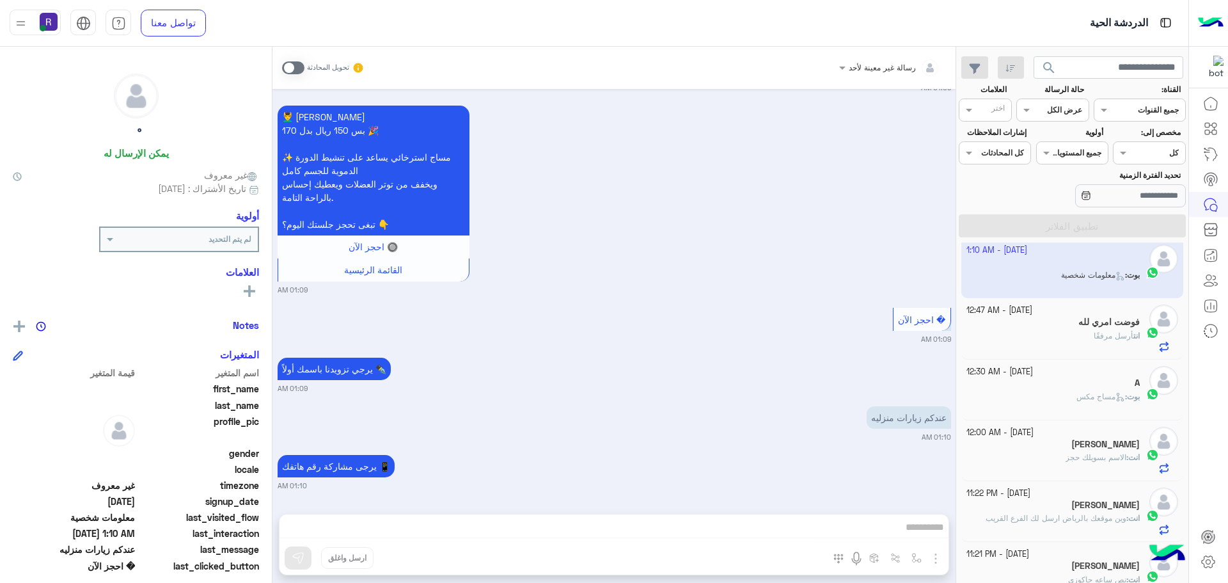
click at [294, 63] on span at bounding box center [293, 67] width 22 height 13
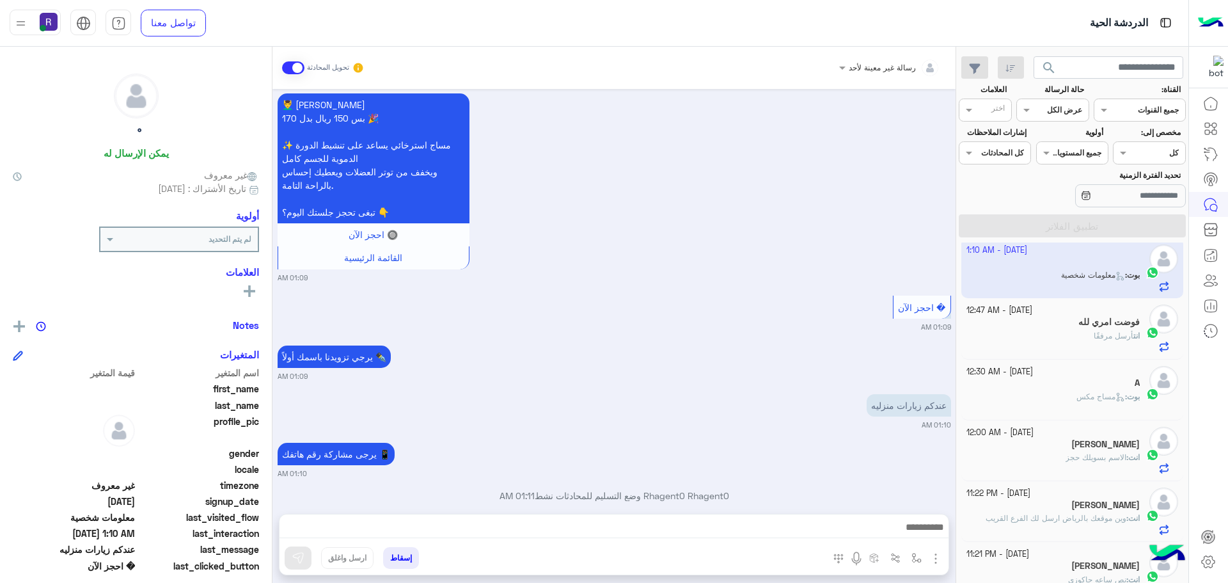
scroll to position [777, 0]
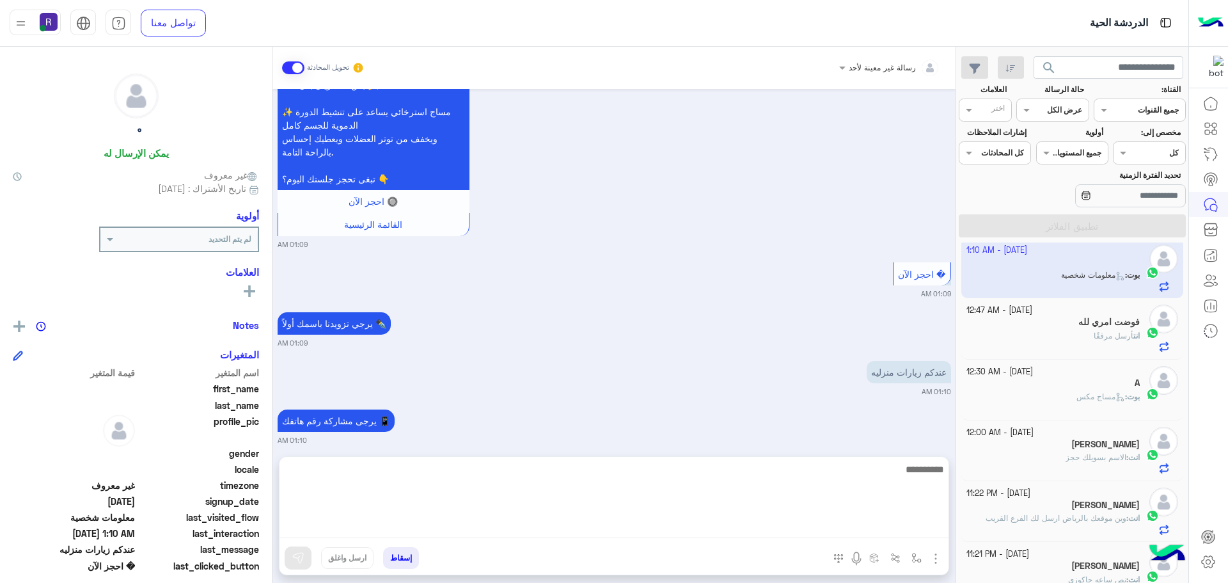
click at [786, 527] on textarea at bounding box center [614, 499] width 669 height 77
type textarea "**********"
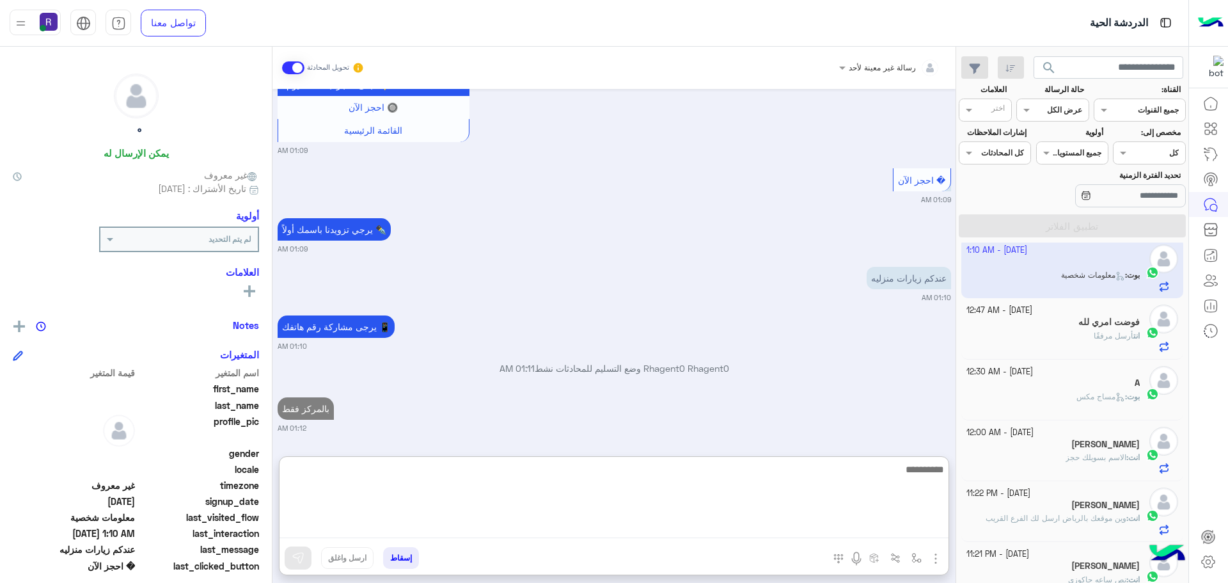
paste textarea "**********"
type textarea "**********"
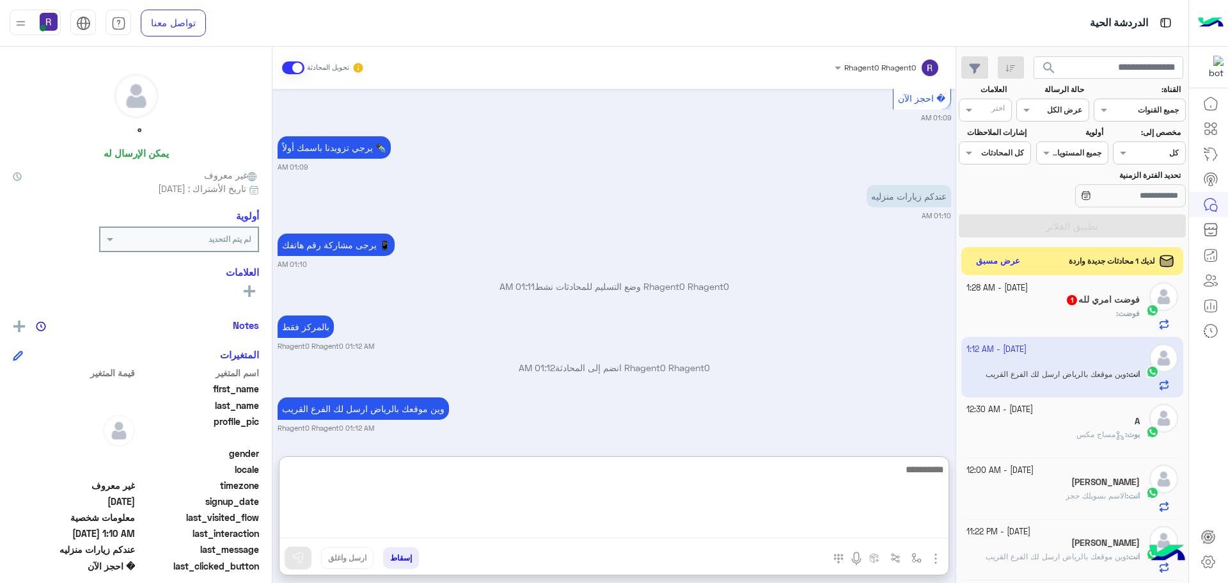
scroll to position [965, 0]
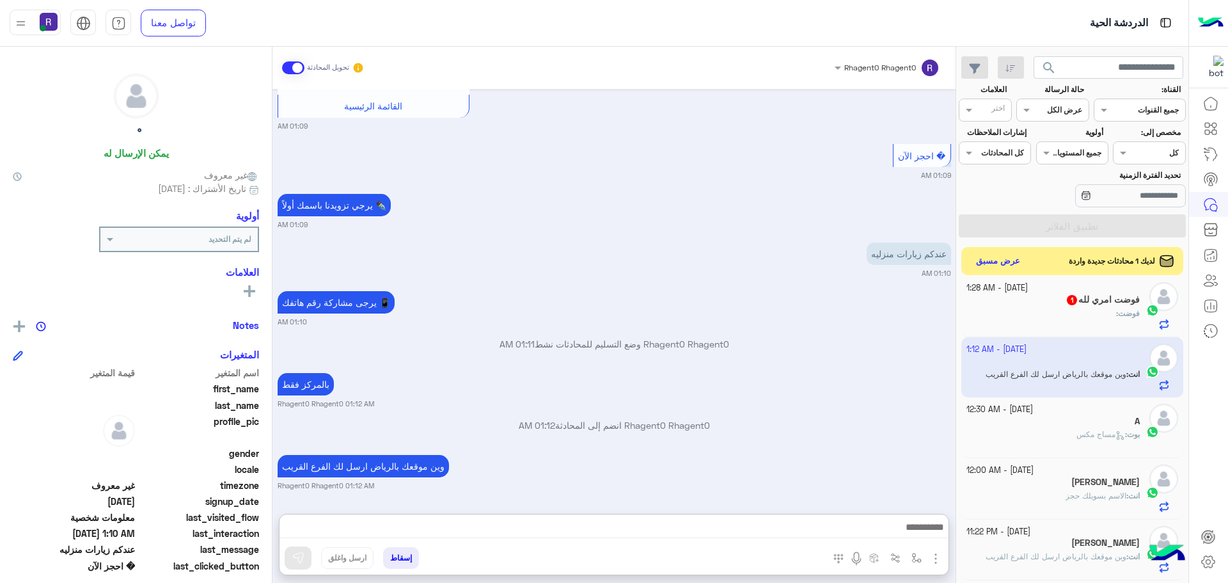
click at [1059, 313] on div "فوضت :" at bounding box center [1054, 319] width 174 height 22
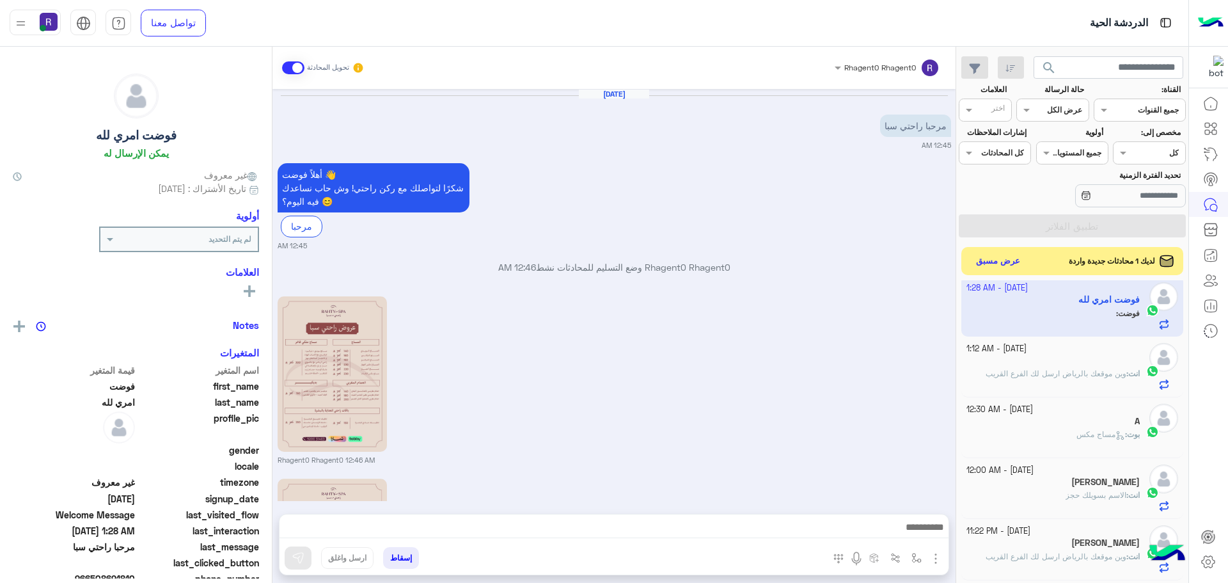
scroll to position [239, 0]
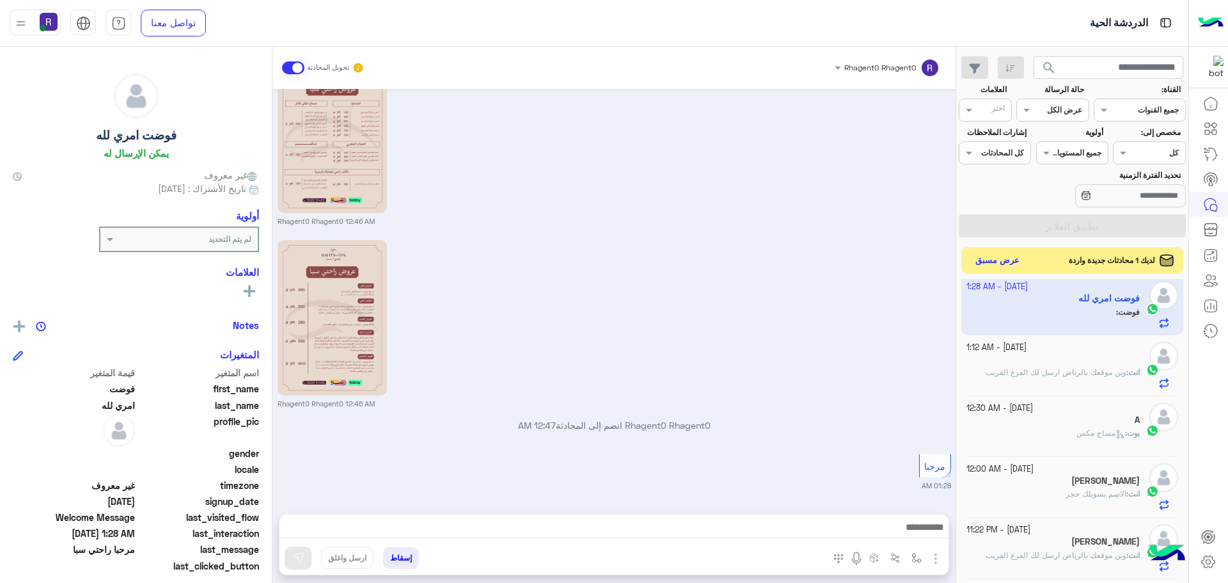
click at [1008, 258] on button "عرض مسبق" at bounding box center [998, 260] width 54 height 17
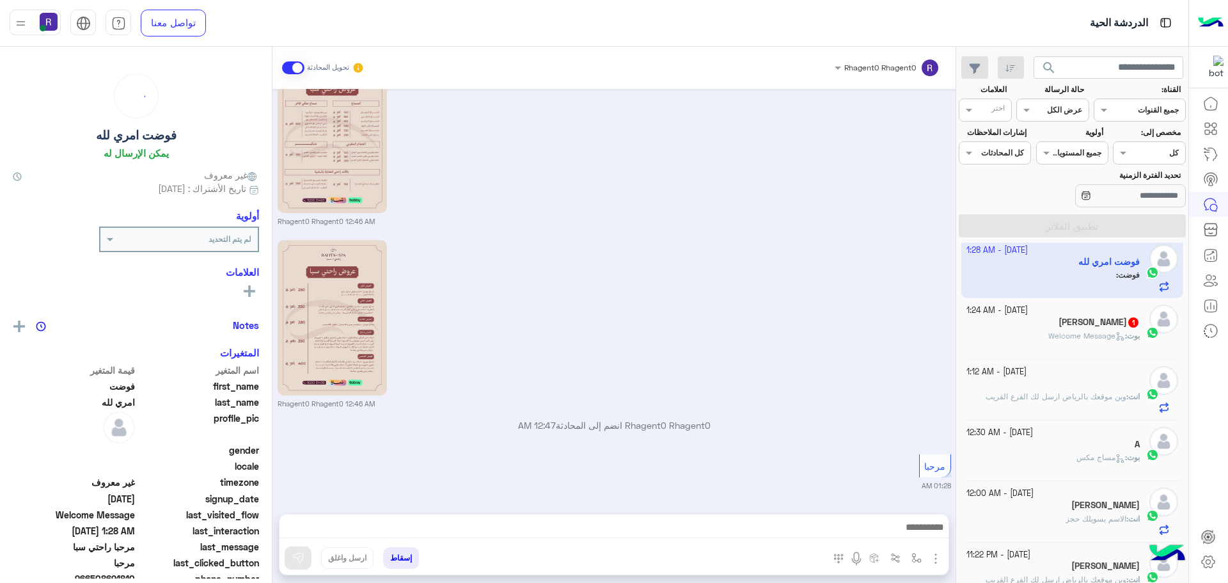
click at [1038, 332] on div "بوت : Welcome Message" at bounding box center [1054, 341] width 174 height 22
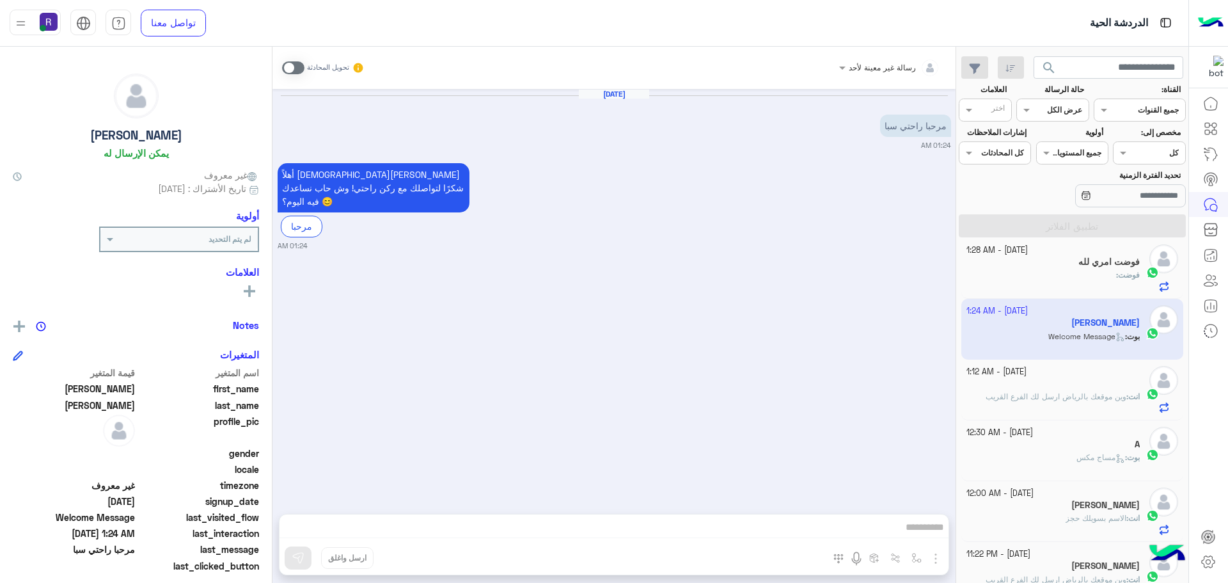
click at [293, 67] on span at bounding box center [293, 67] width 22 height 13
click at [934, 560] on img "button" at bounding box center [935, 558] width 15 height 15
click at [911, 527] on span "الصور" at bounding box center [912, 530] width 24 height 15
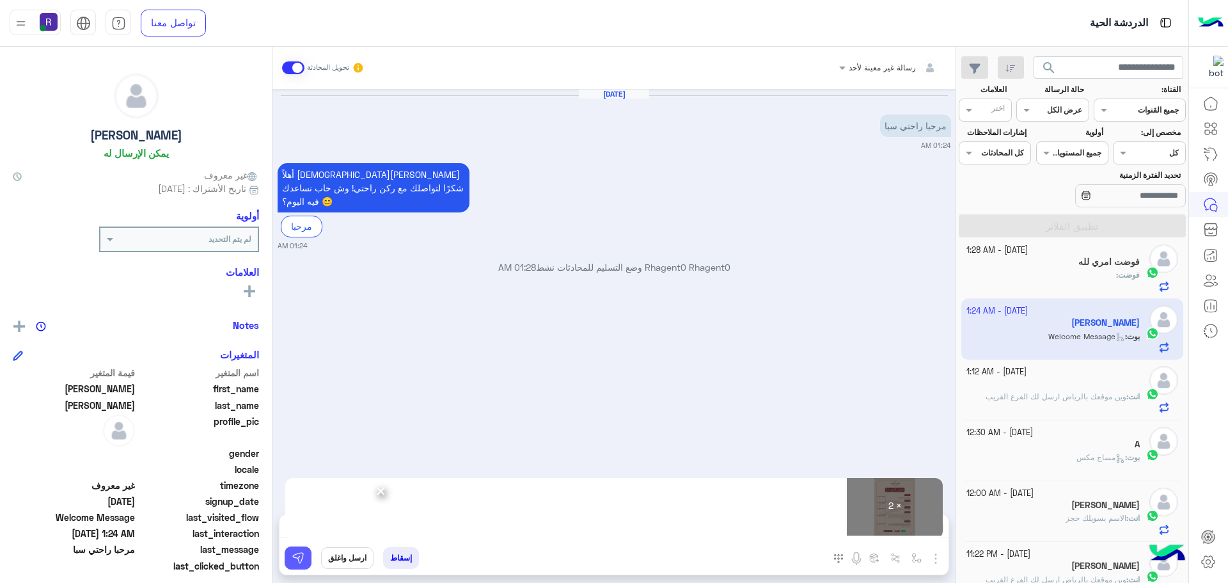
click at [292, 564] on img at bounding box center [298, 557] width 13 height 13
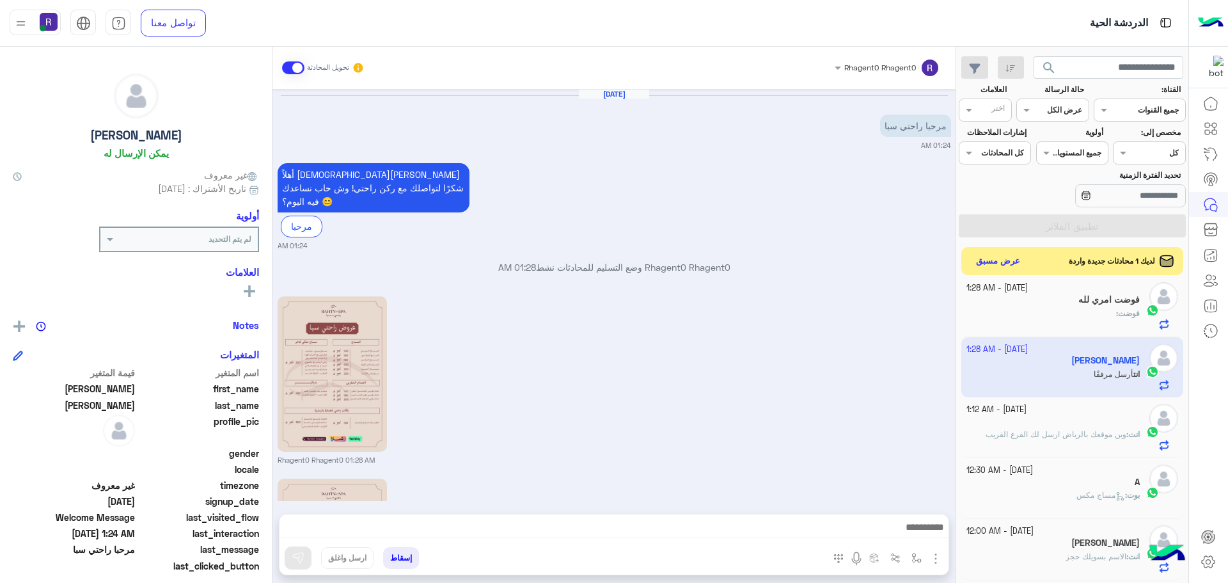
scroll to position [189, 0]
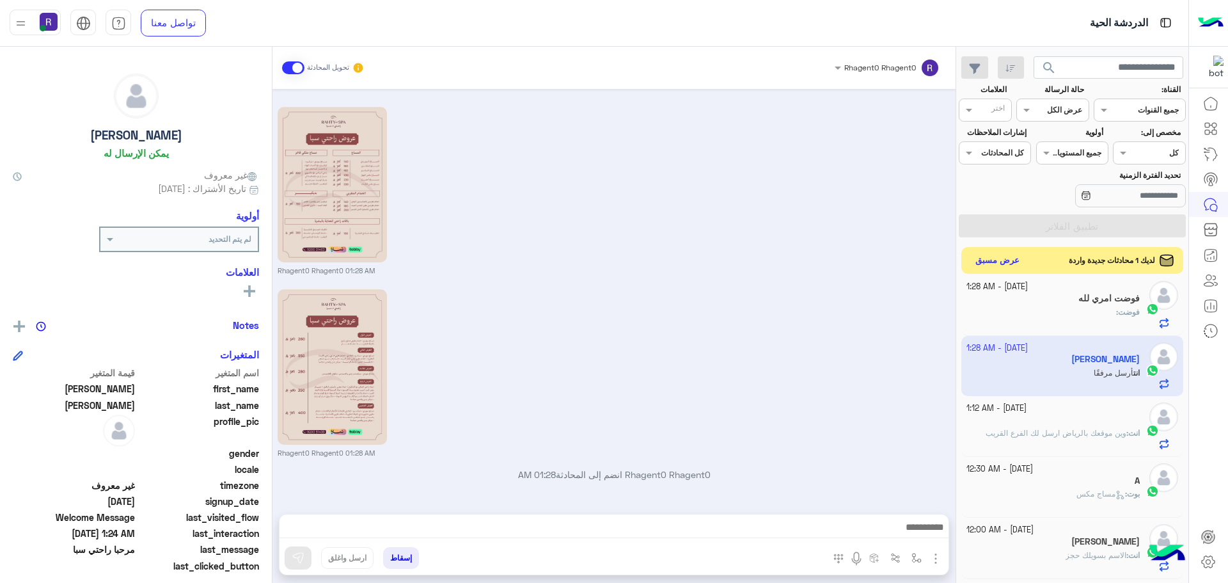
click at [987, 258] on button "عرض مسبق" at bounding box center [998, 260] width 54 height 17
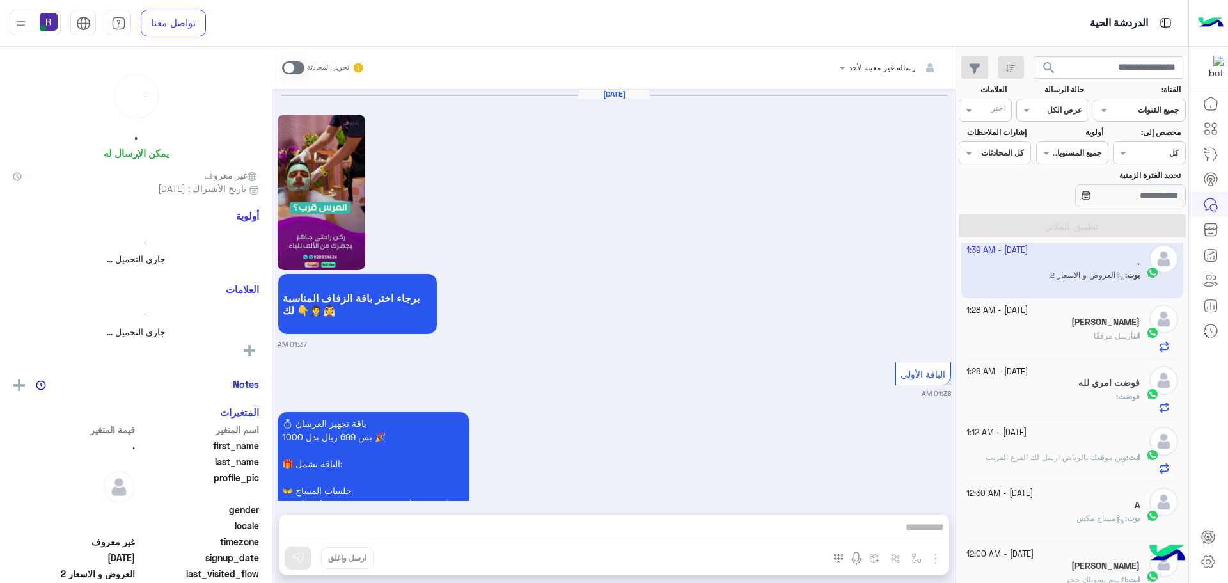
scroll to position [1731, 0]
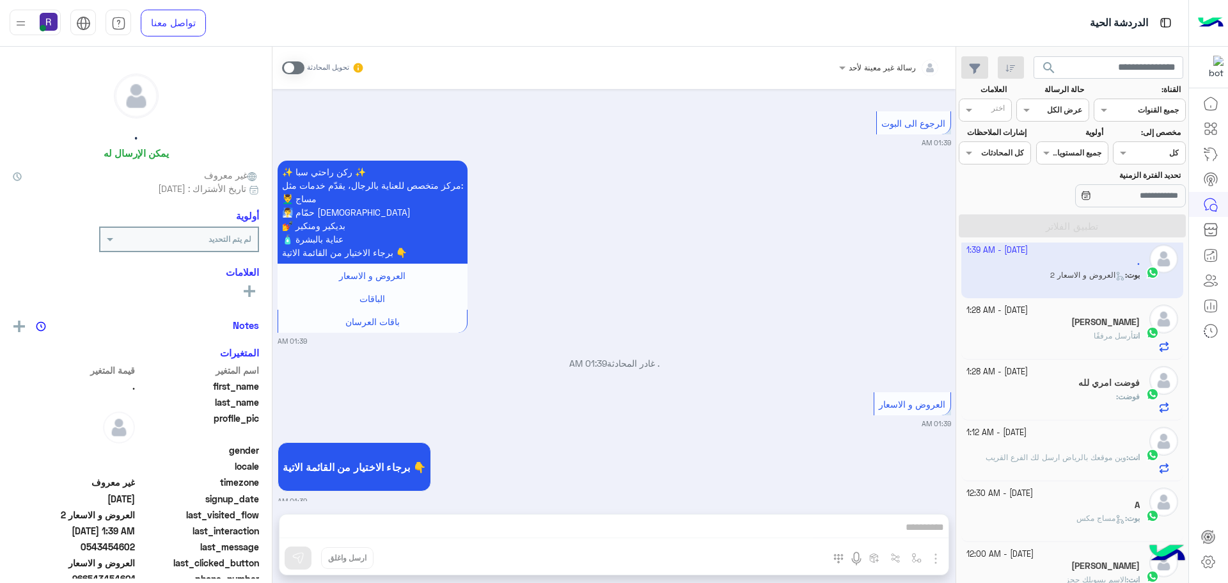
click at [291, 72] on span at bounding box center [293, 67] width 22 height 13
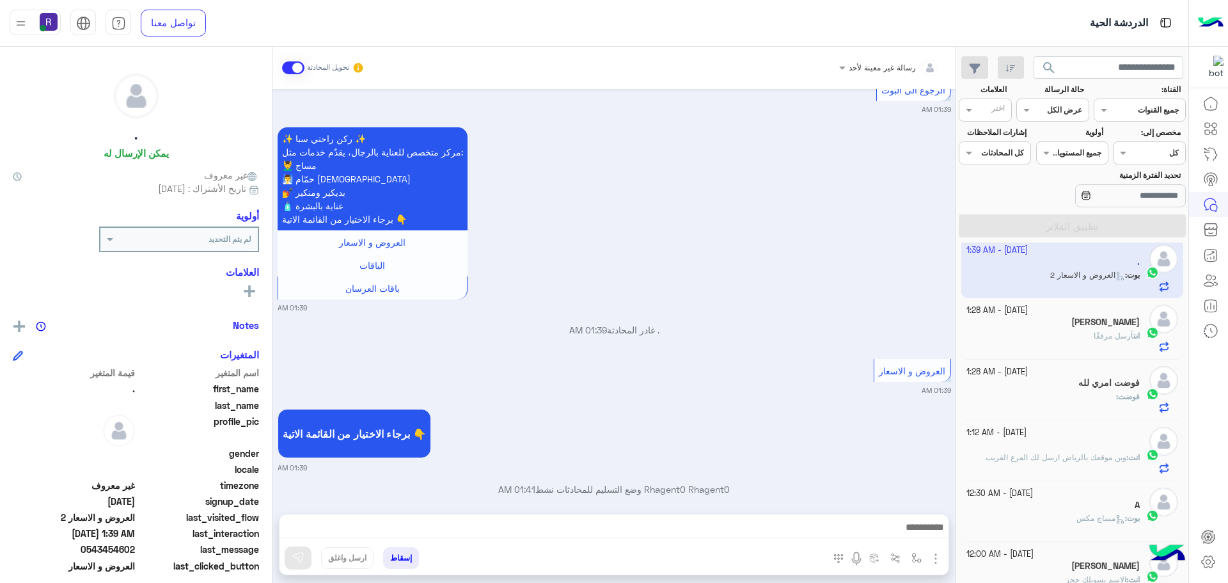
click at [939, 558] on img "button" at bounding box center [935, 558] width 15 height 15
click at [901, 531] on span "الصور" at bounding box center [912, 530] width 24 height 15
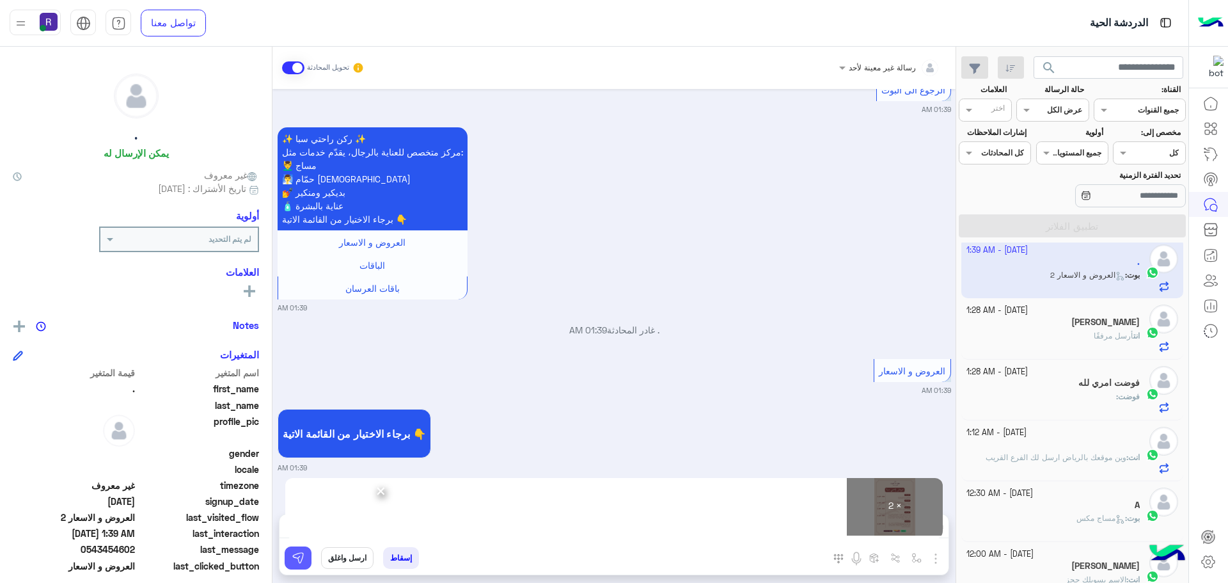
click at [310, 555] on button at bounding box center [298, 557] width 27 height 23
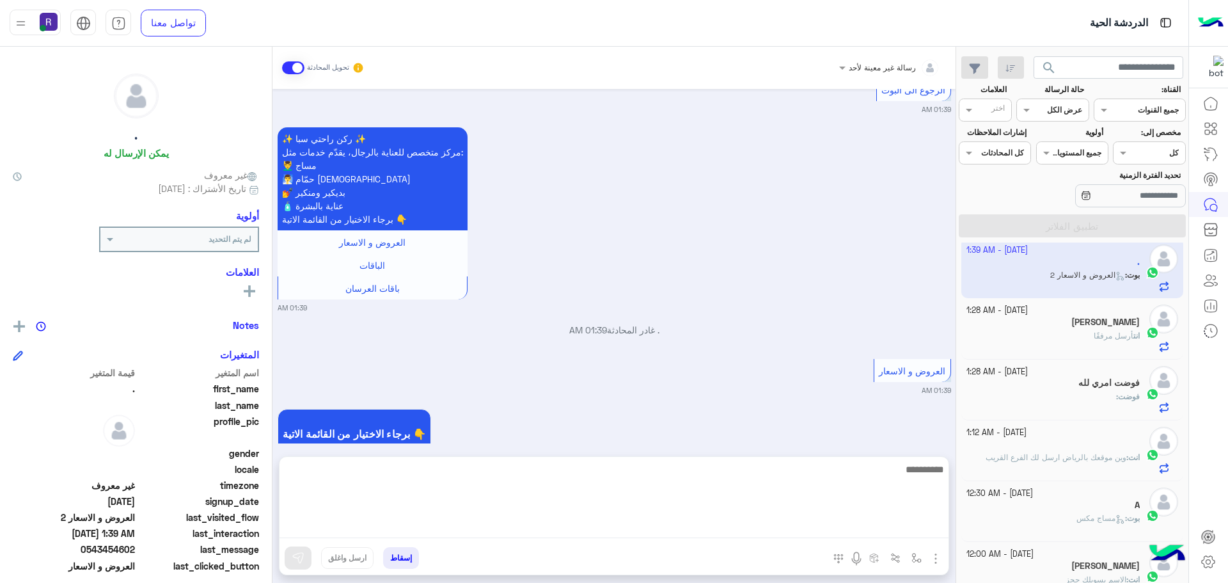
click at [500, 525] on textarea at bounding box center [614, 499] width 669 height 77
paste textarea "**********"
type textarea "**********"
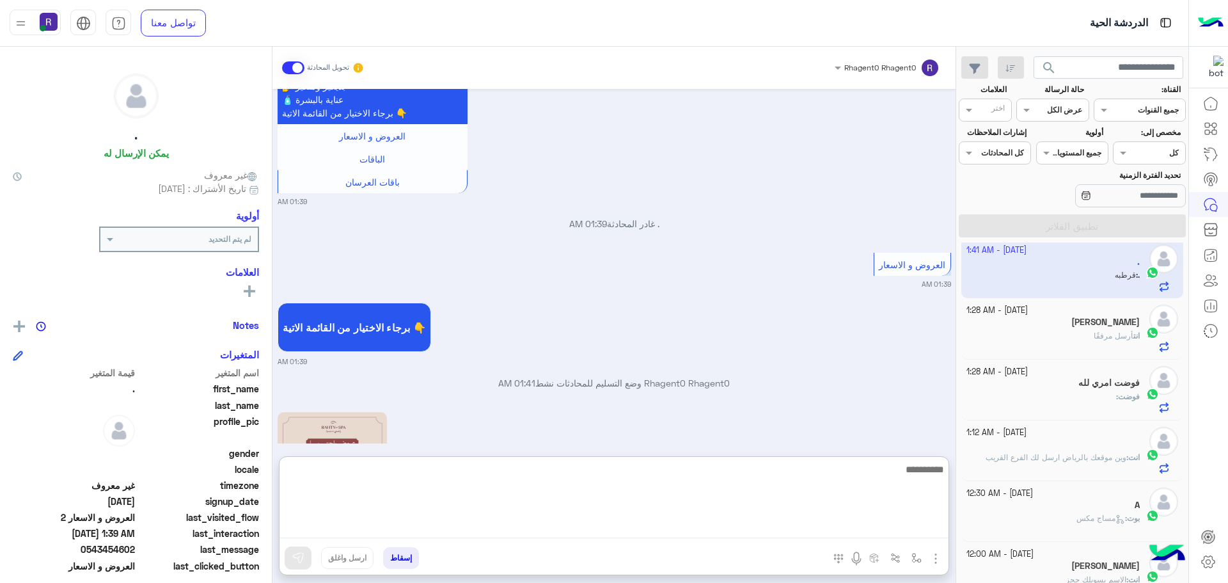
scroll to position [2338, 0]
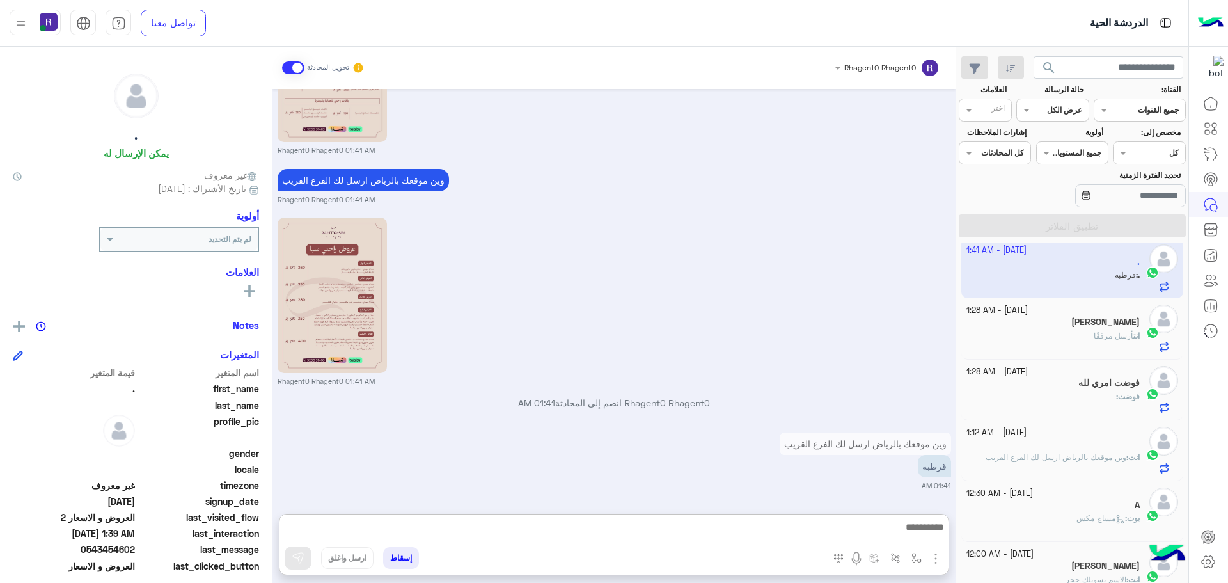
click at [907, 214] on div "Rhagent0 Rhagent0 01:41 AM" at bounding box center [615, 300] width 674 height 172
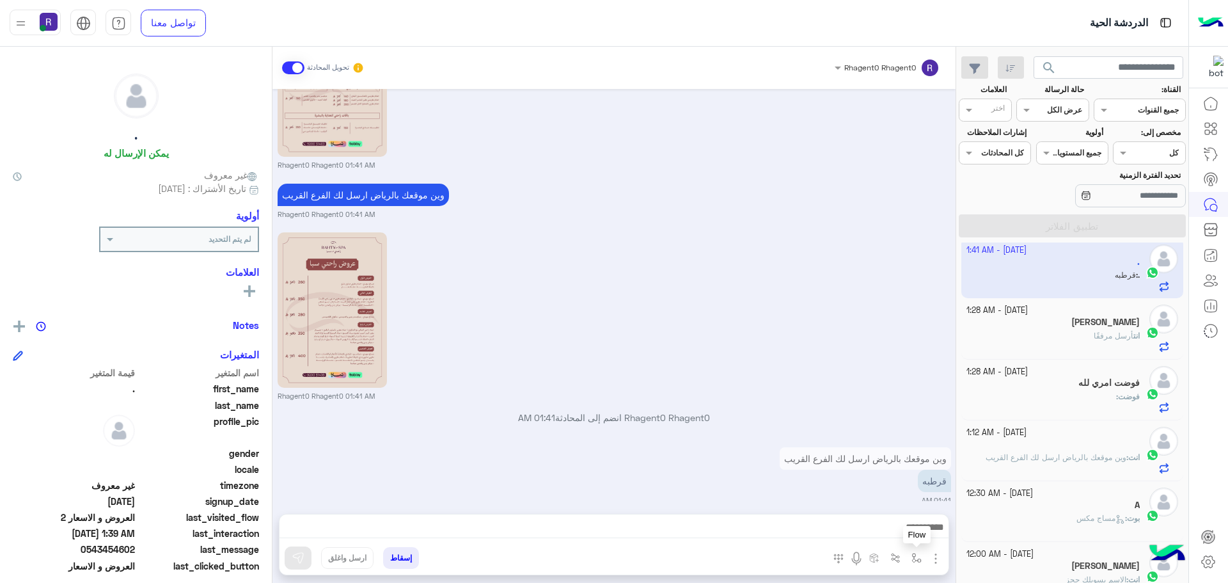
click at [926, 555] on button "button" at bounding box center [917, 557] width 21 height 21
click at [907, 534] on div "أدخل اسم مجموعة الرسائل" at bounding box center [877, 530] width 88 height 12
type input "*****"
click at [903, 512] on div "الجنادرية" at bounding box center [879, 507] width 95 height 25
type textarea "*********"
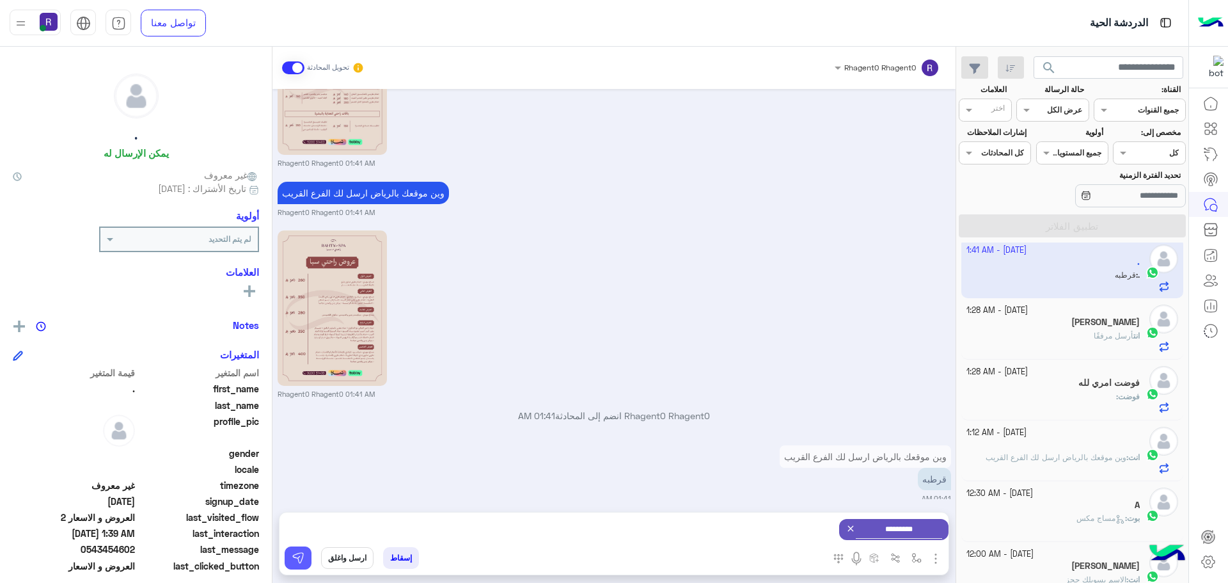
click at [297, 562] on img at bounding box center [298, 557] width 13 height 13
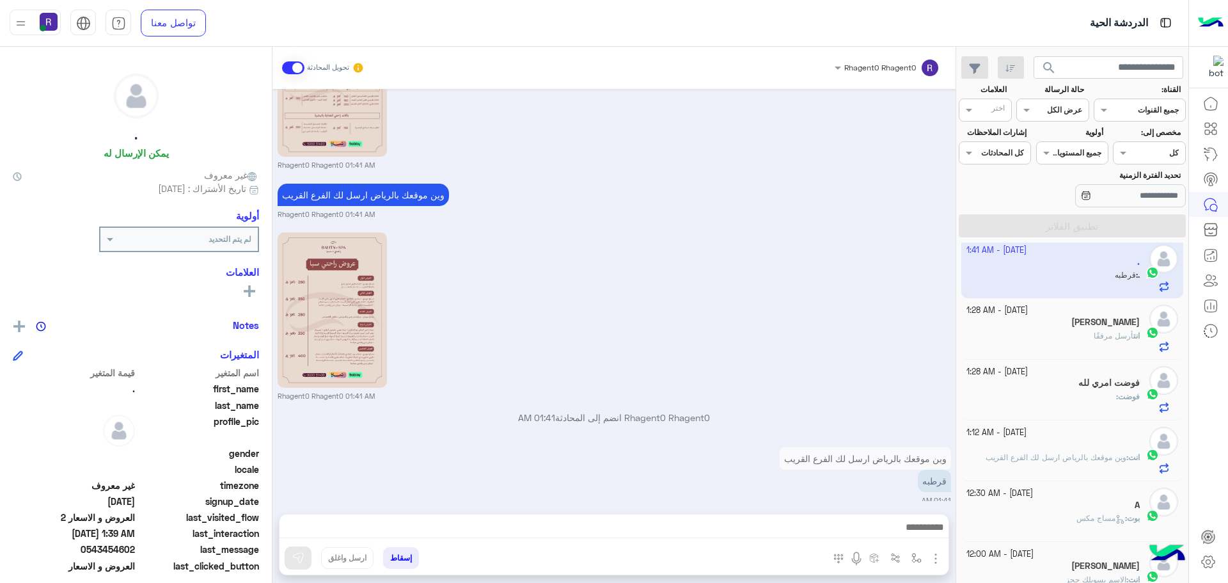
click at [445, 511] on div "Rhagent0 Rhagent0 تحويل المحادثة Sep 29, 2025 برجاء اختر باقة الزفاف المناسبة ل…" at bounding box center [614, 317] width 683 height 541
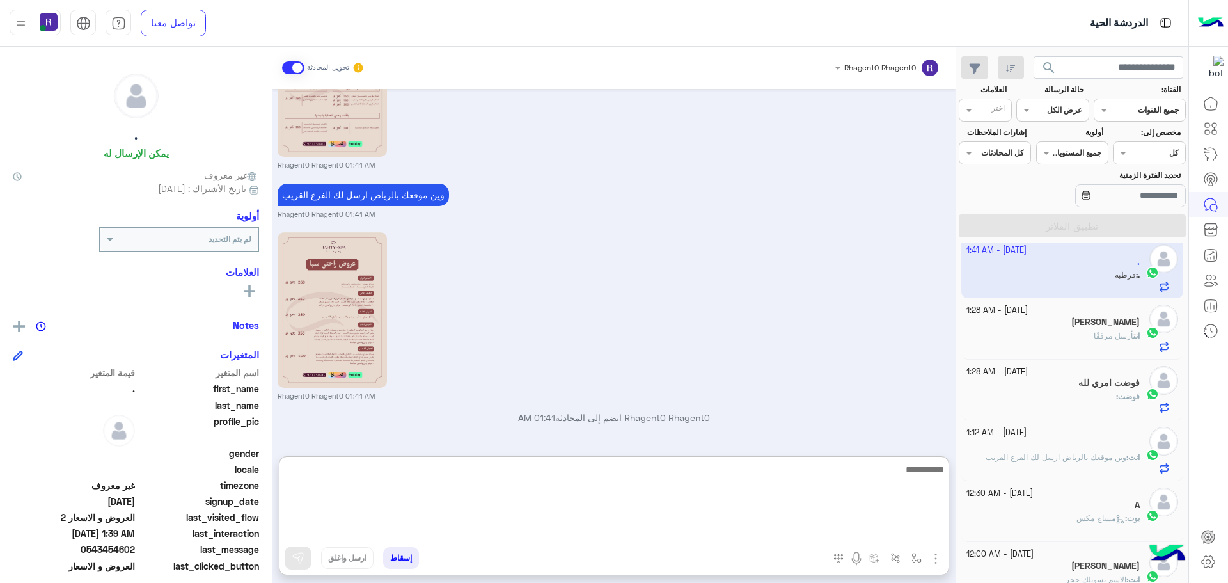
click at [445, 519] on textarea at bounding box center [614, 499] width 669 height 77
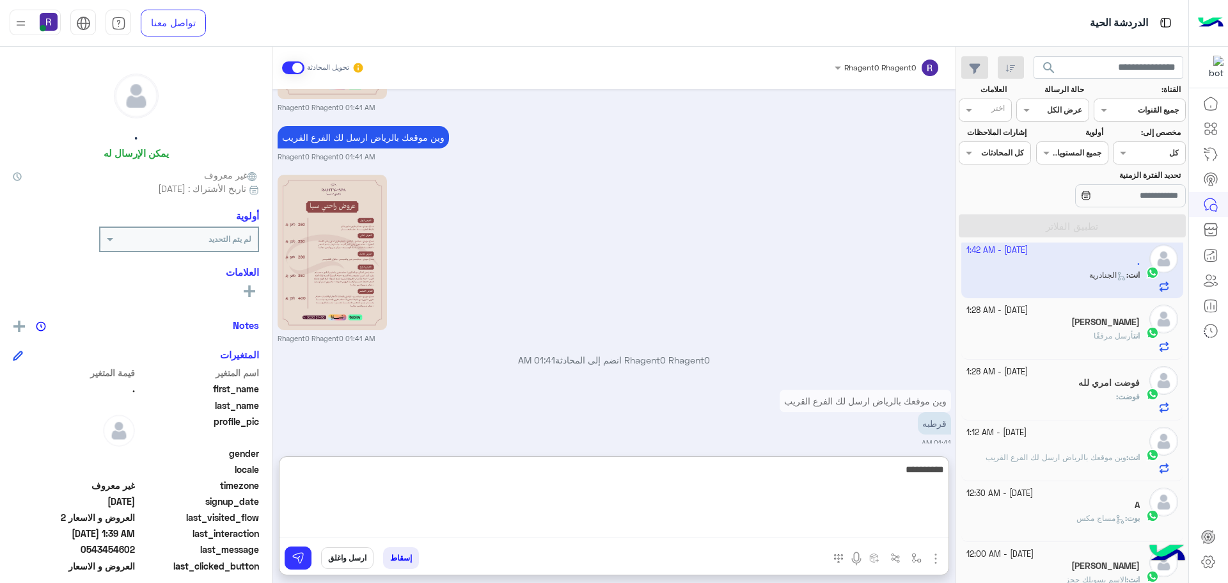
scroll to position [2460, 0]
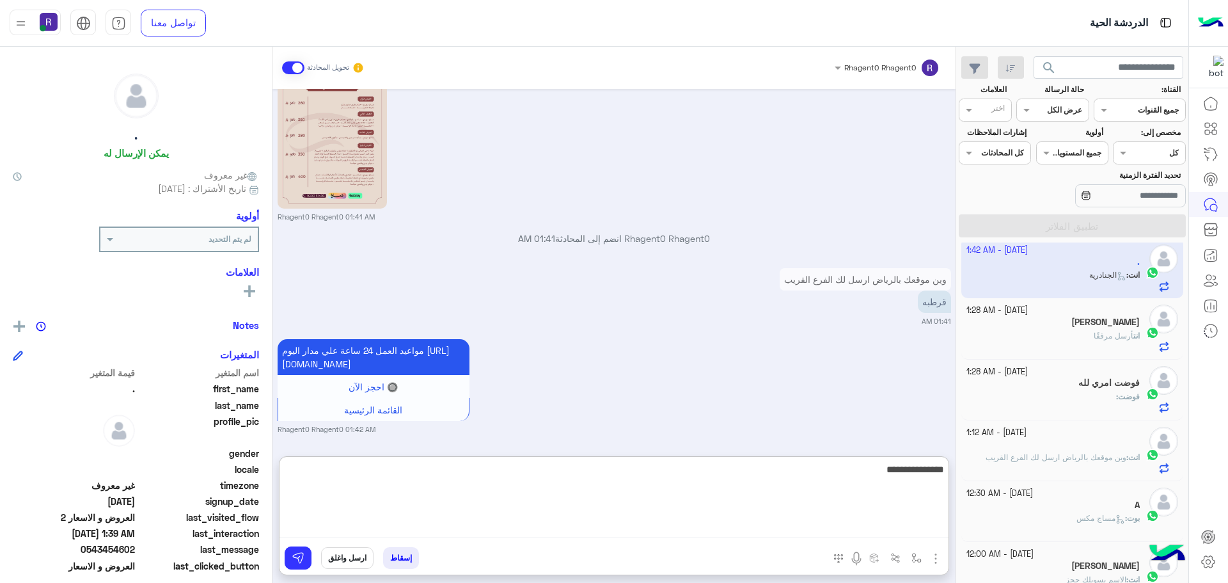
type textarea "**********"
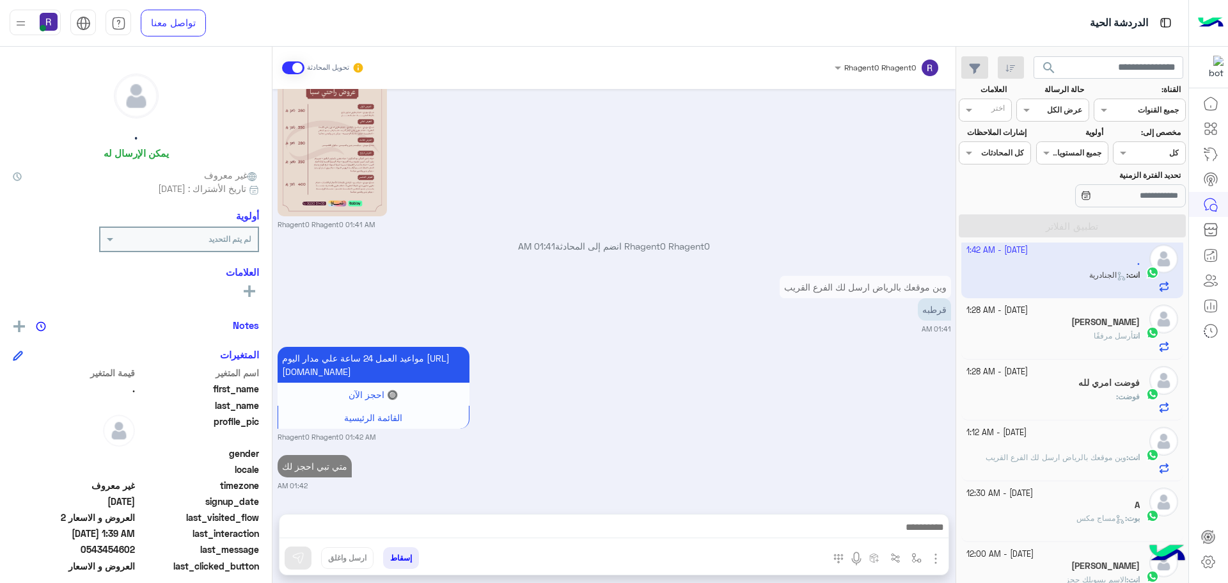
click at [1106, 447] on div "ْ" at bounding box center [1054, 445] width 174 height 13
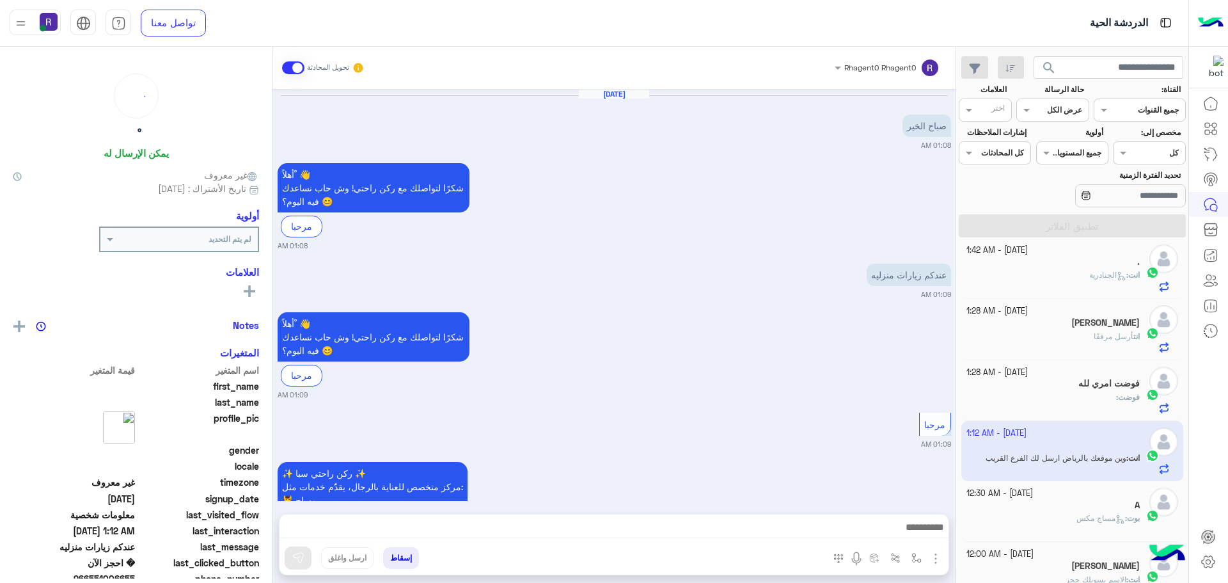
scroll to position [907, 0]
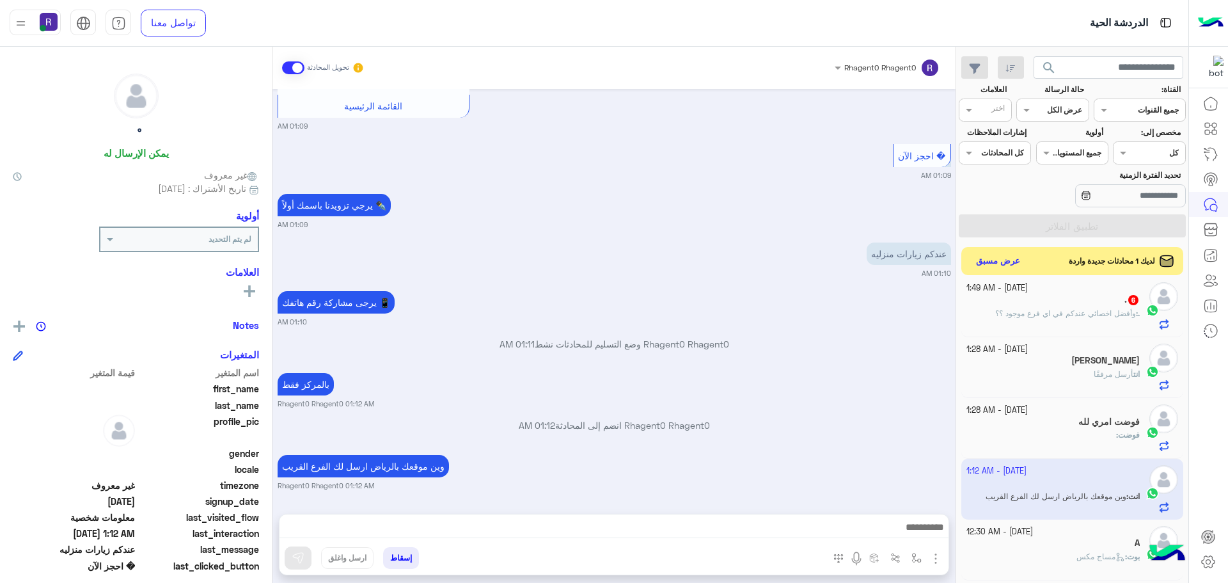
click at [1088, 318] on p ". : وأفضل اخصائي عندكم في اي فرع موجود ؟؟" at bounding box center [1067, 314] width 145 height 12
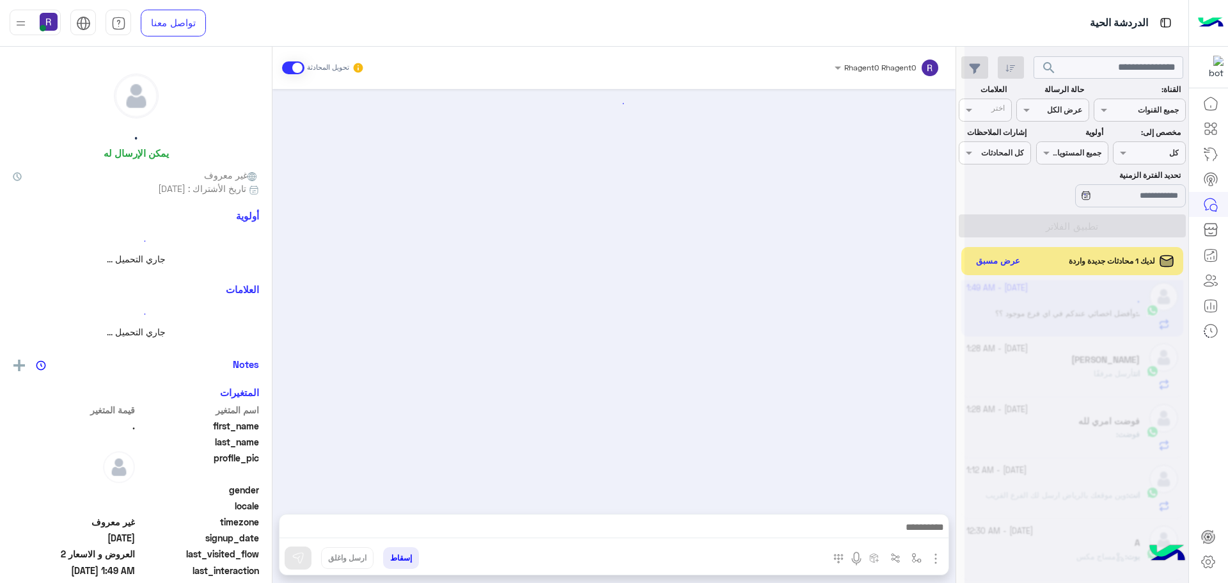
scroll to position [1127, 0]
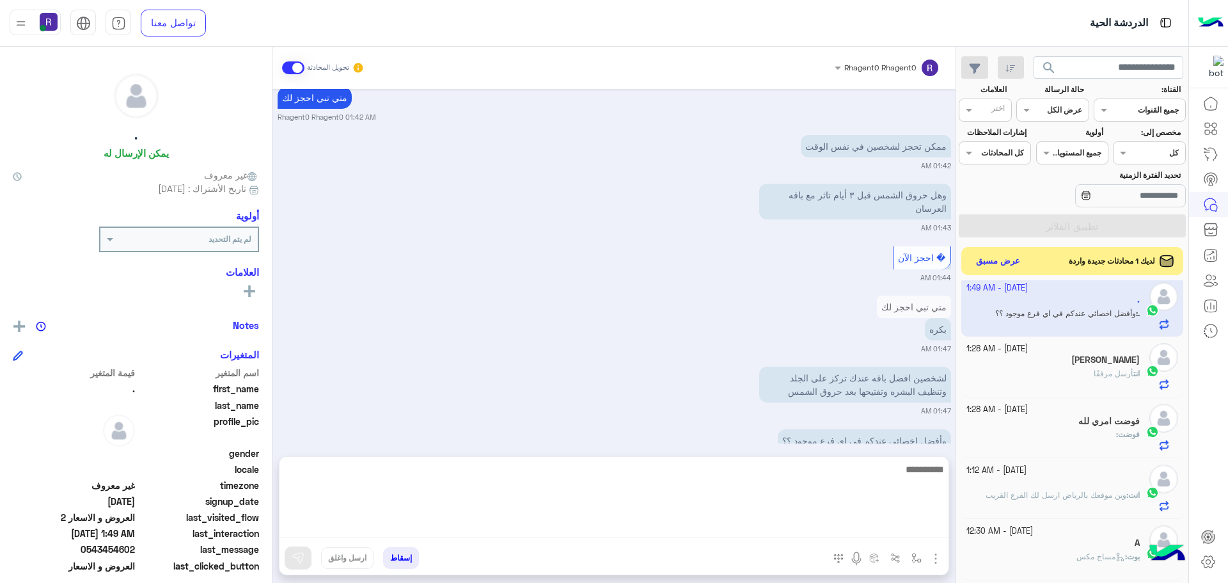
click at [854, 530] on textarea at bounding box center [614, 499] width 669 height 77
type textarea "**********"
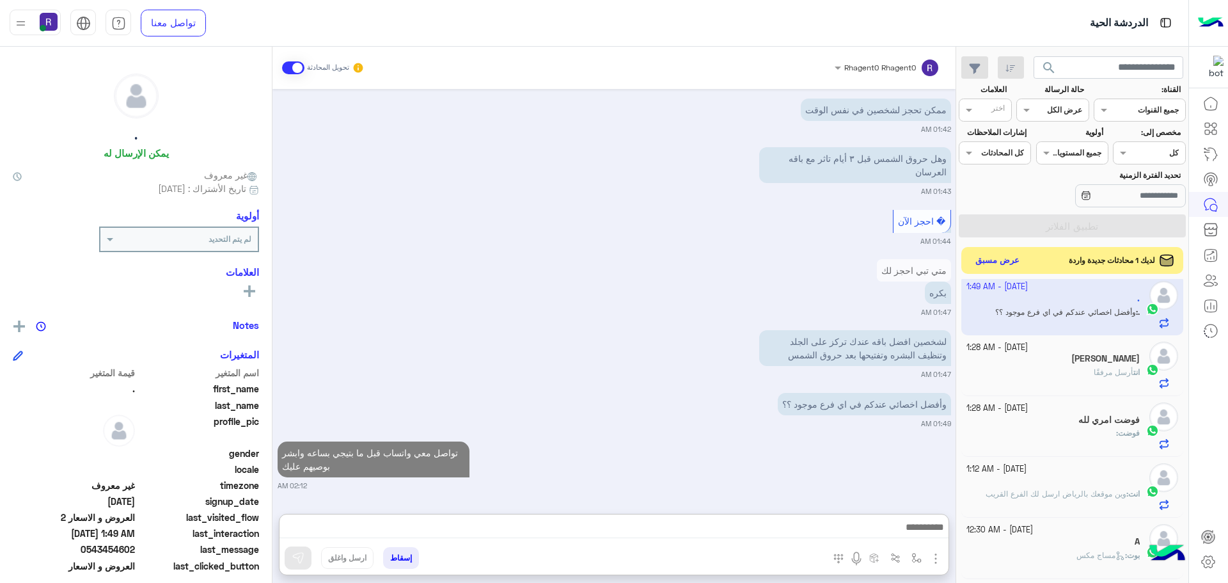
click at [1002, 257] on button "عرض مسبق" at bounding box center [998, 260] width 54 height 17
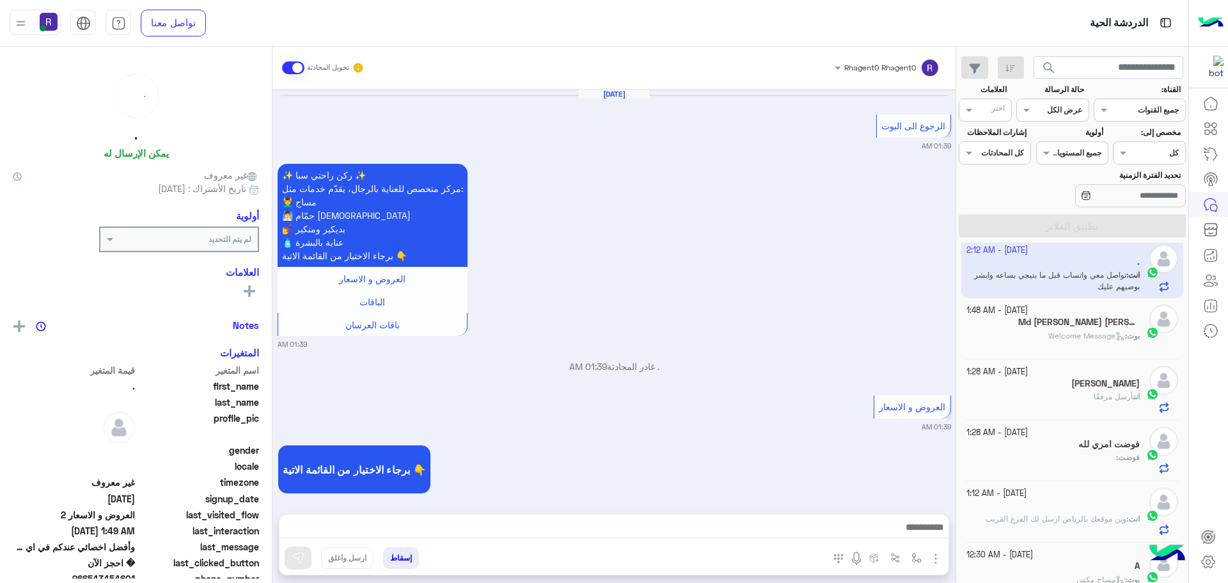
scroll to position [1218, 0]
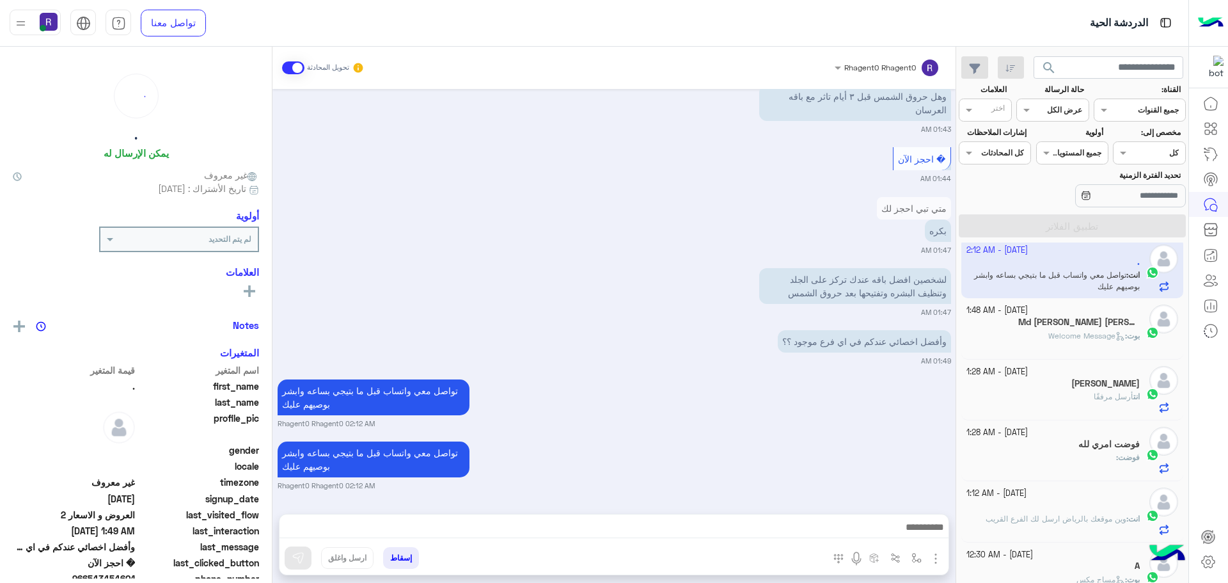
click at [1095, 333] on span "Welcome Message" at bounding box center [1087, 336] width 77 height 10
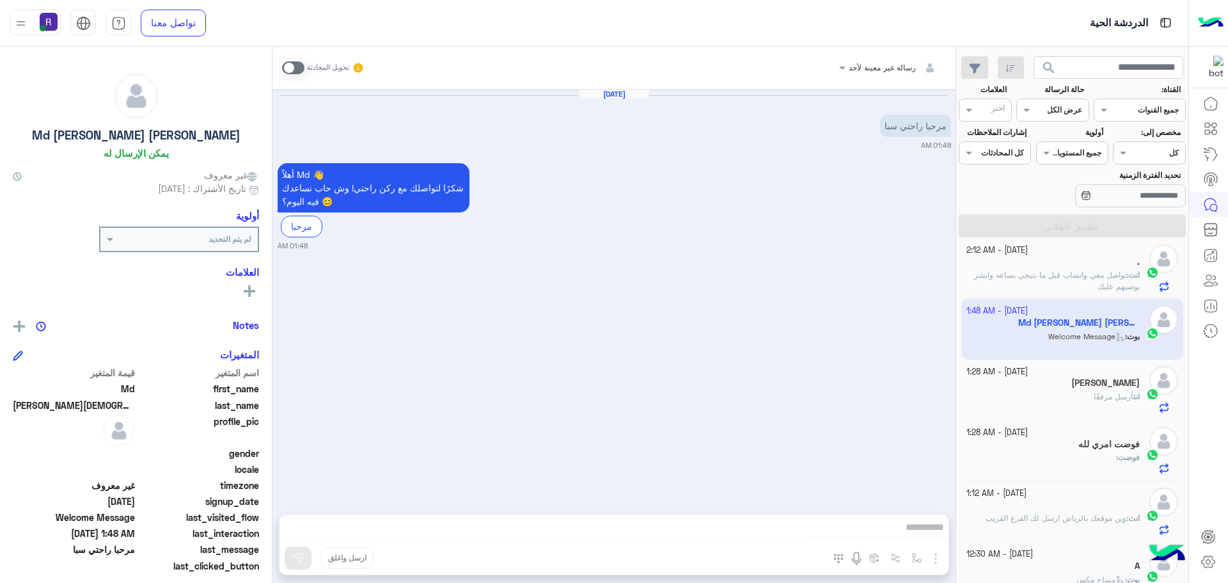
click at [291, 67] on span at bounding box center [293, 67] width 22 height 13
click at [936, 557] on img "button" at bounding box center [935, 558] width 15 height 15
click at [909, 530] on span "الصور" at bounding box center [912, 530] width 24 height 15
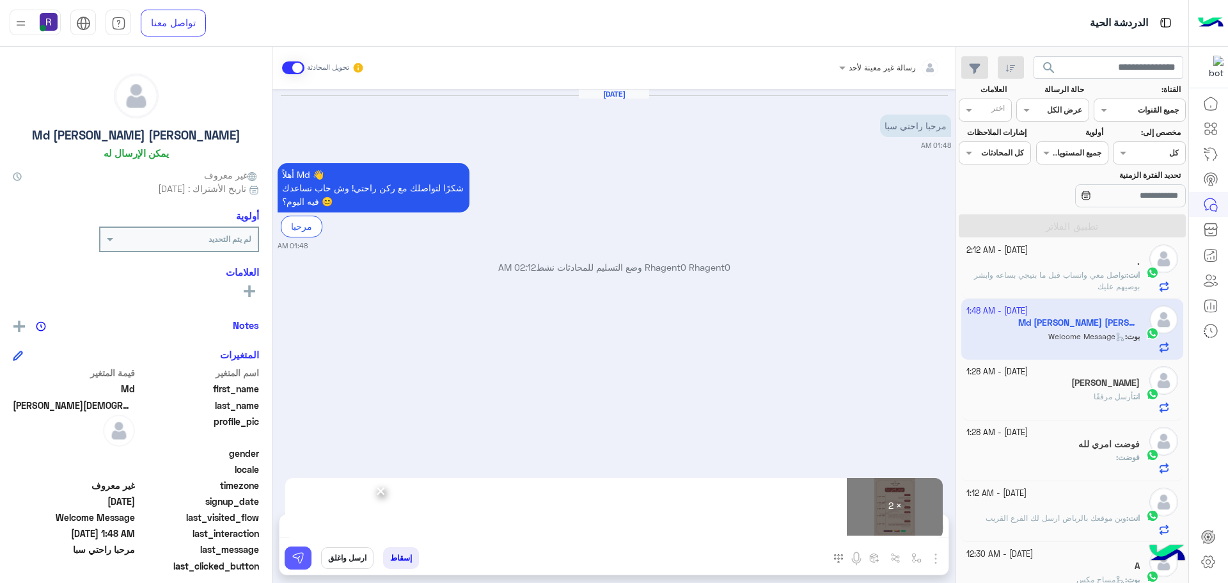
click at [296, 560] on img at bounding box center [298, 557] width 13 height 13
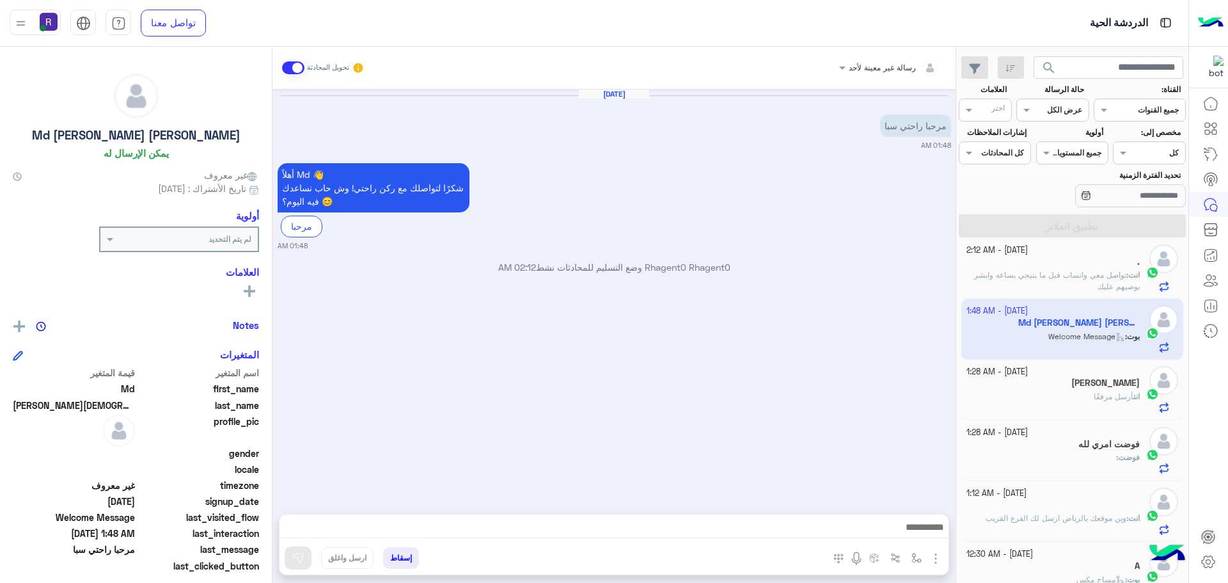
click at [821, 518] on div at bounding box center [614, 530] width 669 height 32
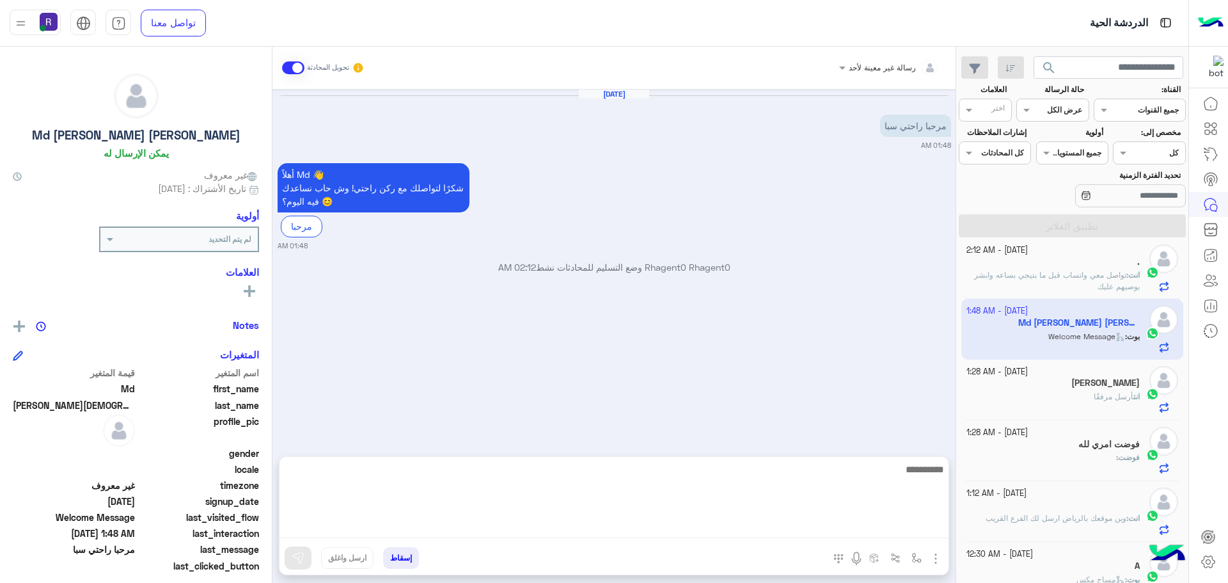
click at [821, 525] on textarea at bounding box center [614, 499] width 669 height 77
paste textarea "**********"
type textarea "**********"
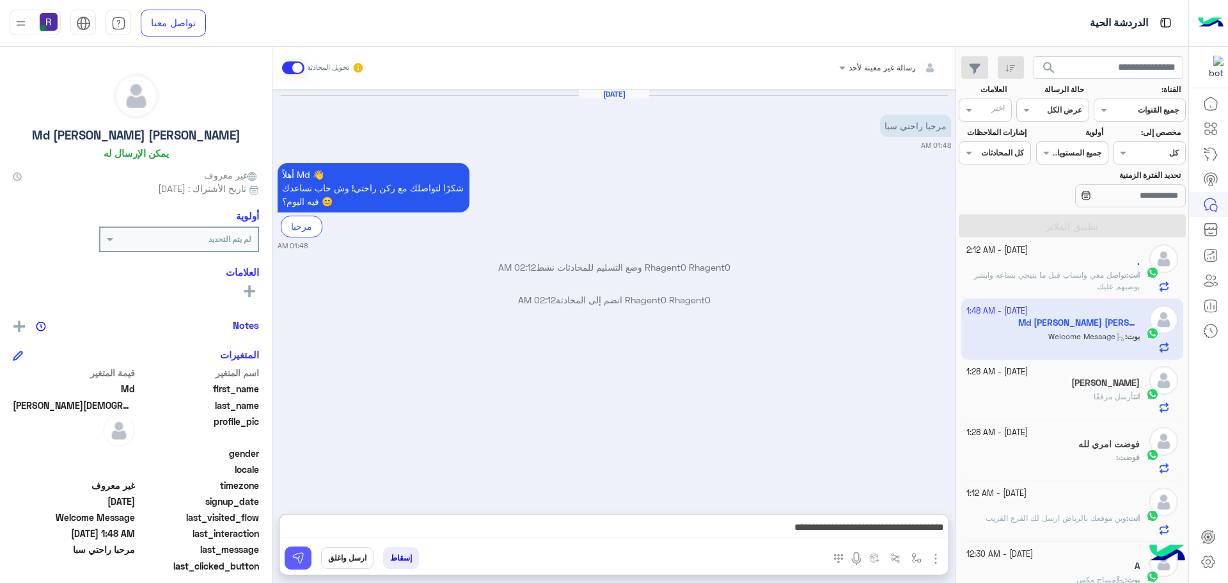
click at [305, 553] on button at bounding box center [298, 557] width 27 height 23
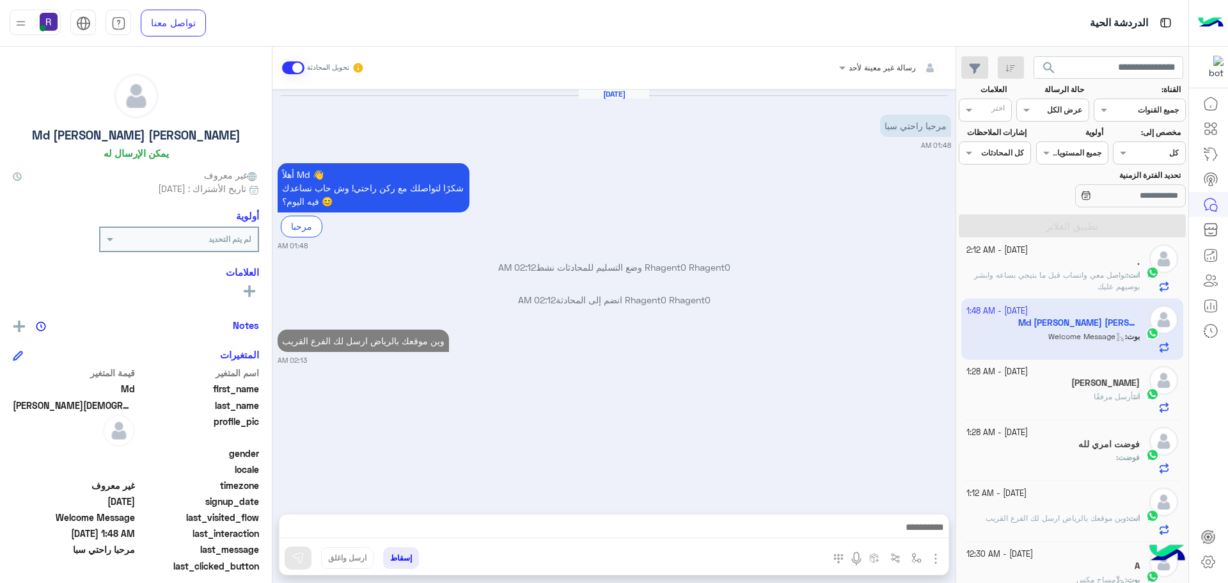
click at [935, 553] on img "button" at bounding box center [935, 558] width 15 height 15
click at [921, 536] on span "الصور" at bounding box center [912, 530] width 24 height 15
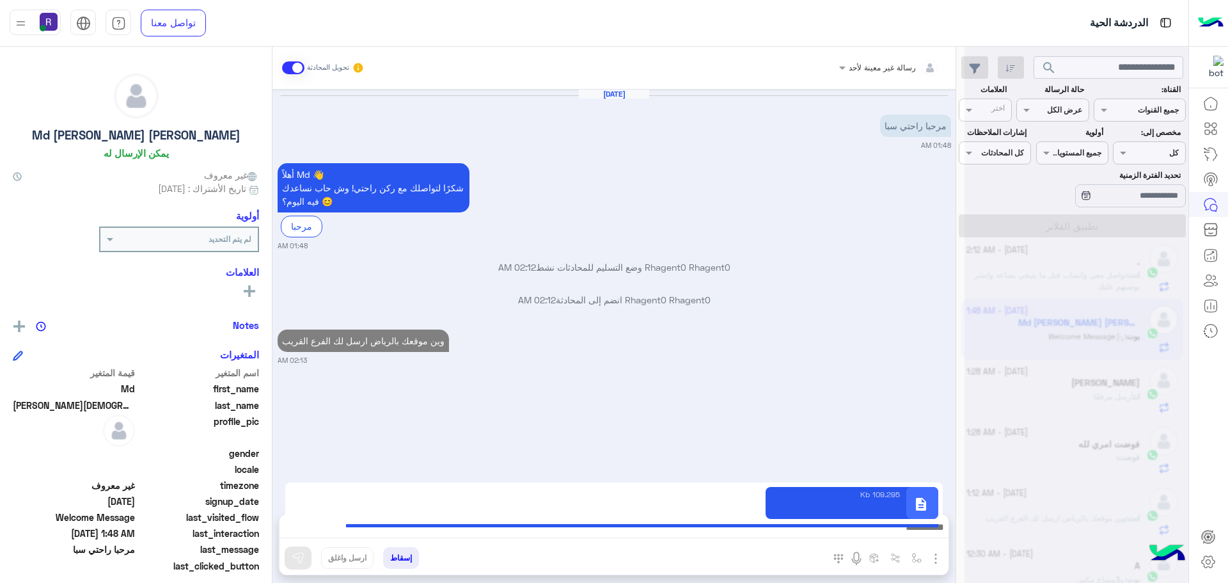
click at [683, 486] on div "description 109.295 Kb" at bounding box center [614, 503] width 658 height 42
drag, startPoint x: 651, startPoint y: 357, endPoint x: 660, endPoint y: 363, distance: 11.5
click at [651, 358] on small "02:13 AM" at bounding box center [615, 360] width 674 height 10
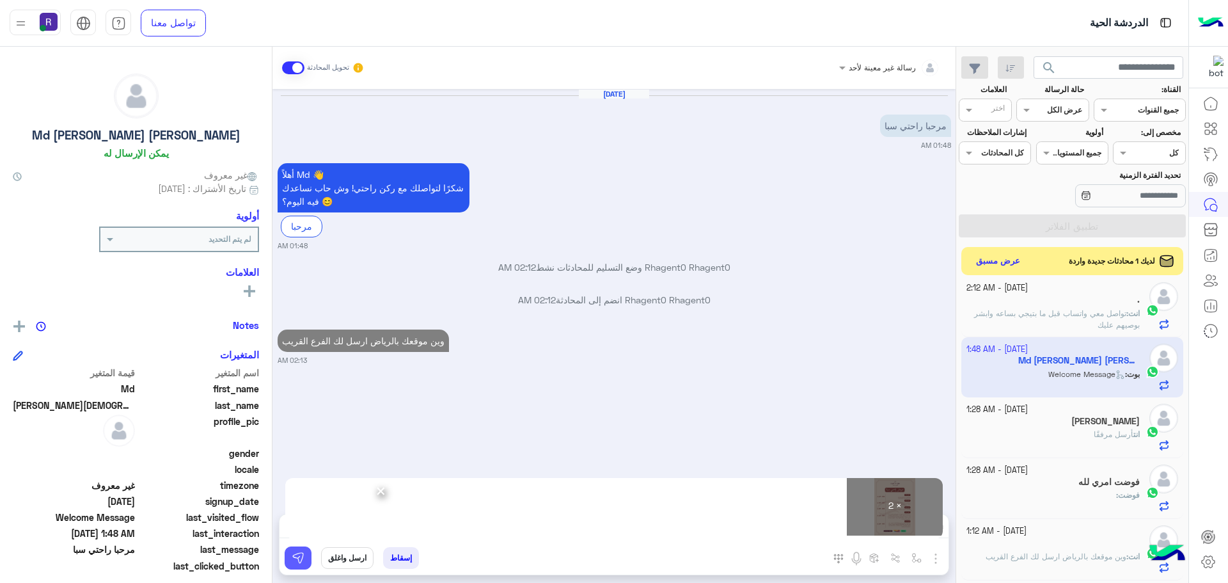
click at [303, 559] on img at bounding box center [298, 557] width 13 height 13
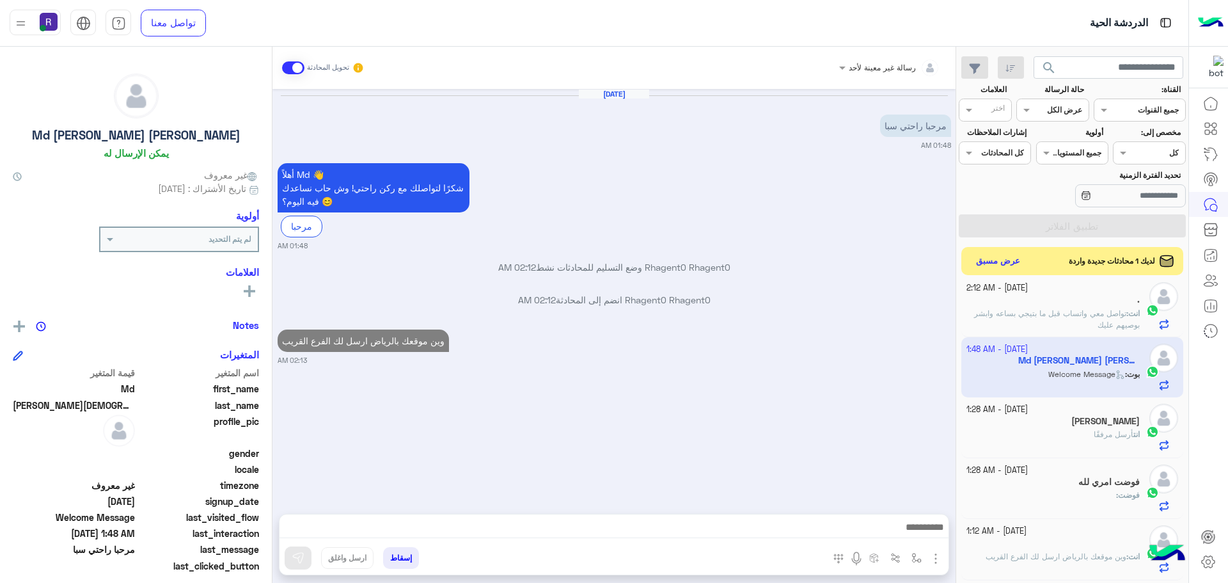
scroll to position [238, 0]
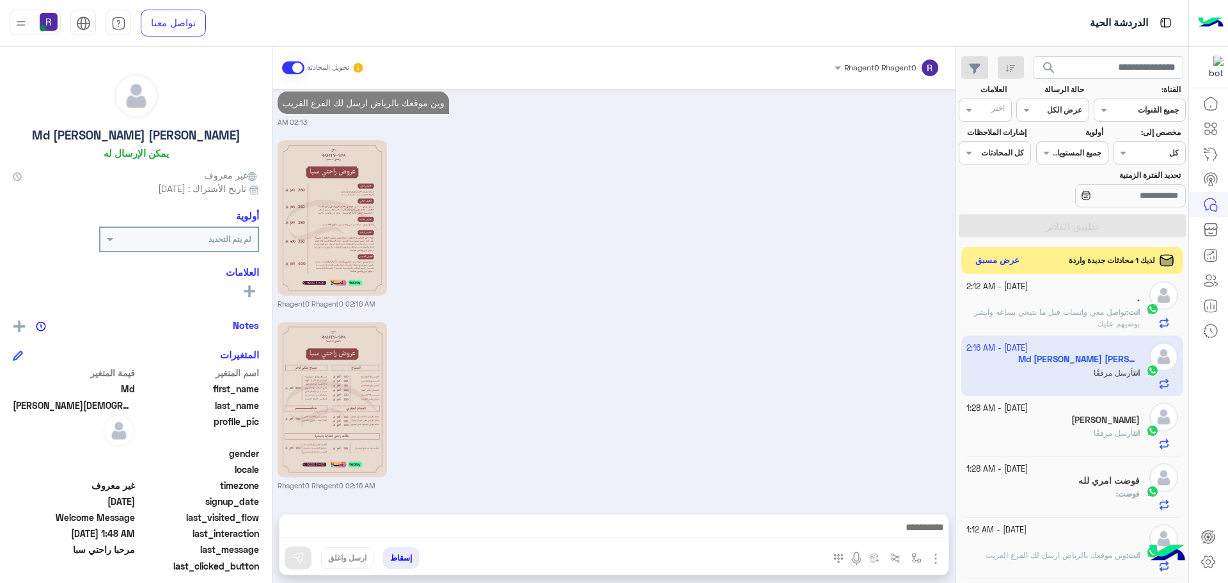
click at [996, 261] on button "عرض مسبق" at bounding box center [998, 260] width 54 height 17
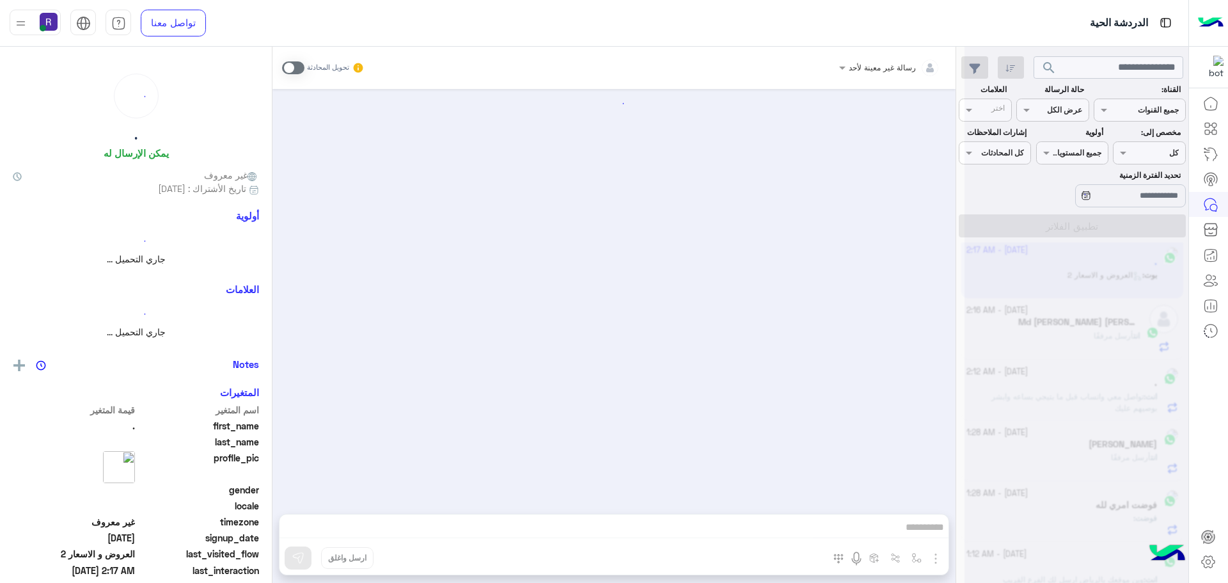
scroll to position [147, 0]
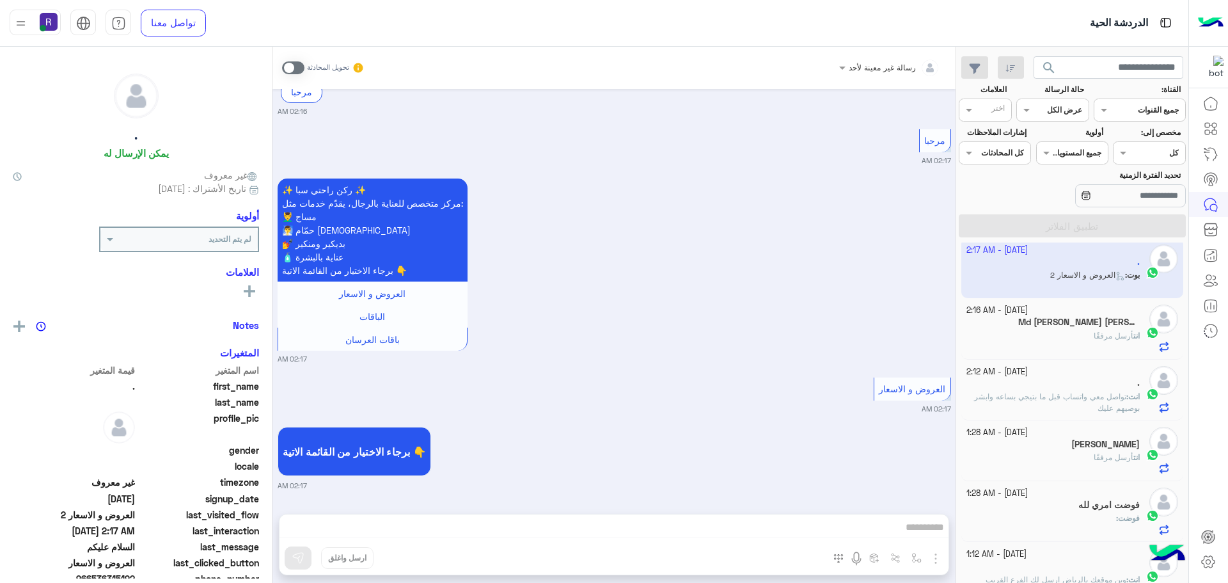
click at [286, 69] on span at bounding box center [293, 67] width 22 height 13
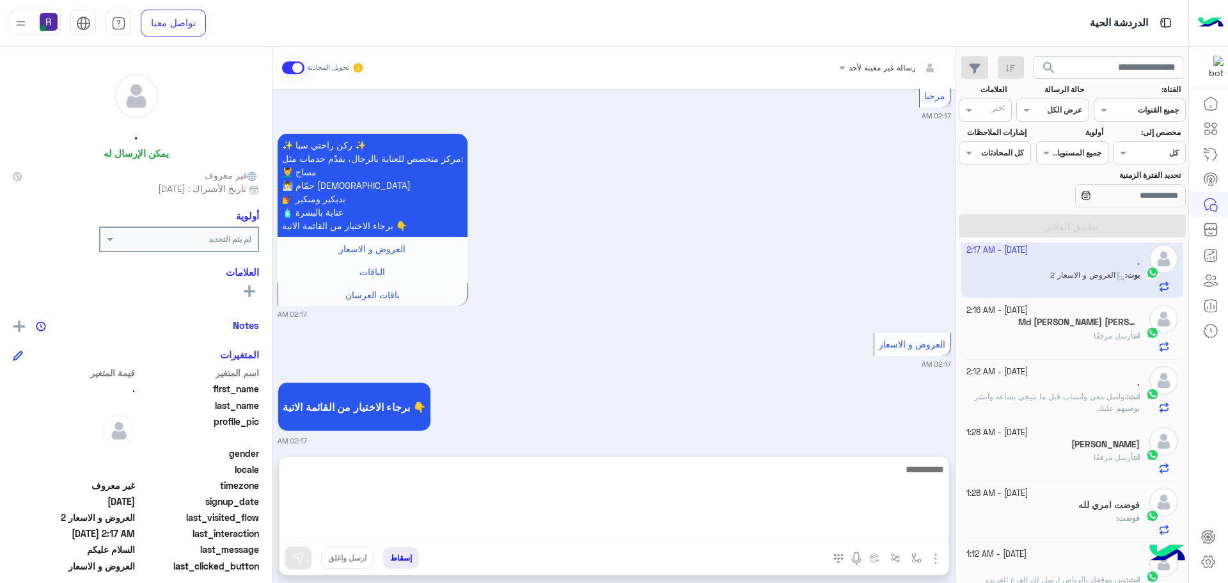
click at [729, 521] on textarea at bounding box center [614, 499] width 669 height 77
paste textarea "**********"
type textarea "**********"
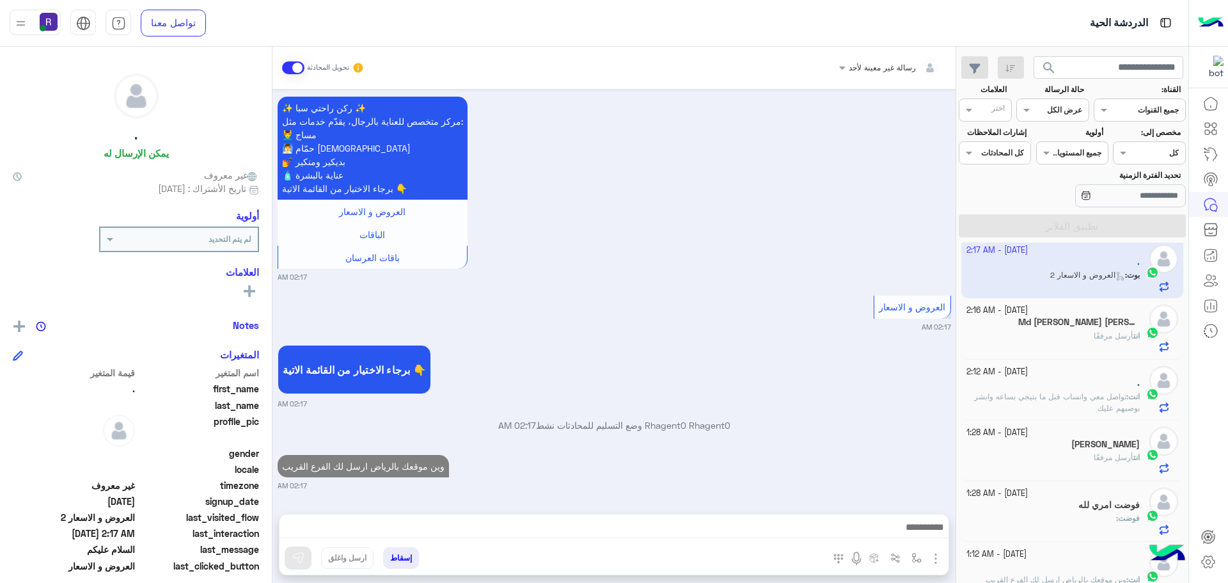
drag, startPoint x: 934, startPoint y: 559, endPoint x: 929, endPoint y: 540, distance: 19.2
click at [934, 559] on img "button" at bounding box center [935, 558] width 15 height 15
click at [923, 532] on span "الصور" at bounding box center [912, 530] width 24 height 15
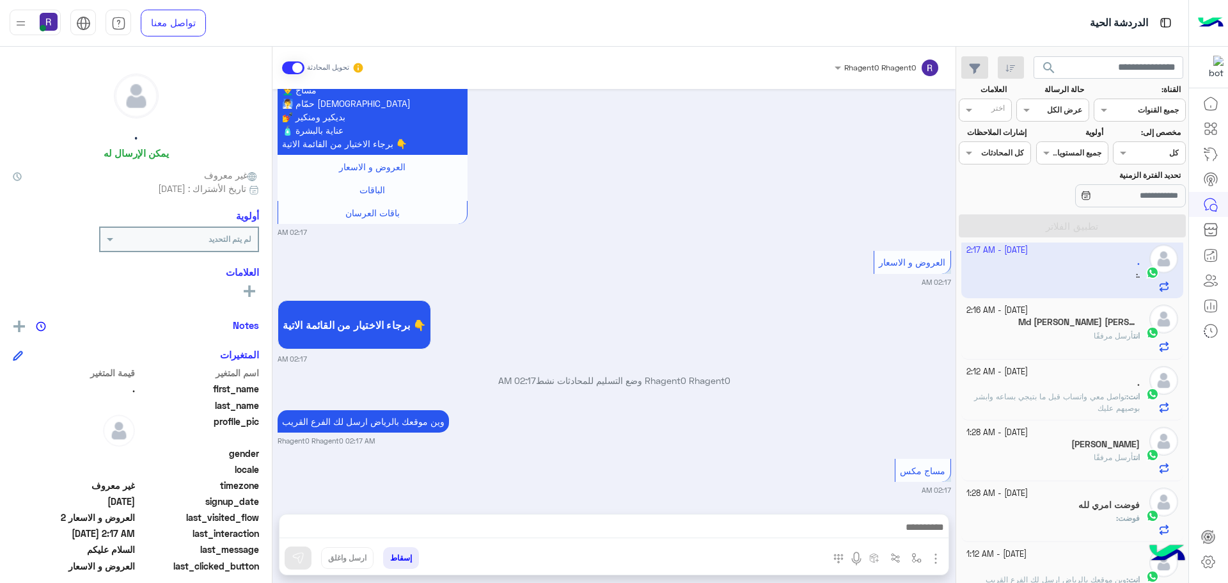
scroll to position [310, 0]
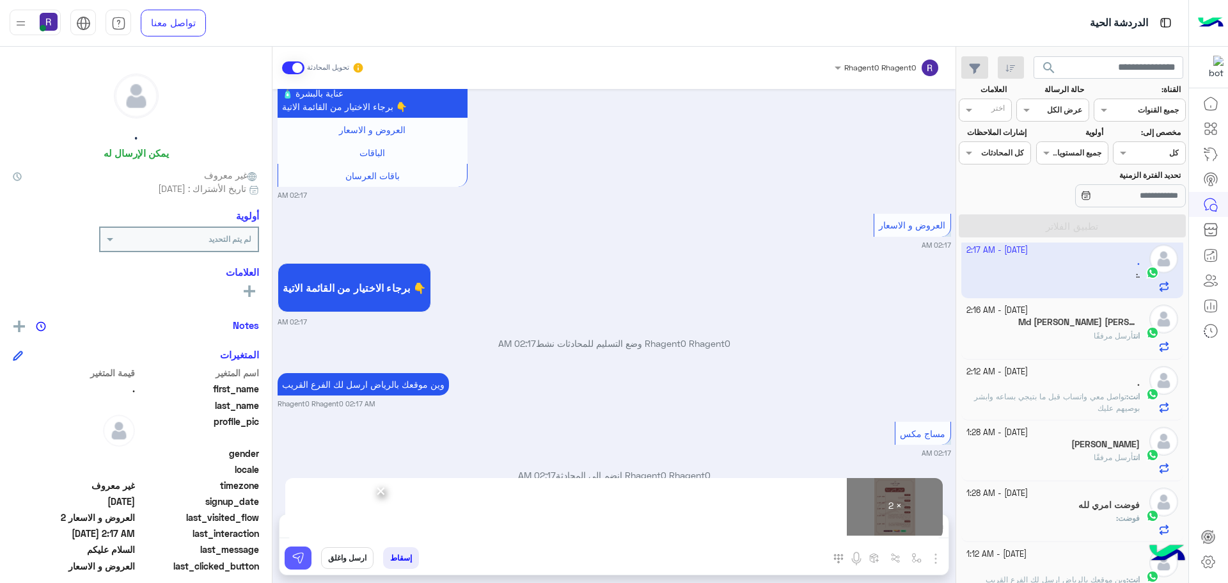
click at [299, 561] on img at bounding box center [298, 557] width 13 height 13
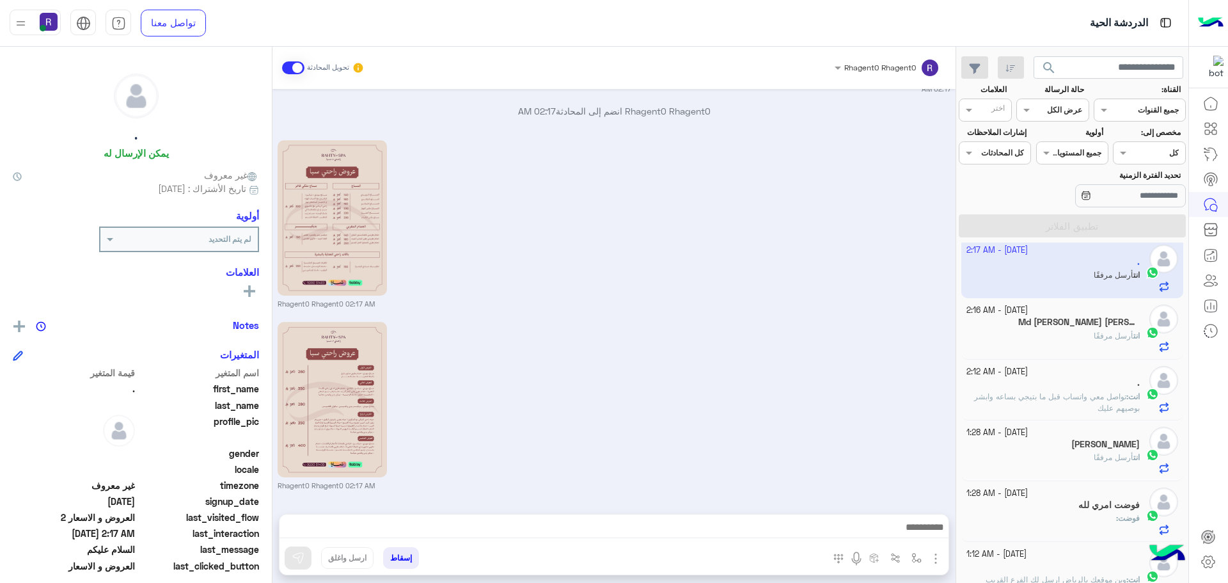
scroll to position [674, 0]
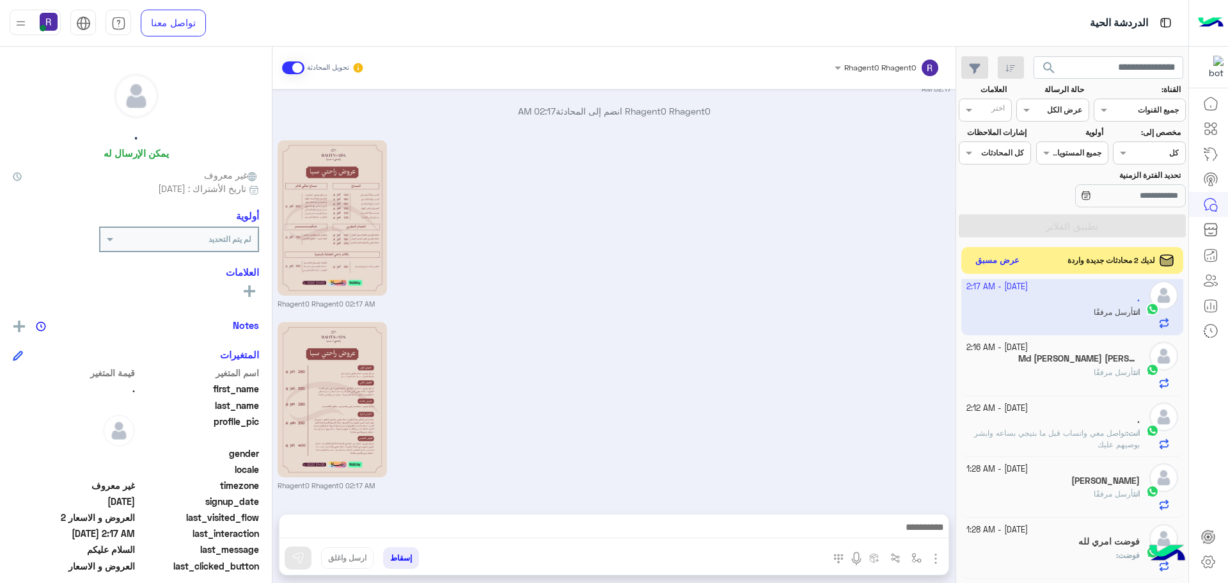
click at [1010, 255] on button "عرض مسبق" at bounding box center [998, 260] width 54 height 17
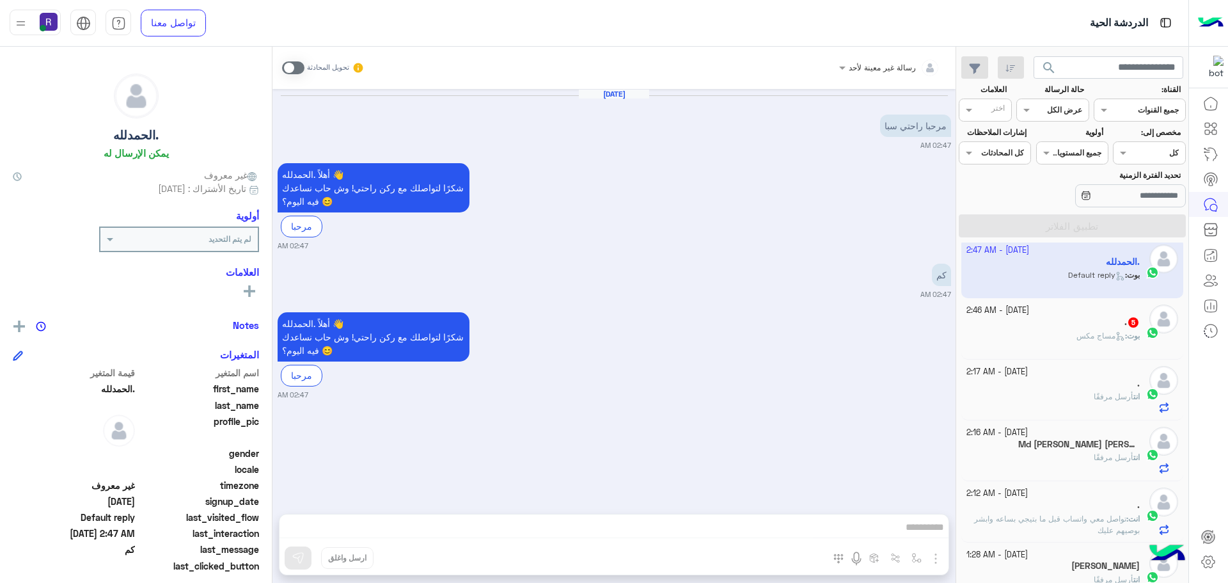
click at [295, 65] on span at bounding box center [293, 67] width 22 height 13
drag, startPoint x: 929, startPoint y: 555, endPoint x: 919, endPoint y: 554, distance: 10.3
click at [929, 556] on img "button" at bounding box center [935, 558] width 15 height 15
click at [914, 534] on span "الصور" at bounding box center [912, 530] width 24 height 15
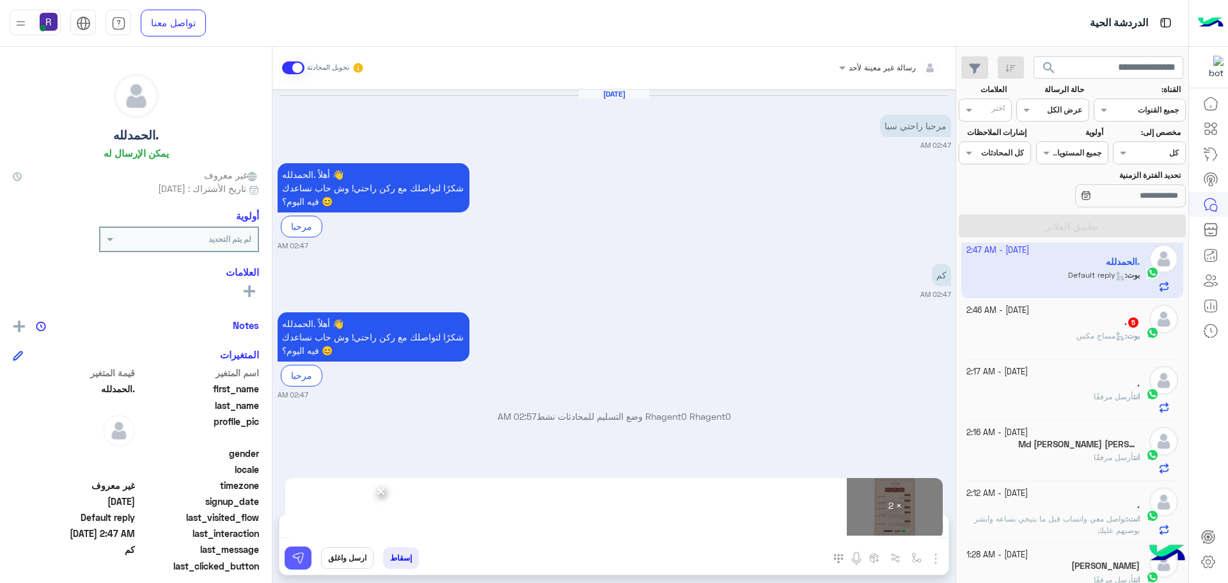
click at [306, 553] on button at bounding box center [298, 557] width 27 height 23
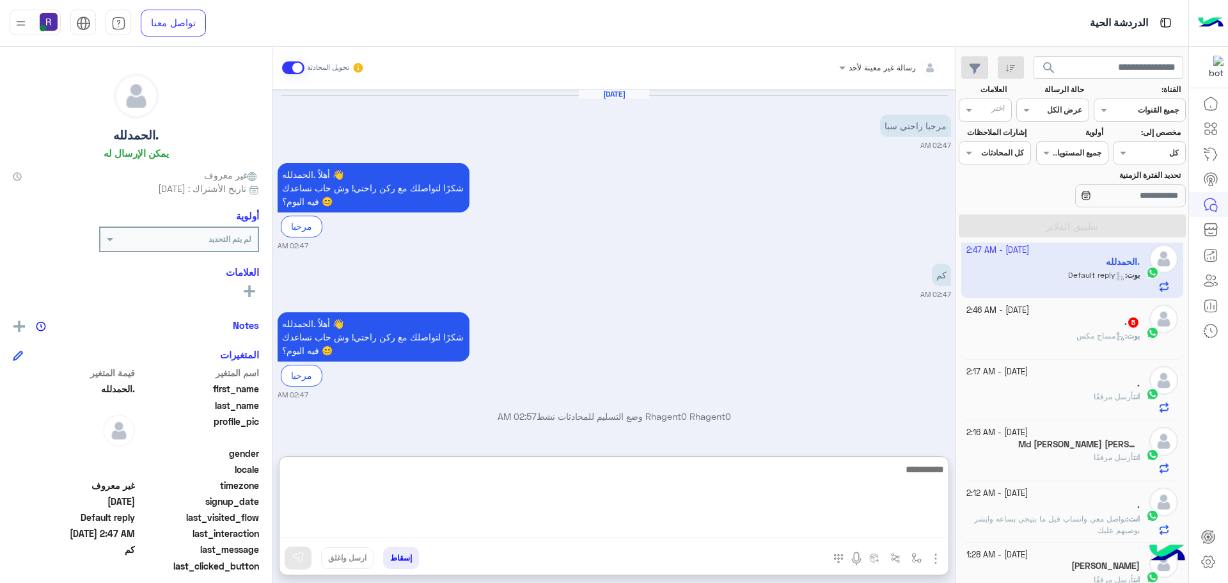
click at [595, 523] on textarea at bounding box center [614, 499] width 669 height 77
paste textarea "**********"
type textarea "**********"
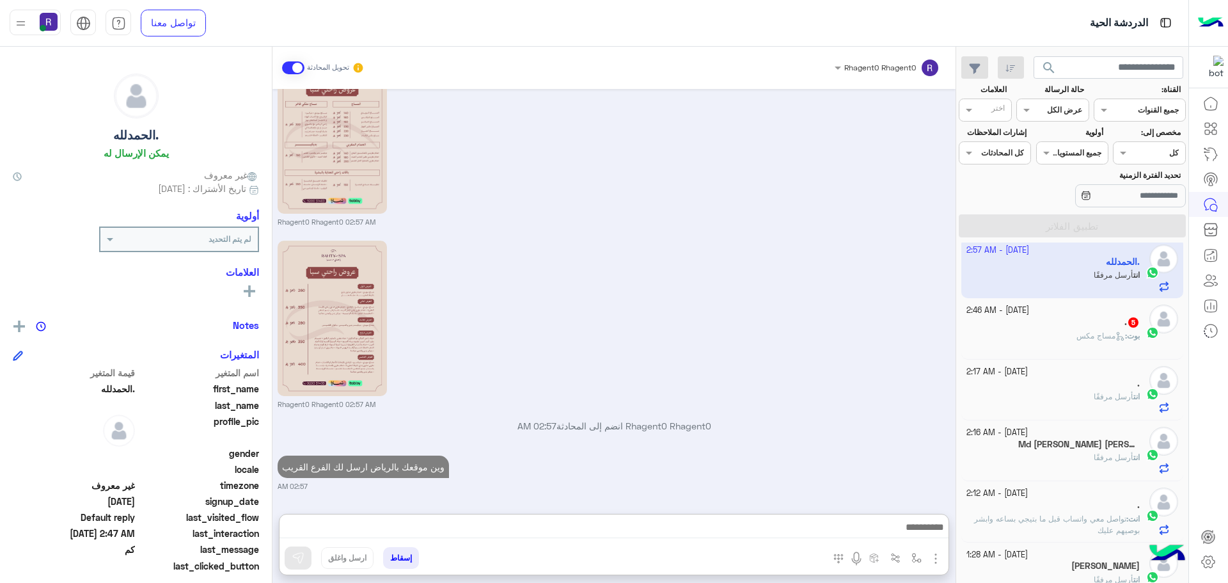
scroll to position [421, 0]
click at [1079, 307] on div "29 September - 2:46 AM" at bounding box center [1054, 311] width 174 height 12
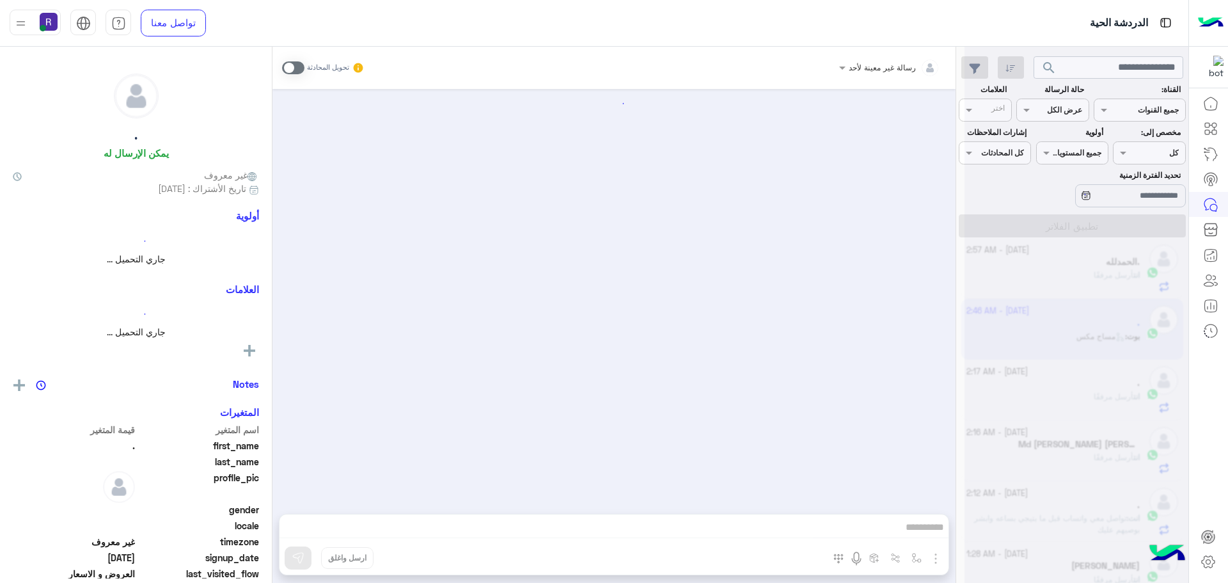
scroll to position [704, 0]
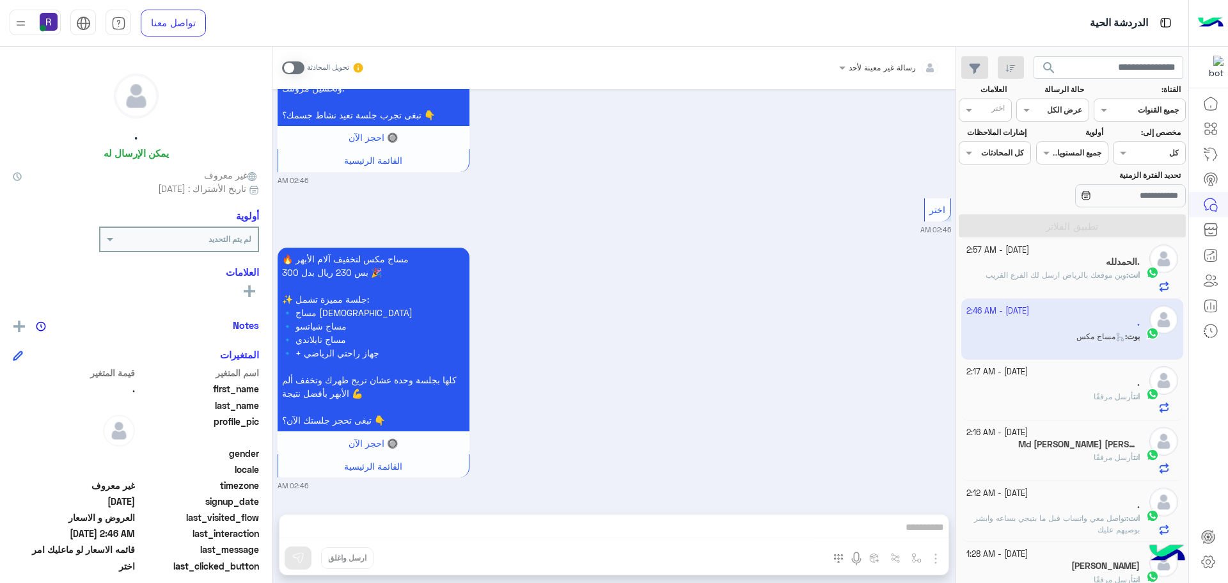
click at [305, 68] on div "تحويل المحادثة" at bounding box center [323, 67] width 83 height 23
click at [296, 67] on span at bounding box center [293, 67] width 22 height 13
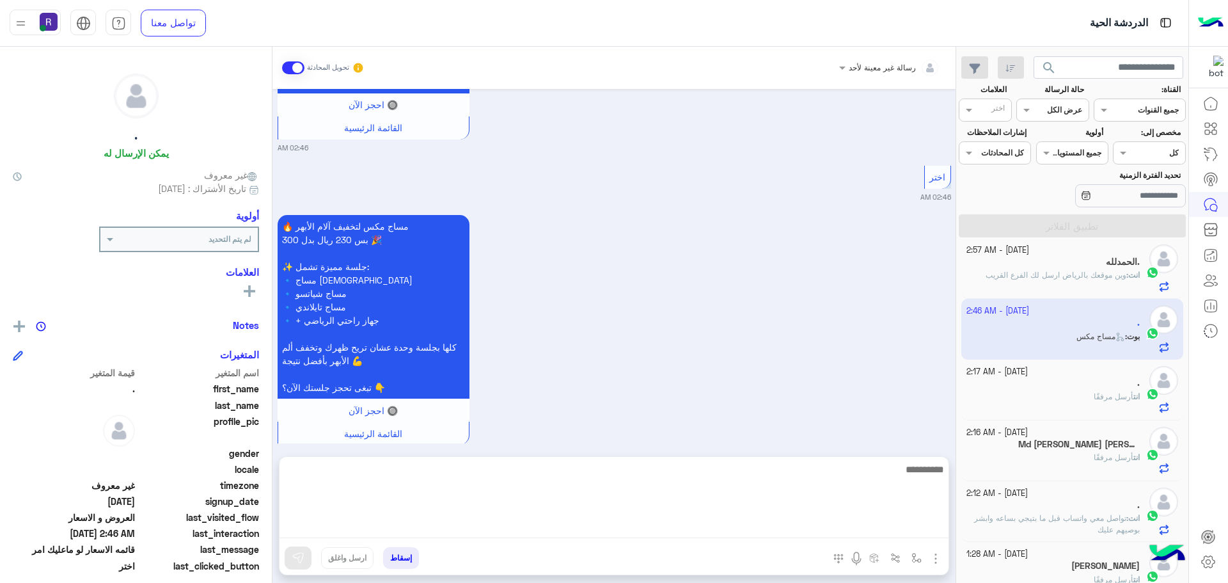
click at [734, 525] on textarea at bounding box center [614, 499] width 669 height 77
click at [752, 510] on textarea at bounding box center [614, 499] width 669 height 77
paste textarea "**********"
type textarea "**********"
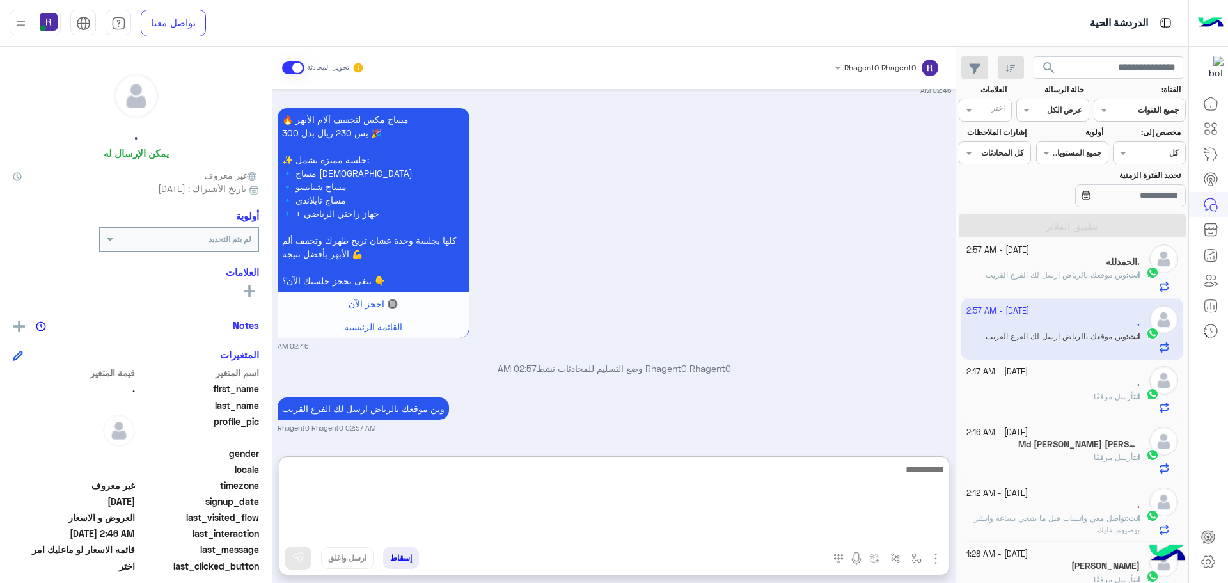
scroll to position [876, 0]
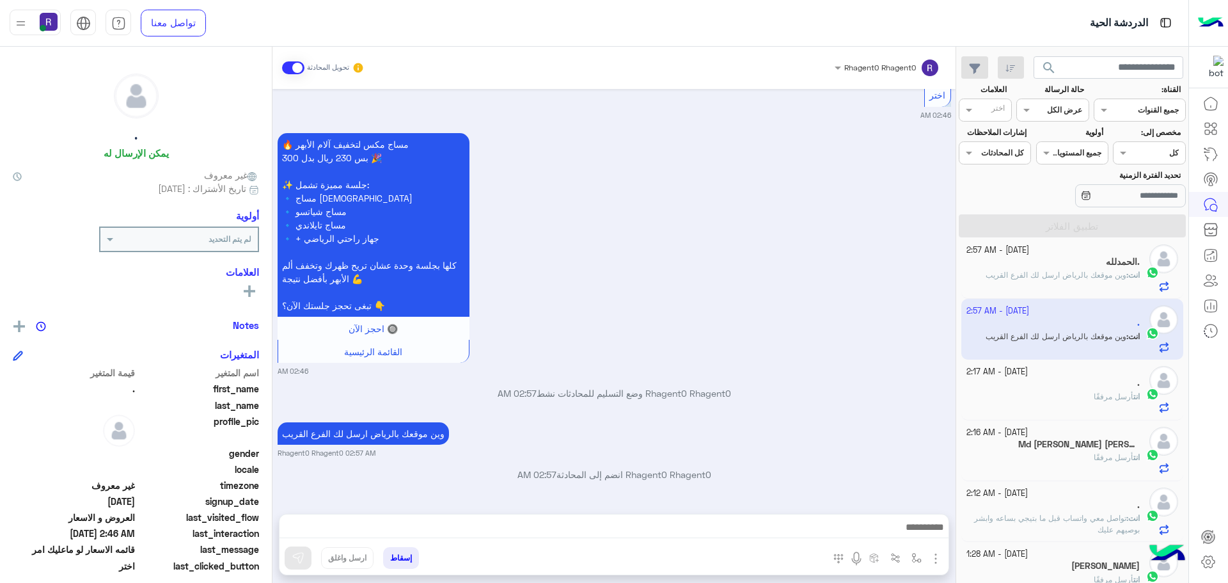
click at [941, 561] on img "button" at bounding box center [935, 558] width 15 height 15
click at [917, 527] on span "الصور" at bounding box center [912, 530] width 24 height 15
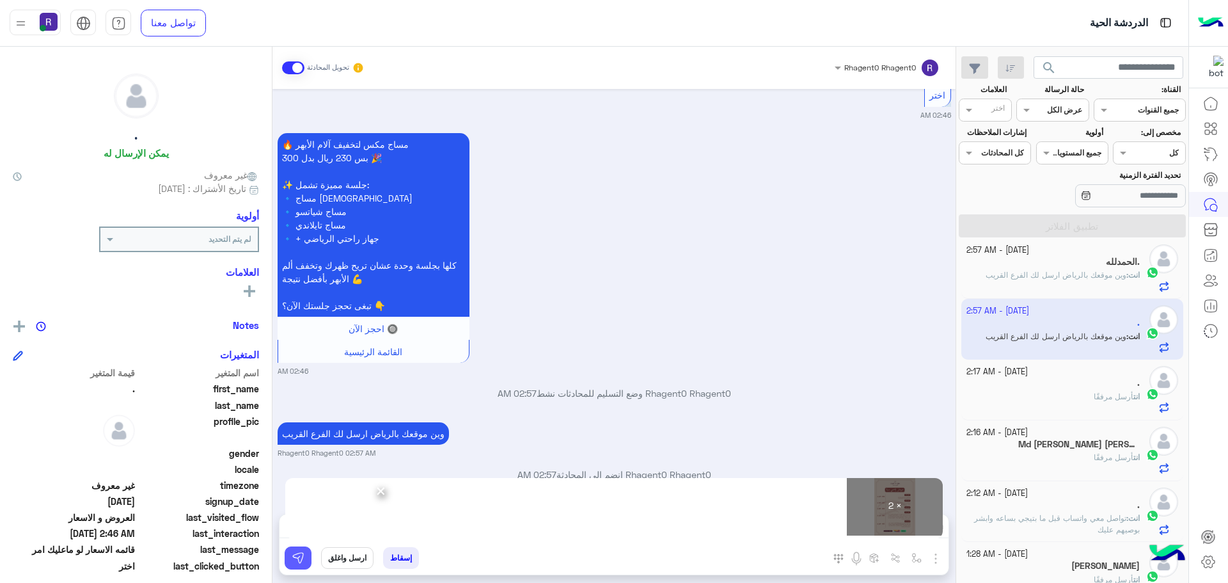
click at [298, 565] on button at bounding box center [298, 557] width 27 height 23
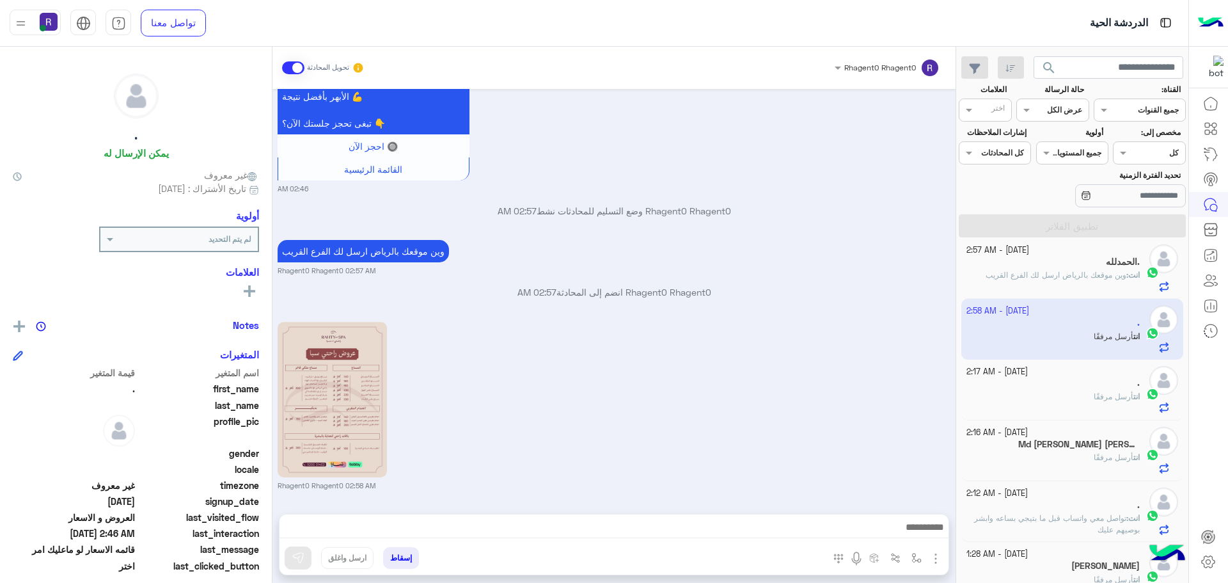
scroll to position [1183, 0]
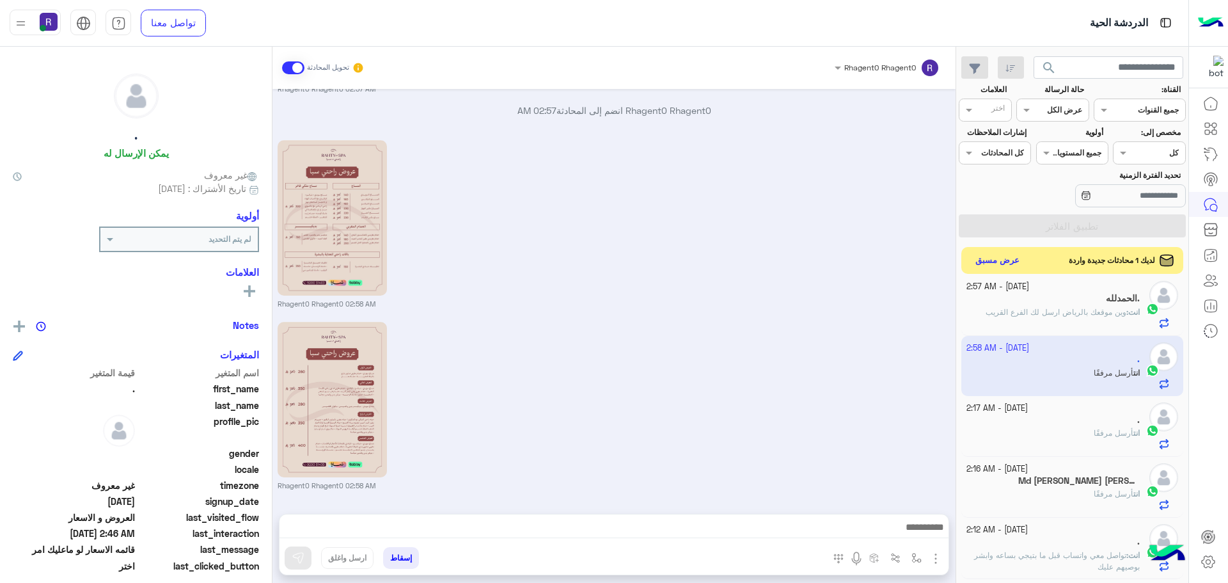
click at [1015, 258] on button "عرض مسبق" at bounding box center [998, 260] width 54 height 17
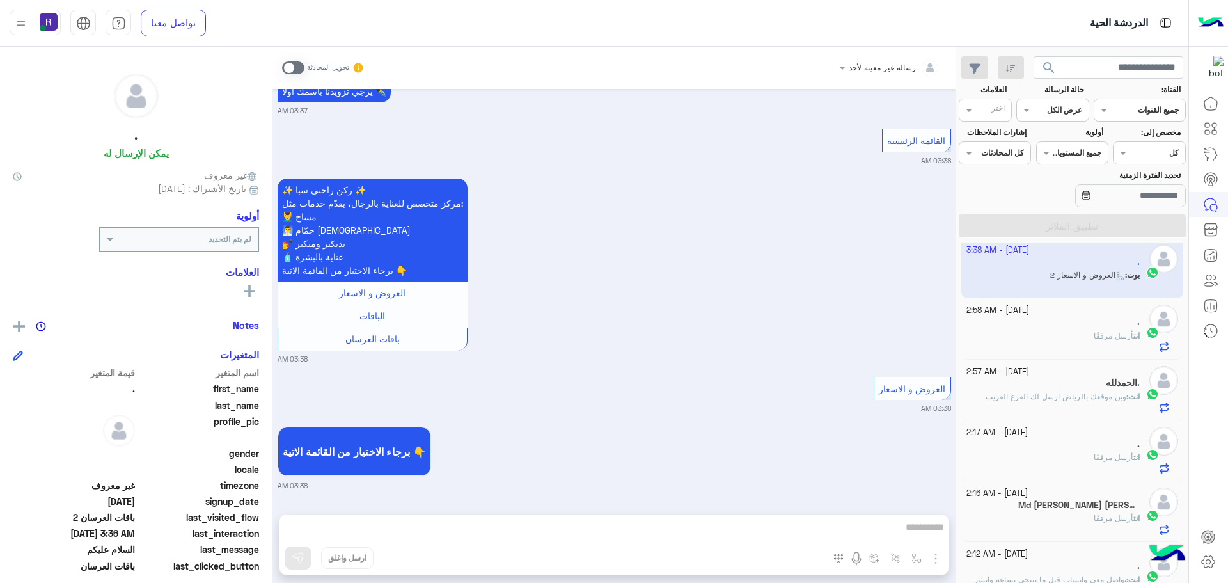
scroll to position [3897, 0]
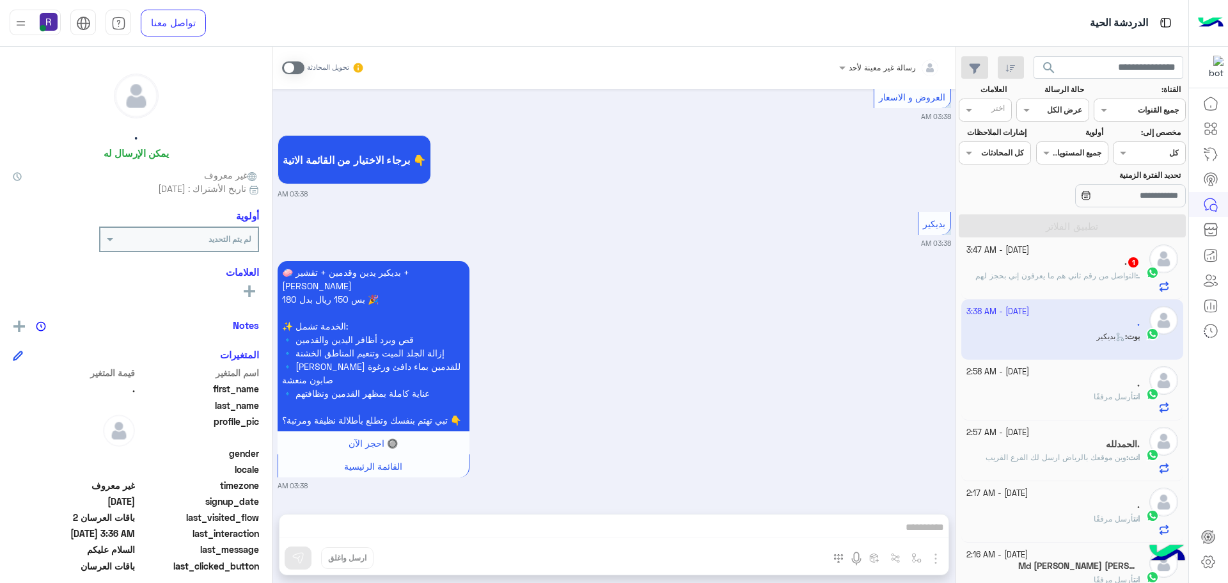
click at [1095, 270] on p ". : التواصل من رقم ثاني هم ما يعرفون إني بحجز لهم" at bounding box center [1058, 276] width 164 height 12
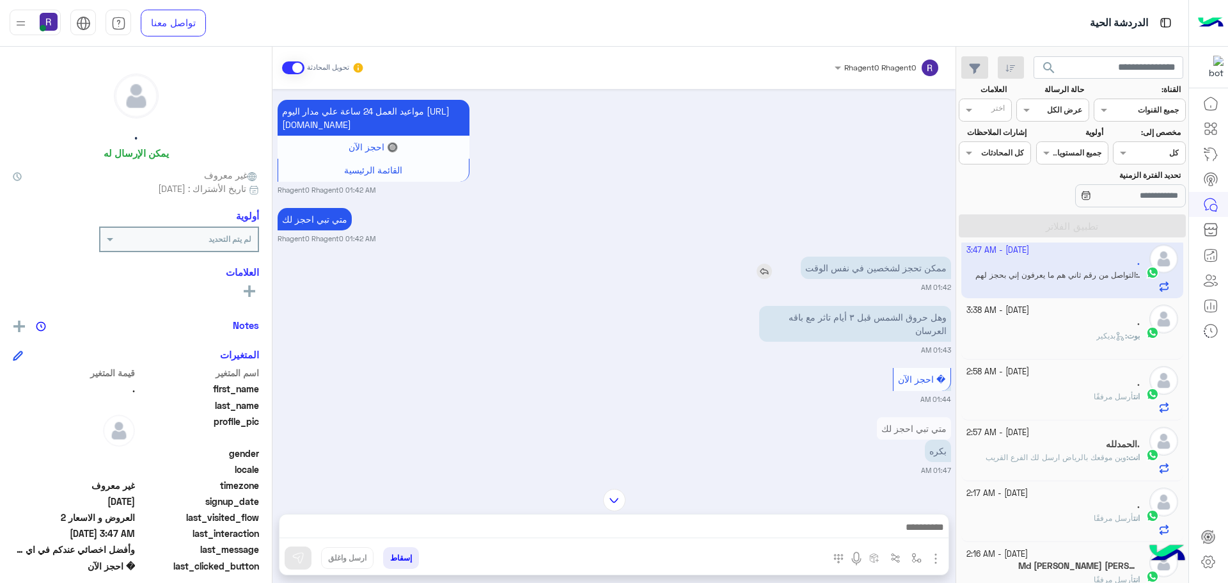
scroll to position [1168, 0]
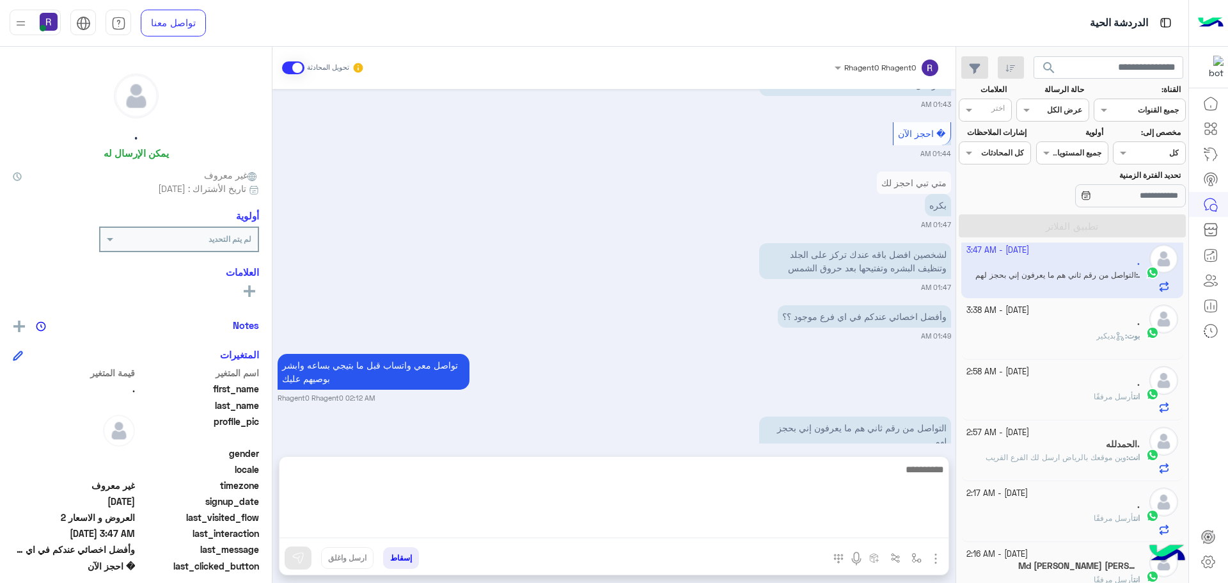
click at [878, 533] on textarea at bounding box center [614, 499] width 669 height 77
type textarea "**********"
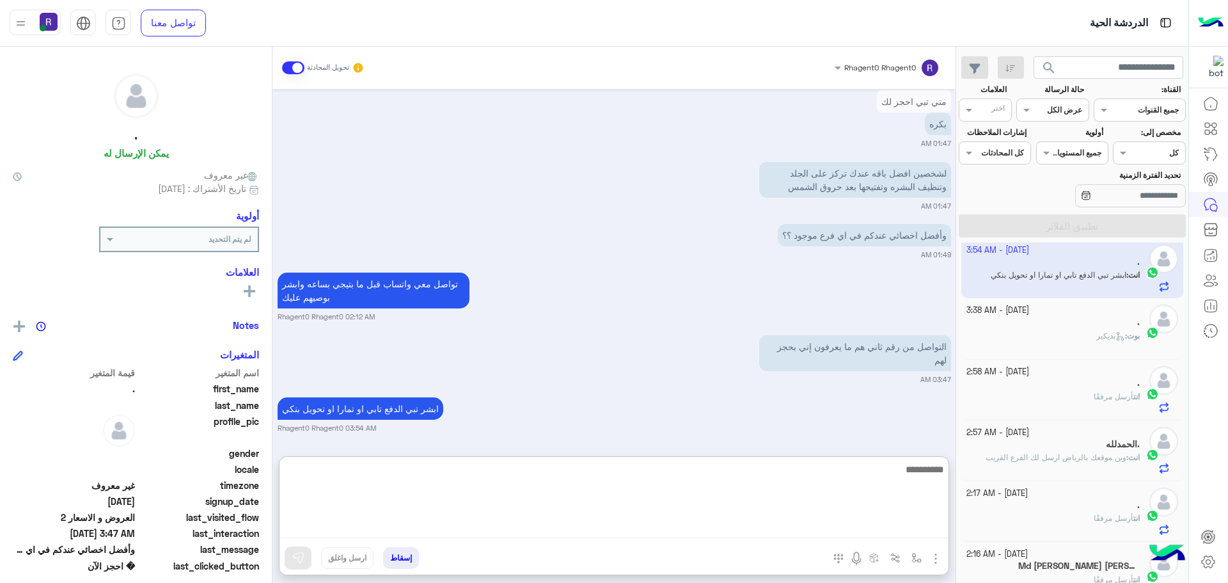
scroll to position [1275, 0]
